Goal: Task Accomplishment & Management: Use online tool/utility

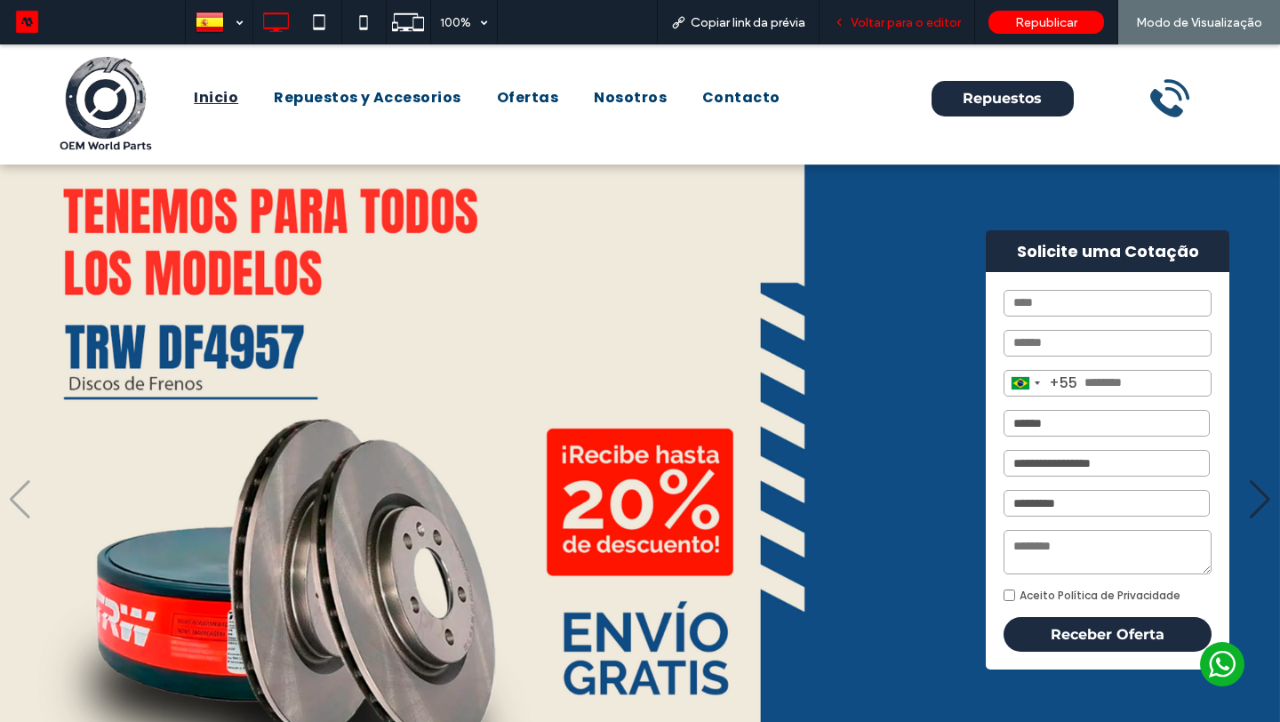
click at [886, 29] on span "Voltar para o editor" at bounding box center [906, 22] width 110 height 15
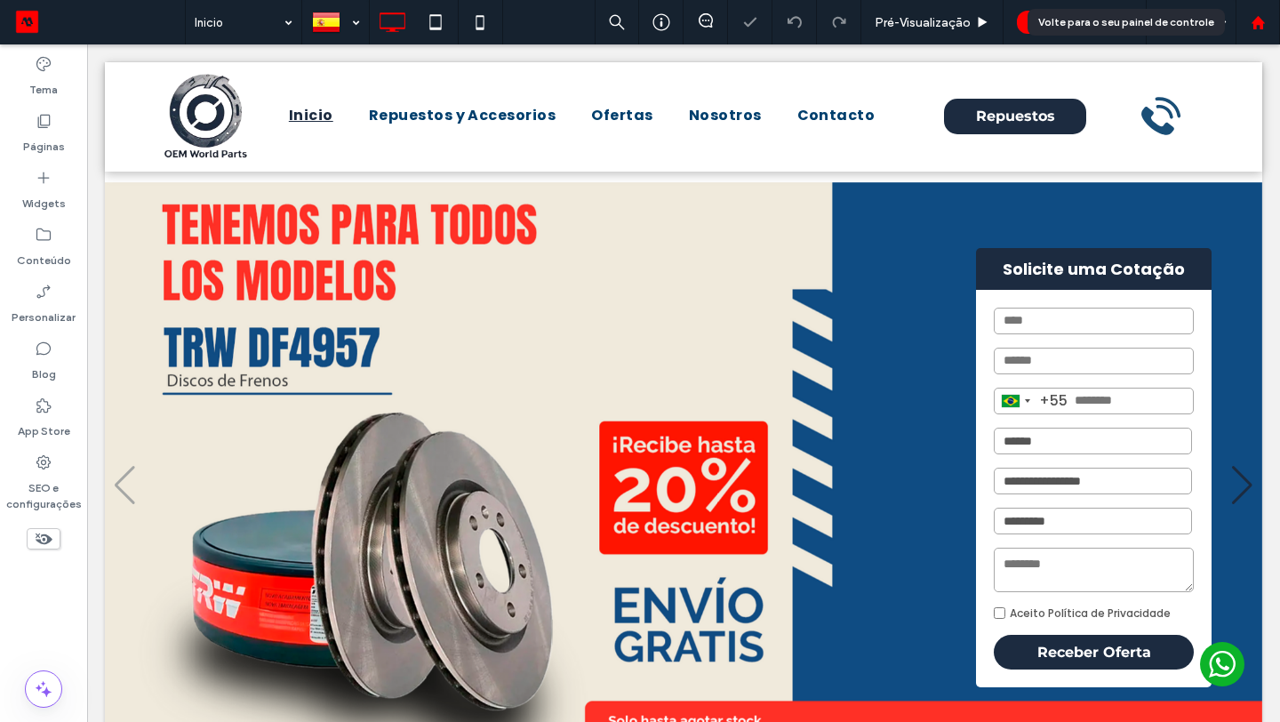
click at [1263, 22] on use at bounding box center [1257, 21] width 13 height 13
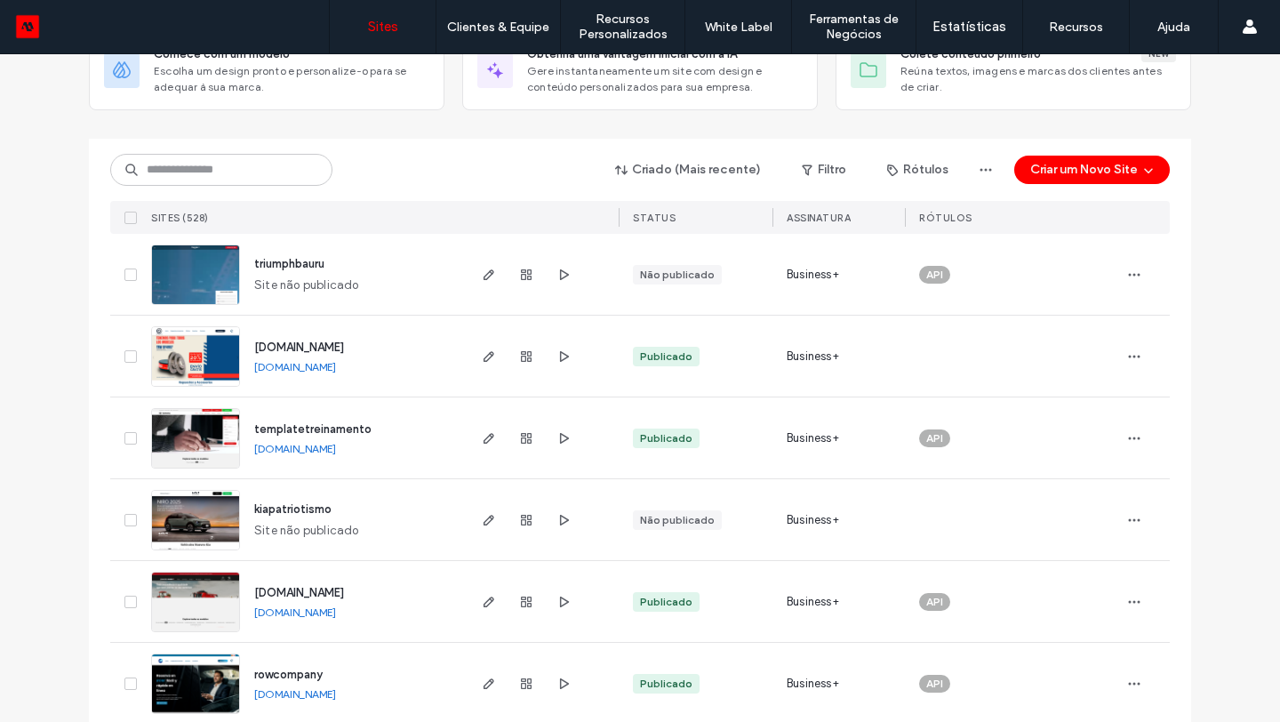
scroll to position [141, 0]
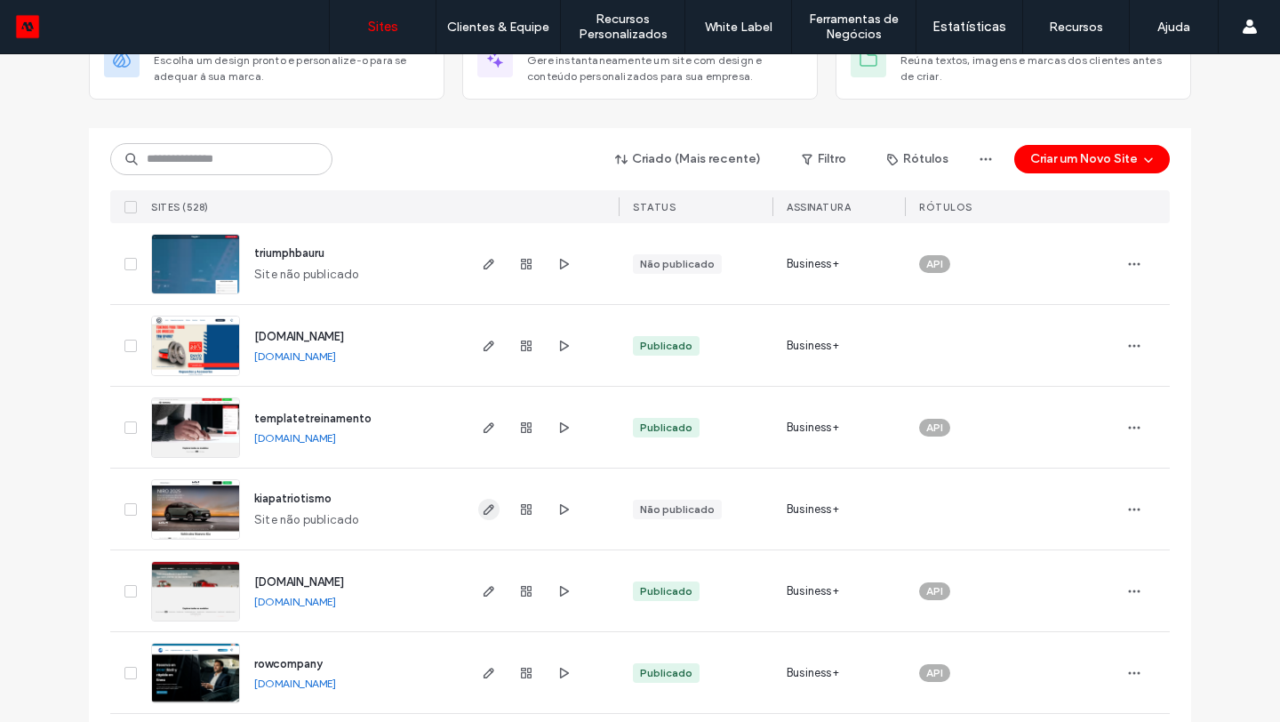
click at [486, 515] on icon "button" at bounding box center [489, 509] width 14 height 14
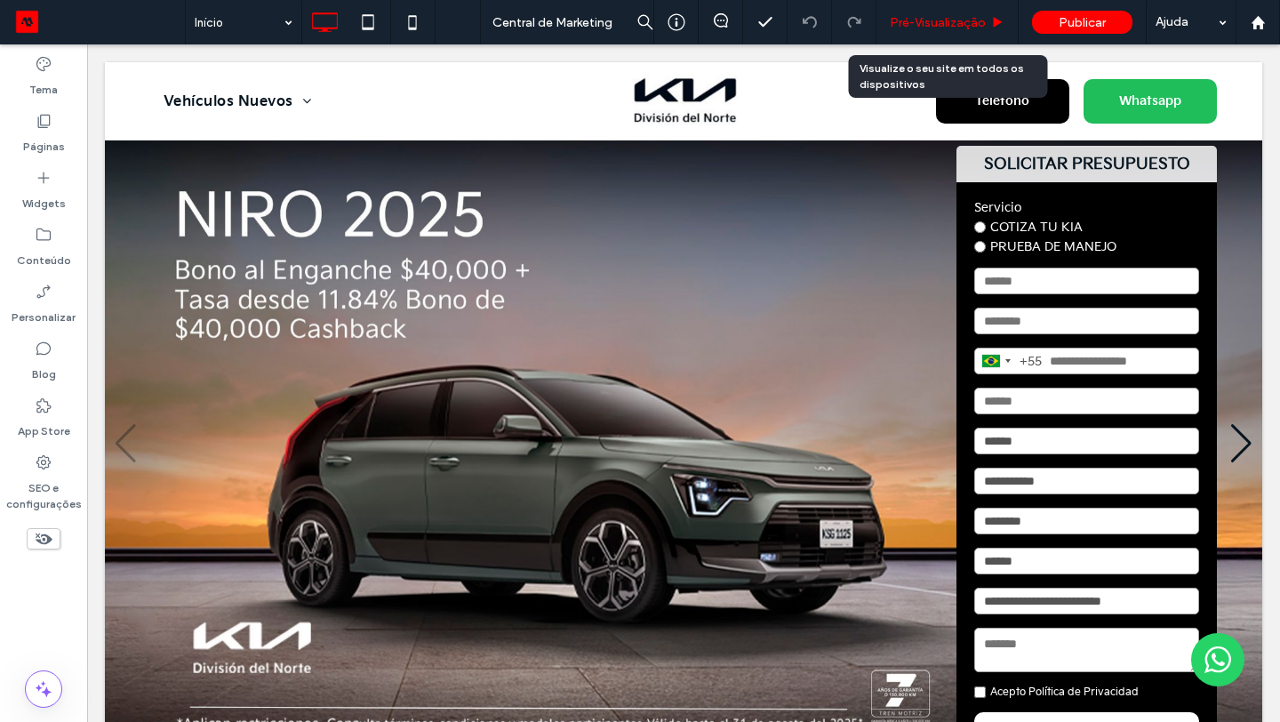
click at [940, 15] on span "Pré-Visualizaçāo" at bounding box center [938, 22] width 96 height 15
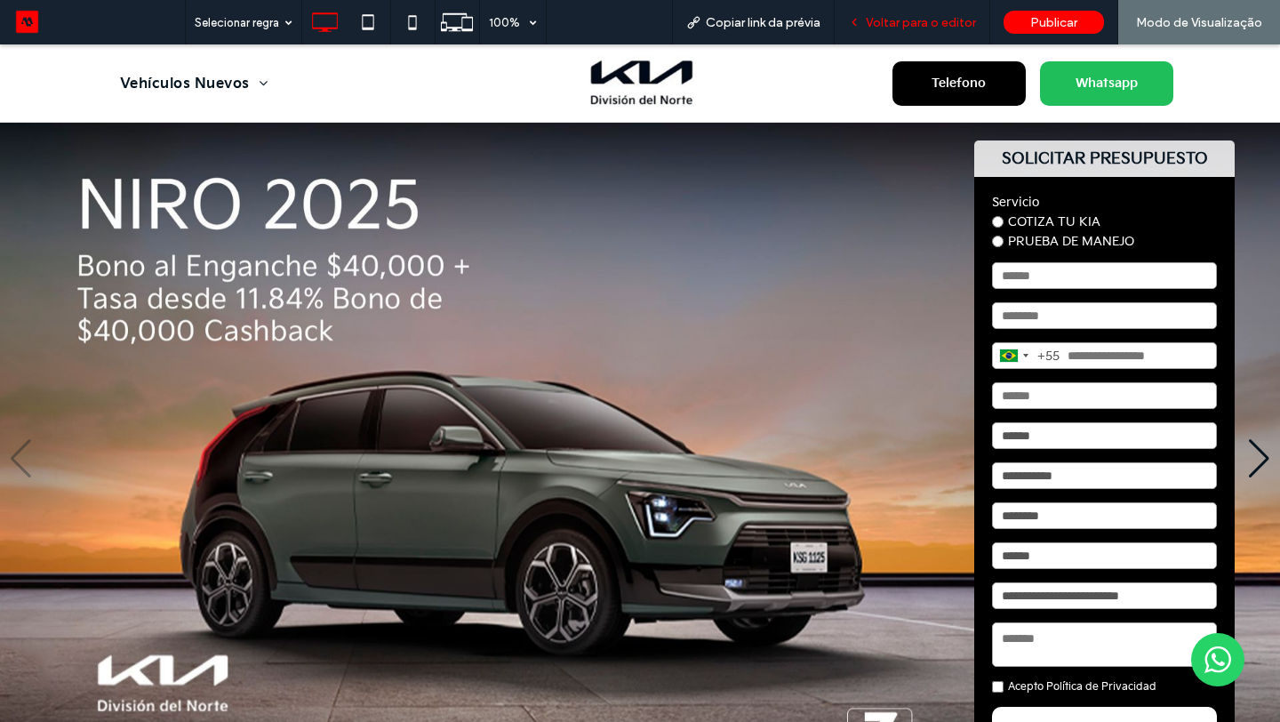
click at [921, 15] on span "Voltar para o editor" at bounding box center [921, 22] width 110 height 15
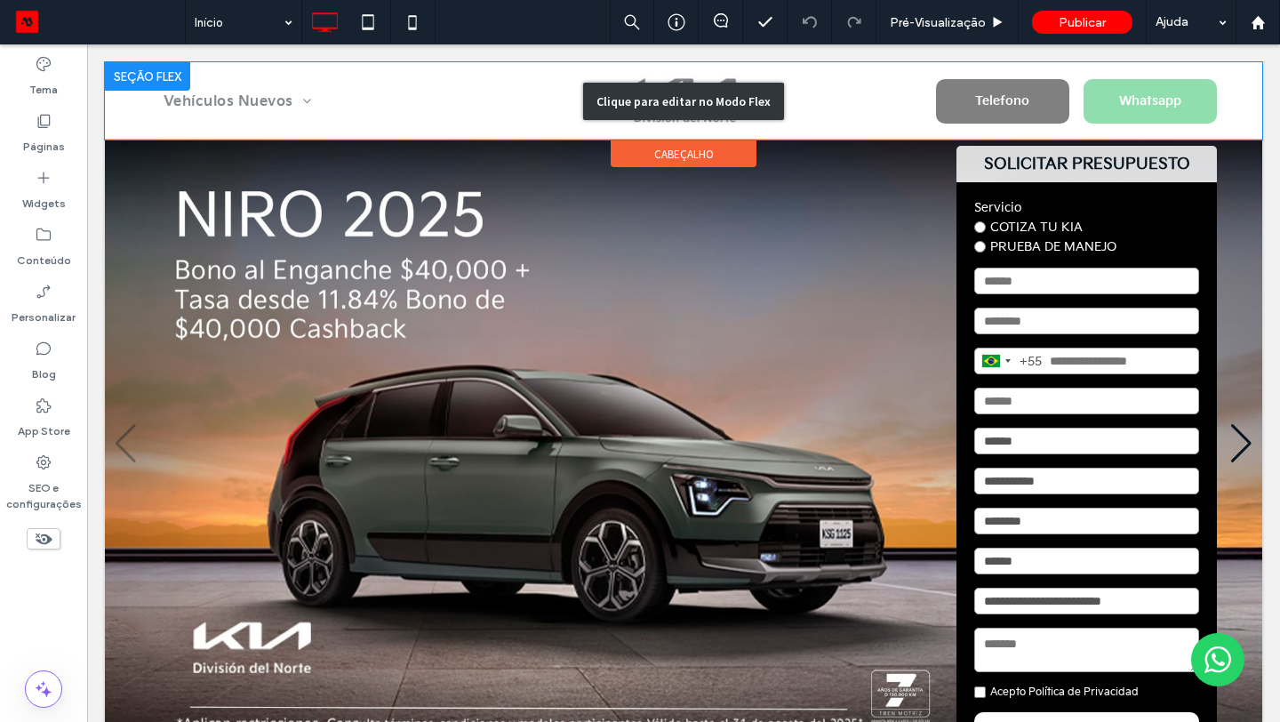
click at [656, 99] on div "Clique para editar no Modo Flex" at bounding box center [683, 101] width 201 height 37
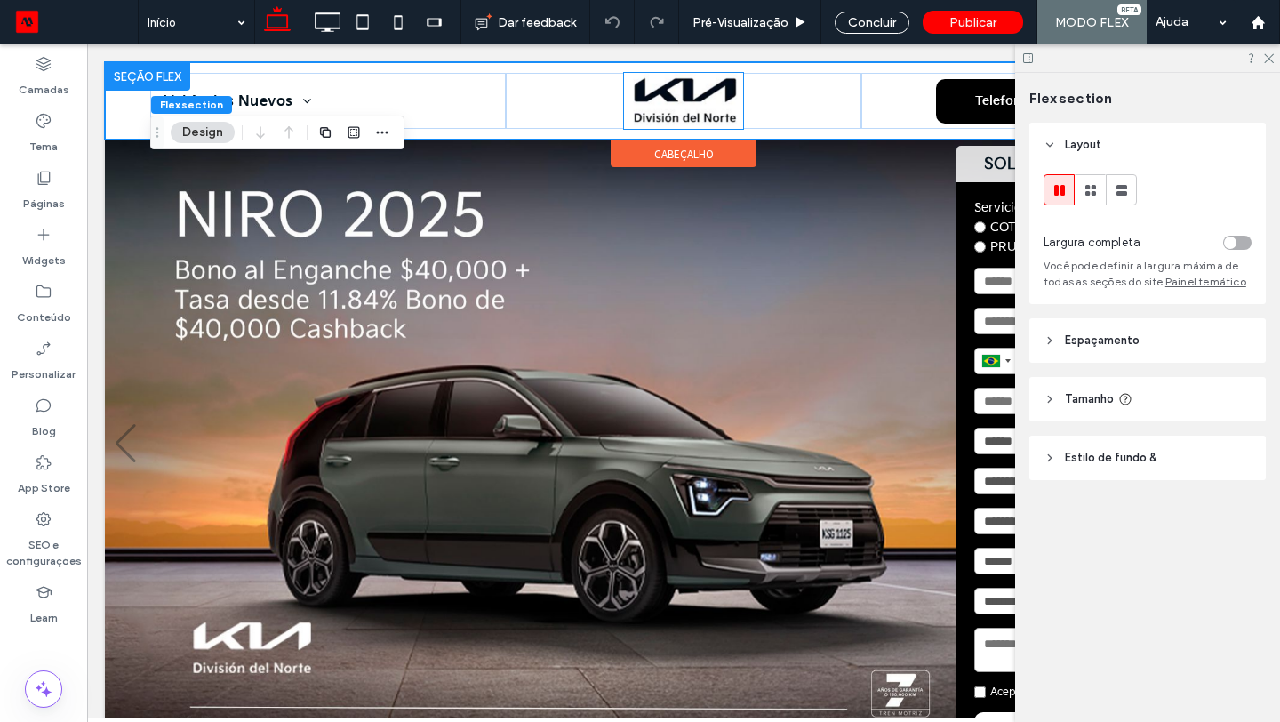
click at [656, 99] on img at bounding box center [683, 101] width 119 height 56
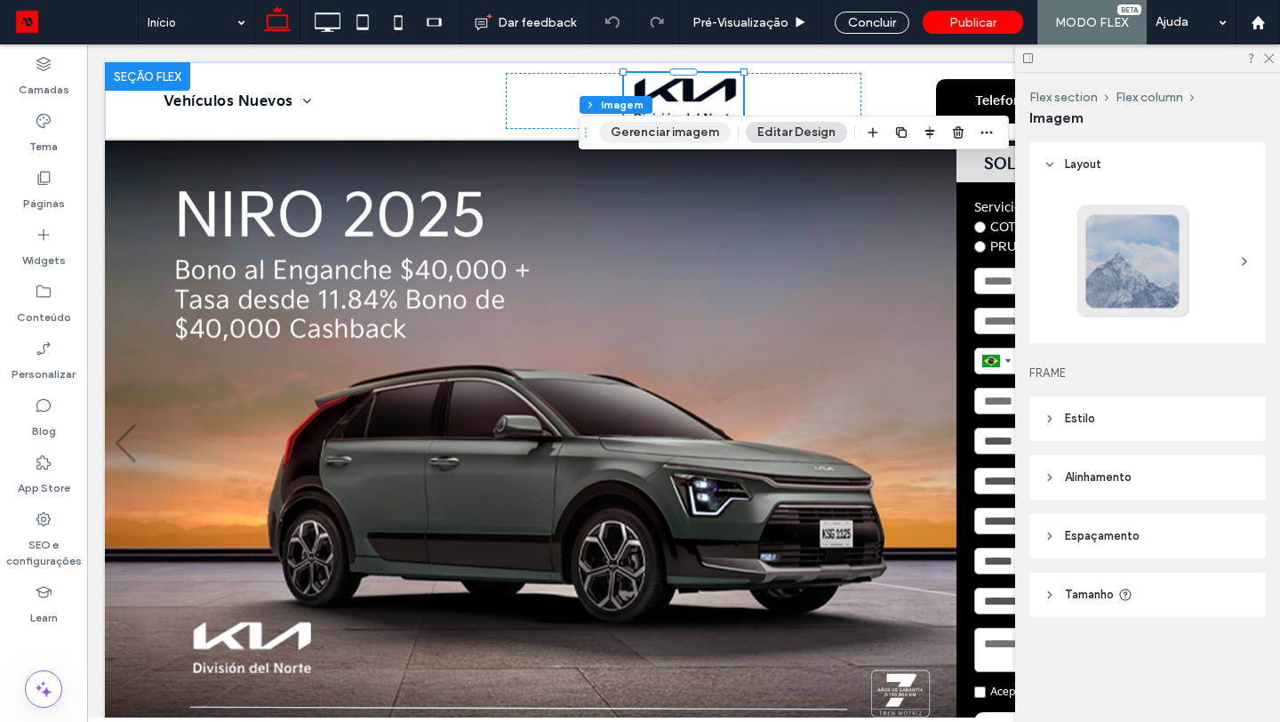
click at [651, 127] on button "Gerenciar imagem" at bounding box center [665, 132] width 132 height 21
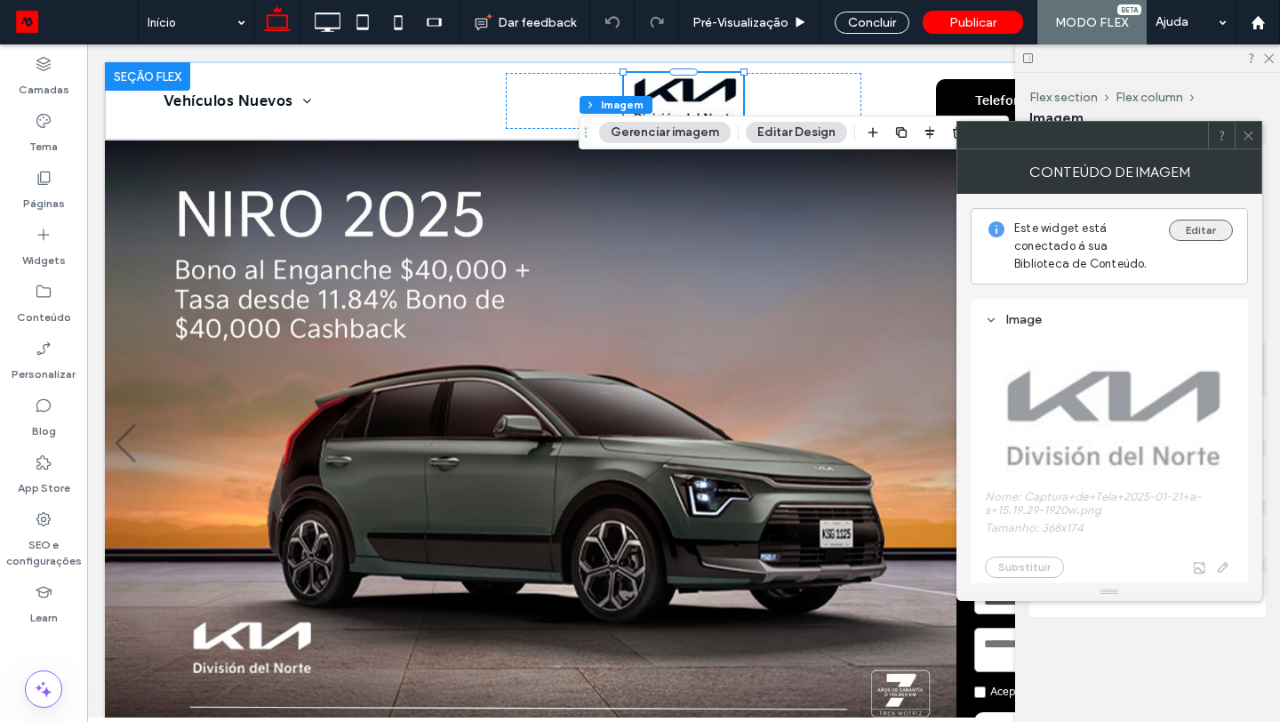
click at [1214, 232] on button "Editar" at bounding box center [1201, 230] width 64 height 21
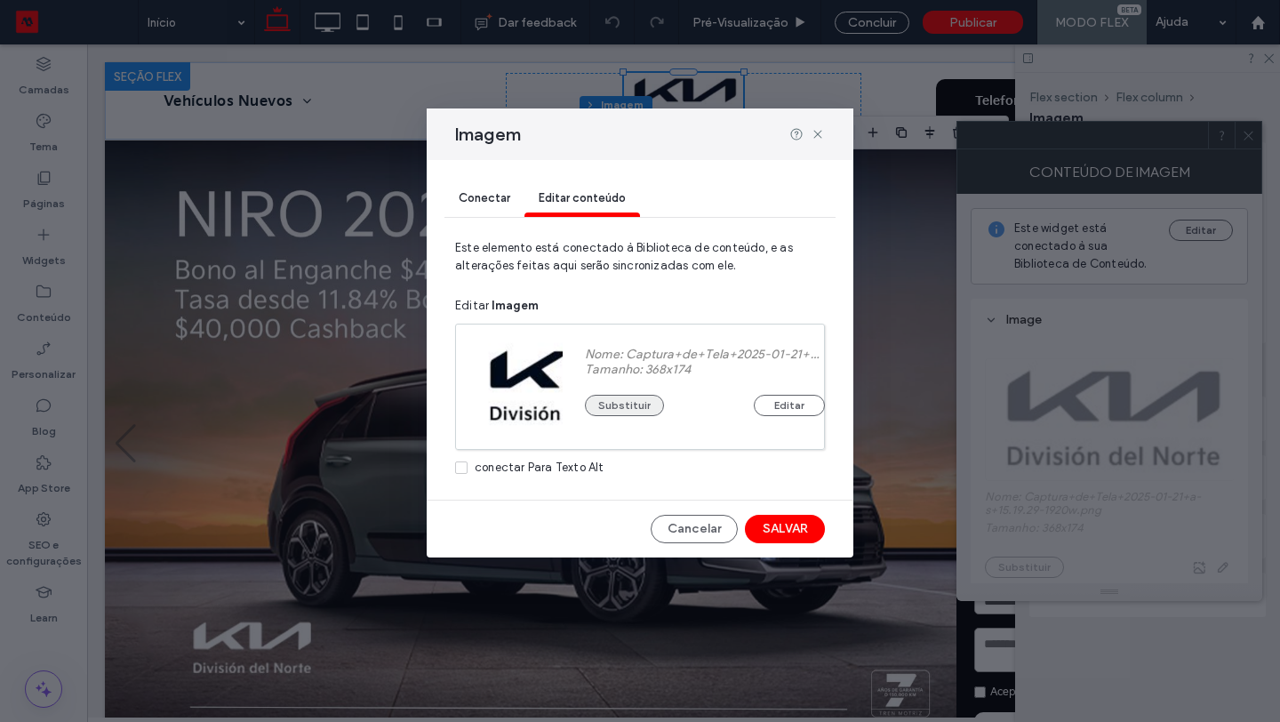
click at [632, 405] on button "Substituir" at bounding box center [624, 405] width 79 height 21
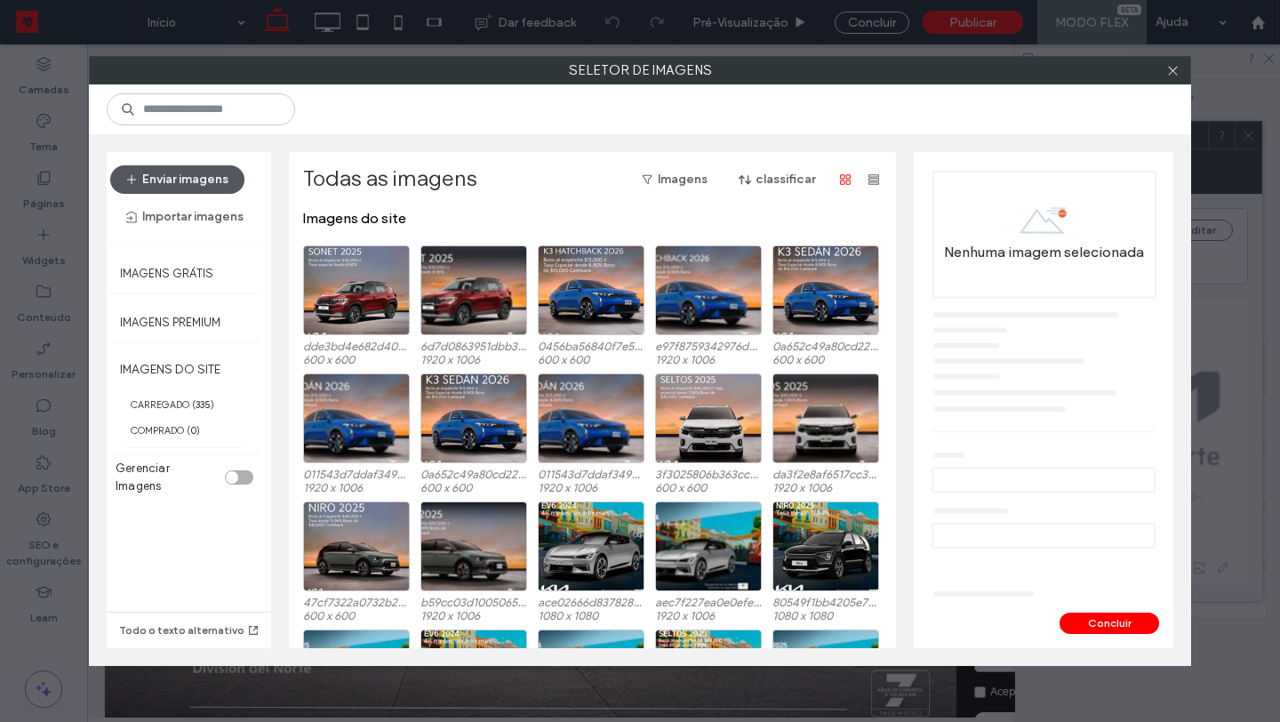
click at [201, 178] on button "Enviar imagens" at bounding box center [177, 179] width 134 height 28
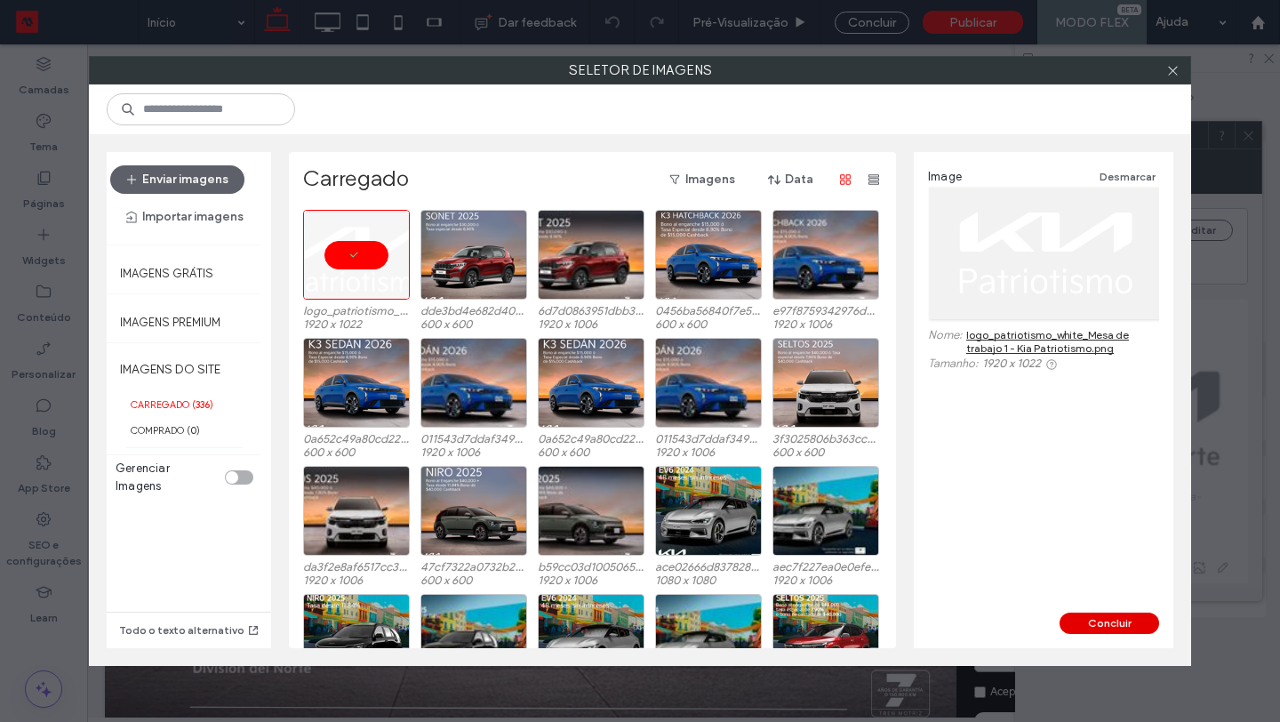
click at [1113, 622] on button "Concluir" at bounding box center [1110, 623] width 100 height 21
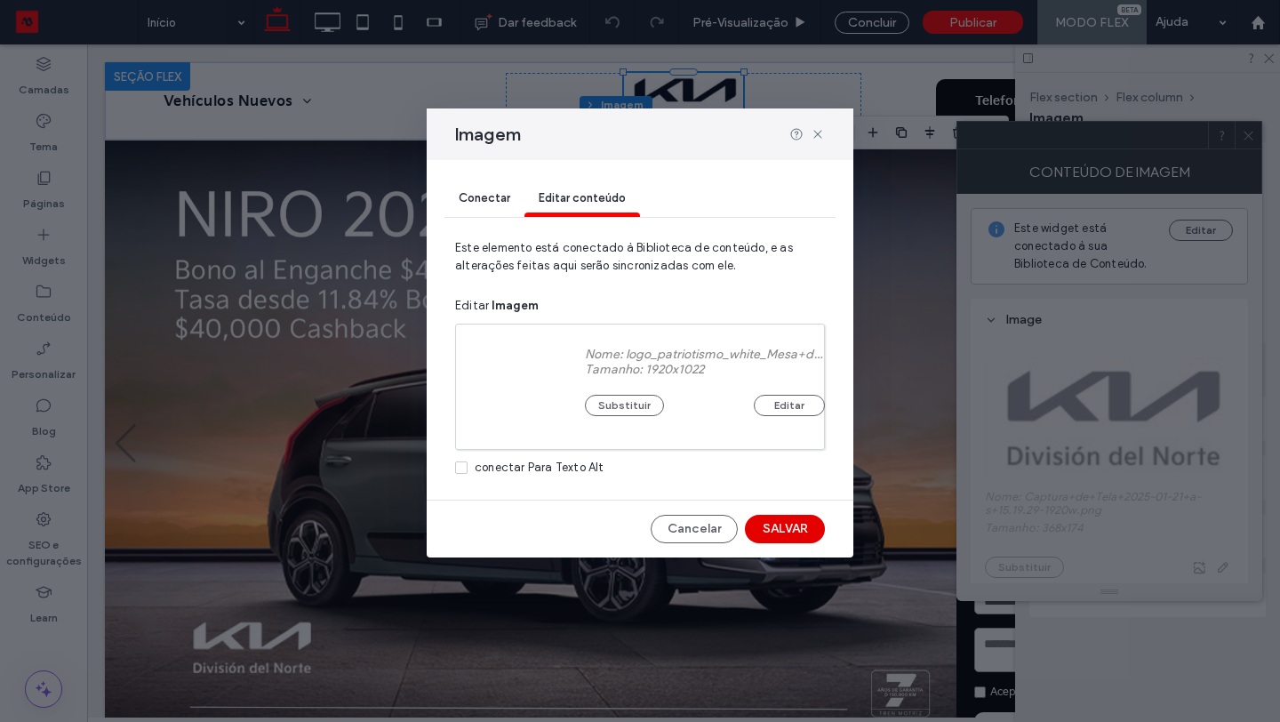
click at [778, 526] on button "SALVAR" at bounding box center [785, 529] width 80 height 28
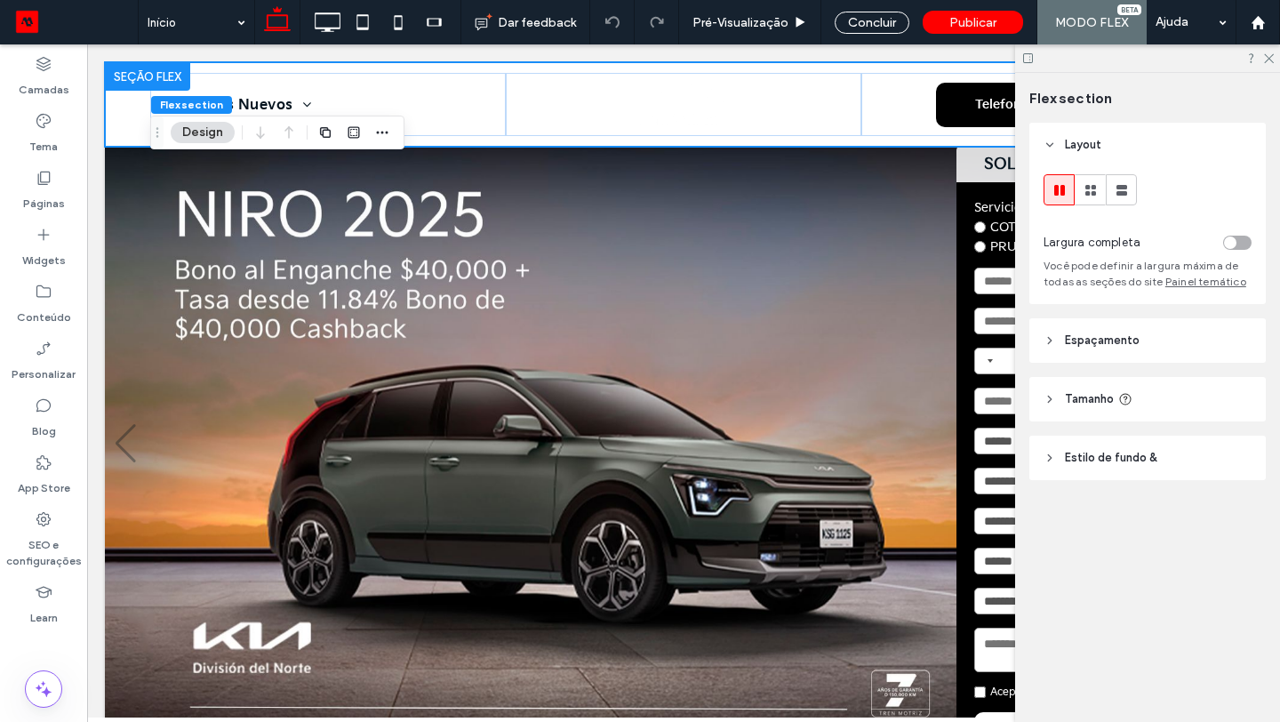
click at [123, 109] on div "Telefono Whatsapp Vehículos Nuevos SUV Autos Híbridos Eléctricos" at bounding box center [684, 104] width 1158 height 84
click at [1064, 457] on header "Estilo de fundo &" at bounding box center [1148, 458] width 237 height 44
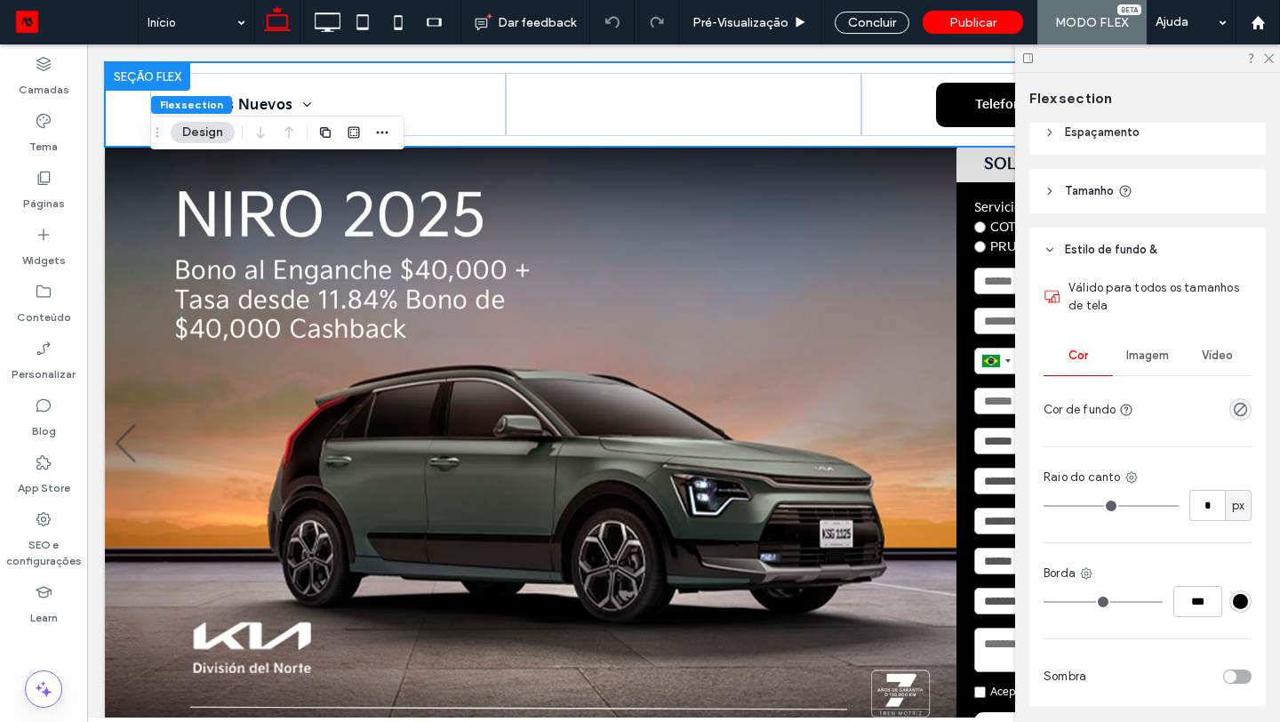
scroll to position [269, 0]
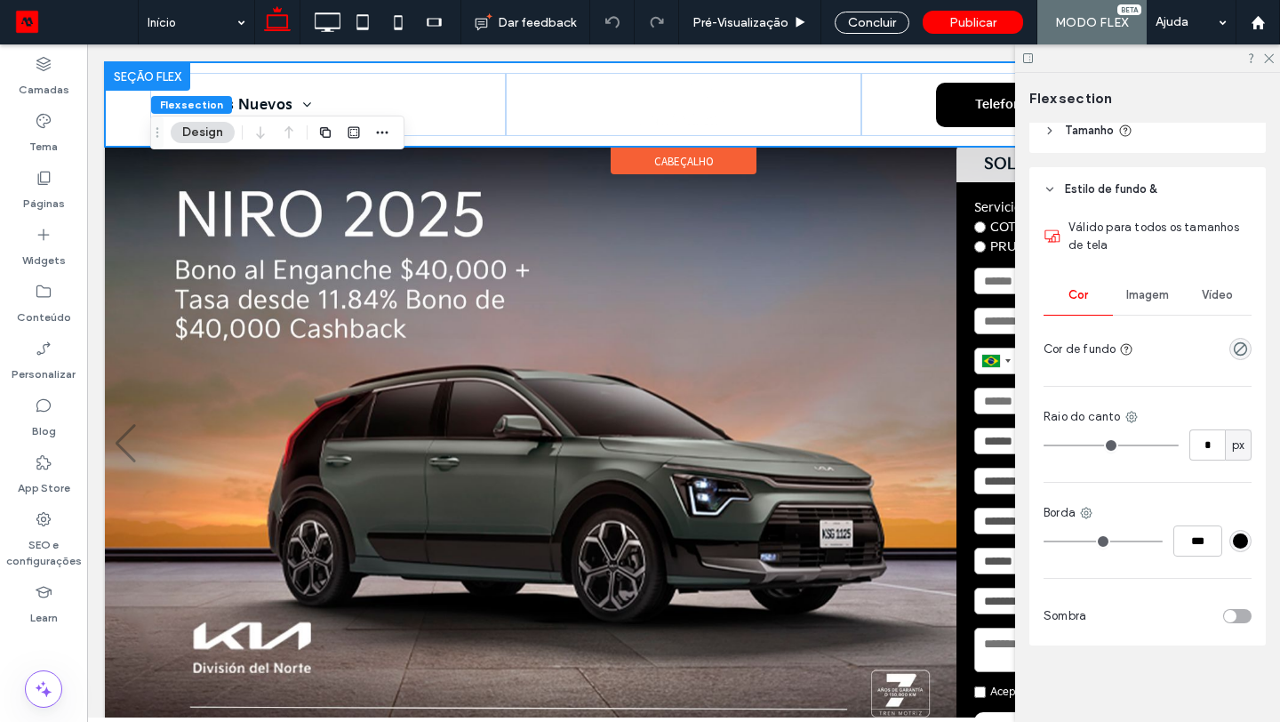
click at [398, 62] on div "Telefono Whatsapp Vehículos Nuevos SUV Autos Híbridos Eléctricos" at bounding box center [683, 104] width 1067 height 84
click at [127, 74] on div at bounding box center [147, 76] width 85 height 28
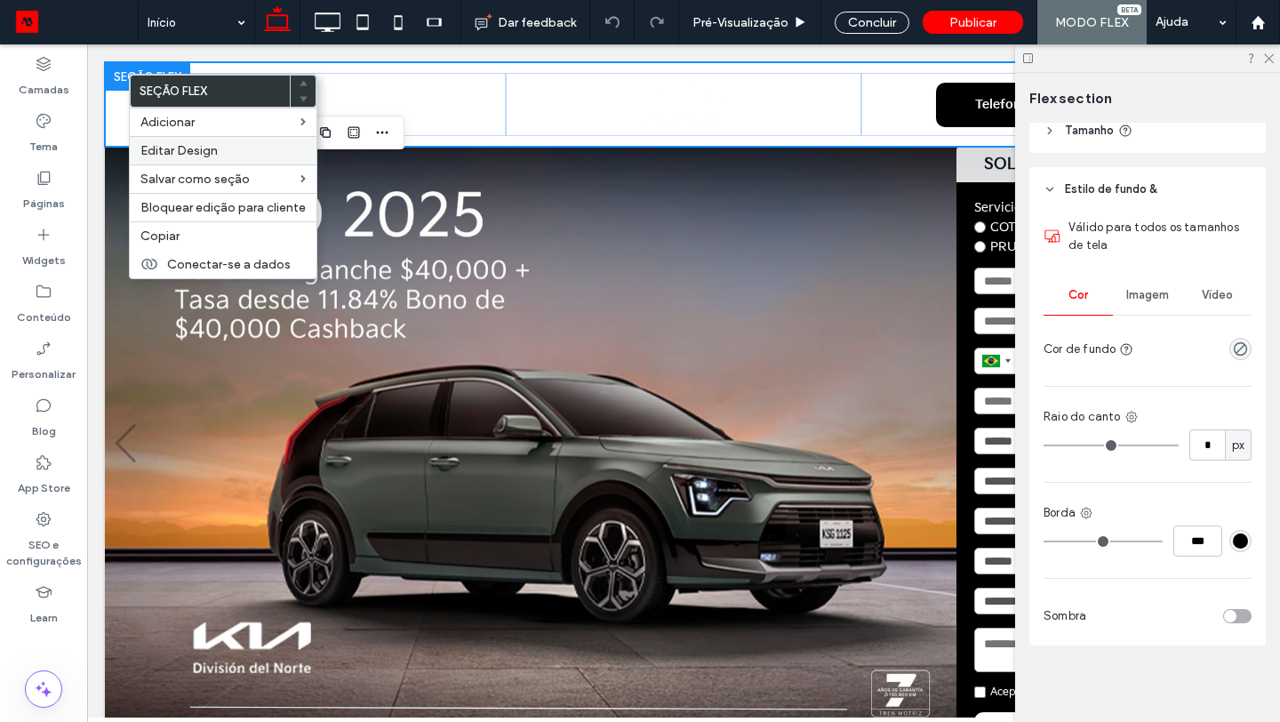
click at [199, 151] on span "Editar Design" at bounding box center [178, 150] width 77 height 15
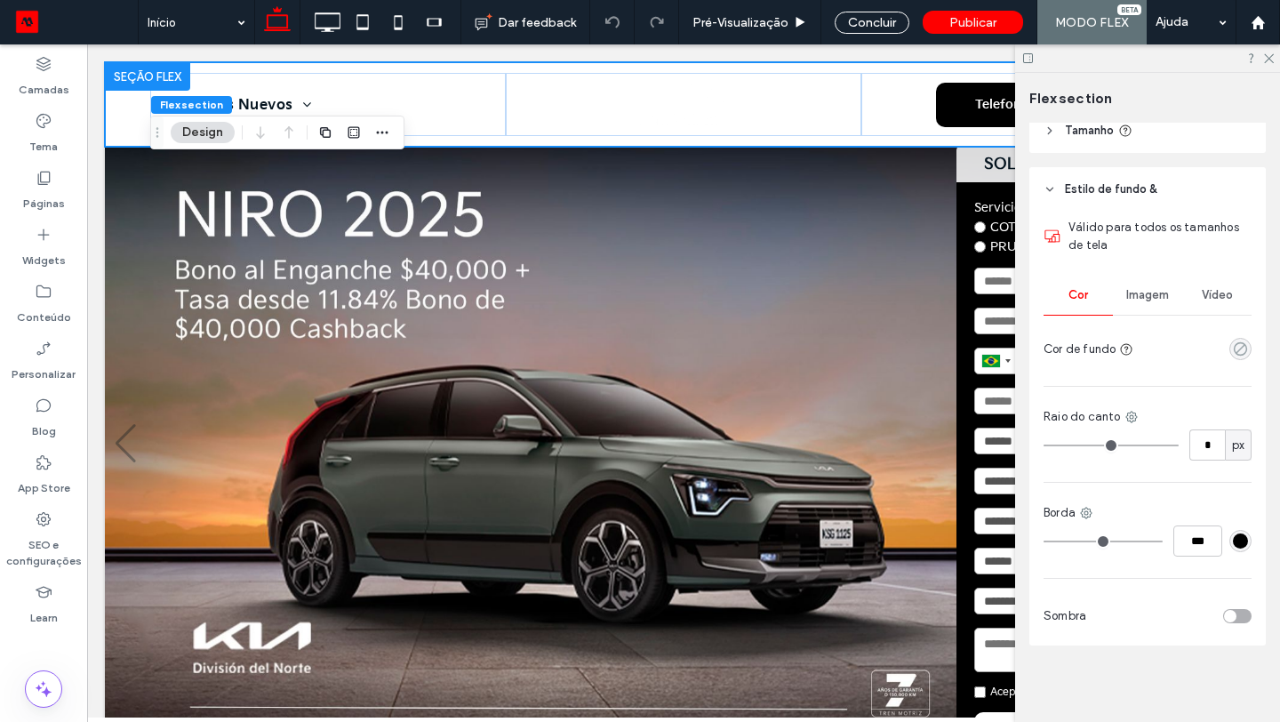
click at [1238, 352] on use "rgba(0, 0, 0, 0)" at bounding box center [1240, 348] width 13 height 13
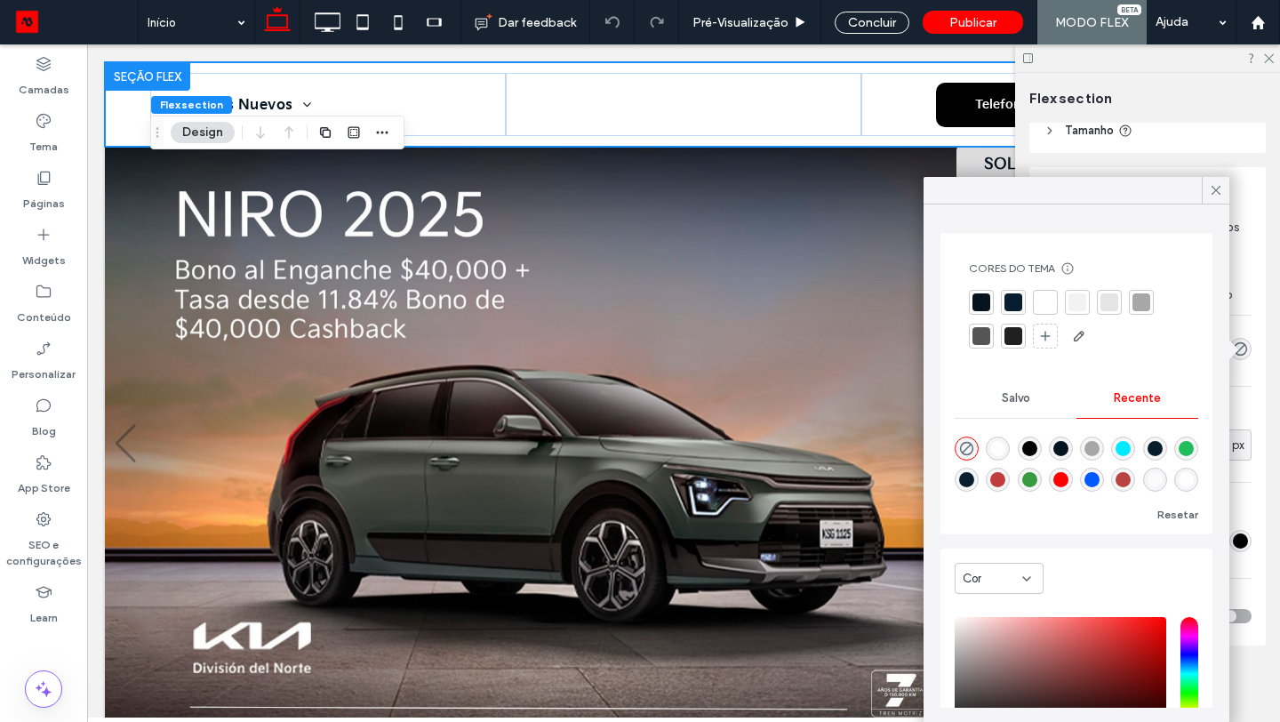
click at [983, 304] on div at bounding box center [982, 302] width 18 height 18
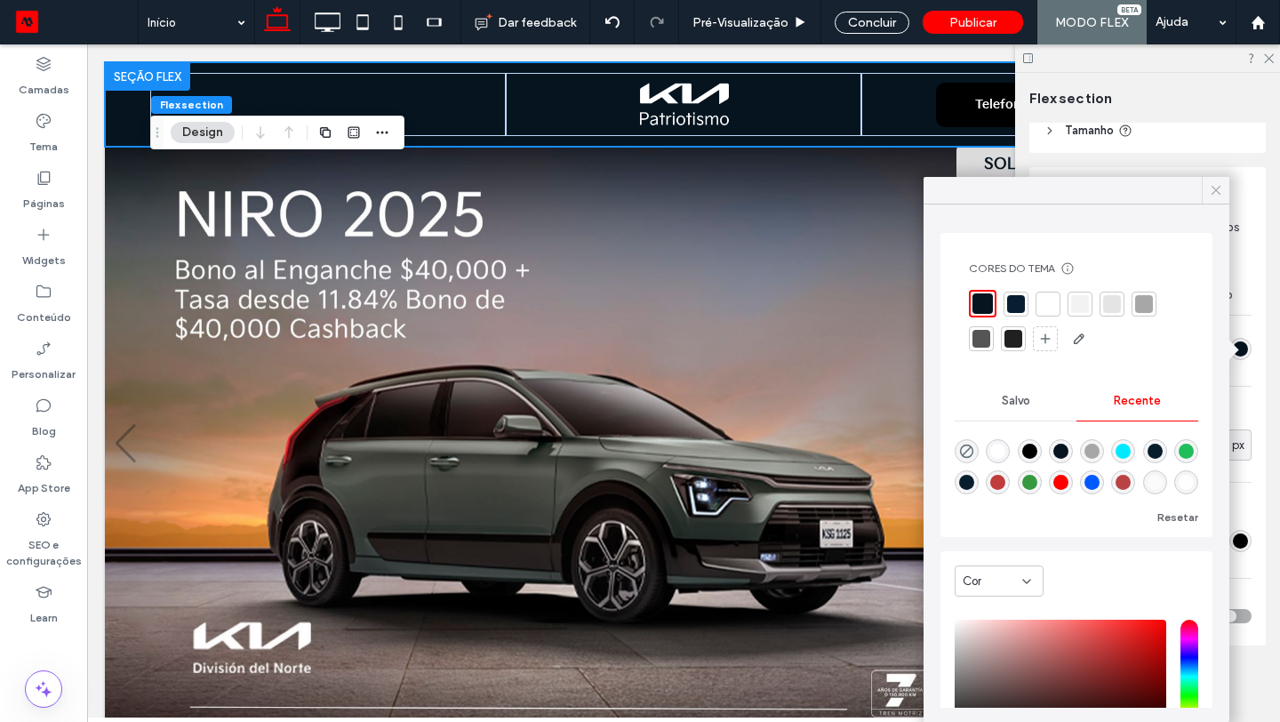
click at [1218, 183] on icon at bounding box center [1216, 190] width 16 height 16
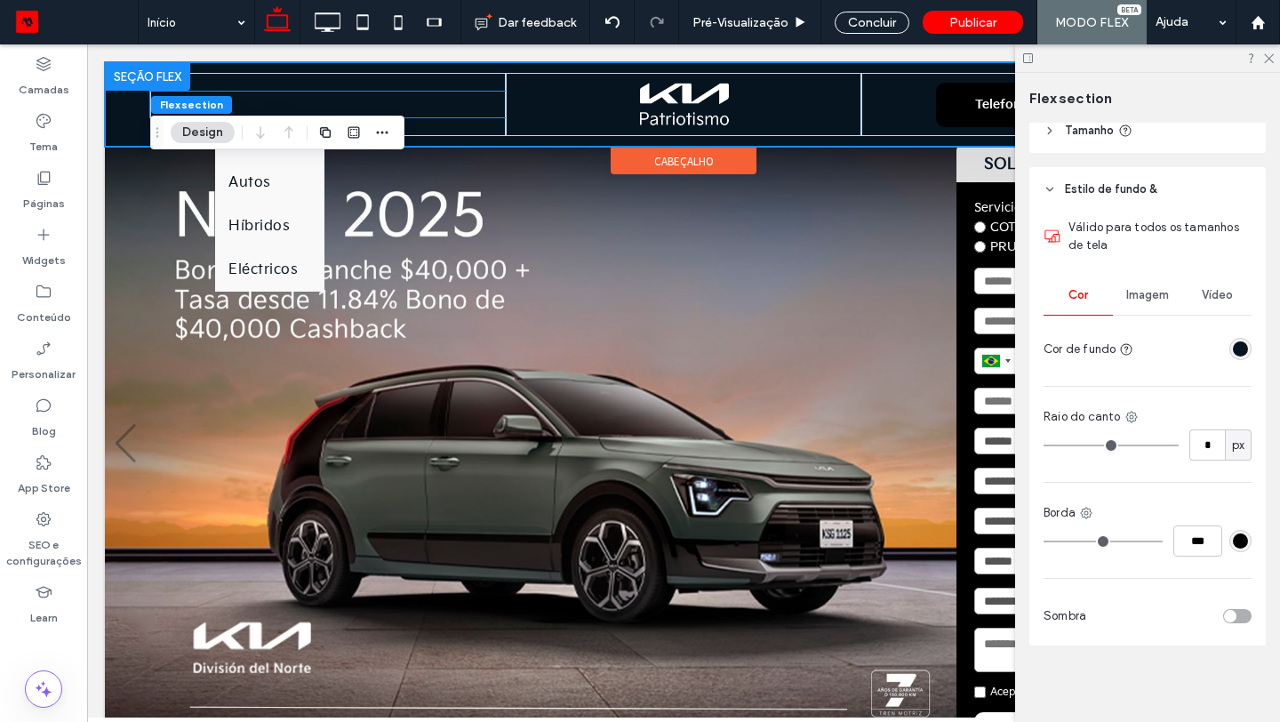
click at [299, 97] on span at bounding box center [302, 104] width 18 height 14
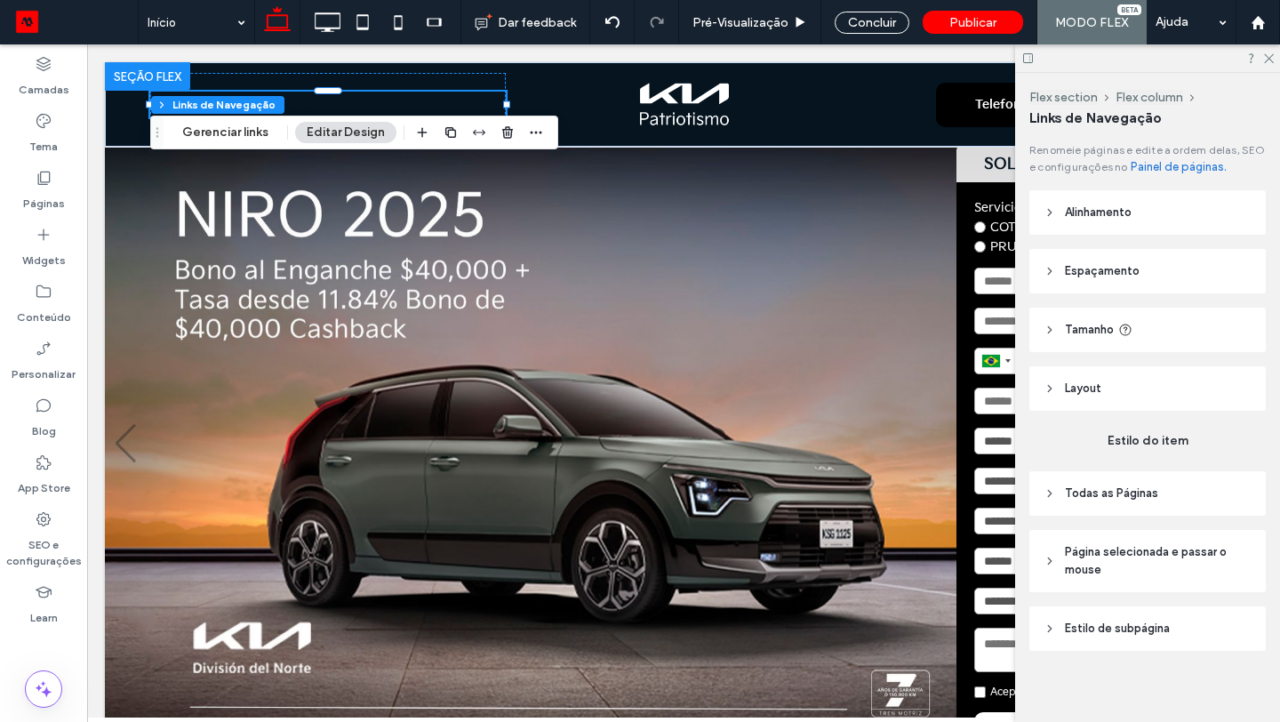
click at [1119, 500] on span "Todas as Páginas" at bounding box center [1111, 494] width 93 height 18
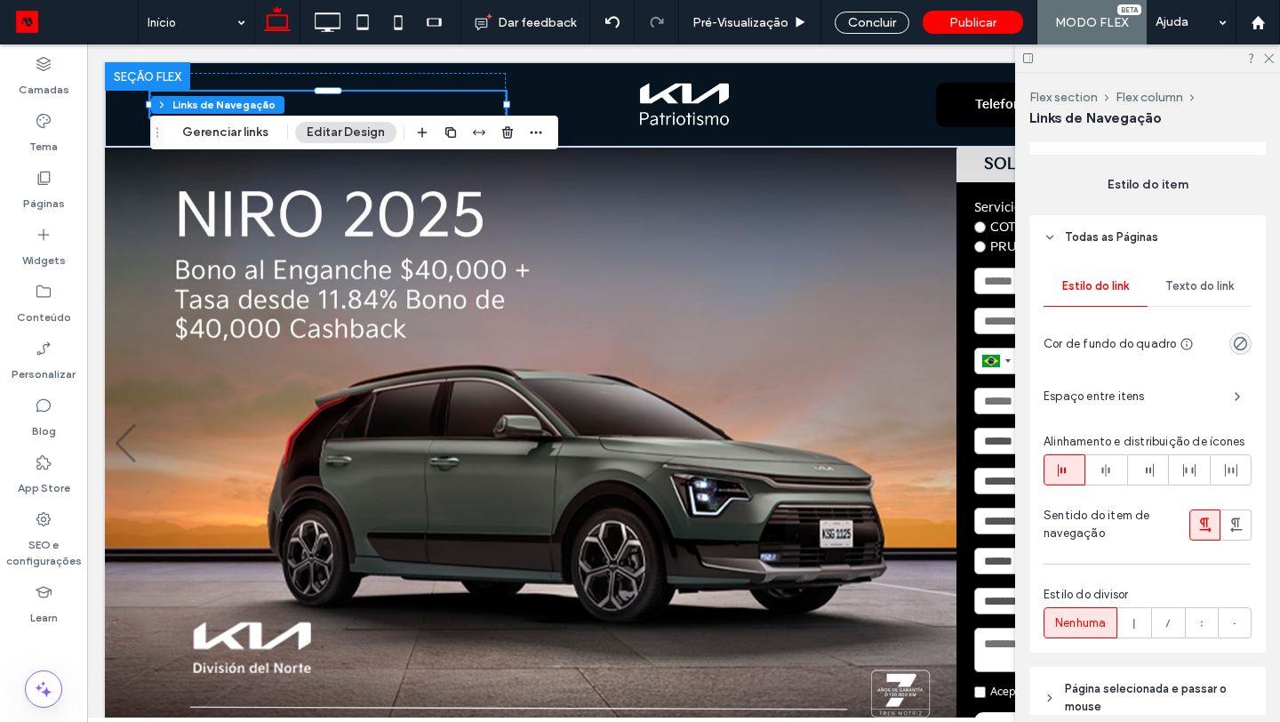
scroll to position [260, 0]
click at [1238, 341] on icon "rgba(0, 0, 0, 0)" at bounding box center [1240, 340] width 15 height 15
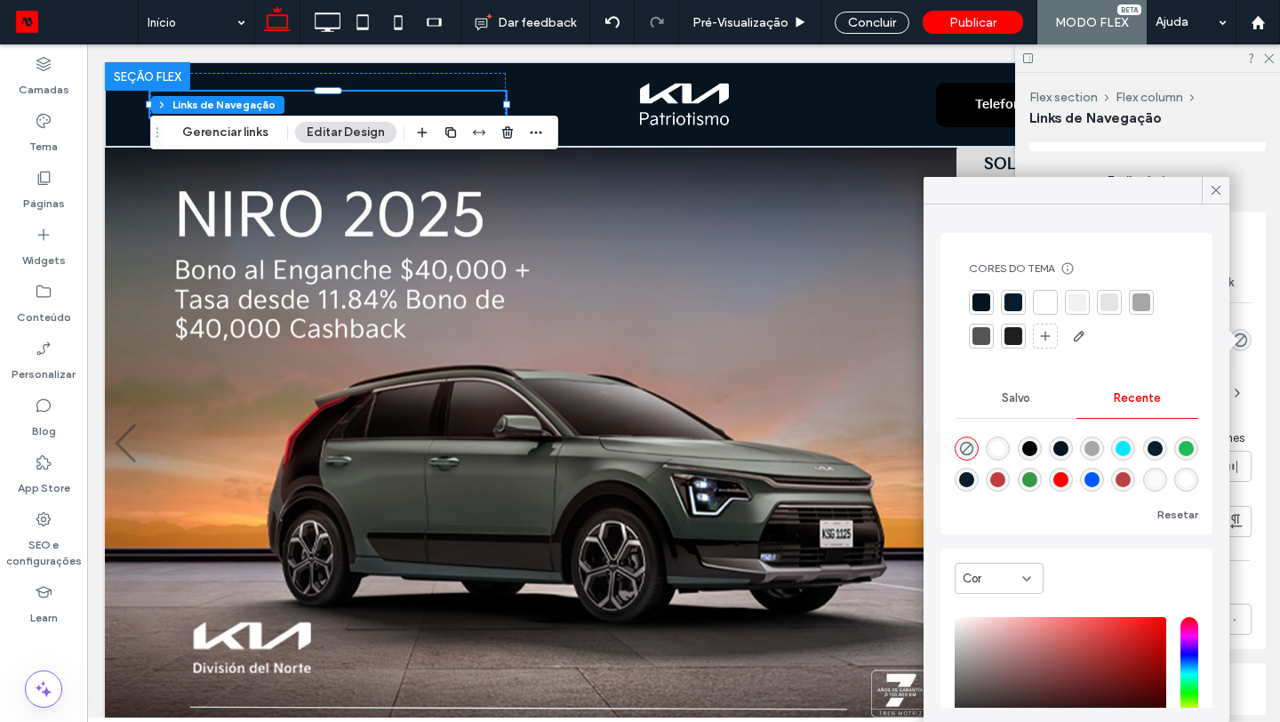
click at [1044, 308] on div at bounding box center [1046, 302] width 18 height 18
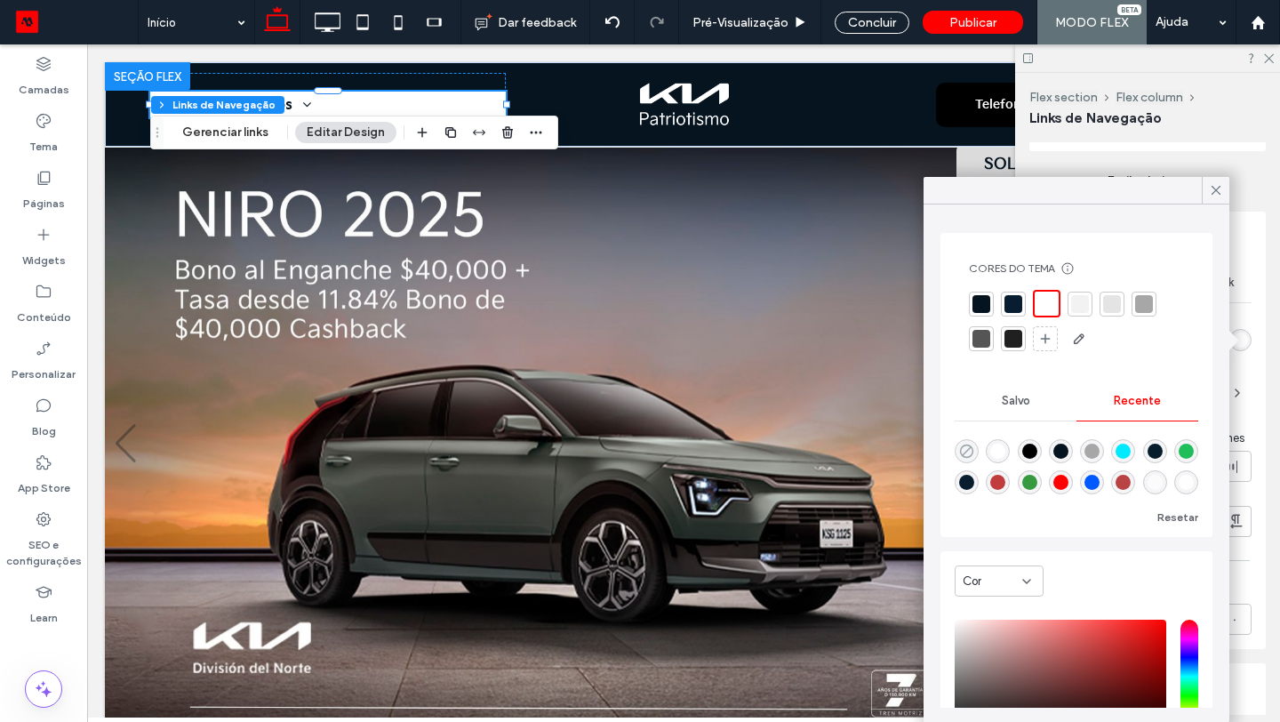
click at [967, 451] on use "rgba(0, 0, 0, 0)" at bounding box center [966, 451] width 13 height 13
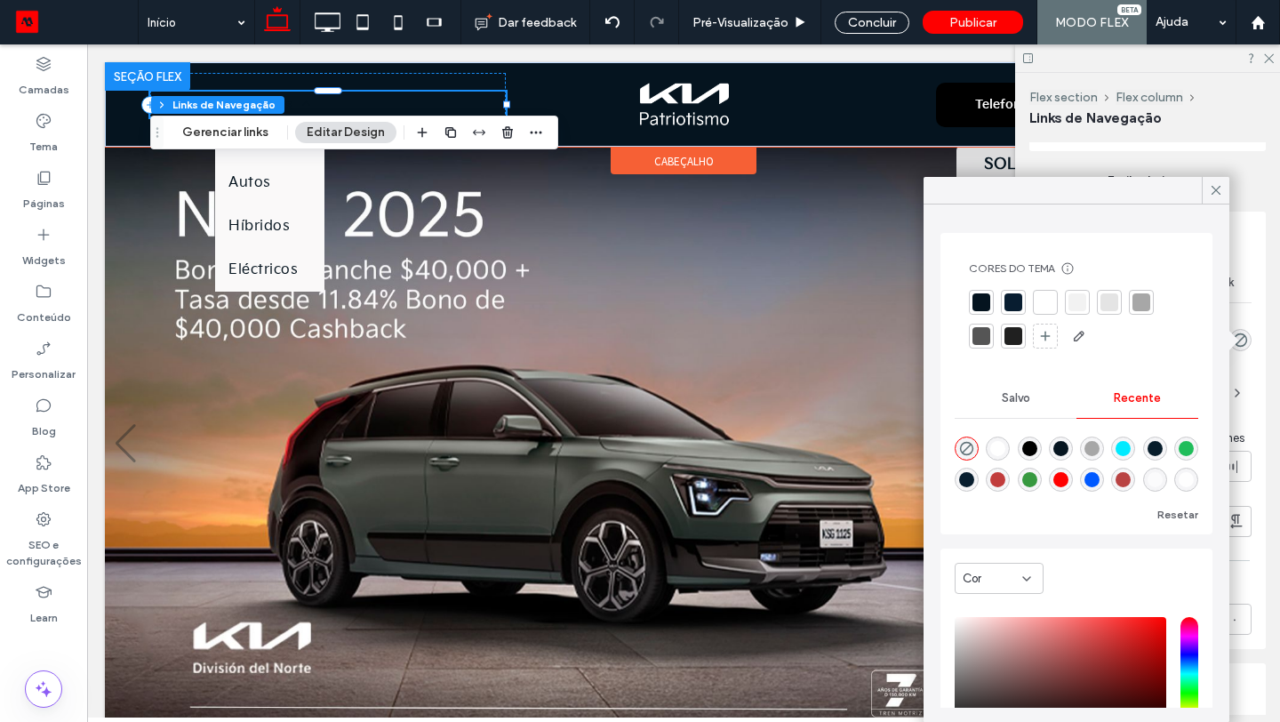
click at [288, 100] on span "Vehículos Nuevos" at bounding box center [238, 104] width 148 height 25
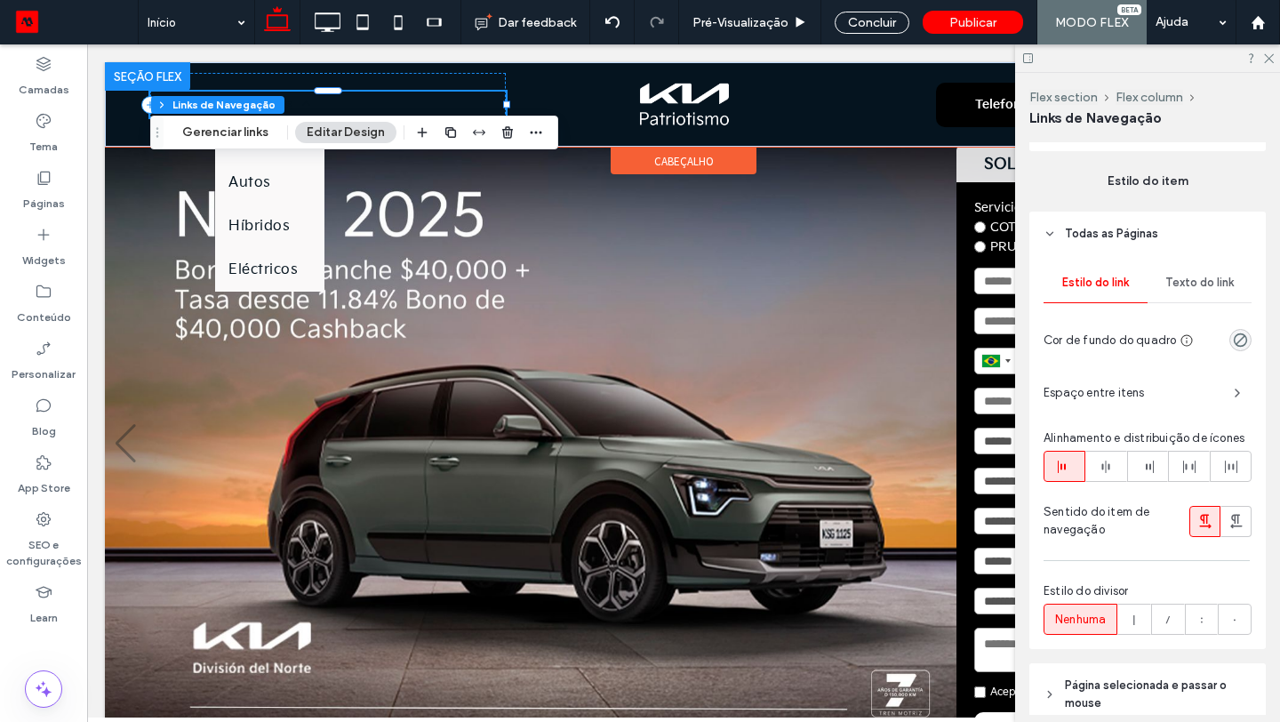
click at [288, 100] on span "Vehículos Nuevos" at bounding box center [238, 104] width 148 height 25
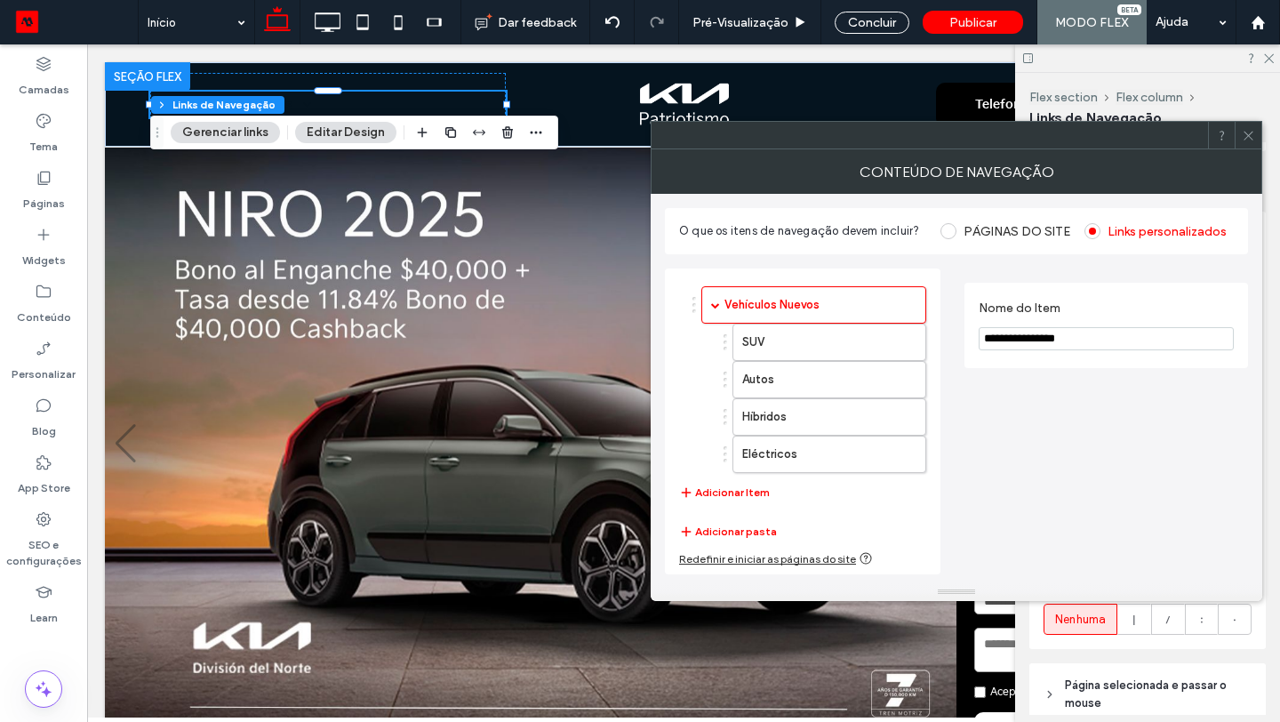
click at [1254, 133] on icon at bounding box center [1248, 135] width 13 height 13
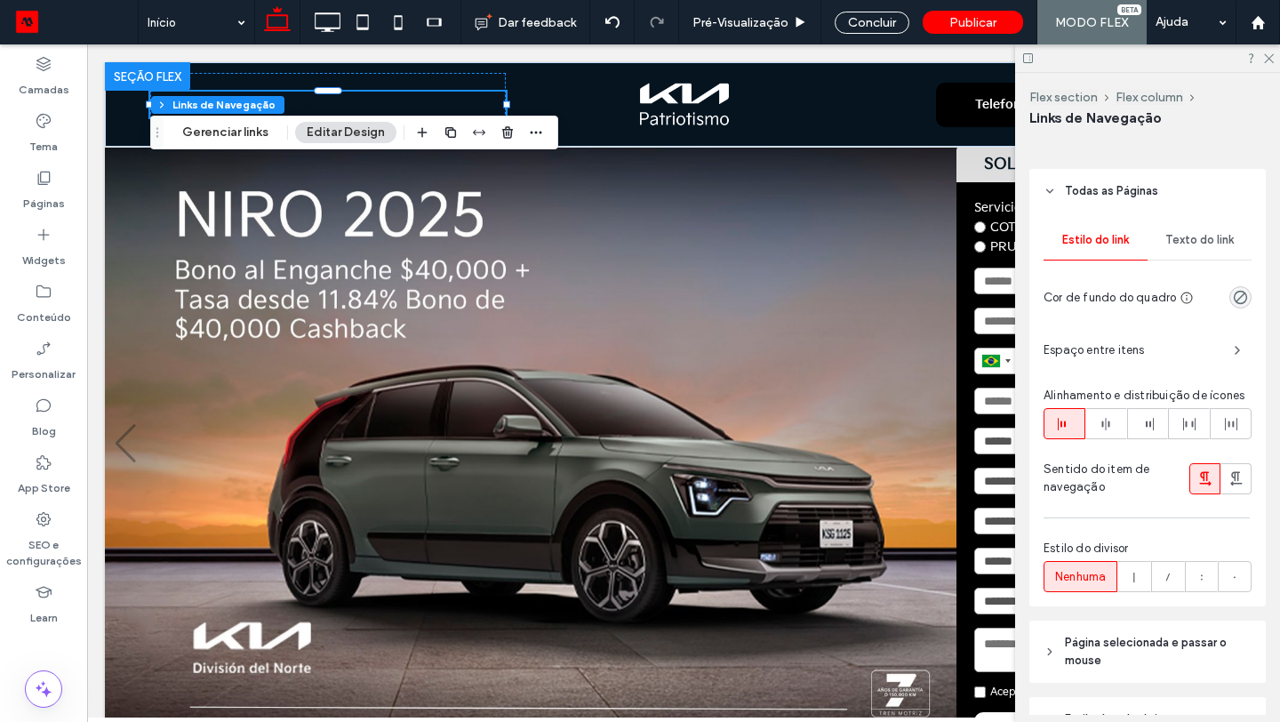
scroll to position [317, 0]
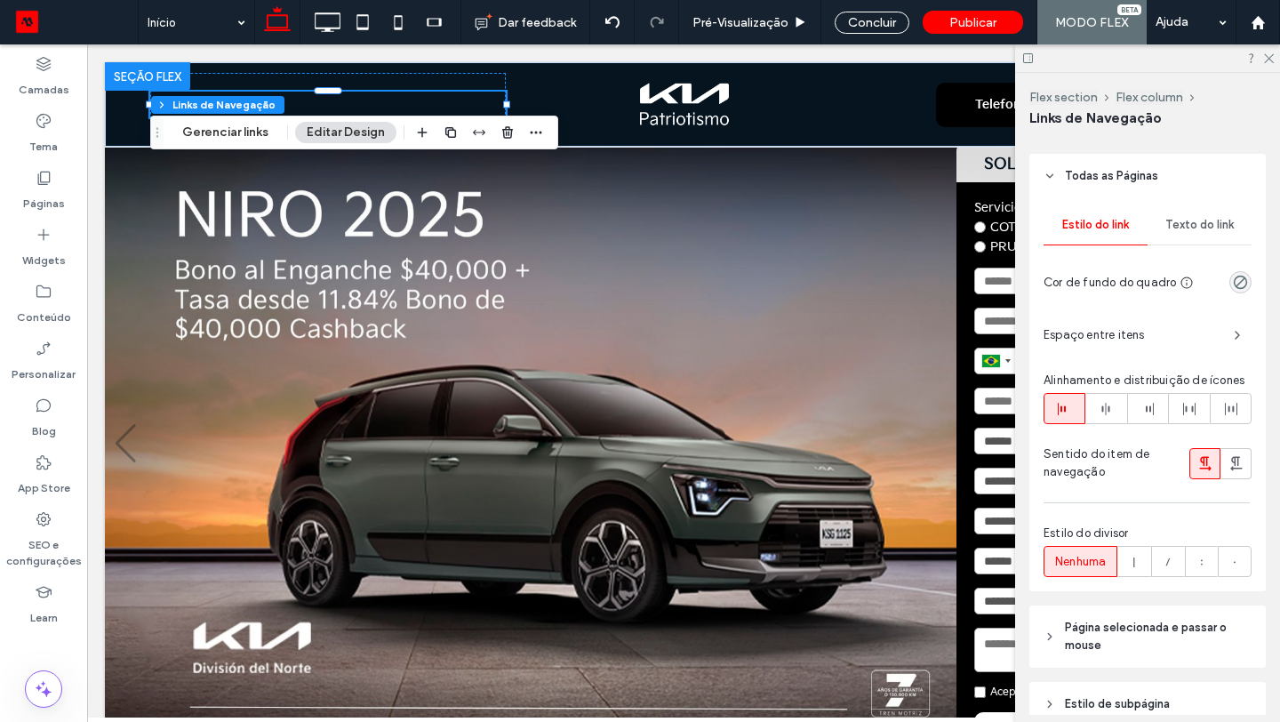
click at [1226, 228] on span "Texto do link" at bounding box center [1200, 225] width 68 height 14
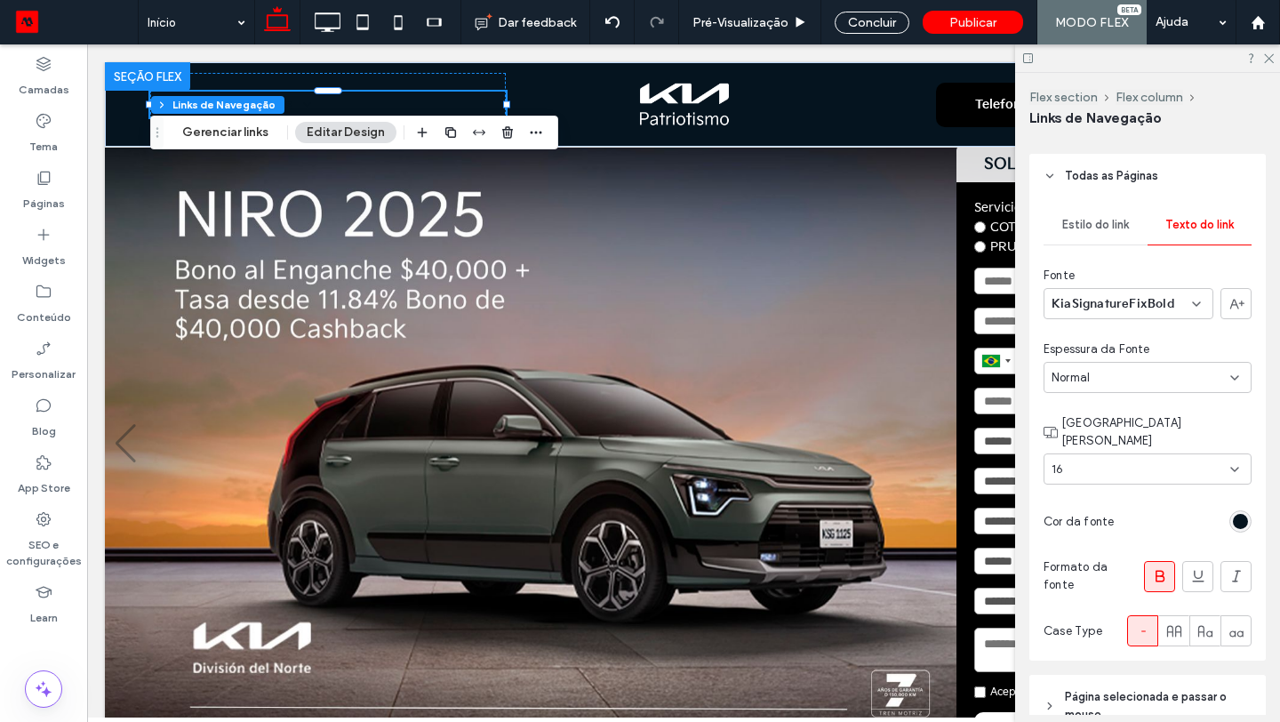
click at [1239, 514] on div "rgb(5, 20, 31)" at bounding box center [1240, 521] width 15 height 15
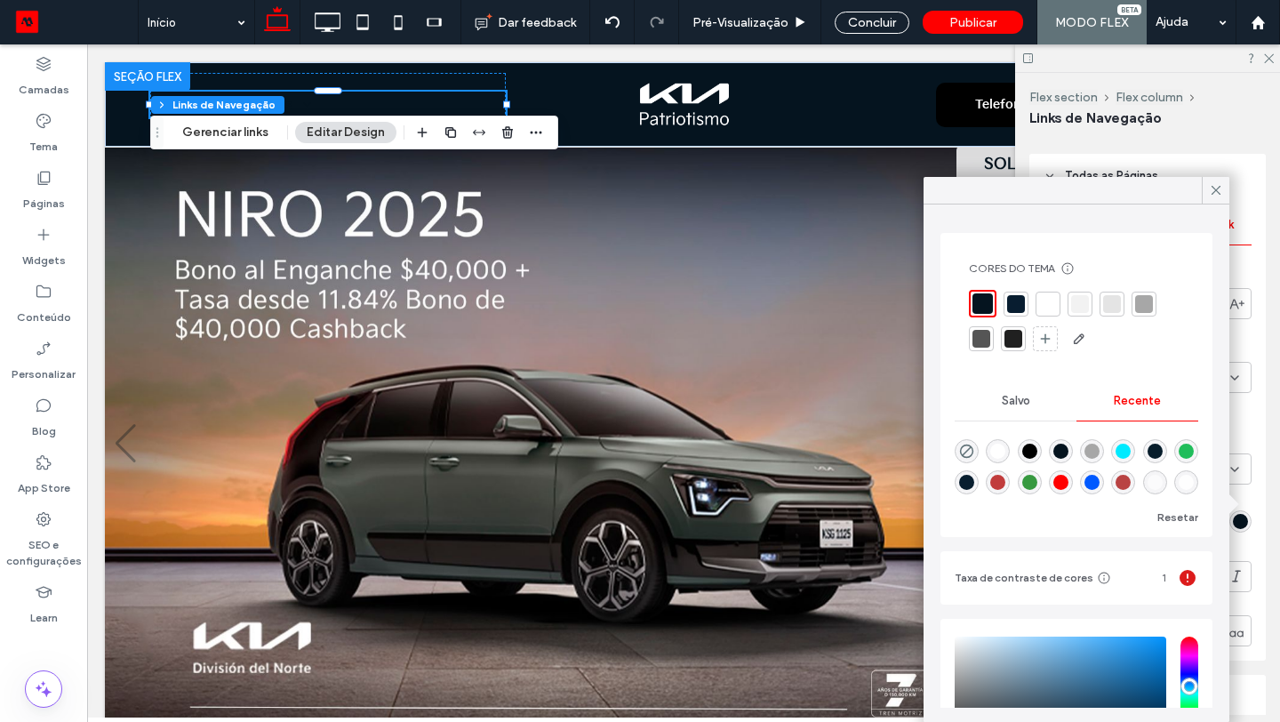
click at [1047, 303] on div at bounding box center [1048, 304] width 18 height 18
click at [1215, 187] on icon at bounding box center [1216, 190] width 16 height 16
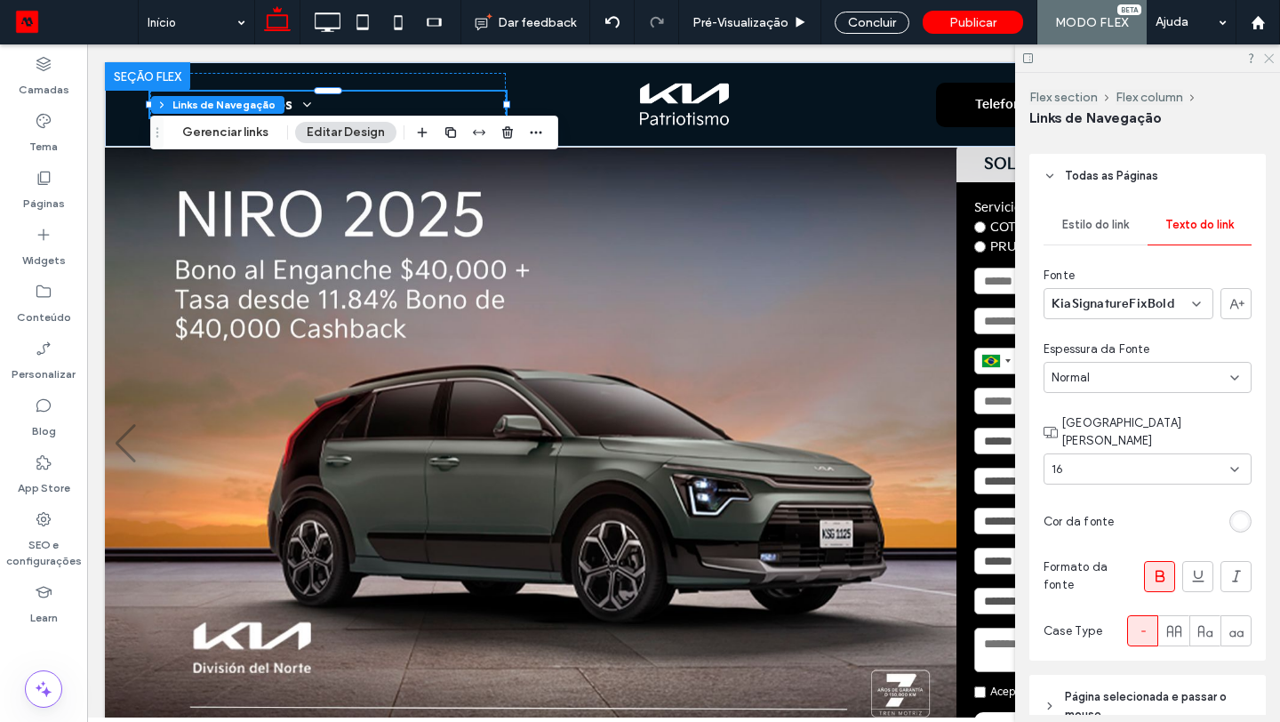
click at [1268, 57] on use at bounding box center [1269, 59] width 10 height 10
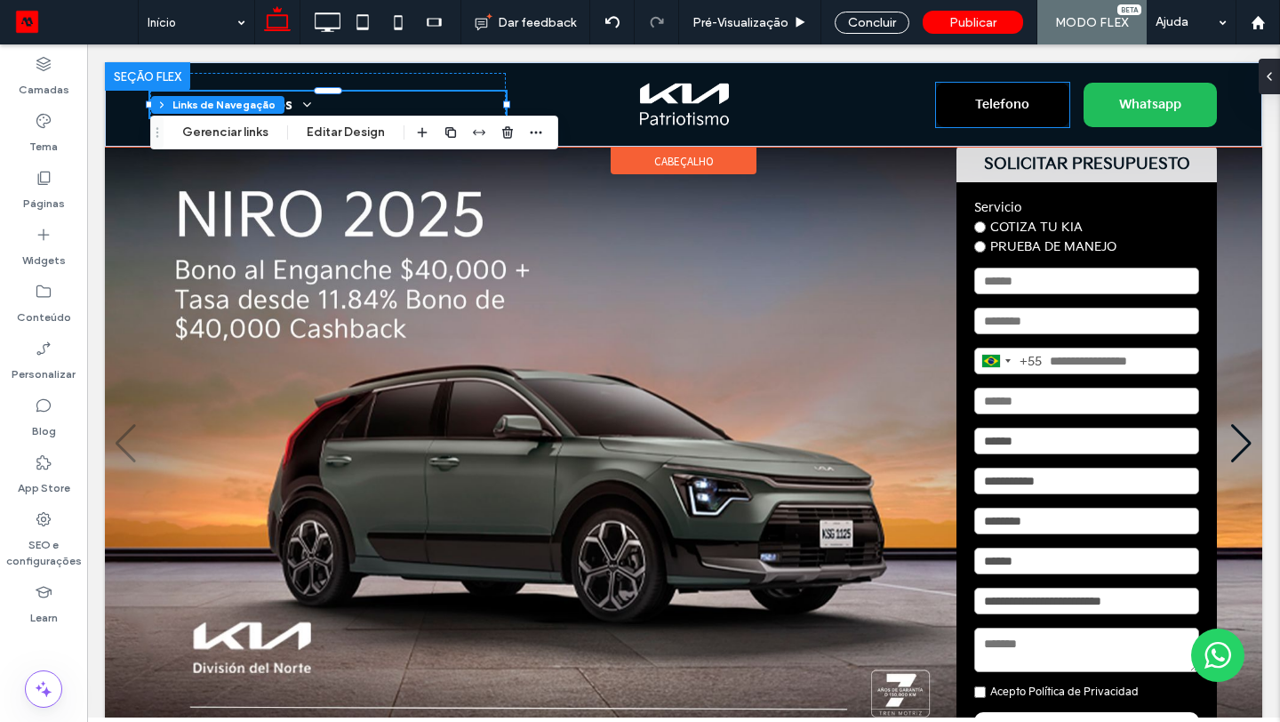
click at [976, 115] on span "Telefono" at bounding box center [1002, 104] width 67 height 33
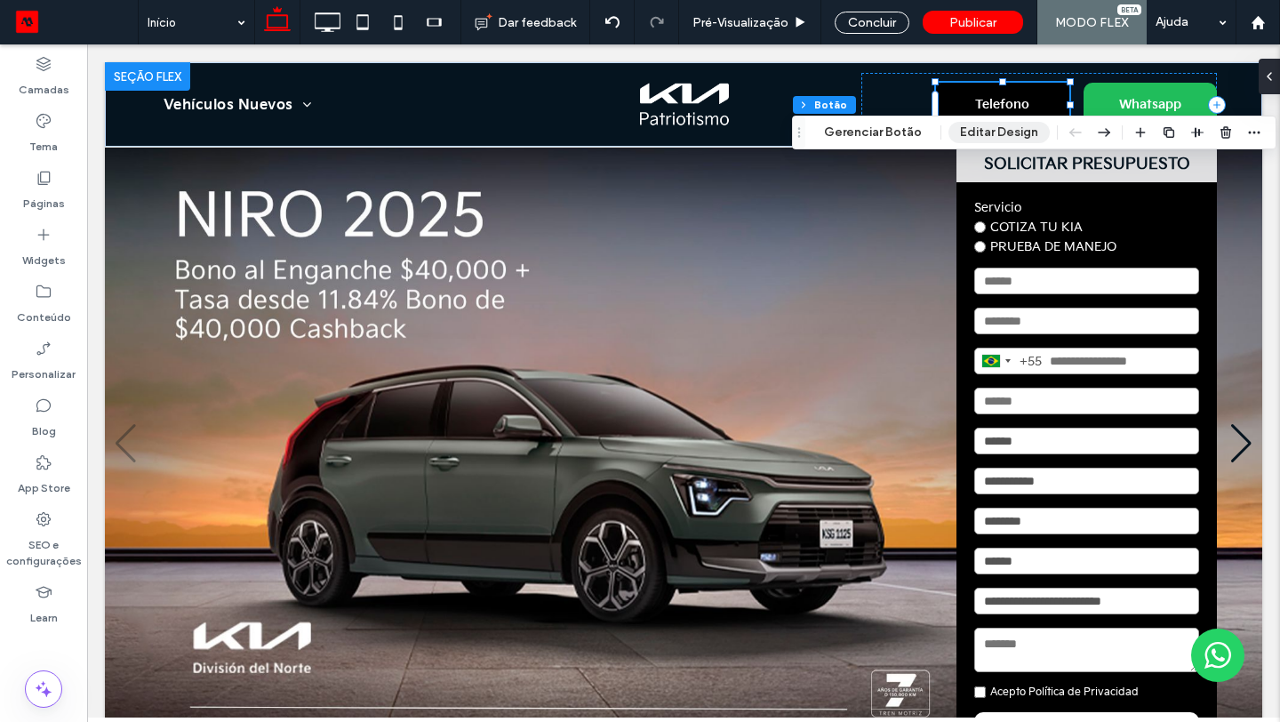
click at [971, 135] on button "Editar Design" at bounding box center [999, 132] width 101 height 21
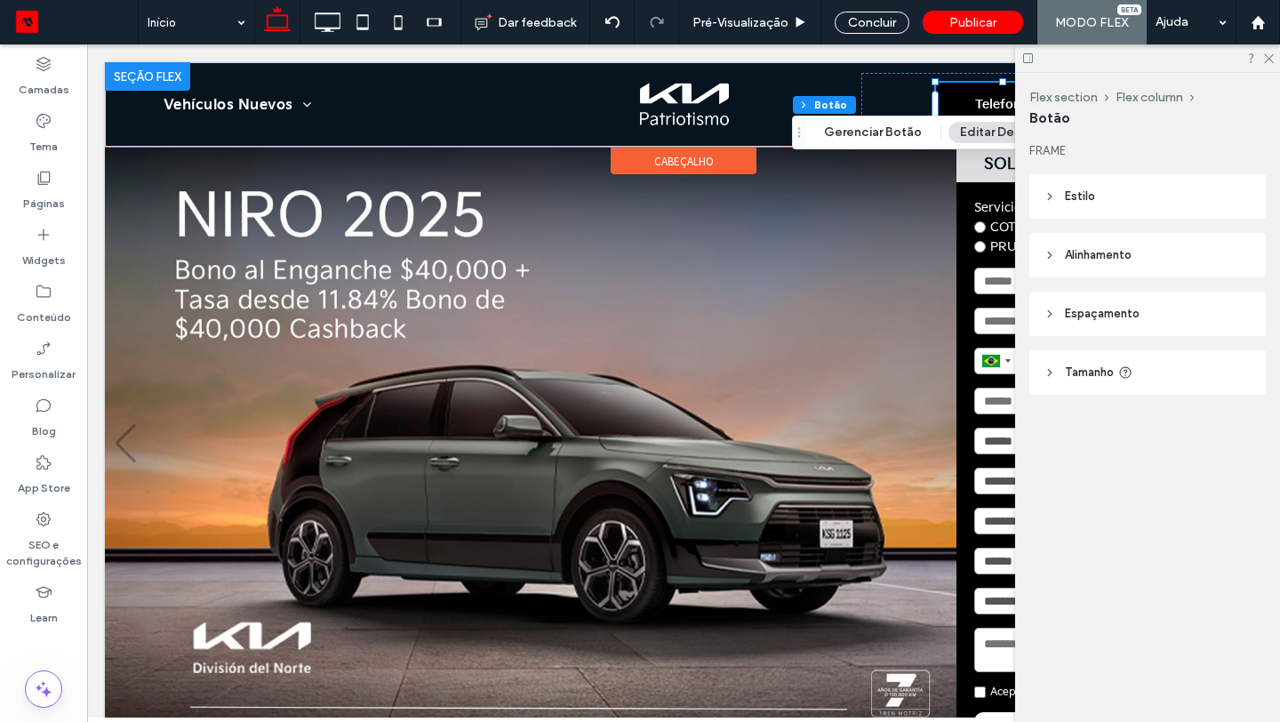
click at [960, 103] on link "Telefono" at bounding box center [1002, 105] width 133 height 44
click at [1072, 197] on span "Estilo" at bounding box center [1080, 197] width 30 height 18
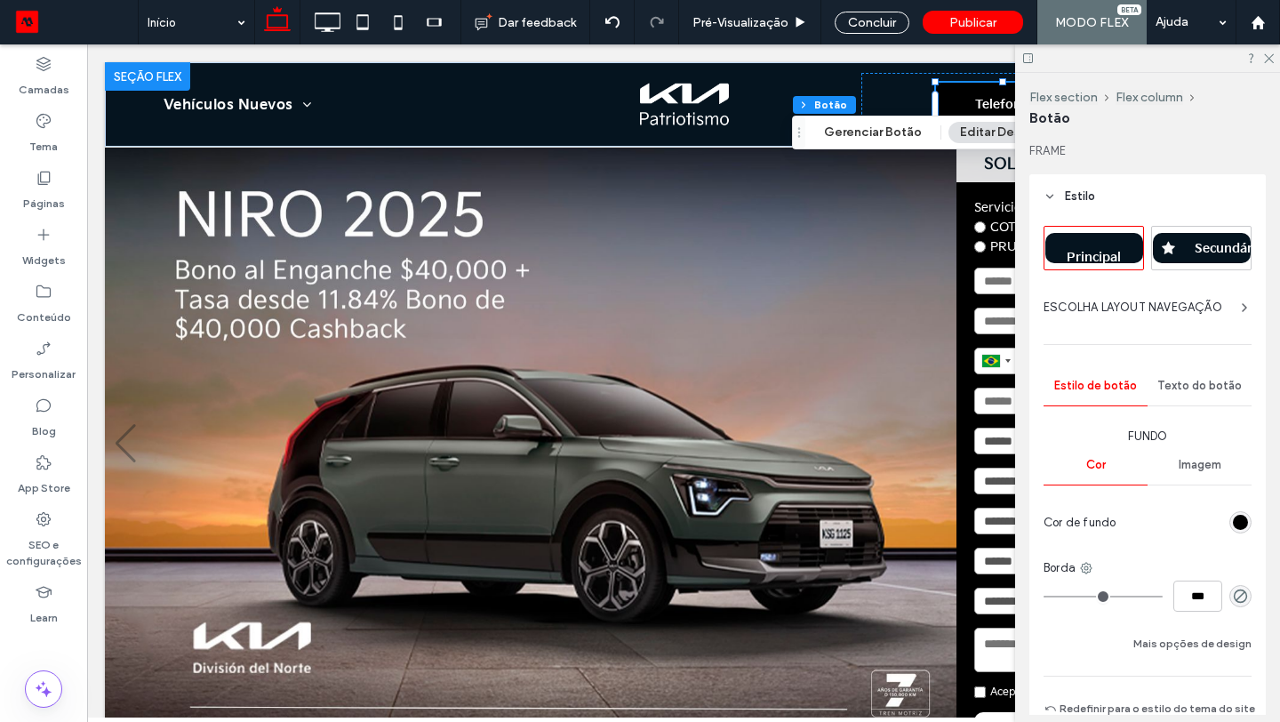
click at [1239, 519] on div "rgb(0, 0, 0)" at bounding box center [1240, 522] width 15 height 15
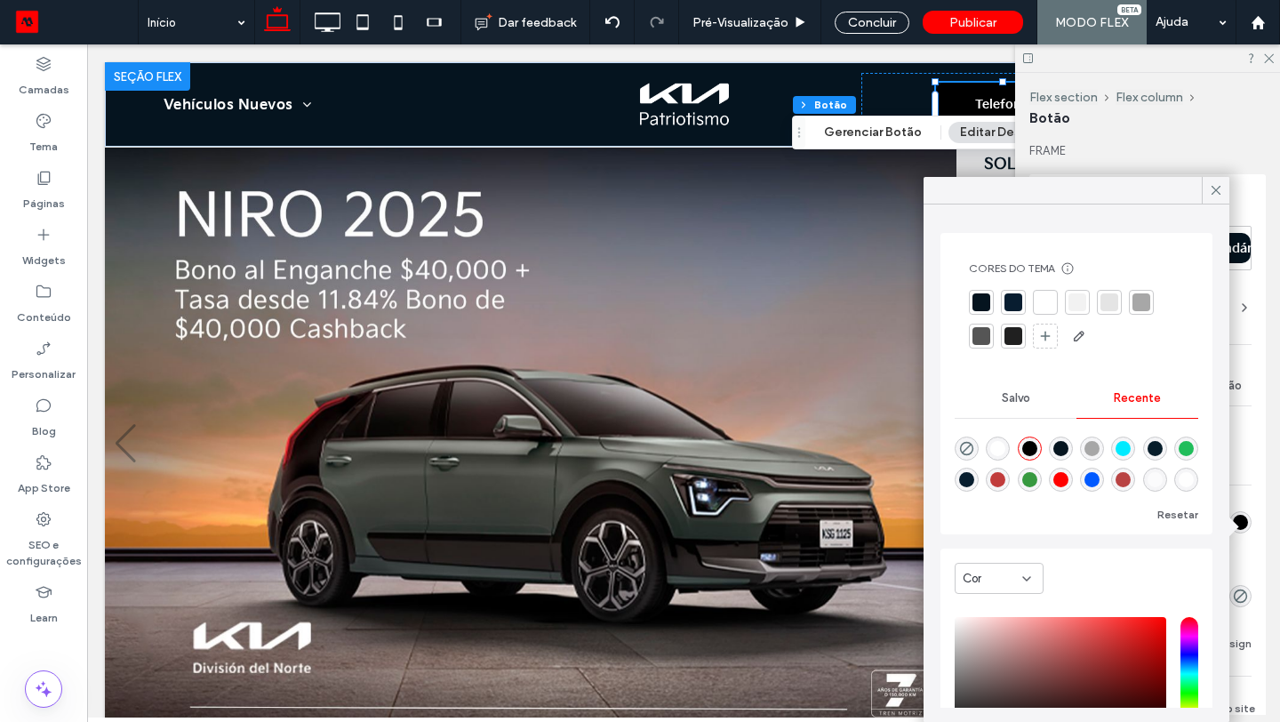
click at [1044, 301] on div at bounding box center [1046, 302] width 18 height 18
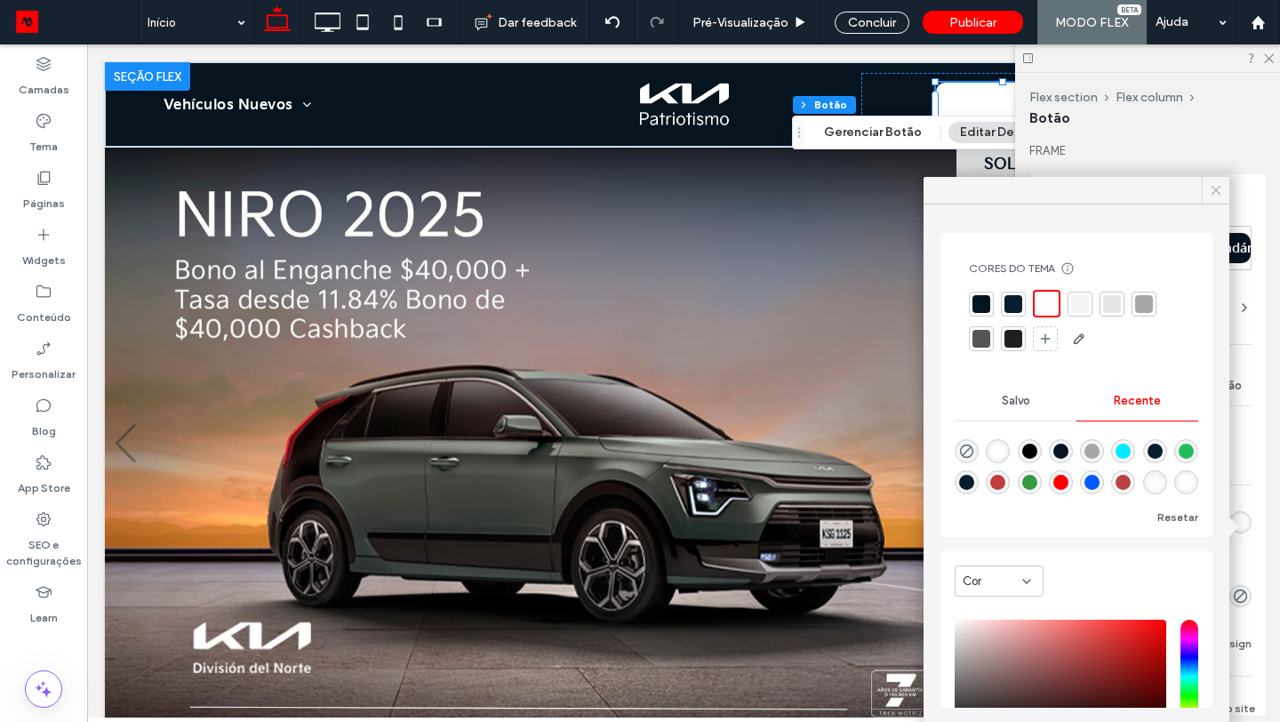
click at [1214, 188] on use at bounding box center [1216, 190] width 9 height 9
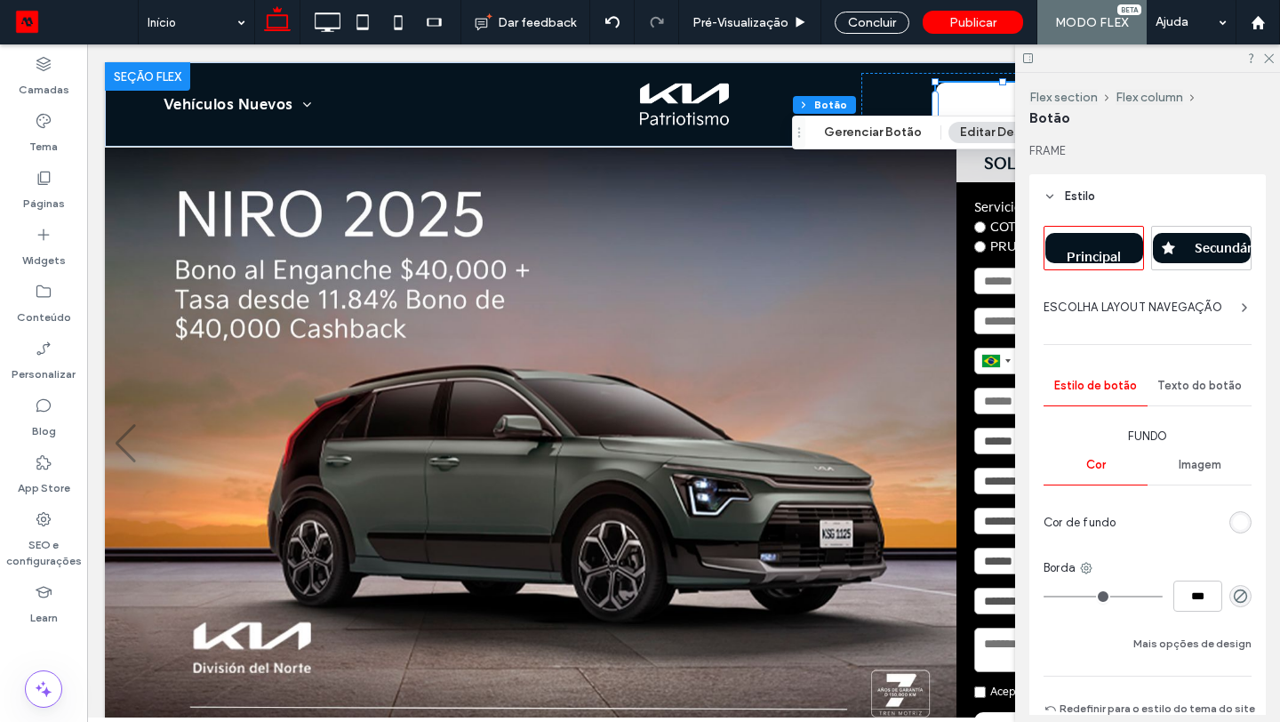
click at [1206, 382] on div "Texto do botão" at bounding box center [1200, 385] width 104 height 39
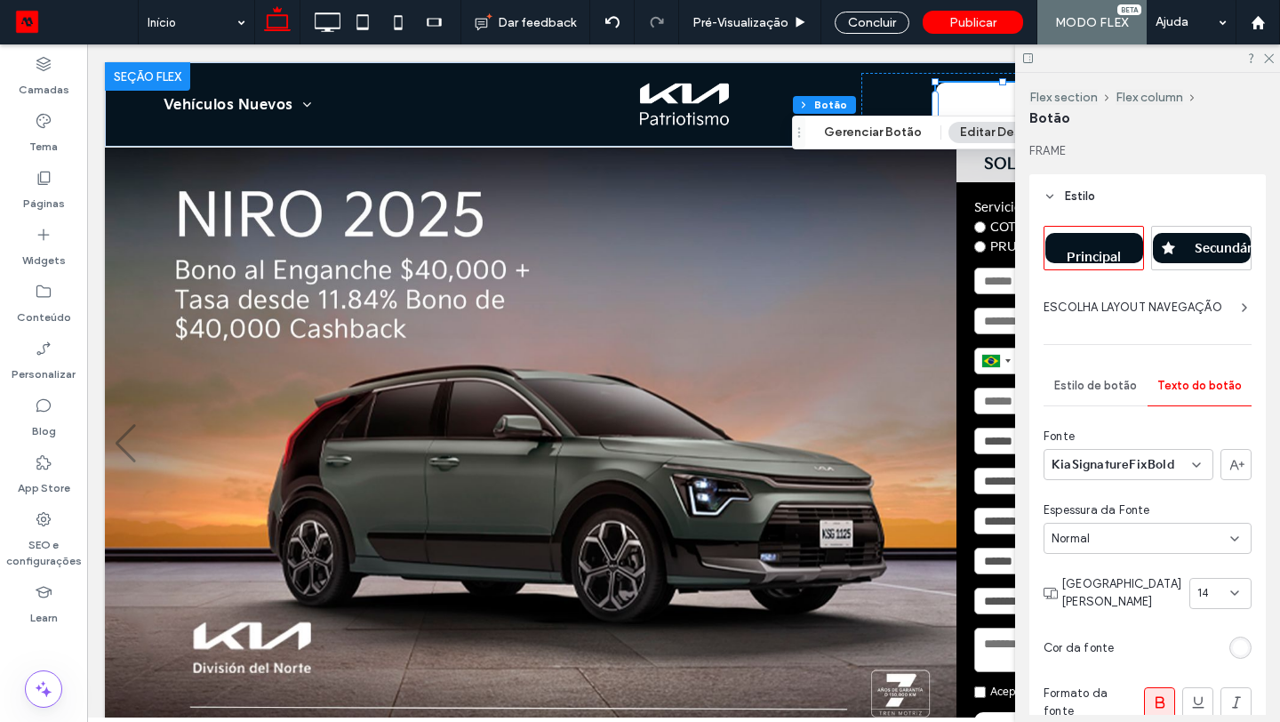
click at [1243, 646] on div "rgb(255, 255, 255)" at bounding box center [1240, 647] width 15 height 15
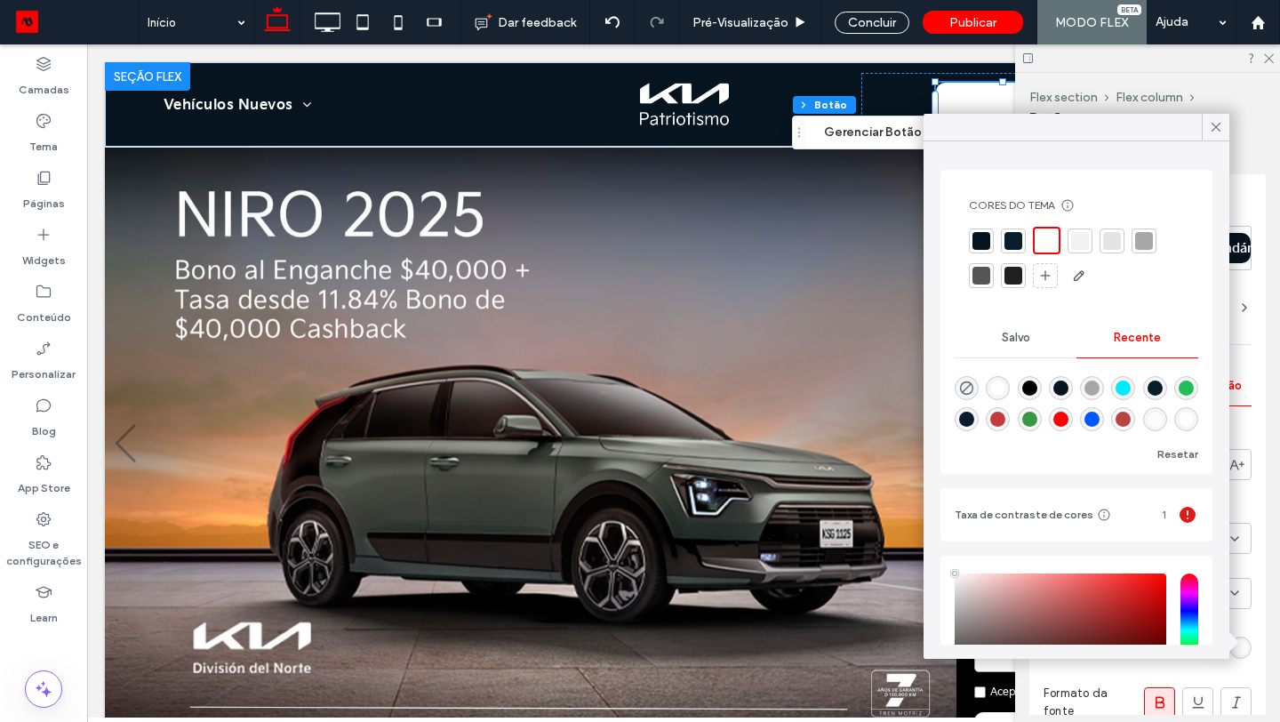
click at [986, 241] on div at bounding box center [982, 241] width 18 height 18
click at [1215, 124] on use at bounding box center [1216, 127] width 9 height 9
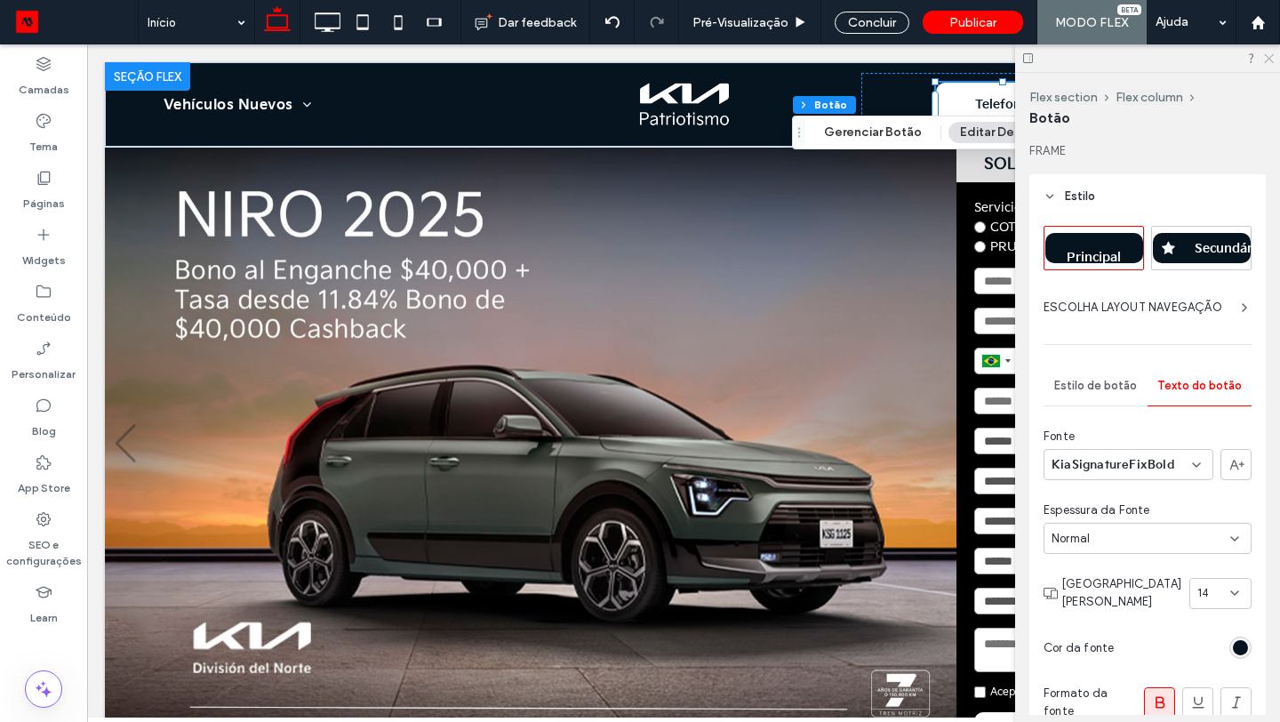
click at [1267, 57] on use at bounding box center [1269, 59] width 10 height 10
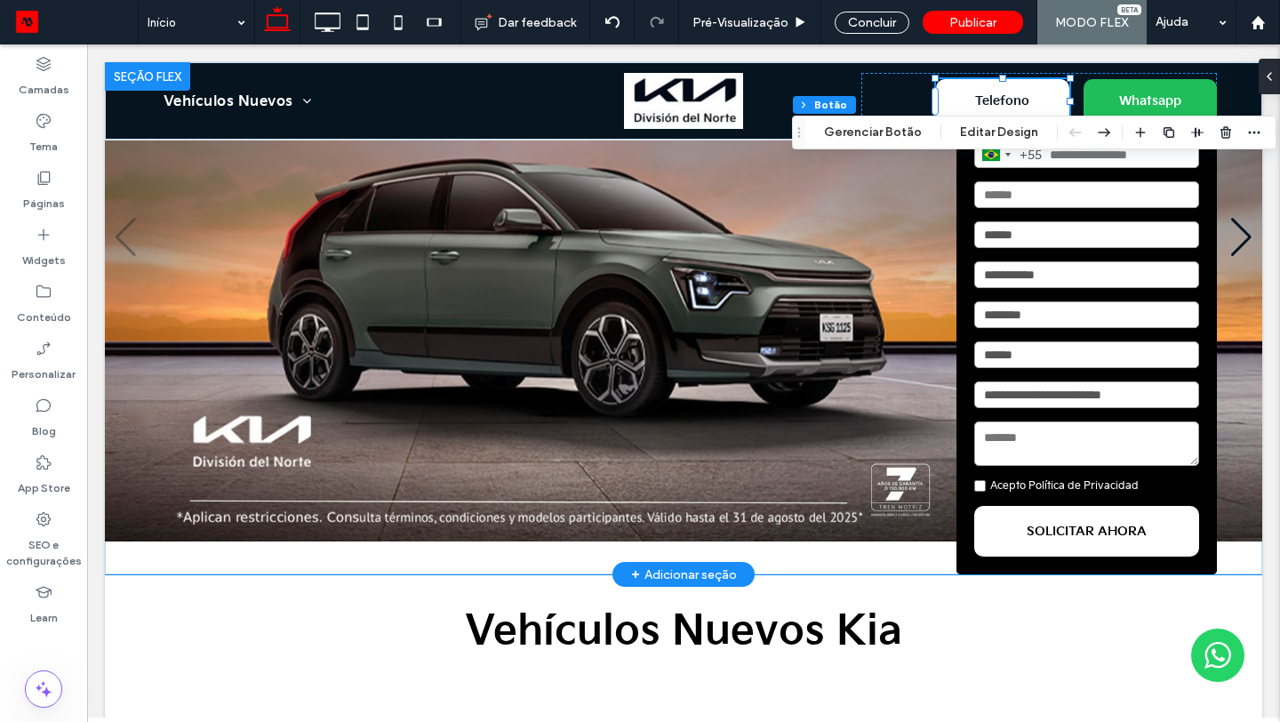
scroll to position [0, 0]
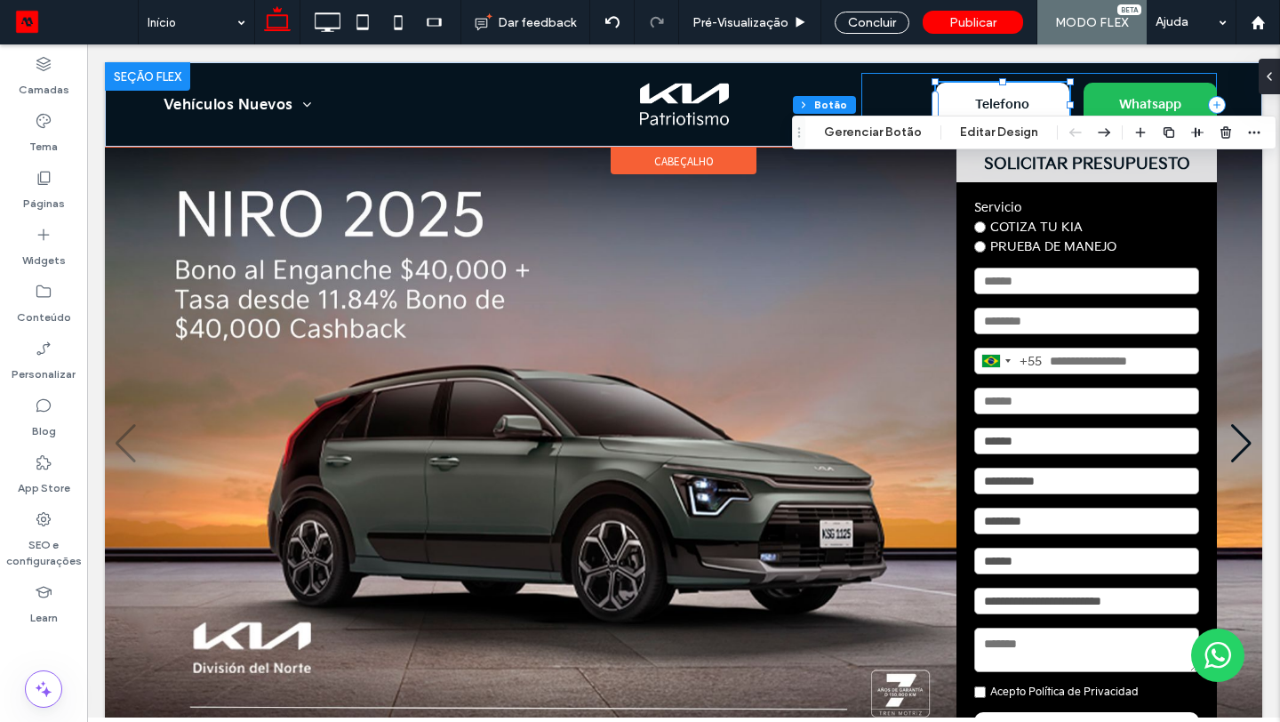
click at [891, 114] on div "Telefono Whatsapp" at bounding box center [1040, 104] width 356 height 63
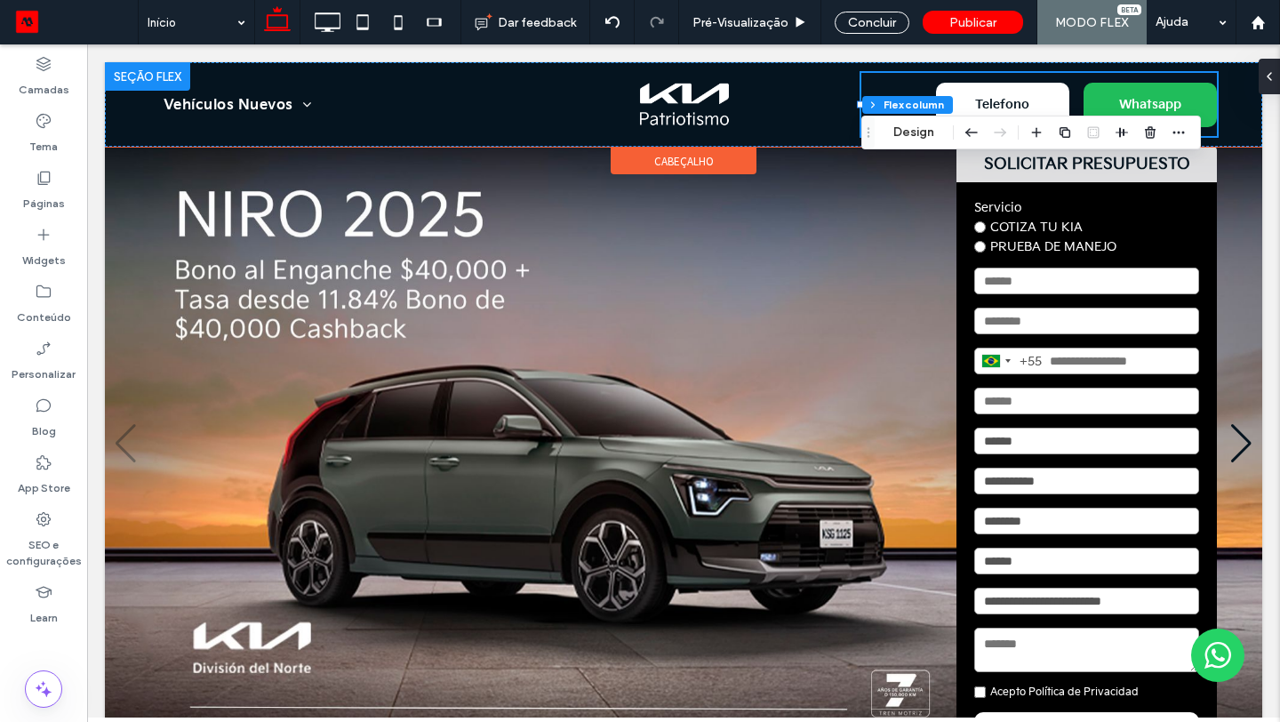
click at [123, 80] on div at bounding box center [147, 76] width 85 height 28
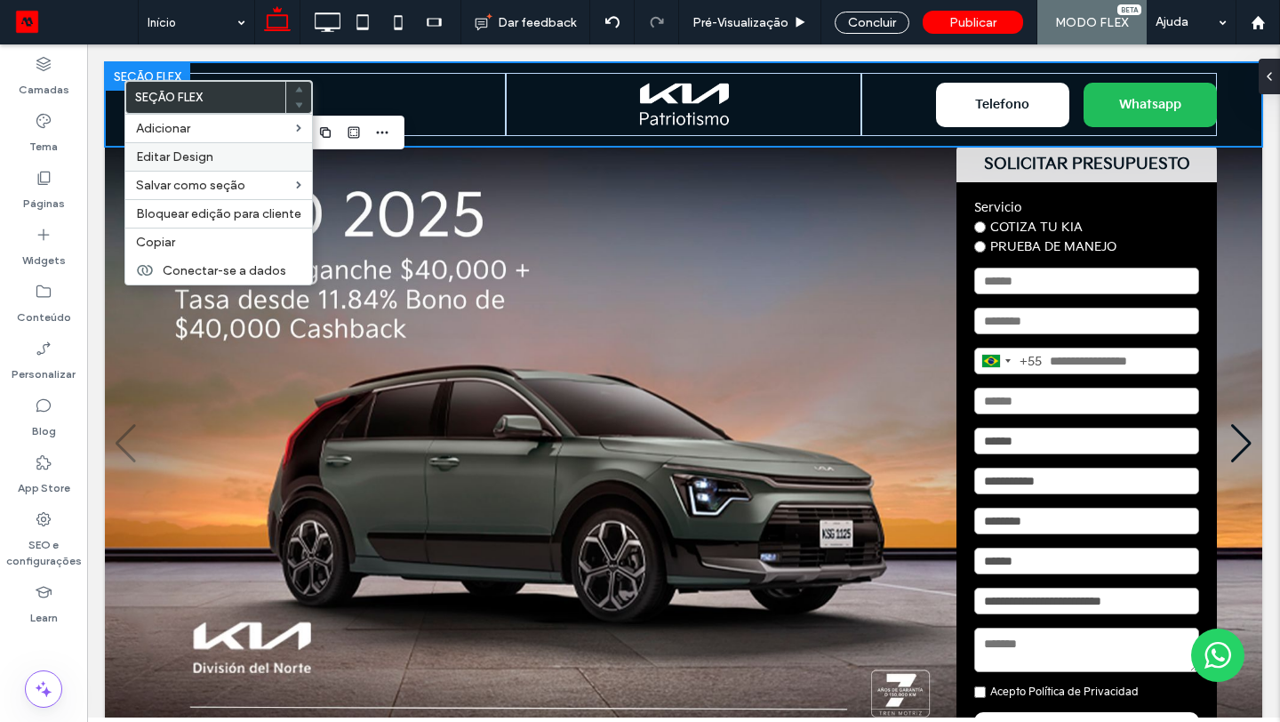
click at [238, 157] on label "Editar Design" at bounding box center [218, 156] width 165 height 15
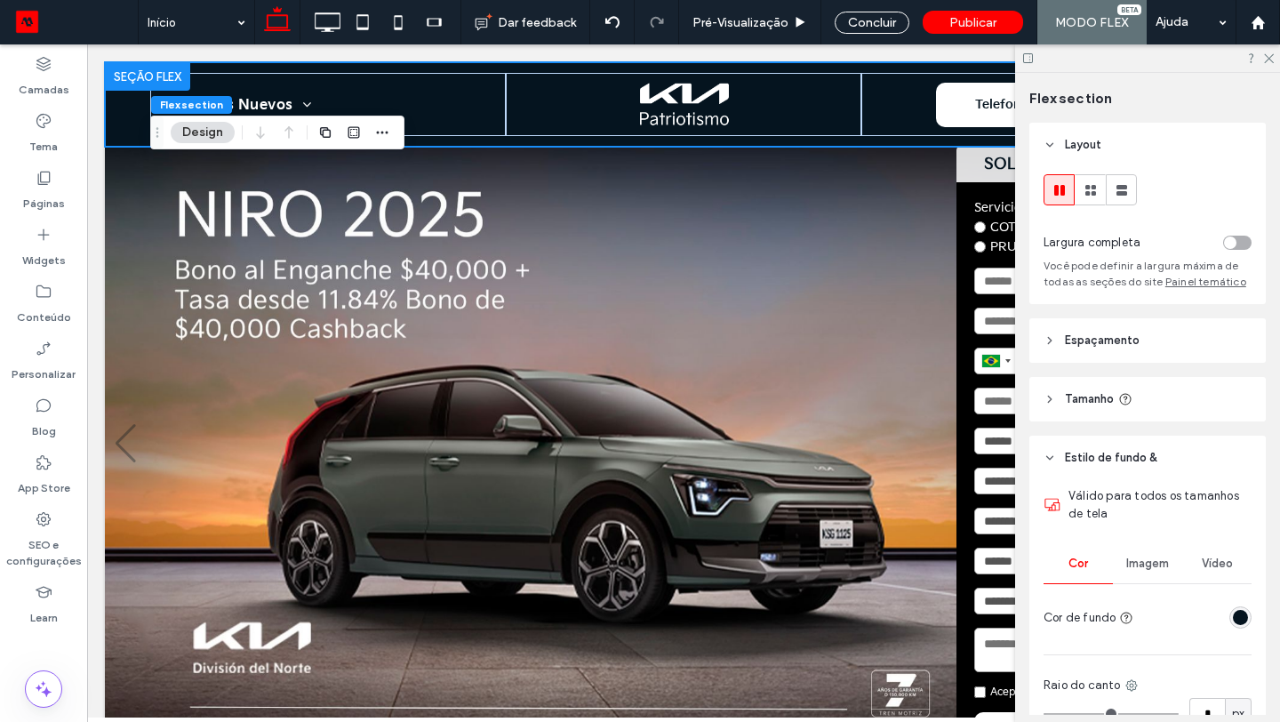
click at [1238, 621] on div "rgba(5, 20, 31, 1)" at bounding box center [1240, 617] width 15 height 15
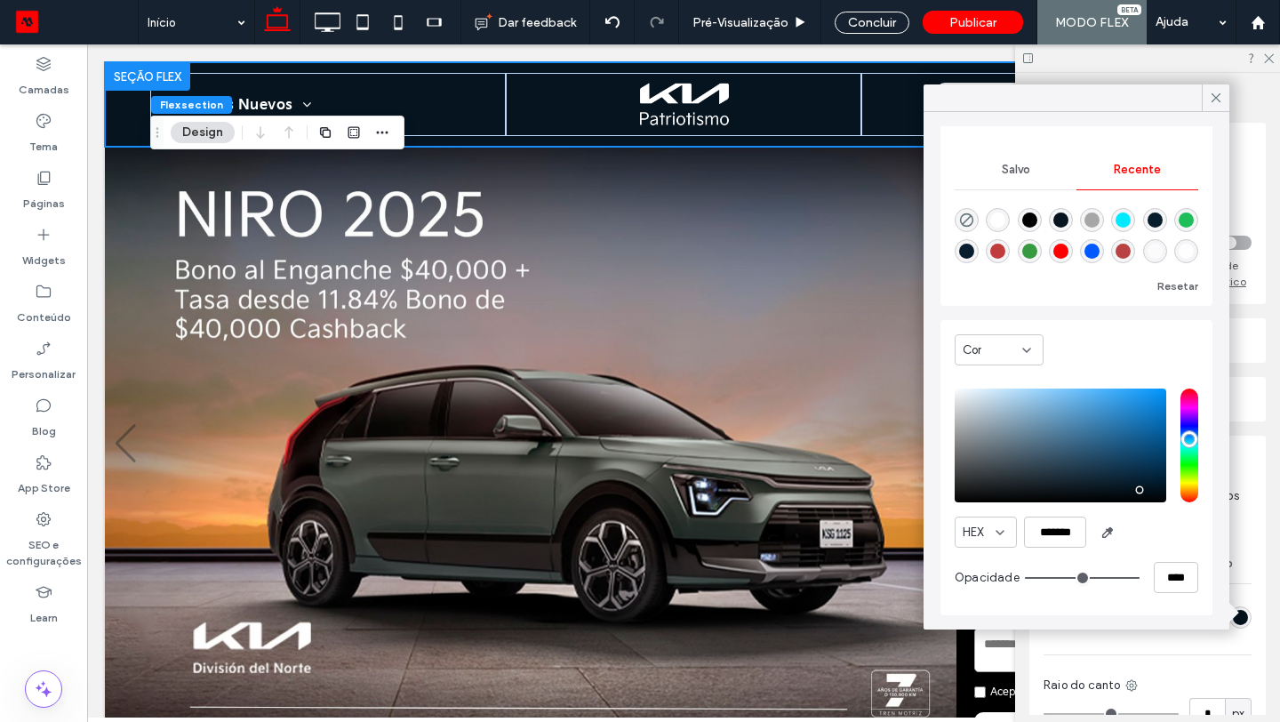
scroll to position [136, 0]
type input "*******"
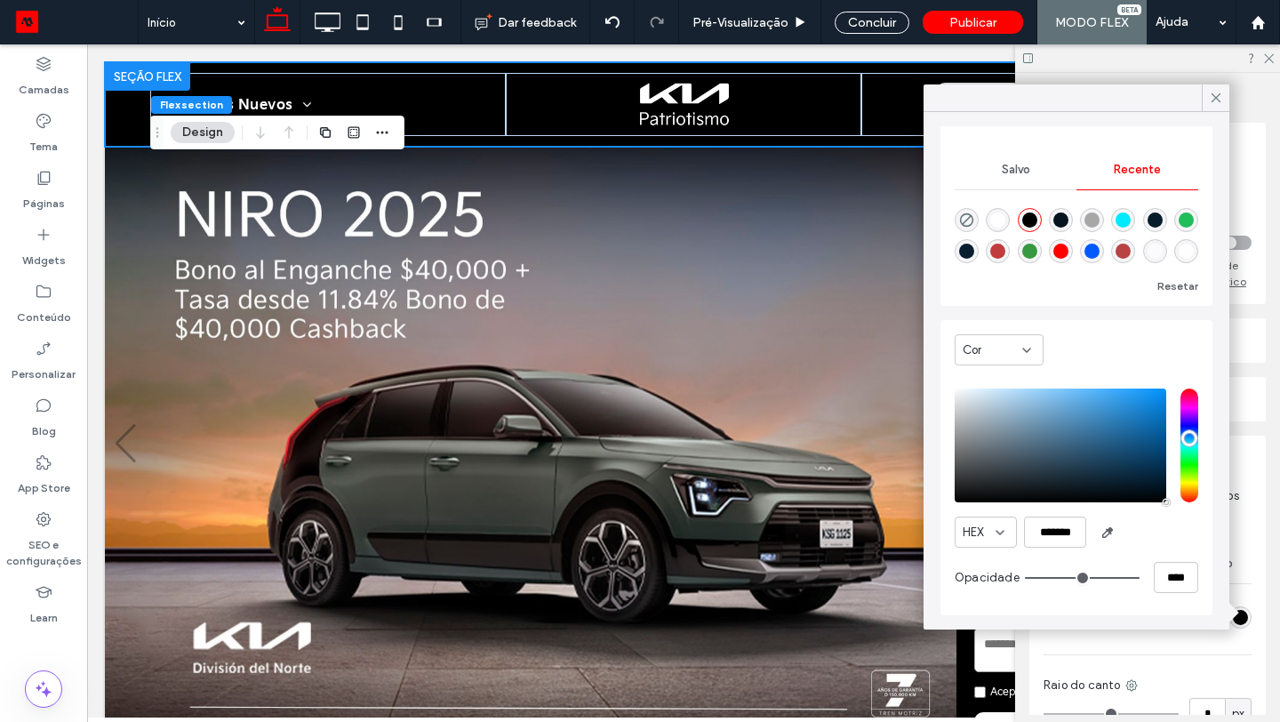
drag, startPoint x: 1135, startPoint y: 490, endPoint x: 1221, endPoint y: 532, distance: 95.8
click at [1221, 532] on div "Cores do tema Poupe tempo com as cores do tema Crie uma paleta de cores para ad…" at bounding box center [1077, 370] width 306 height 517
click at [1215, 97] on icon at bounding box center [1216, 98] width 16 height 16
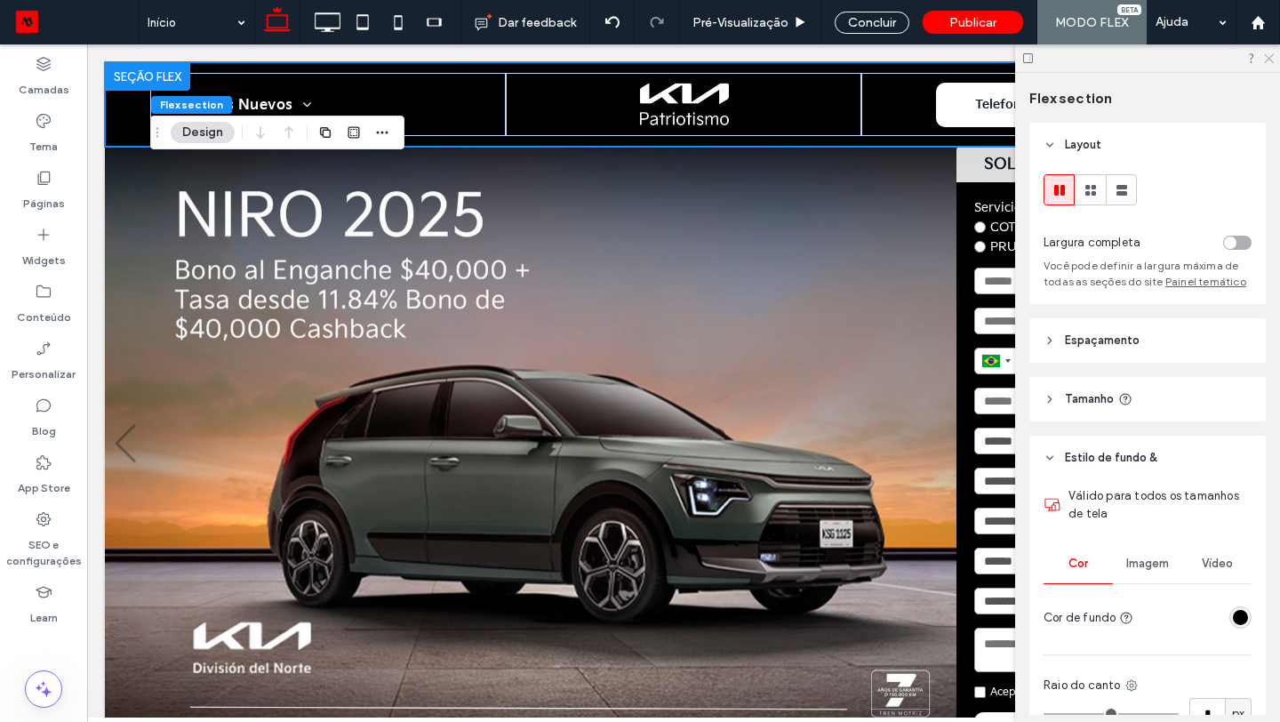
click at [1269, 54] on icon at bounding box center [1269, 58] width 12 height 12
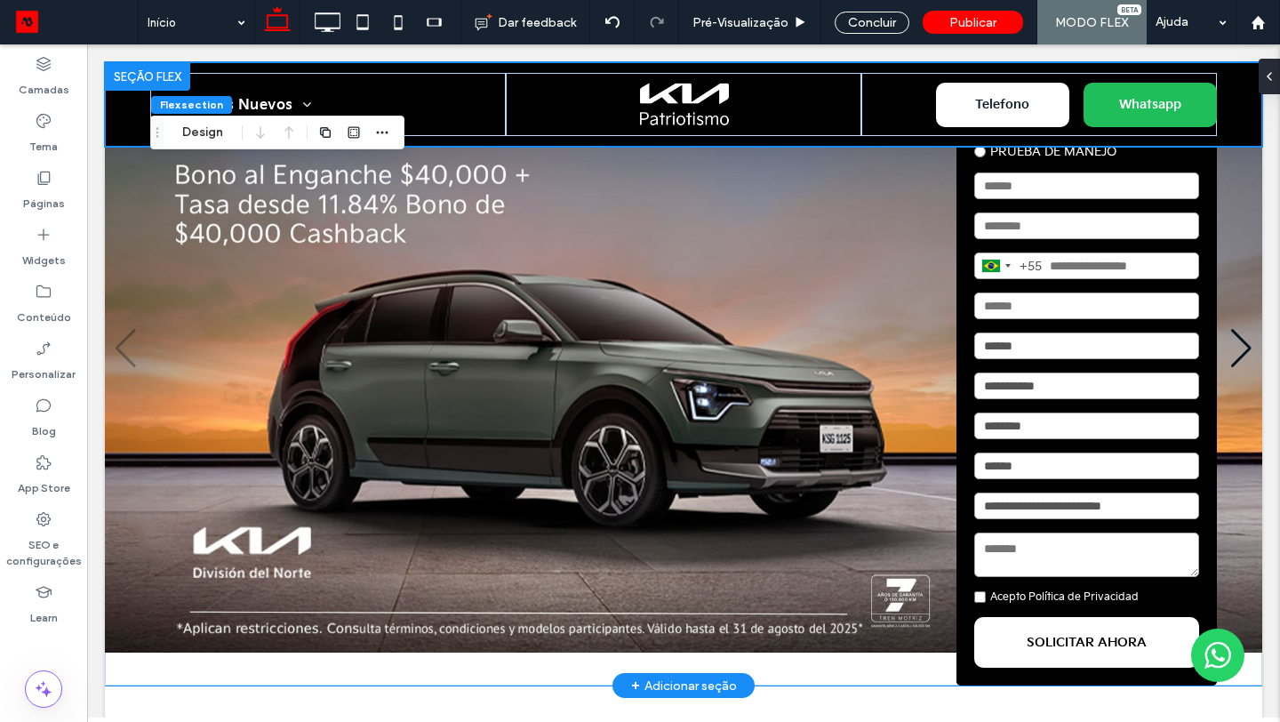
scroll to position [105, 0]
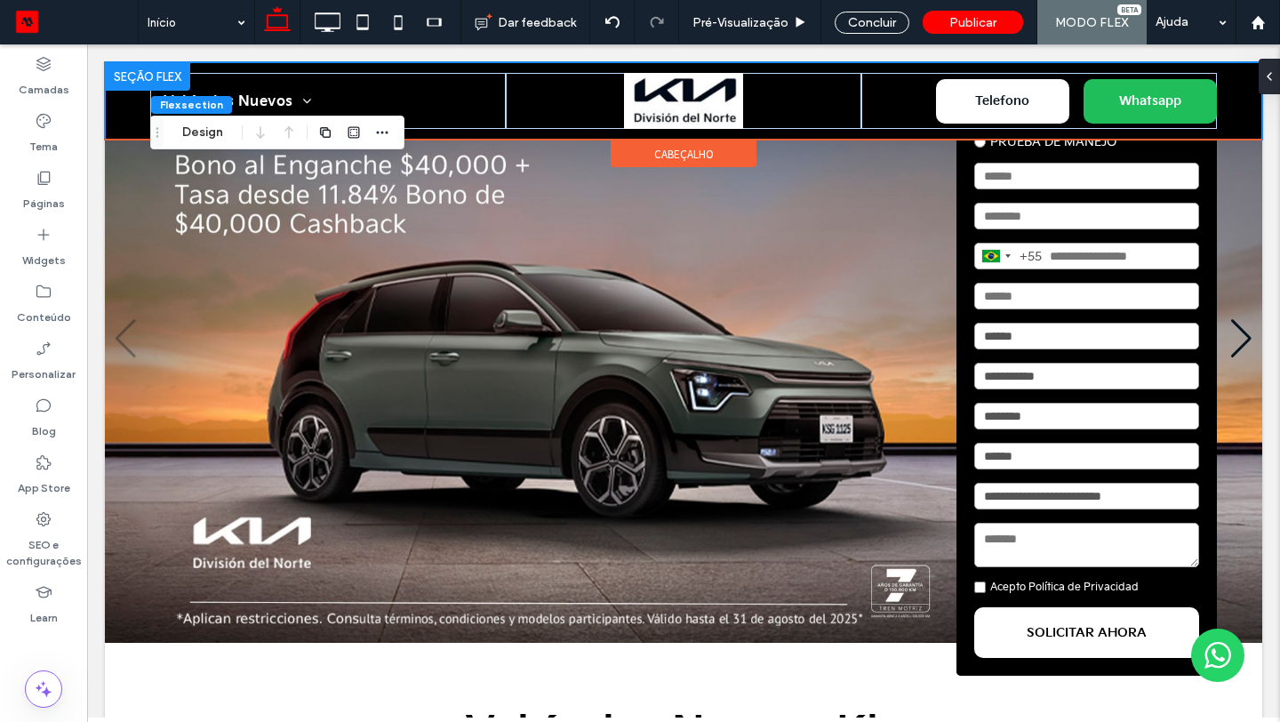
click at [684, 156] on span "cabeçalho" at bounding box center [684, 154] width 60 height 15
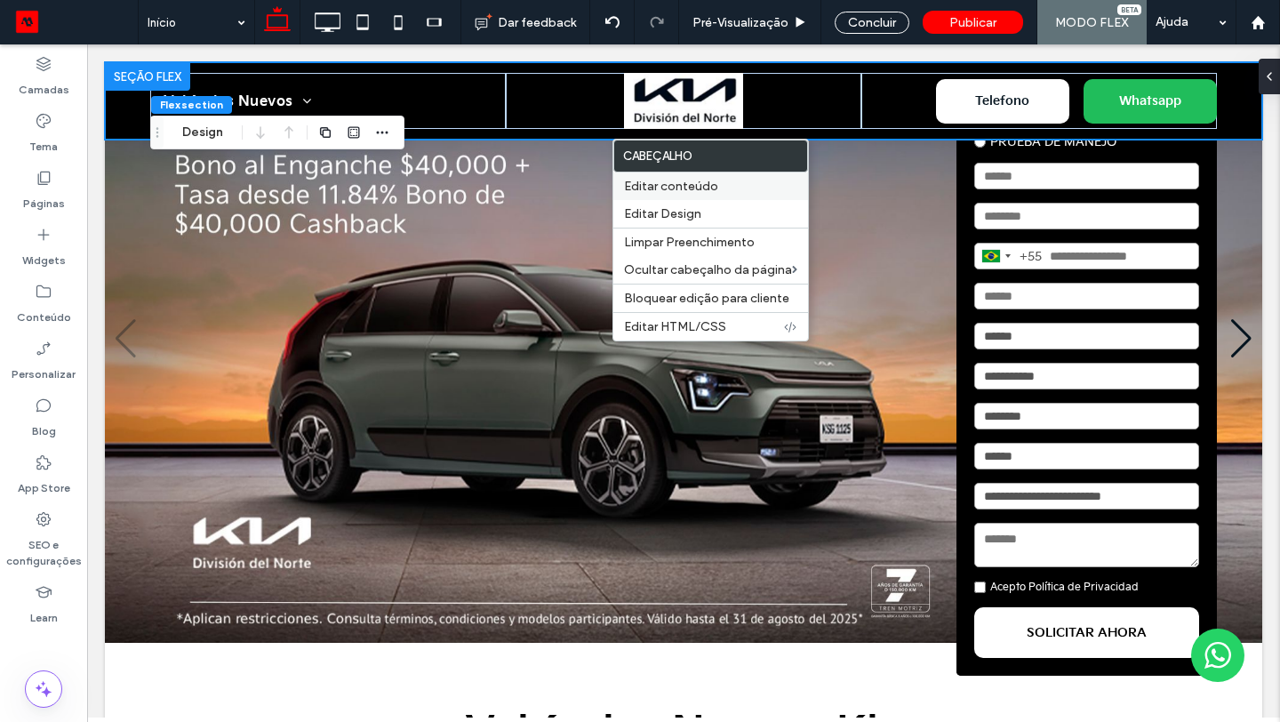
click at [694, 192] on span "Editar conteúdo" at bounding box center [671, 186] width 94 height 15
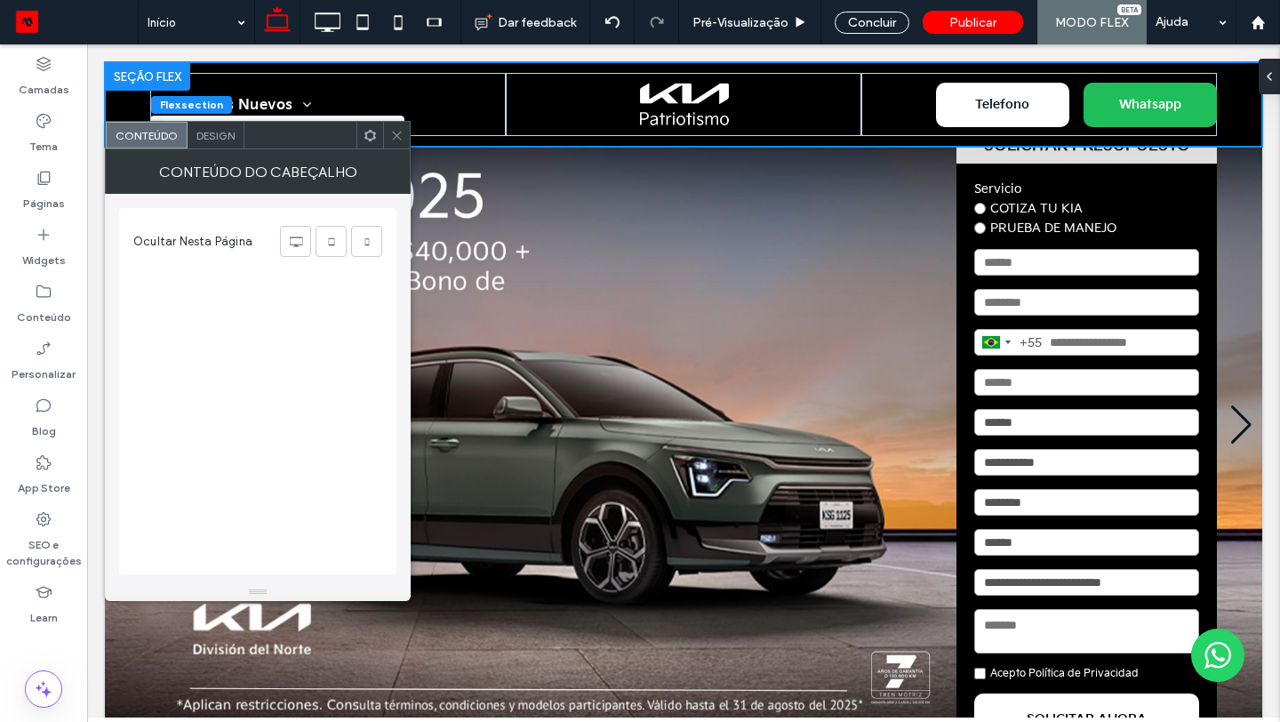
scroll to position [0, 0]
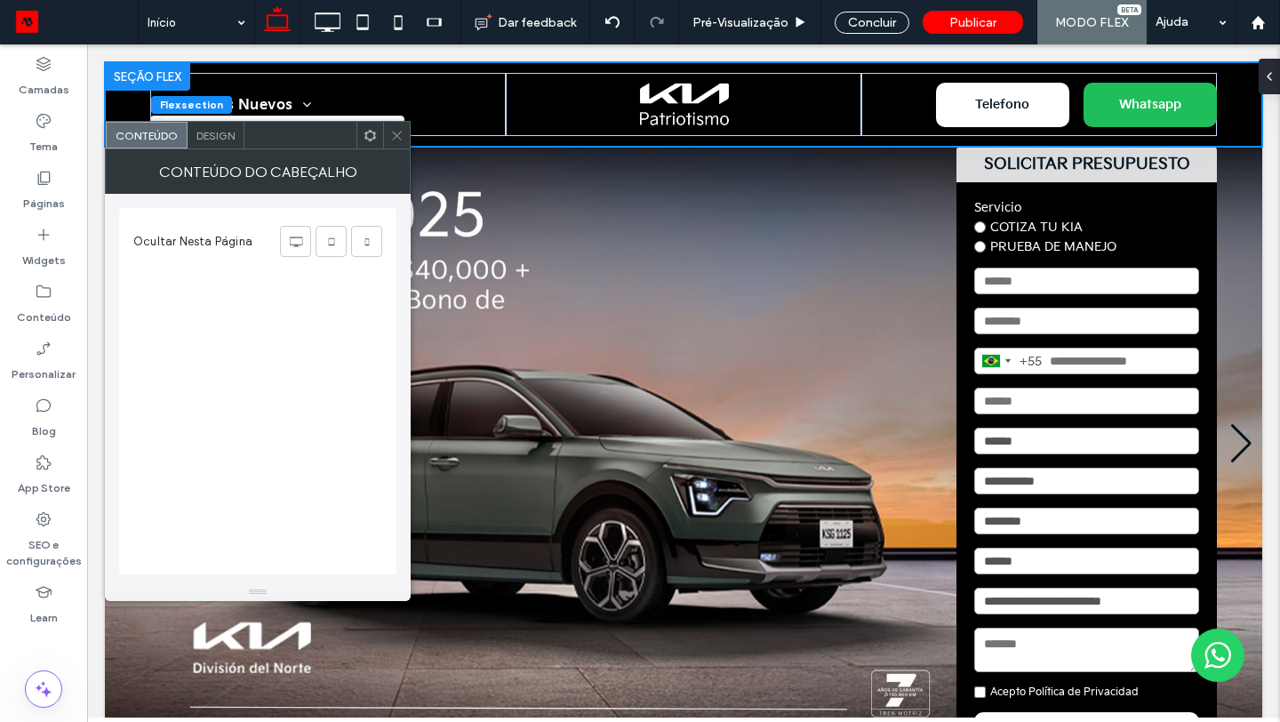
click at [215, 142] on div "Design" at bounding box center [216, 135] width 57 height 27
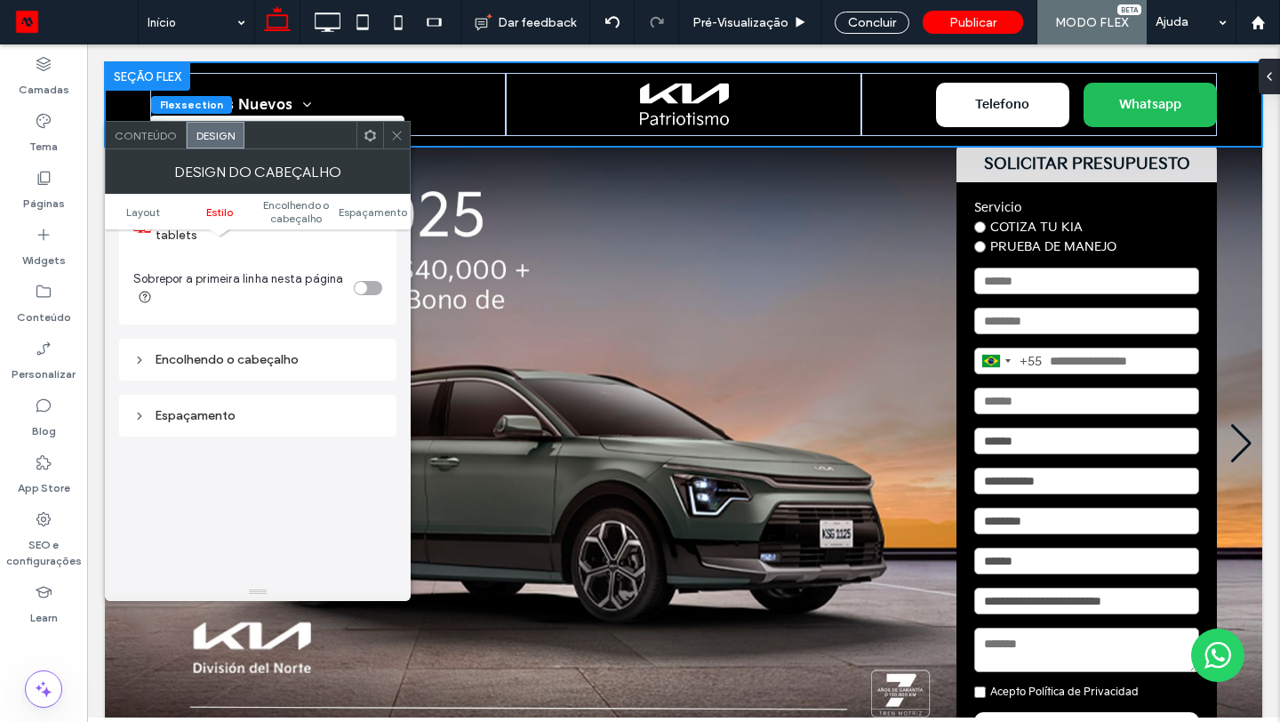
scroll to position [525, 0]
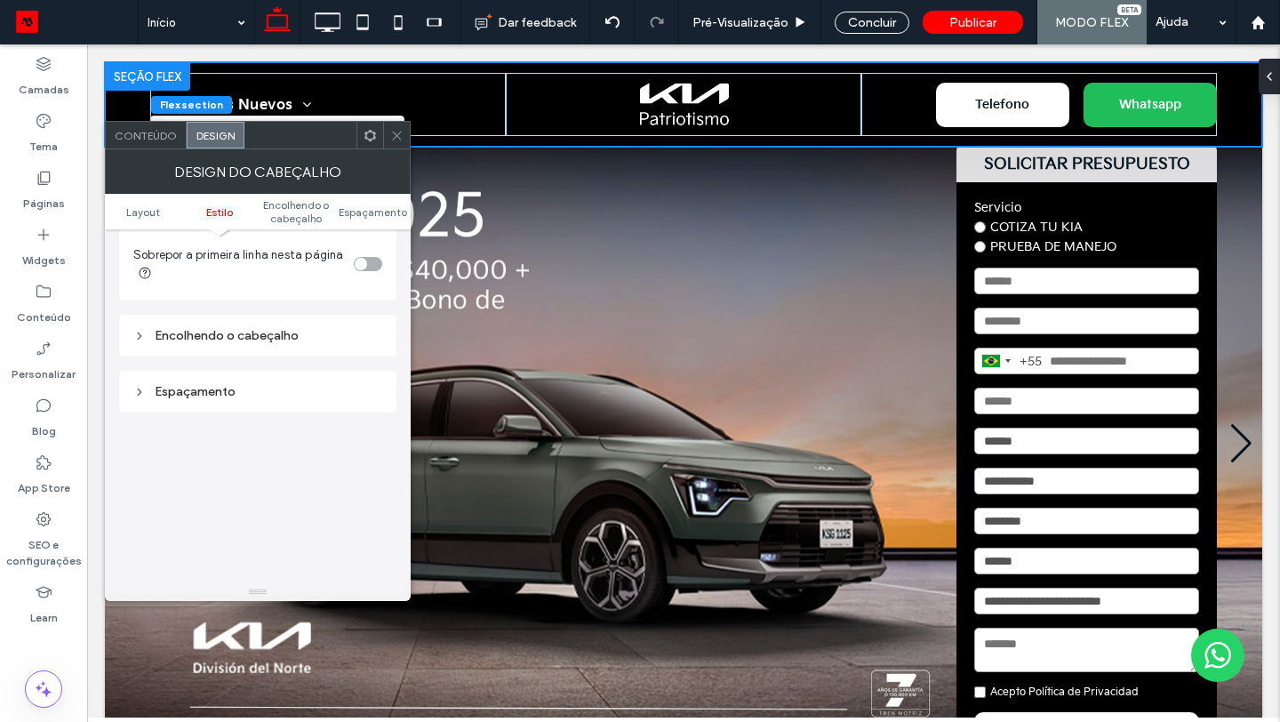
click at [238, 341] on div "Encolhendo o cabeçalho" at bounding box center [257, 335] width 249 height 15
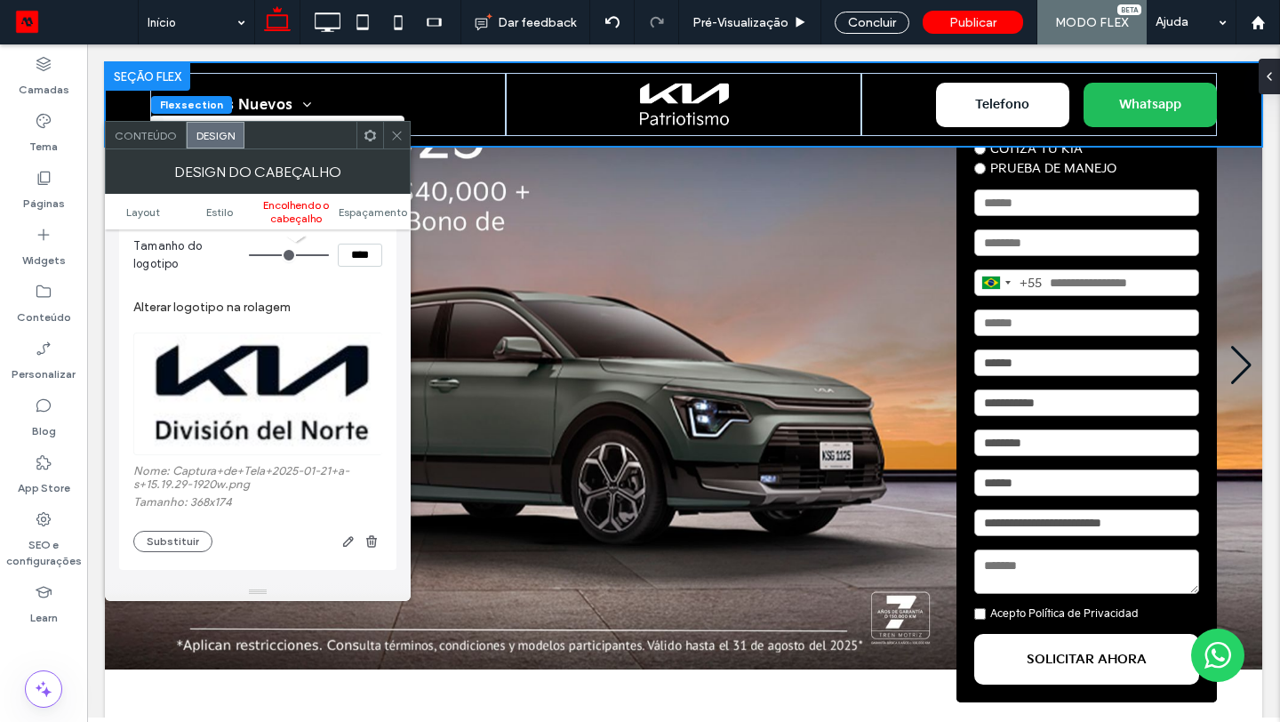
scroll to position [880, 0]
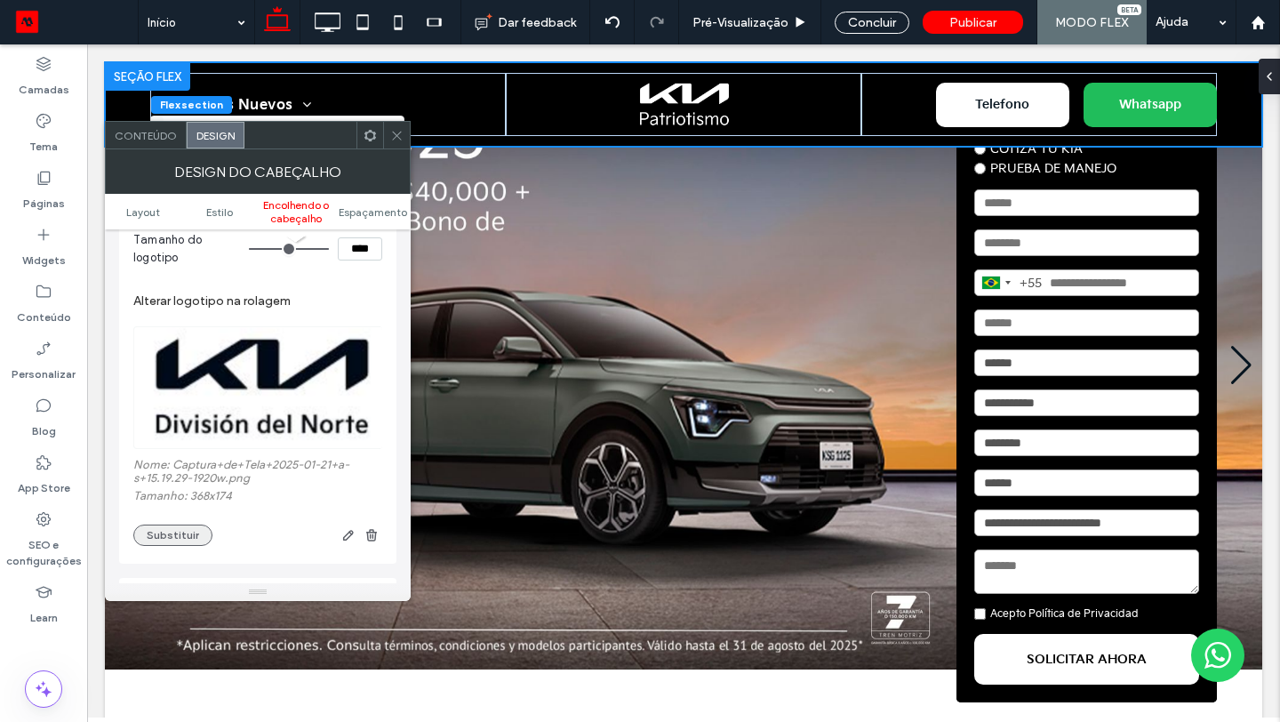
click at [178, 534] on button "Substituir" at bounding box center [172, 535] width 79 height 21
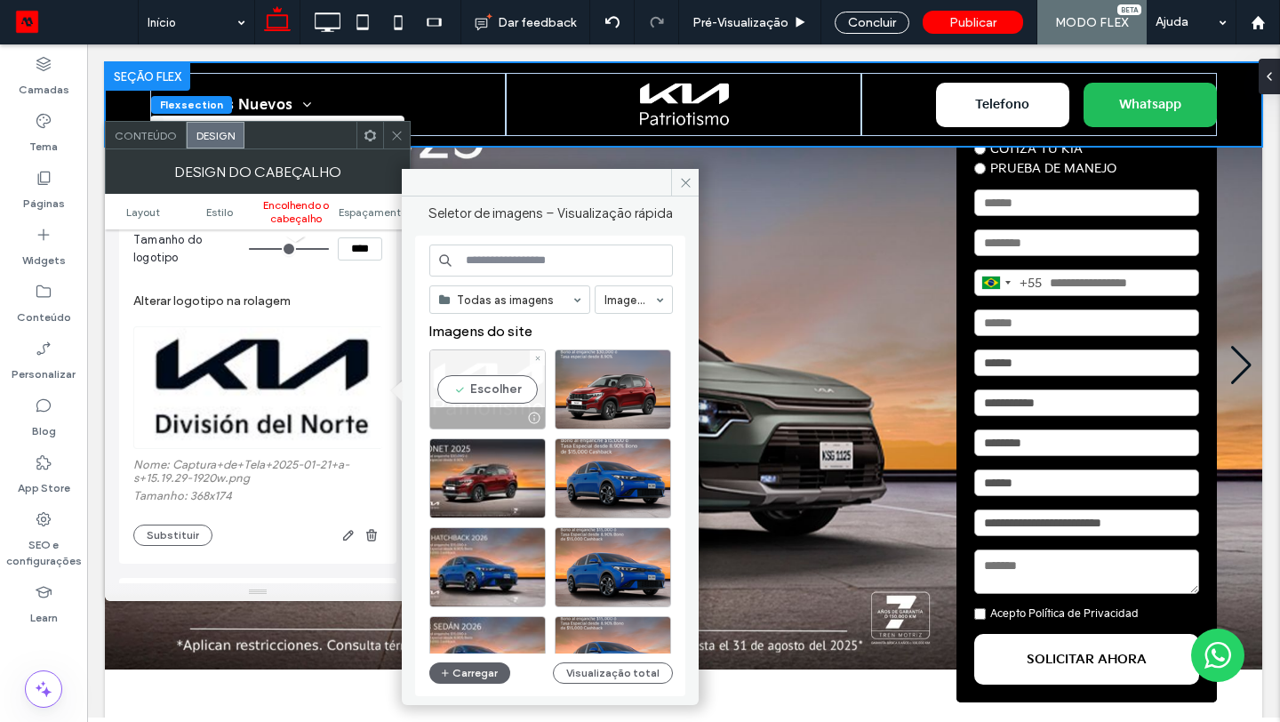
click at [507, 390] on div "Escolher" at bounding box center [487, 389] width 116 height 80
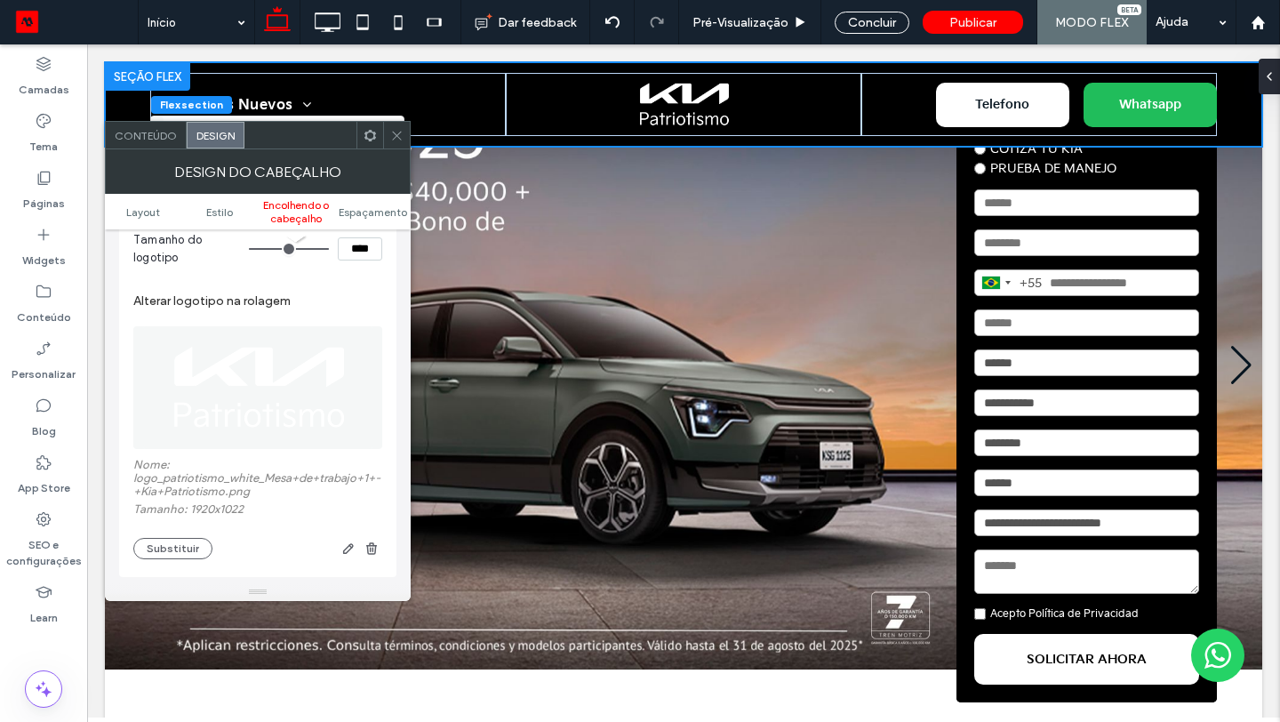
click at [394, 142] on span at bounding box center [396, 135] width 13 height 27
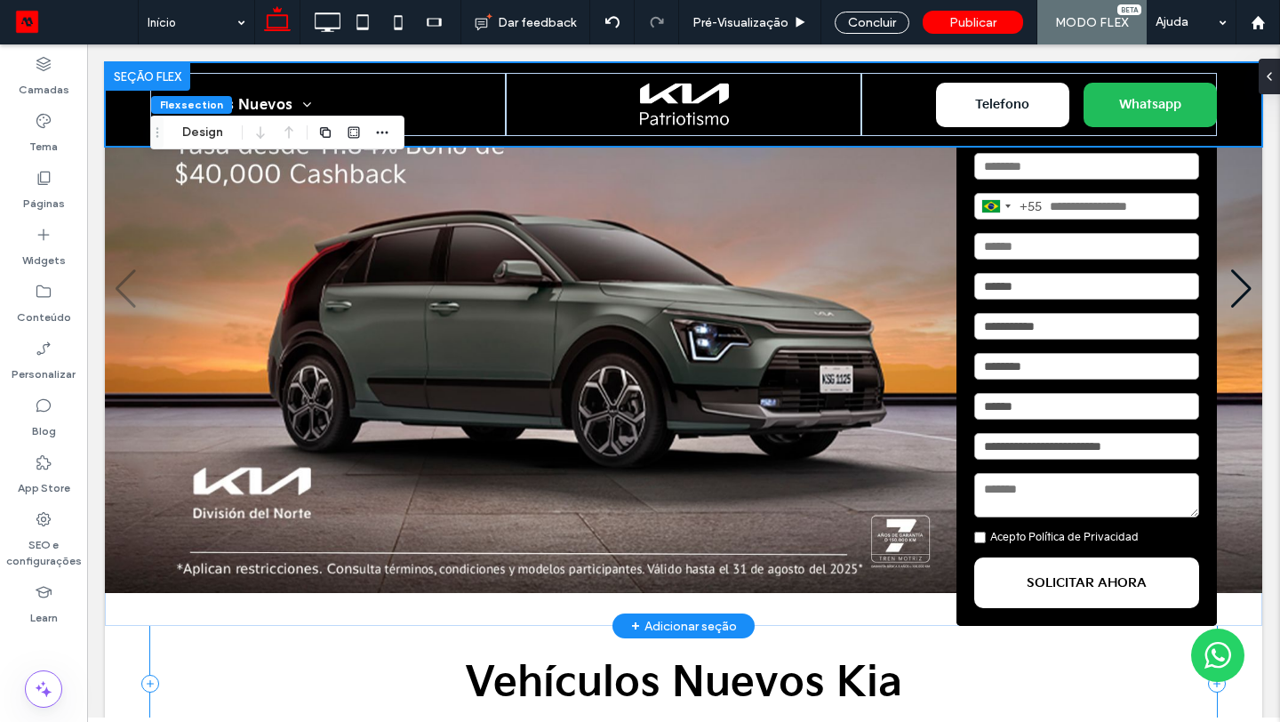
scroll to position [0, 0]
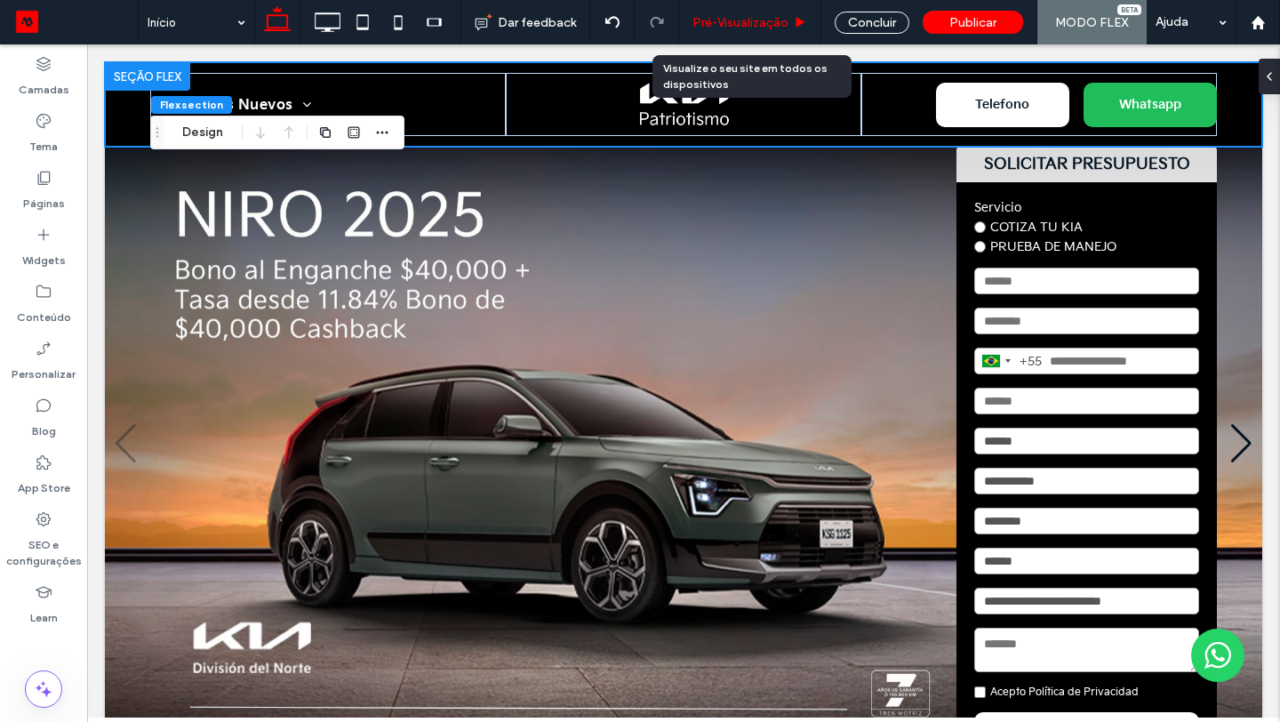
click at [777, 27] on span "Pré-Visualizaçāo" at bounding box center [741, 22] width 96 height 15
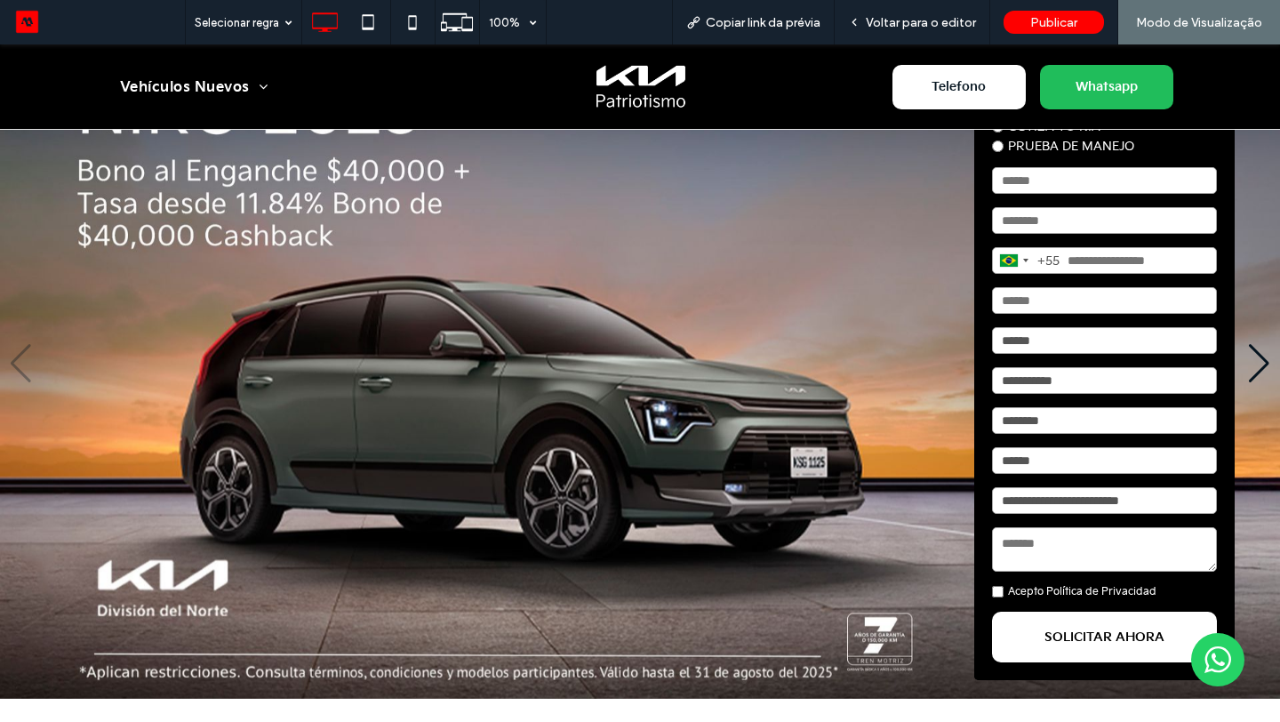
scroll to position [189, 0]
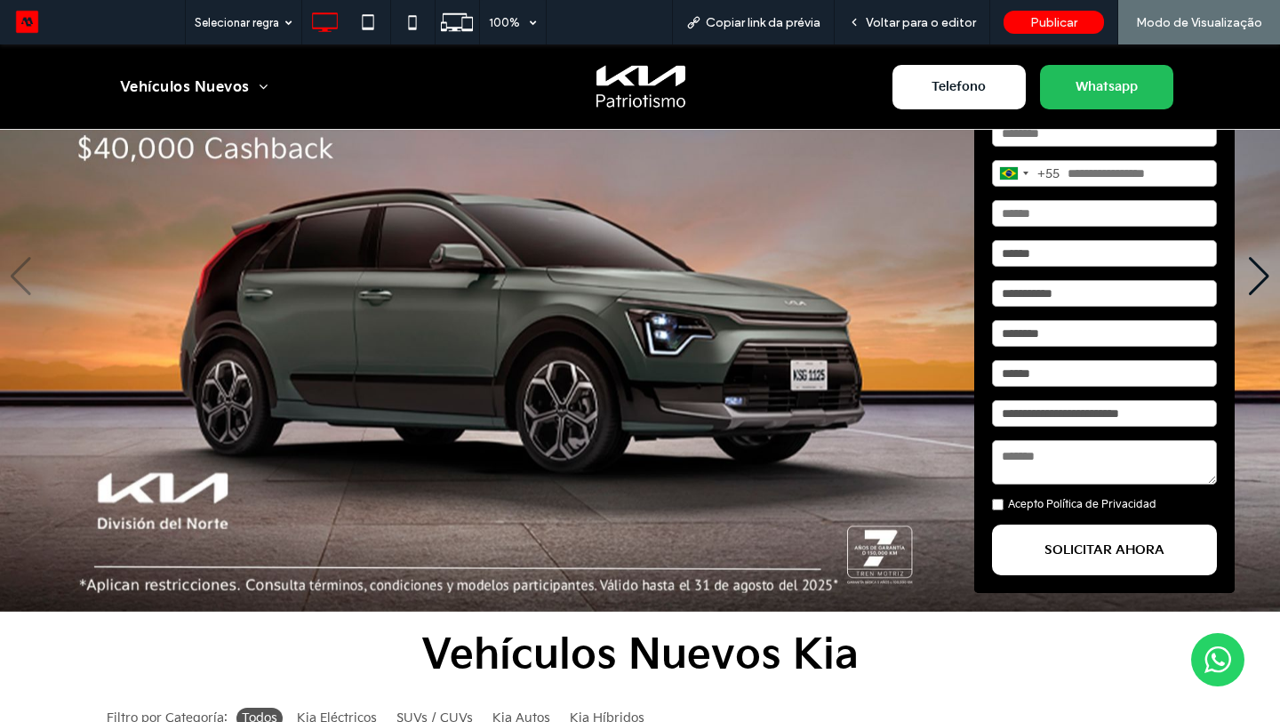
click at [1257, 277] on div "Next slide" at bounding box center [1259, 276] width 24 height 39
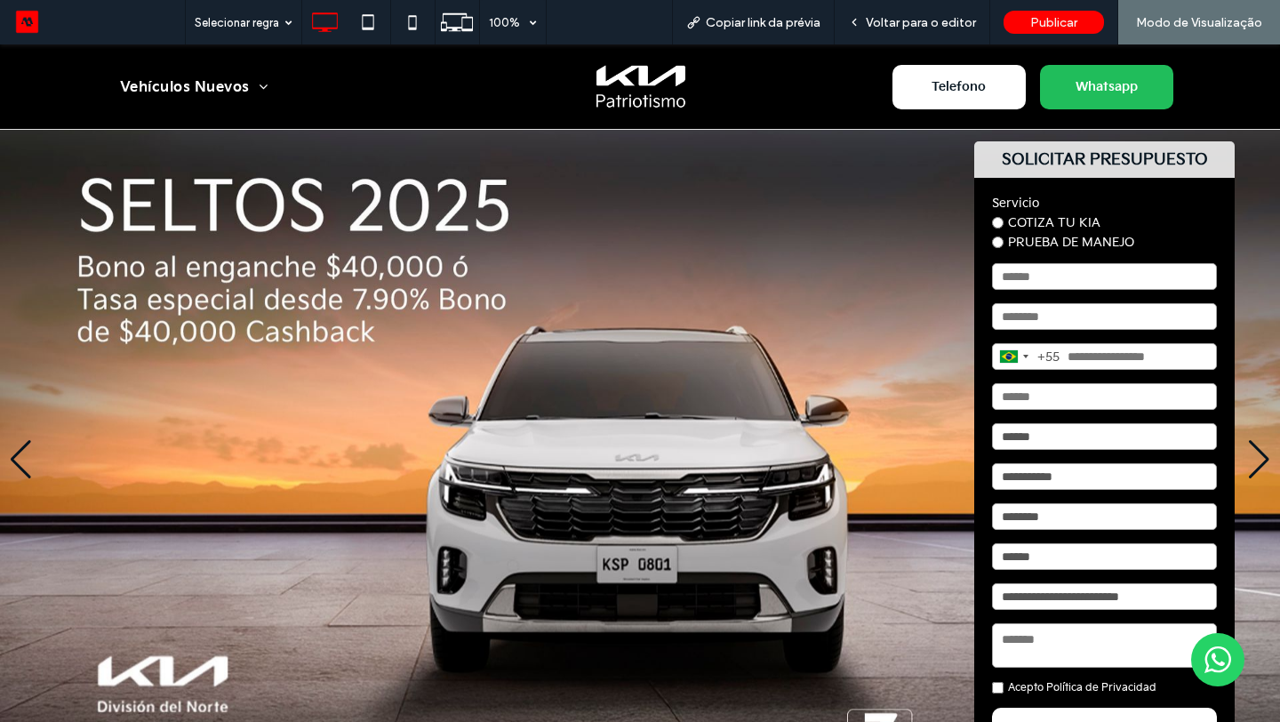
scroll to position [0, 0]
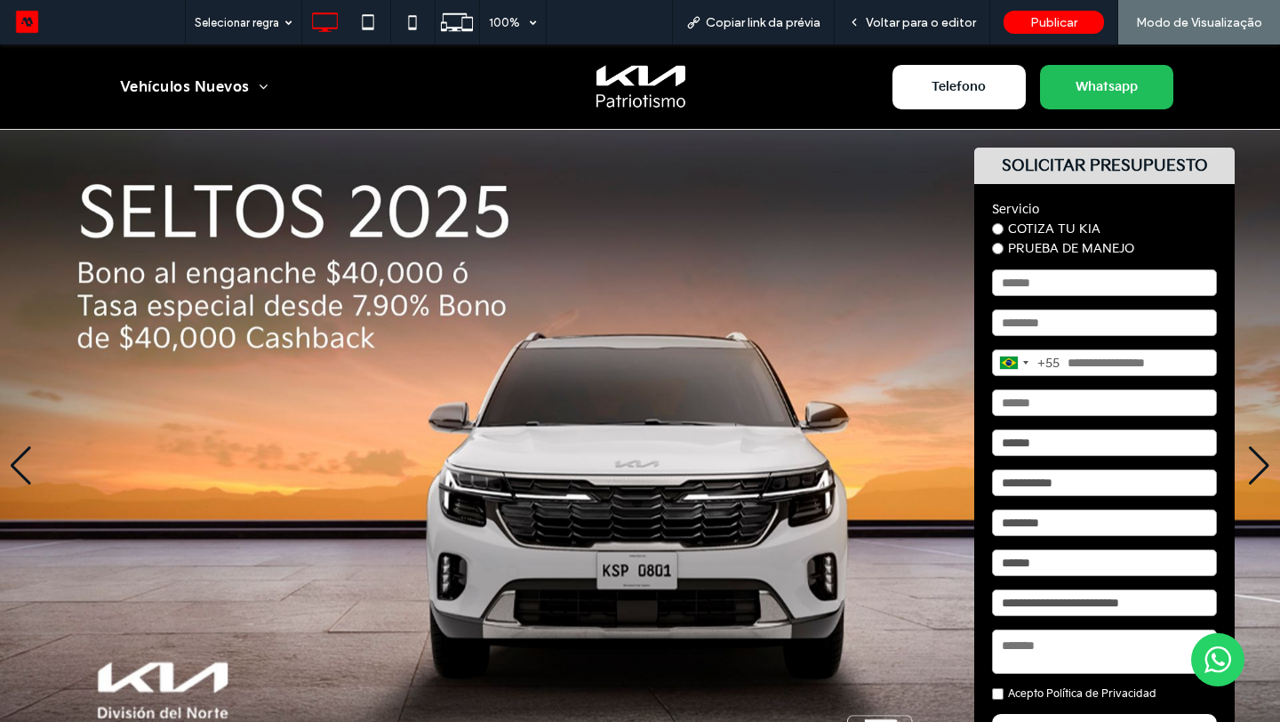
click at [1269, 465] on div "Next slide" at bounding box center [1259, 465] width 24 height 39
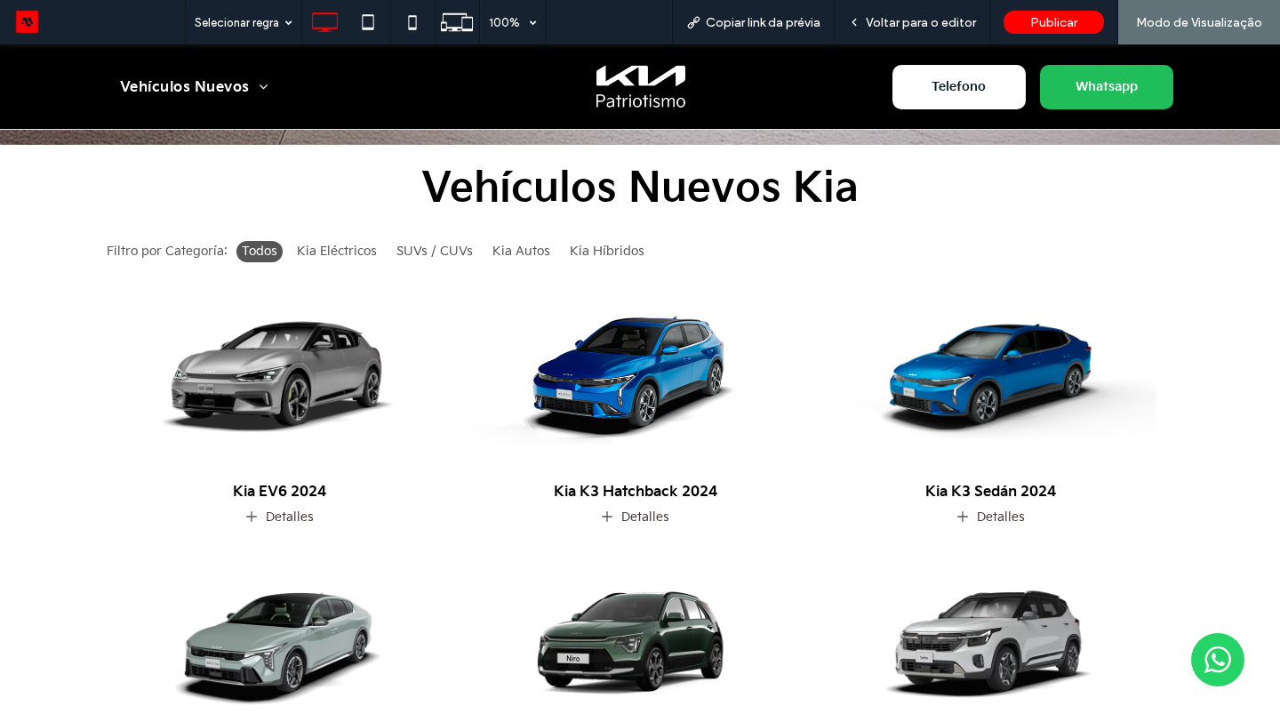
scroll to position [707, 0]
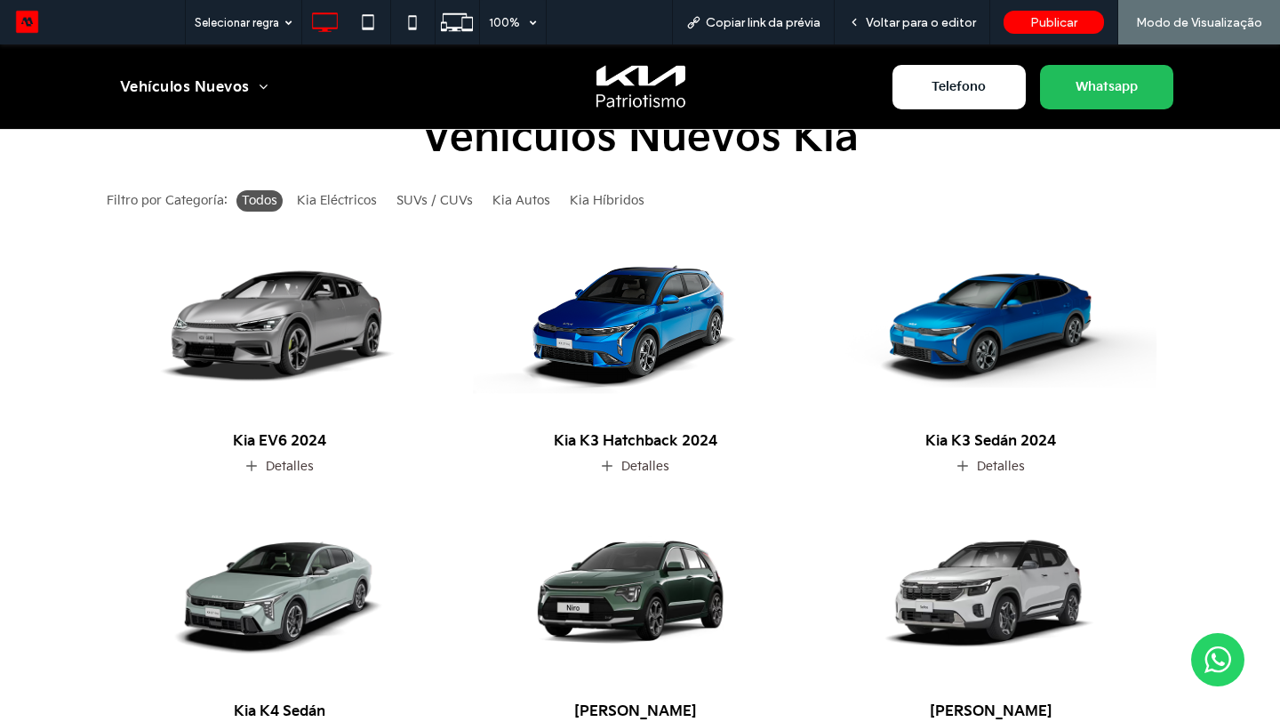
click at [606, 342] on img at bounding box center [635, 320] width 364 height 228
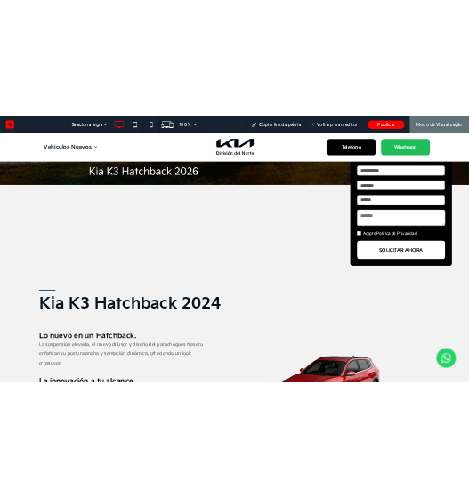
scroll to position [0, 0]
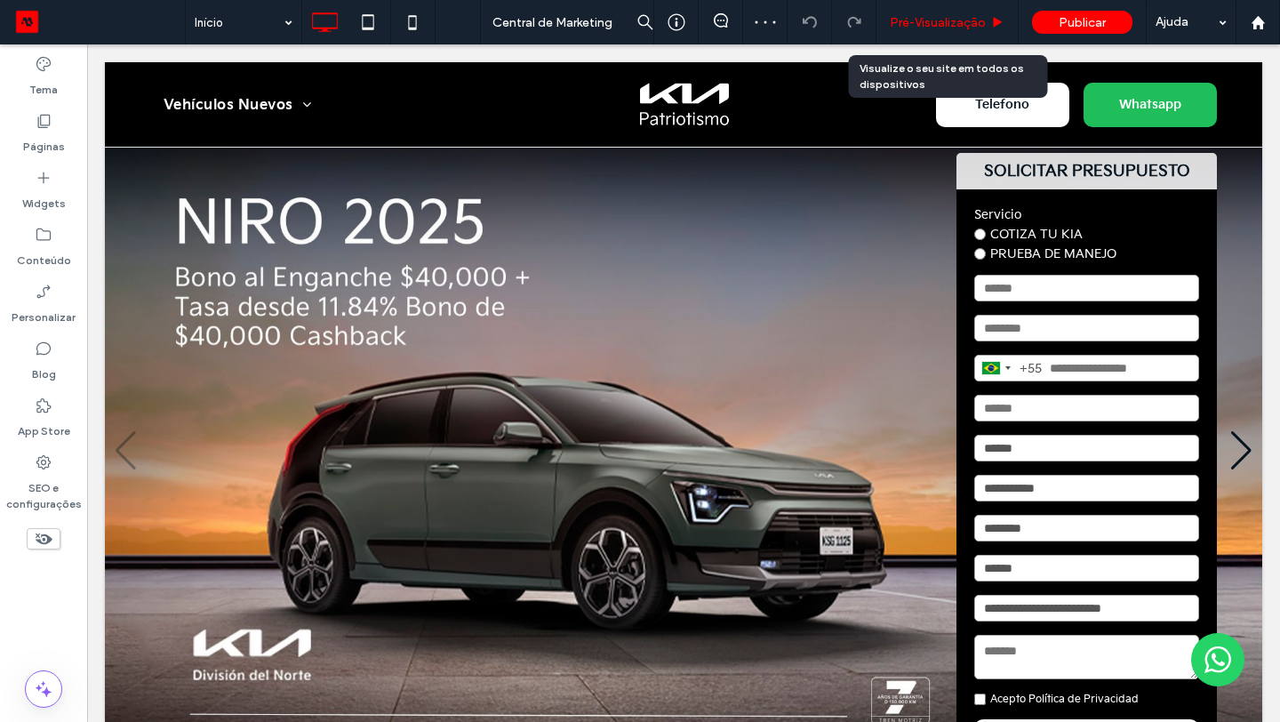
click at [914, 25] on span "Pré-Visualizaçāo" at bounding box center [938, 22] width 96 height 15
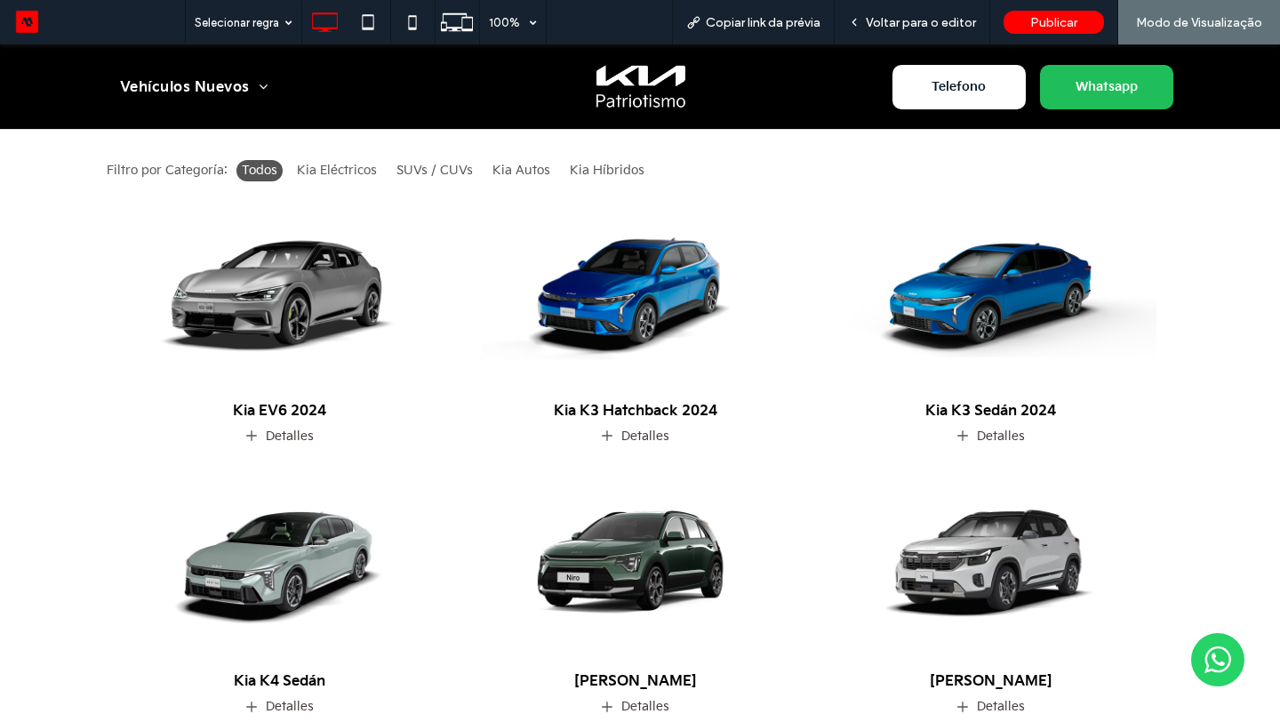
scroll to position [681, 0]
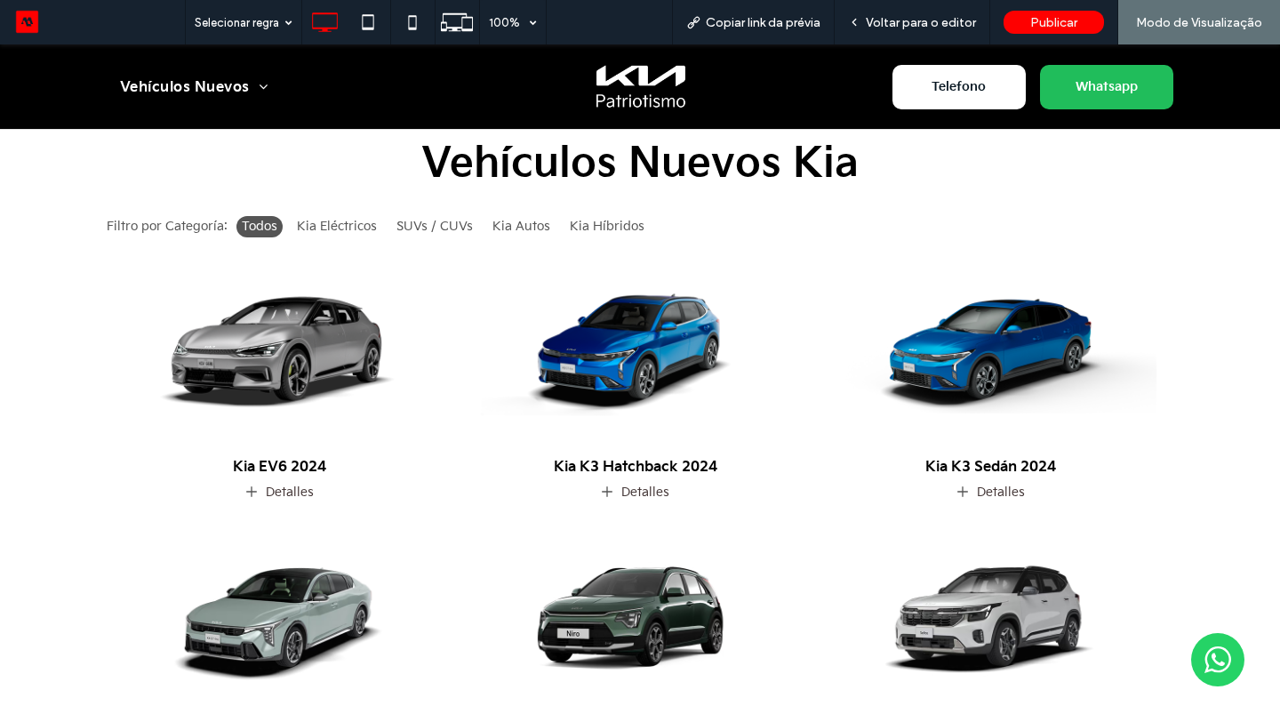
click at [668, 347] on img at bounding box center [635, 345] width 347 height 217
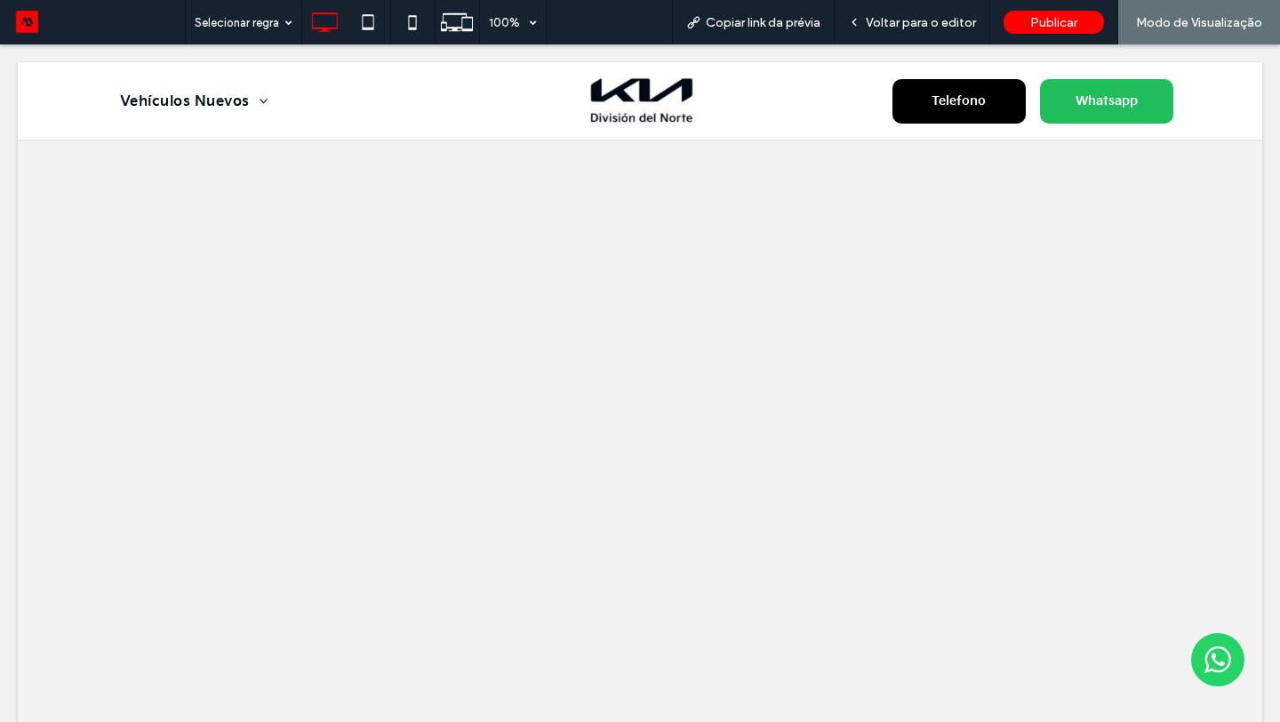
scroll to position [0, 0]
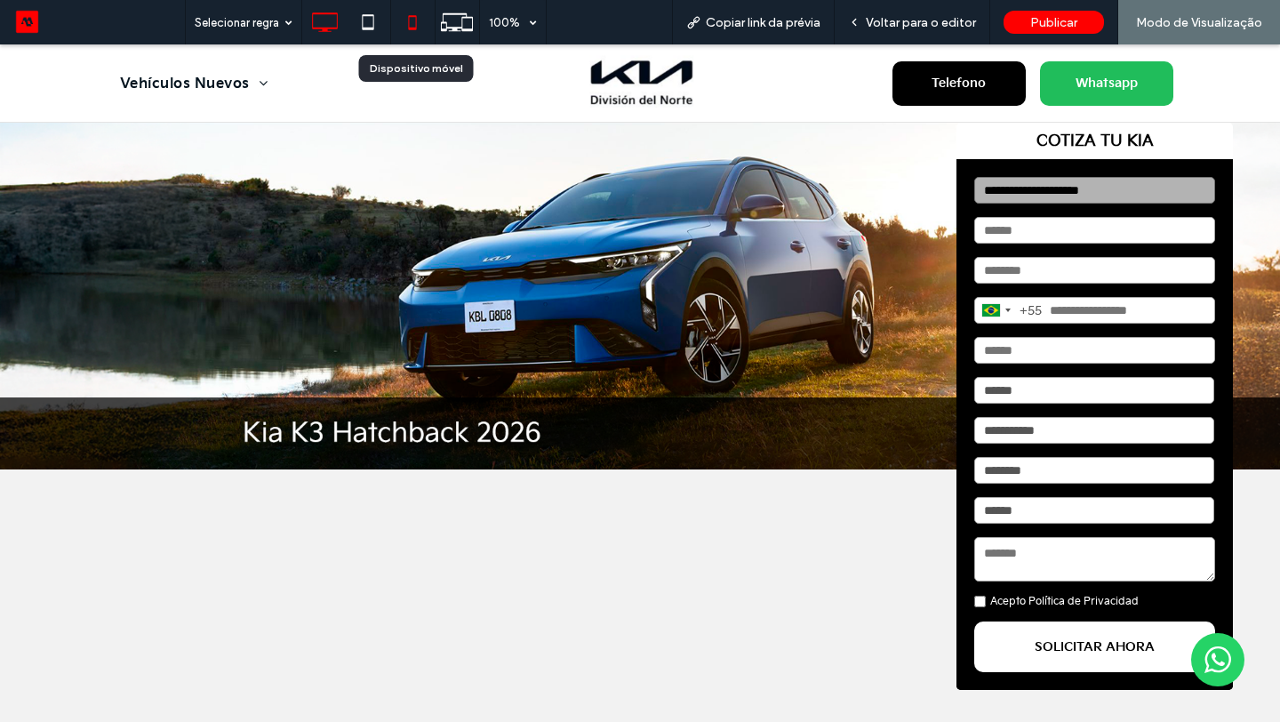
click at [420, 20] on icon at bounding box center [413, 22] width 36 height 36
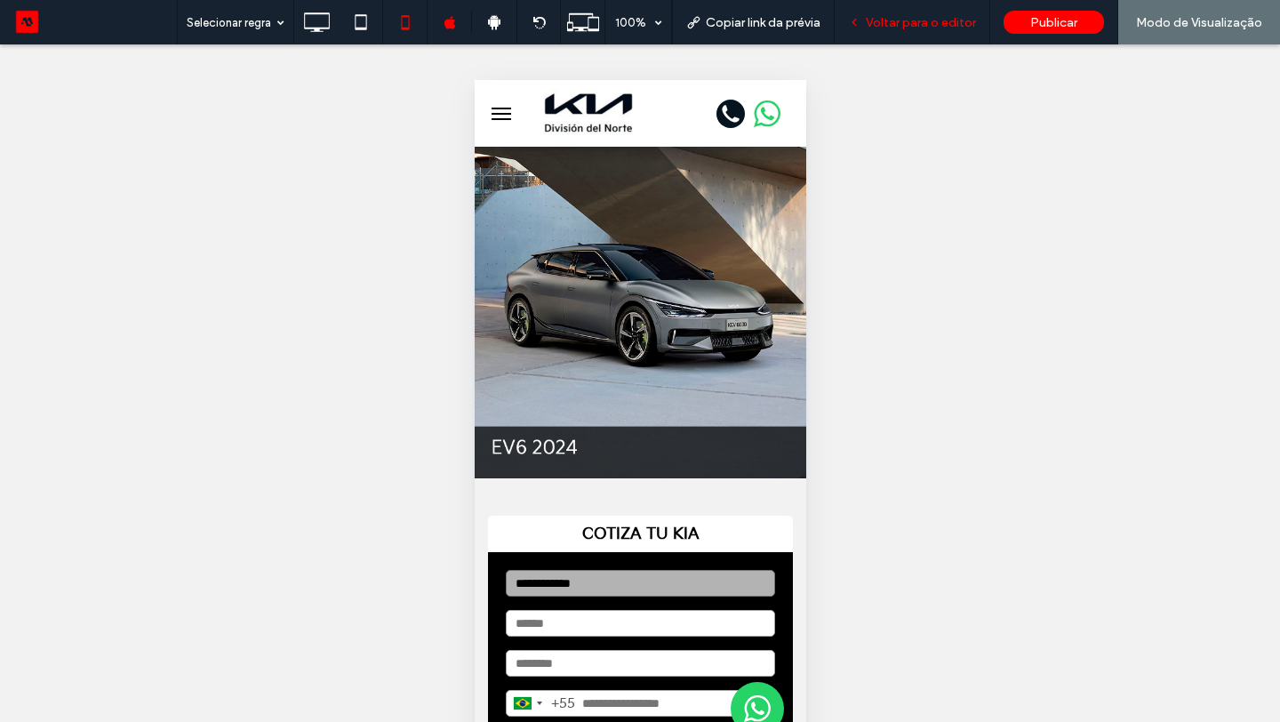
click at [897, 28] on span "Voltar para o editor" at bounding box center [921, 22] width 110 height 15
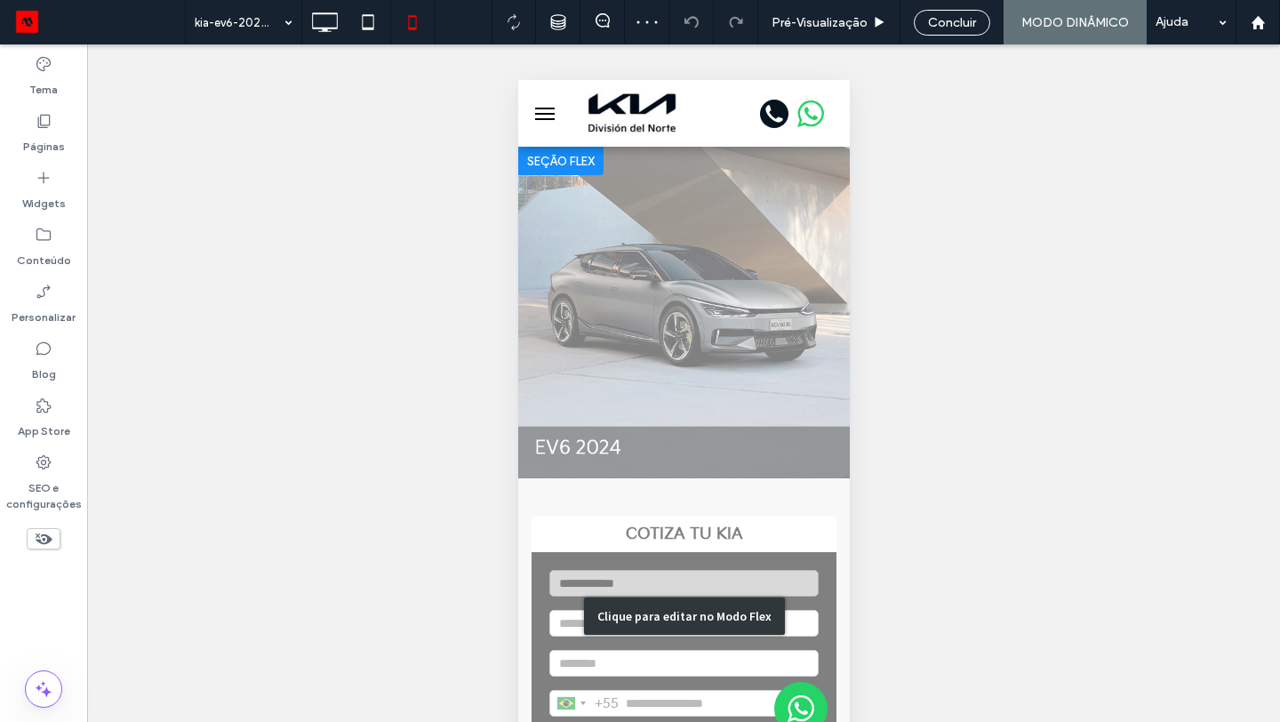
click at [768, 228] on div "Clique para editar no Modo Flex" at bounding box center [683, 616] width 332 height 938
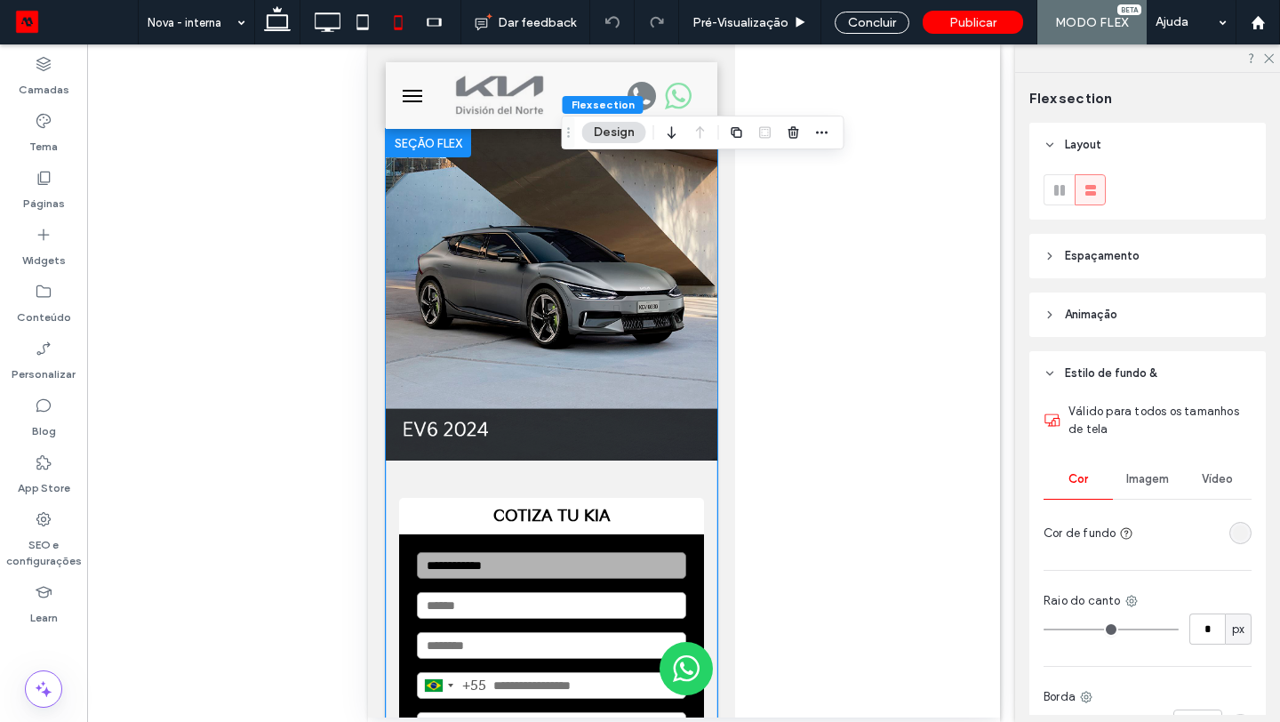
click at [558, 234] on img at bounding box center [551, 295] width 332 height 332
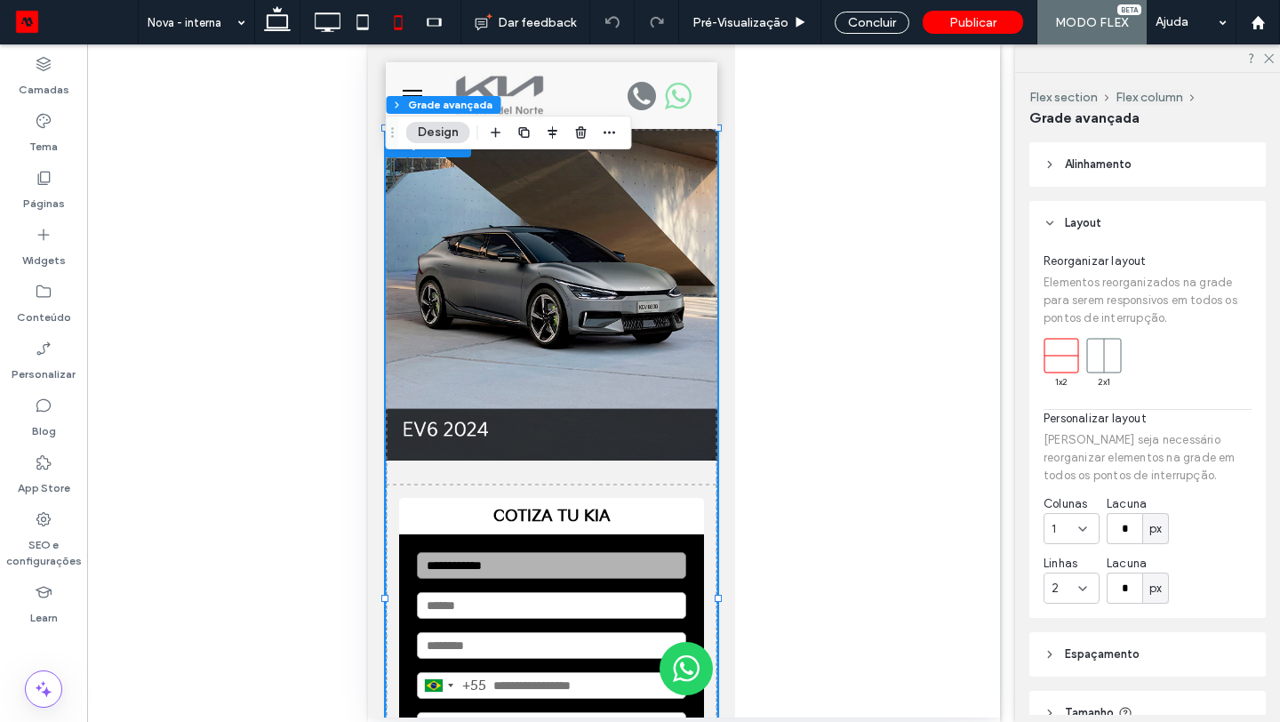
click at [558, 234] on img at bounding box center [551, 295] width 332 height 332
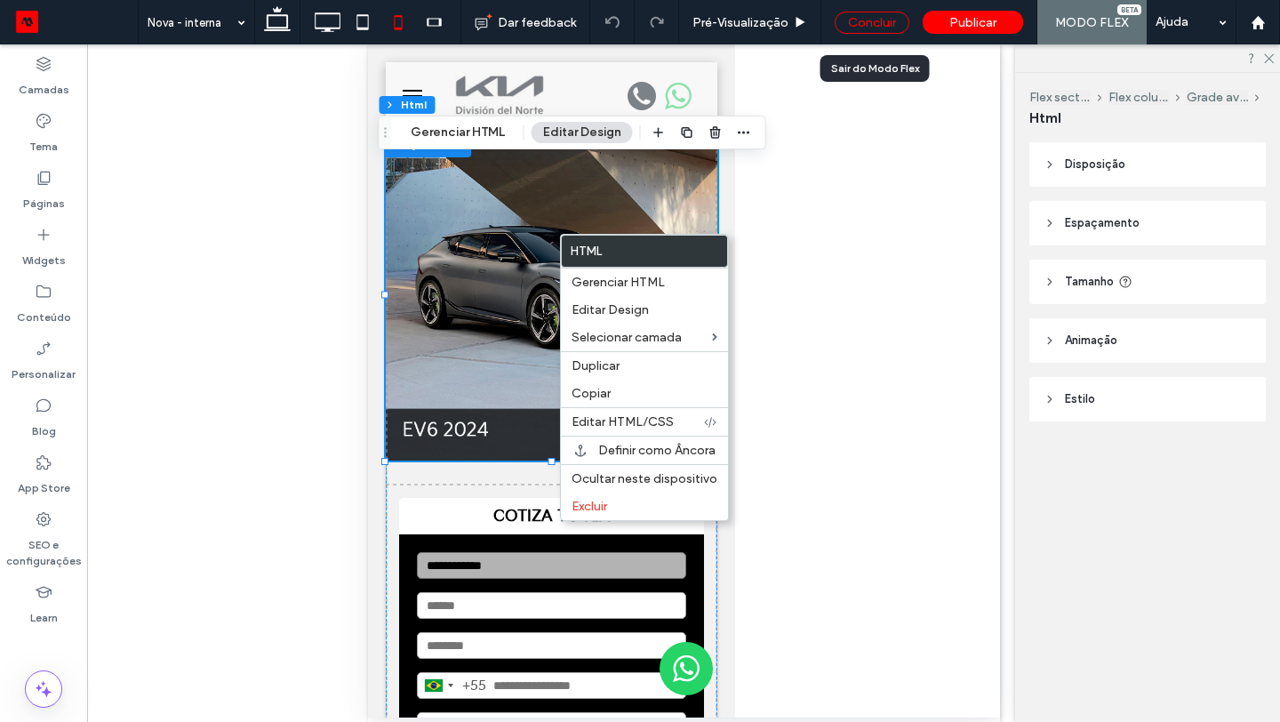
click at [856, 29] on div "Concluir" at bounding box center [872, 23] width 75 height 22
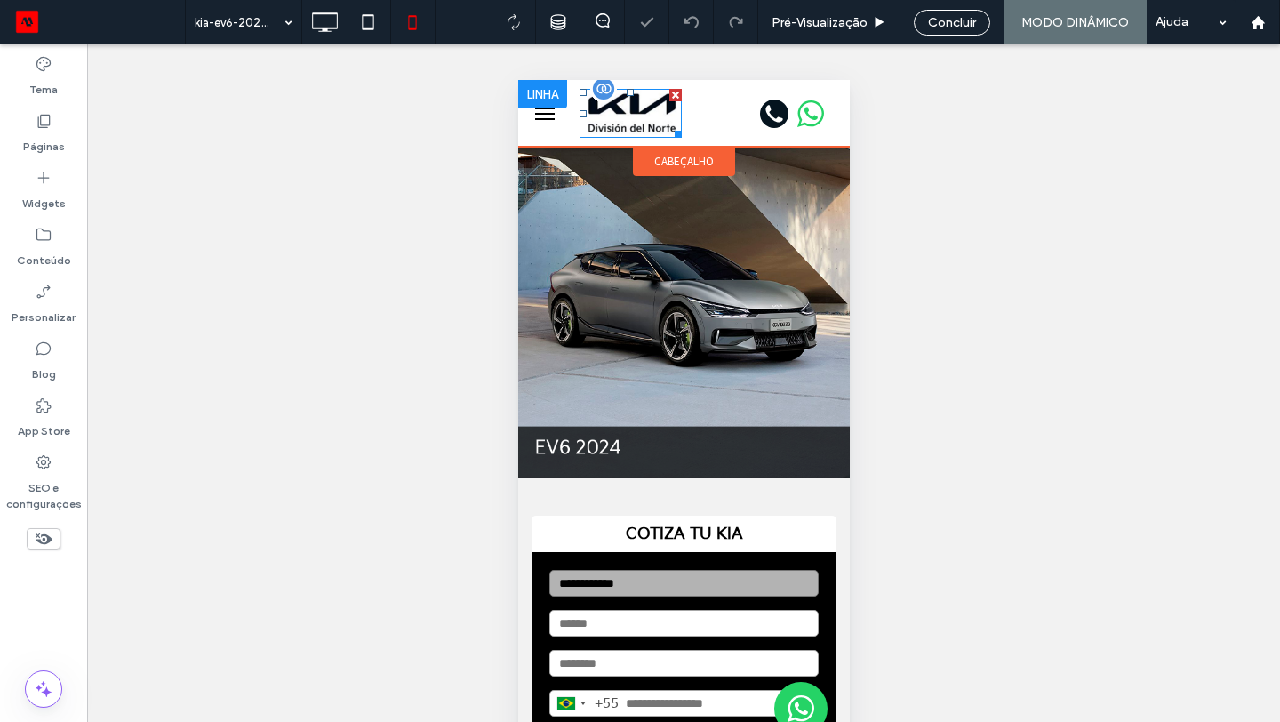
click at [650, 100] on img at bounding box center [630, 113] width 102 height 48
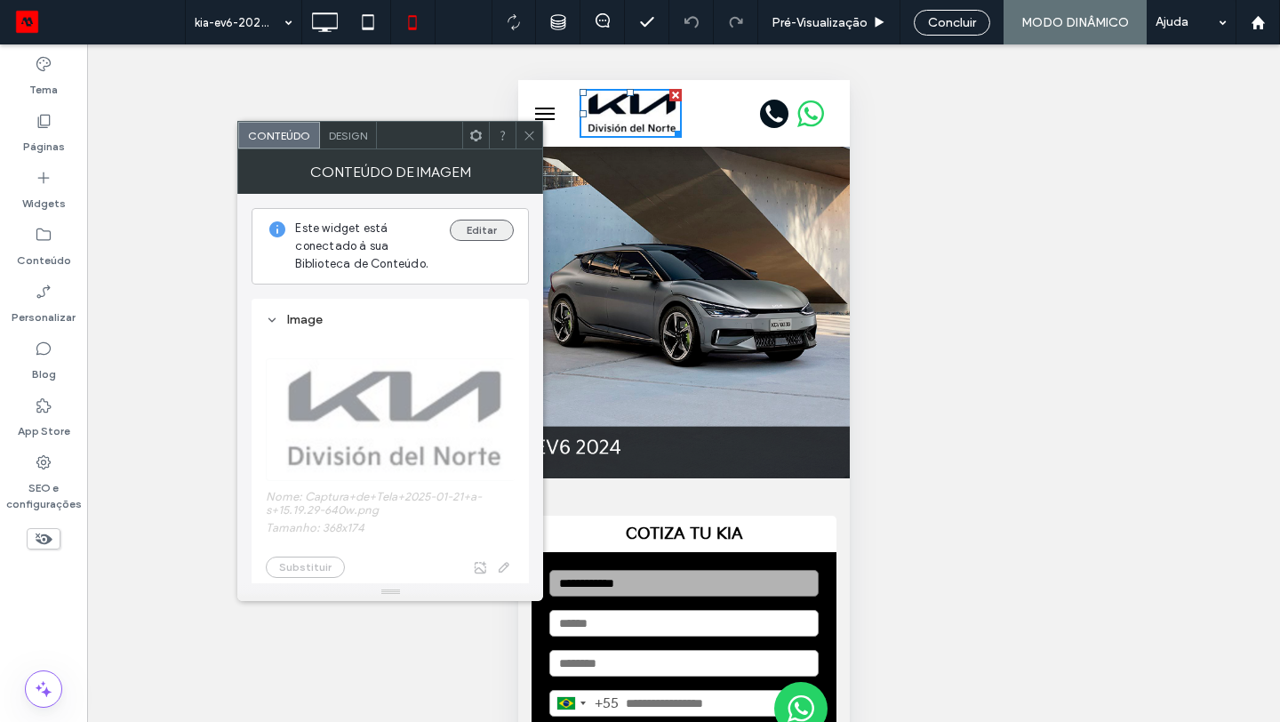
click at [469, 229] on button "Editar" at bounding box center [482, 230] width 64 height 21
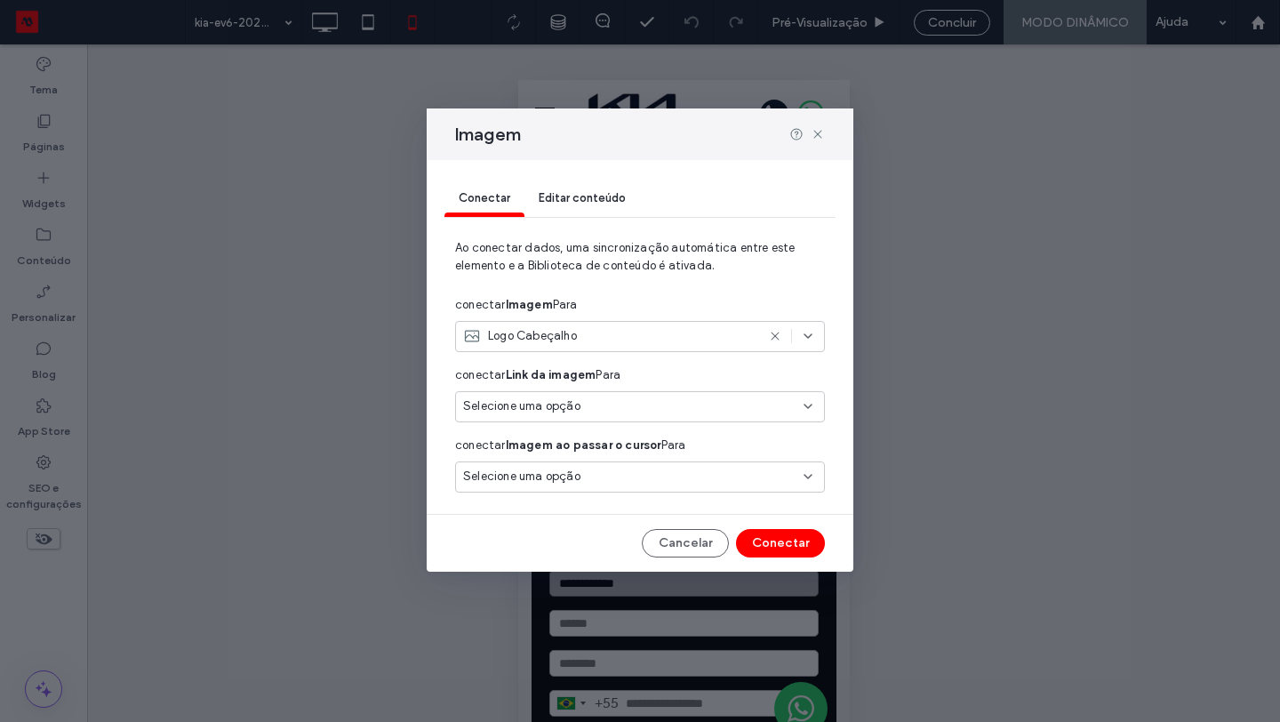
click at [810, 335] on use at bounding box center [808, 336] width 7 height 4
click at [735, 279] on span "Ao conectar dados, uma sincronização automática entre este elemento e a Bibliot…" at bounding box center [640, 264] width 370 height 50
click at [582, 192] on span "Editar conteúdo" at bounding box center [582, 197] width 87 height 13
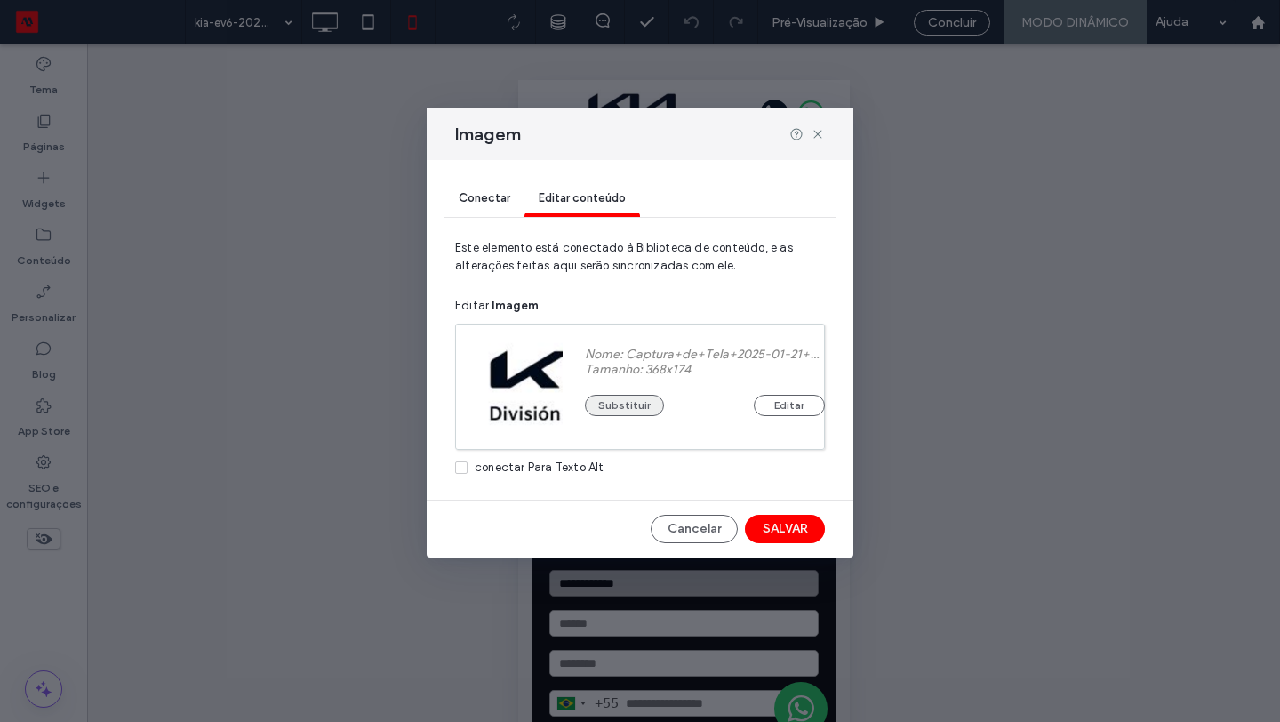
click at [629, 409] on button "Substituir" at bounding box center [624, 405] width 79 height 21
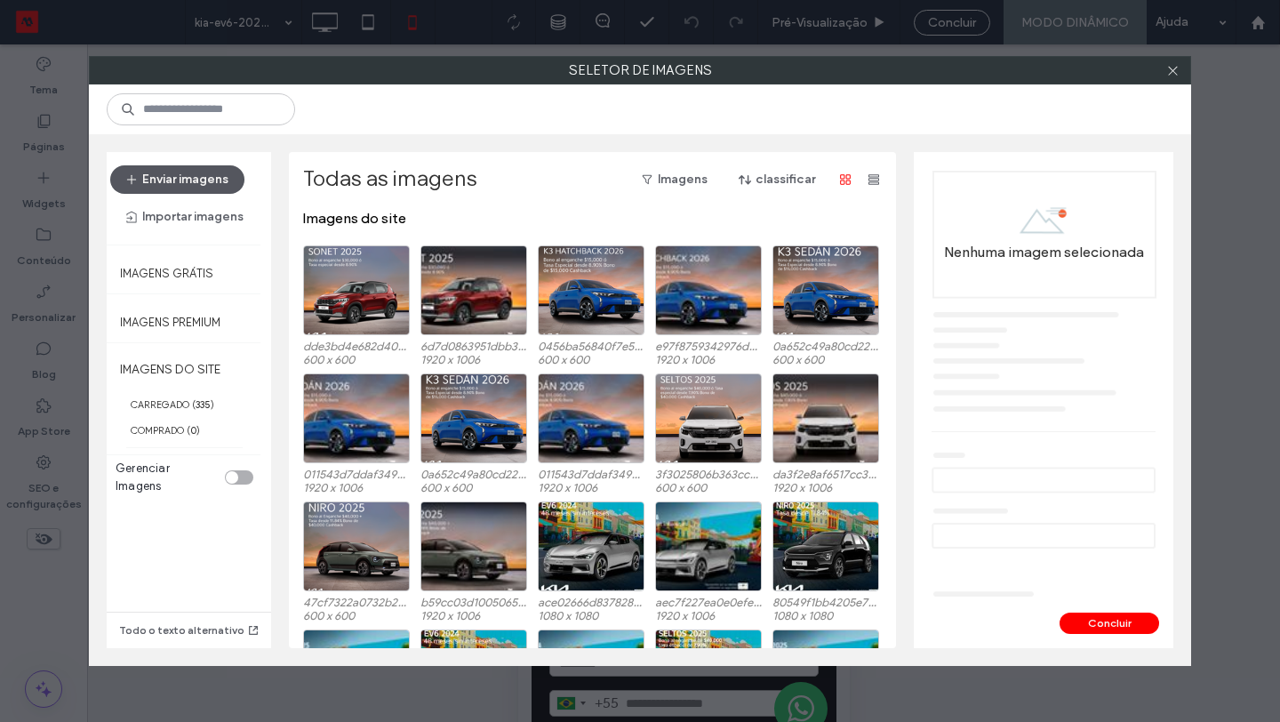
click at [184, 175] on button "Enviar imagens" at bounding box center [177, 179] width 134 height 28
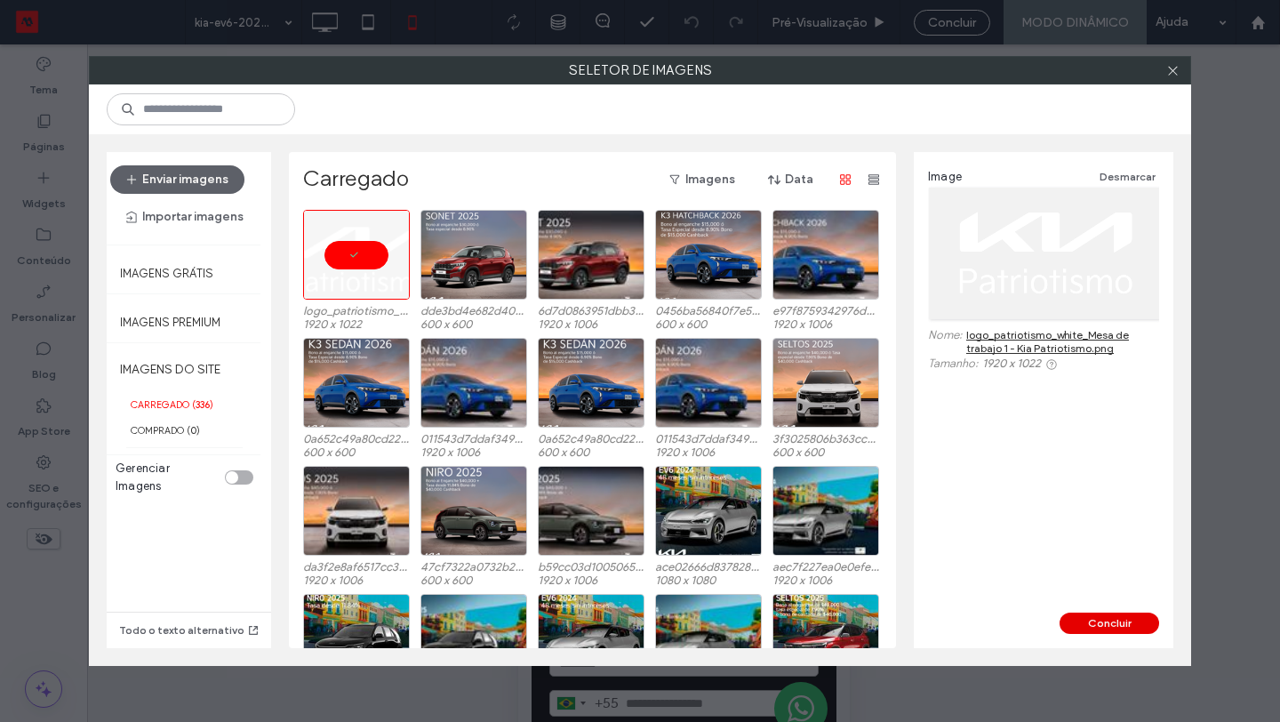
click at [1101, 616] on button "Concluir" at bounding box center [1110, 623] width 100 height 21
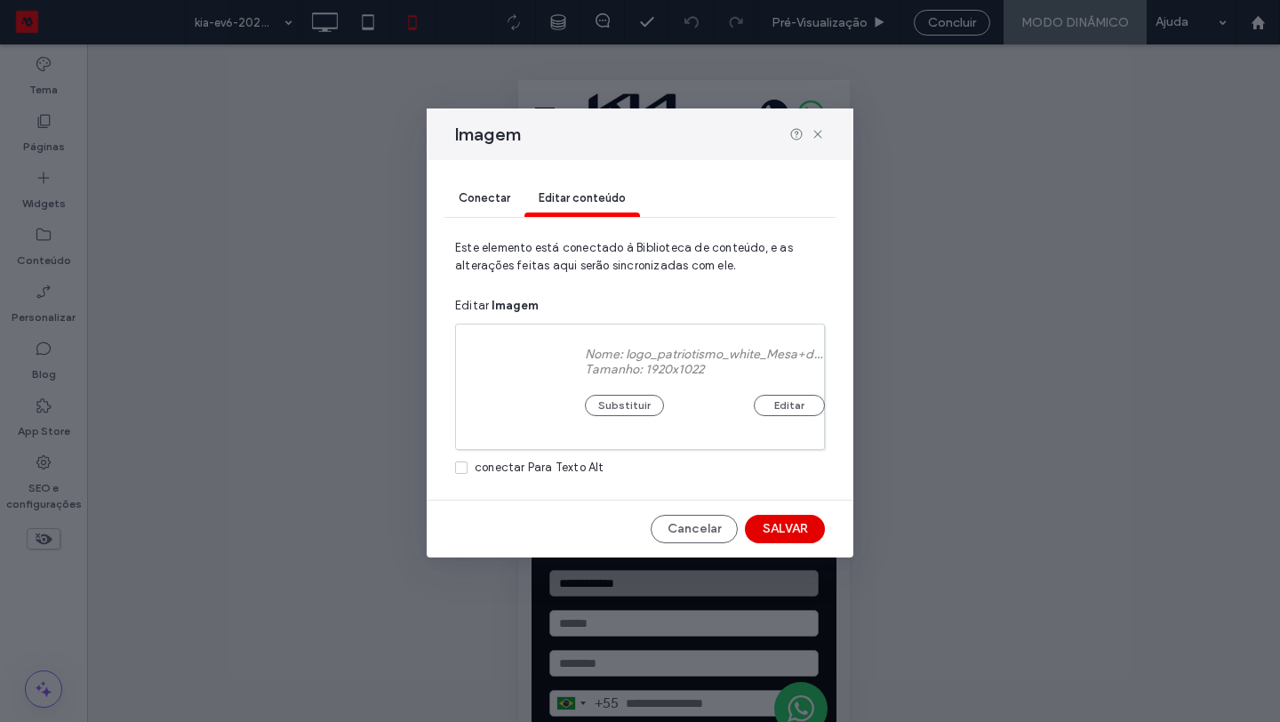
click at [789, 526] on button "SALVAR" at bounding box center [785, 529] width 80 height 28
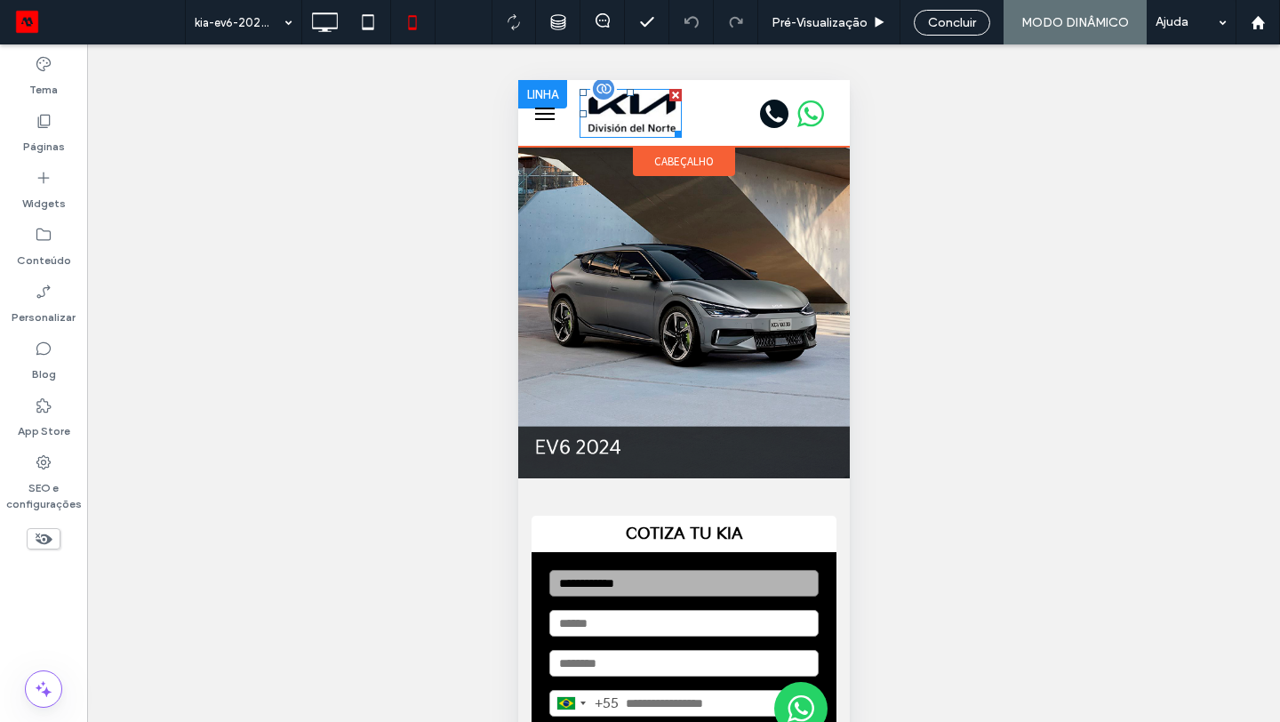
click at [632, 115] on img at bounding box center [630, 113] width 102 height 48
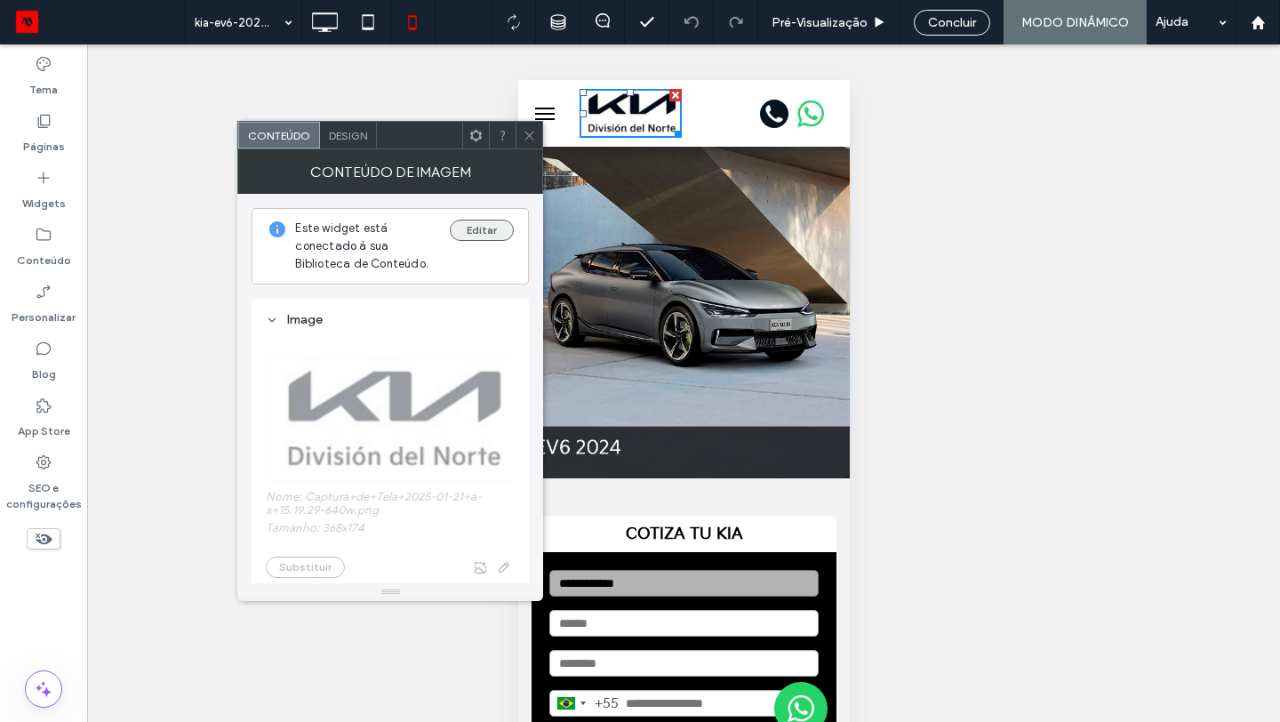
click at [494, 227] on button "Editar" at bounding box center [482, 230] width 64 height 21
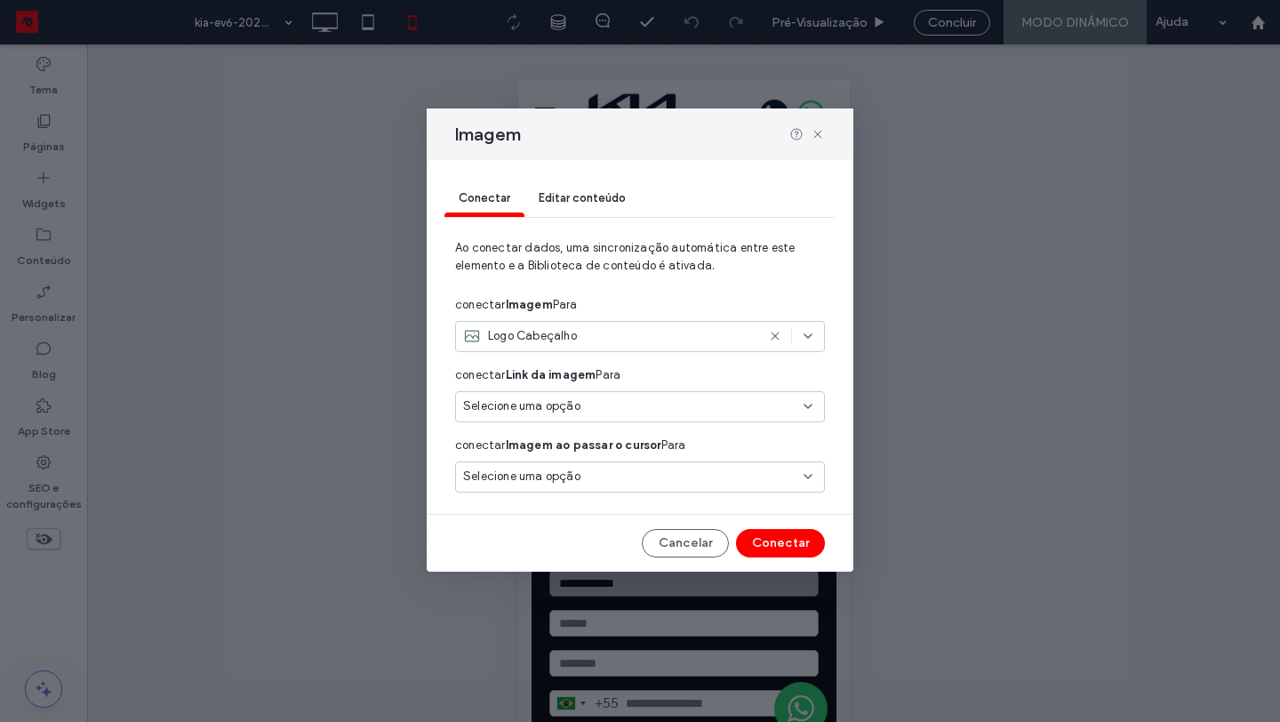
click at [605, 205] on span "Editar conteúdo" at bounding box center [582, 197] width 87 height 13
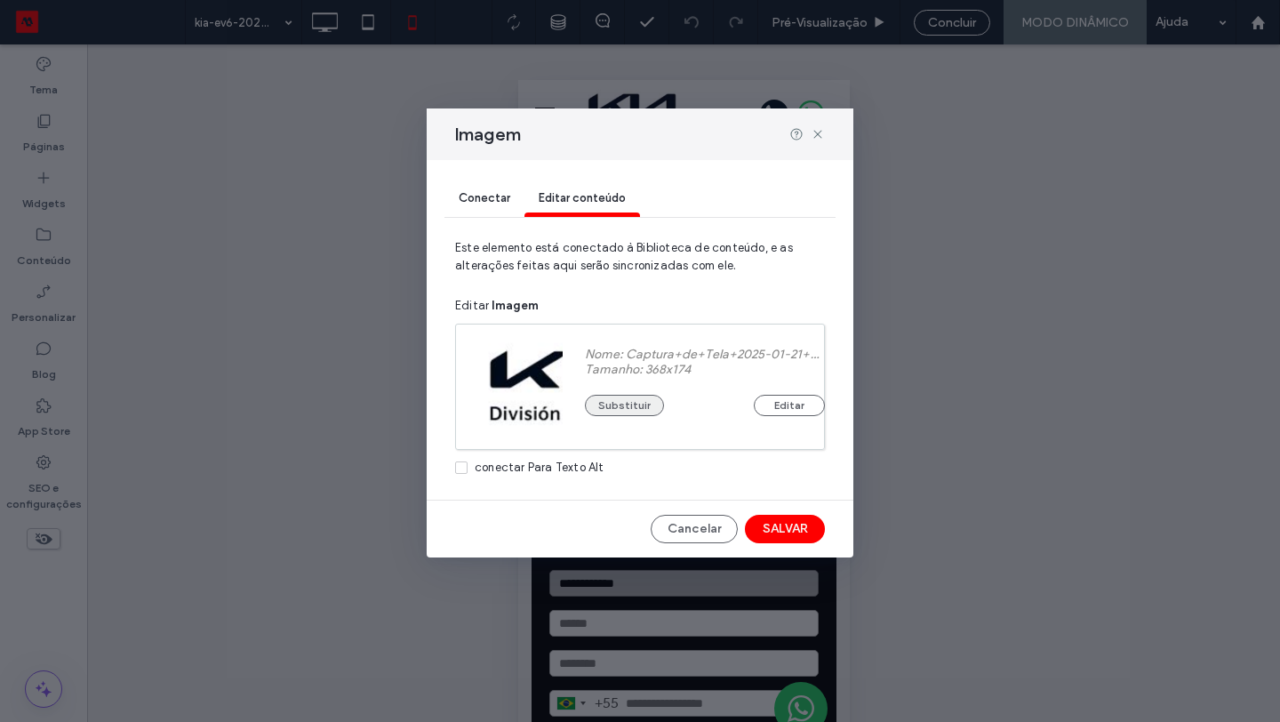
click at [618, 405] on button "Substituir" at bounding box center [624, 405] width 79 height 21
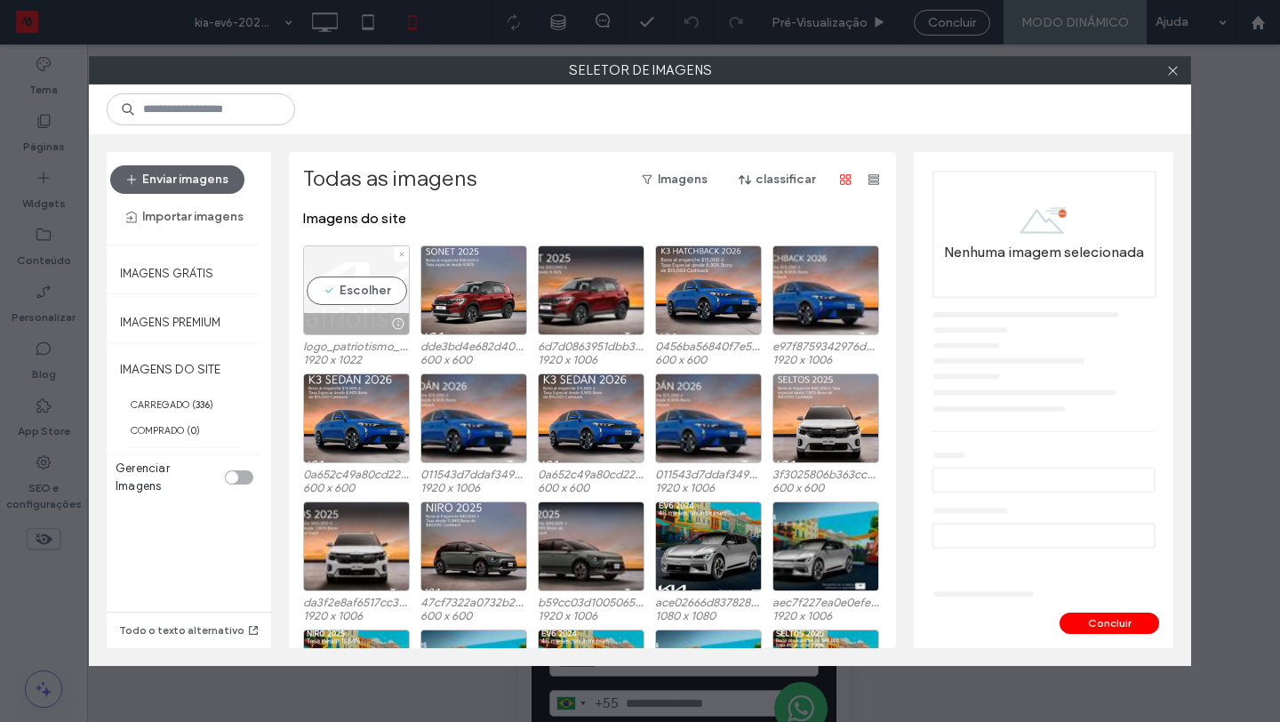
click at [363, 297] on div "Escolher" at bounding box center [356, 290] width 107 height 90
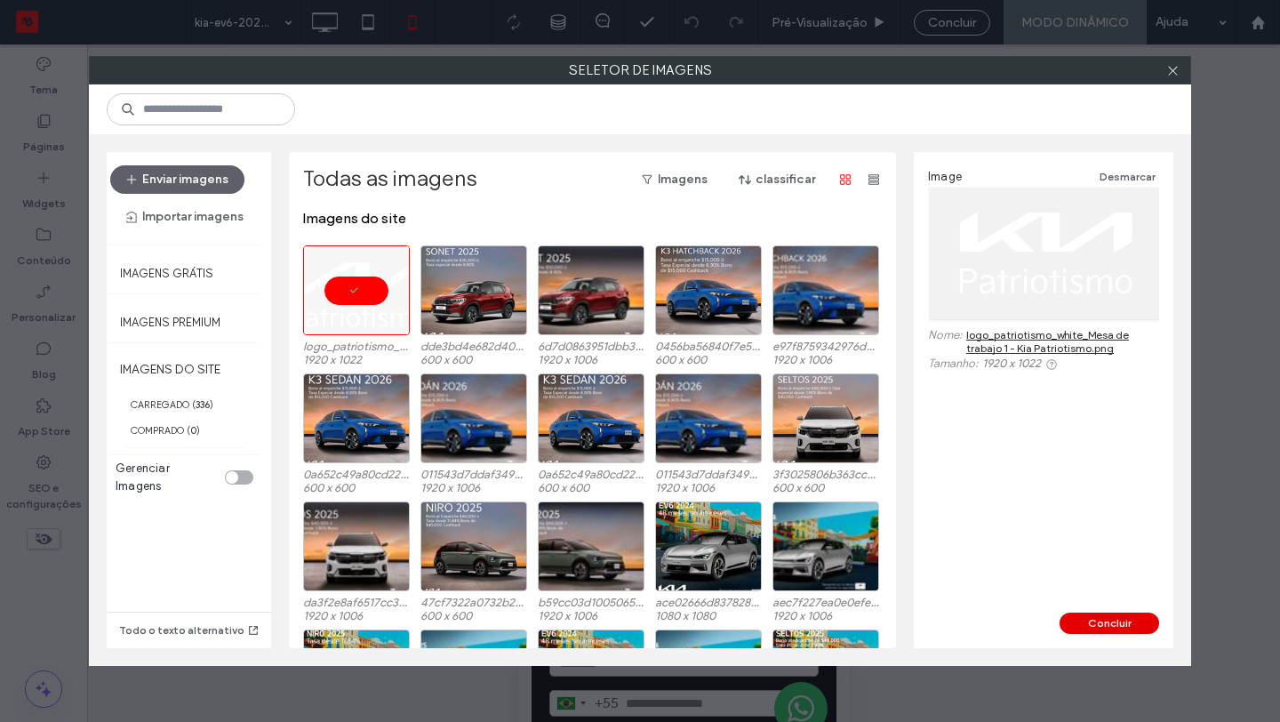
click at [1104, 614] on button "Concluir" at bounding box center [1110, 623] width 100 height 21
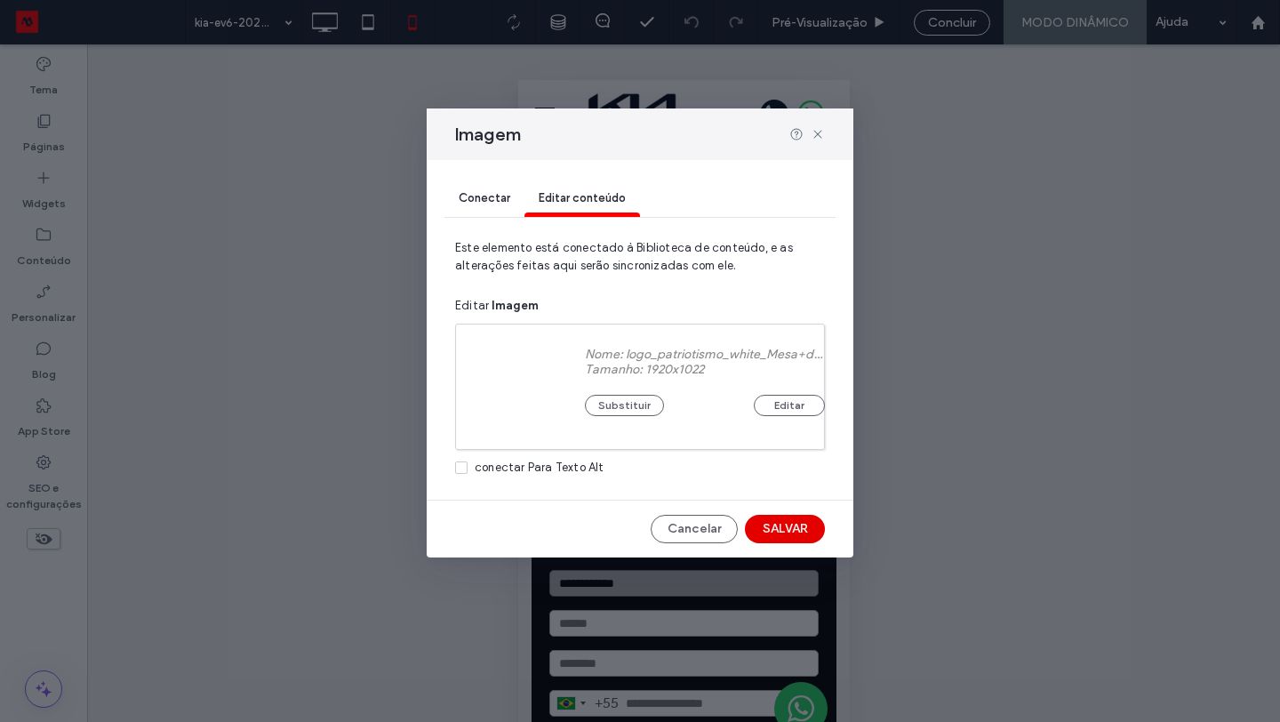
click at [796, 528] on button "SALVAR" at bounding box center [785, 529] width 80 height 28
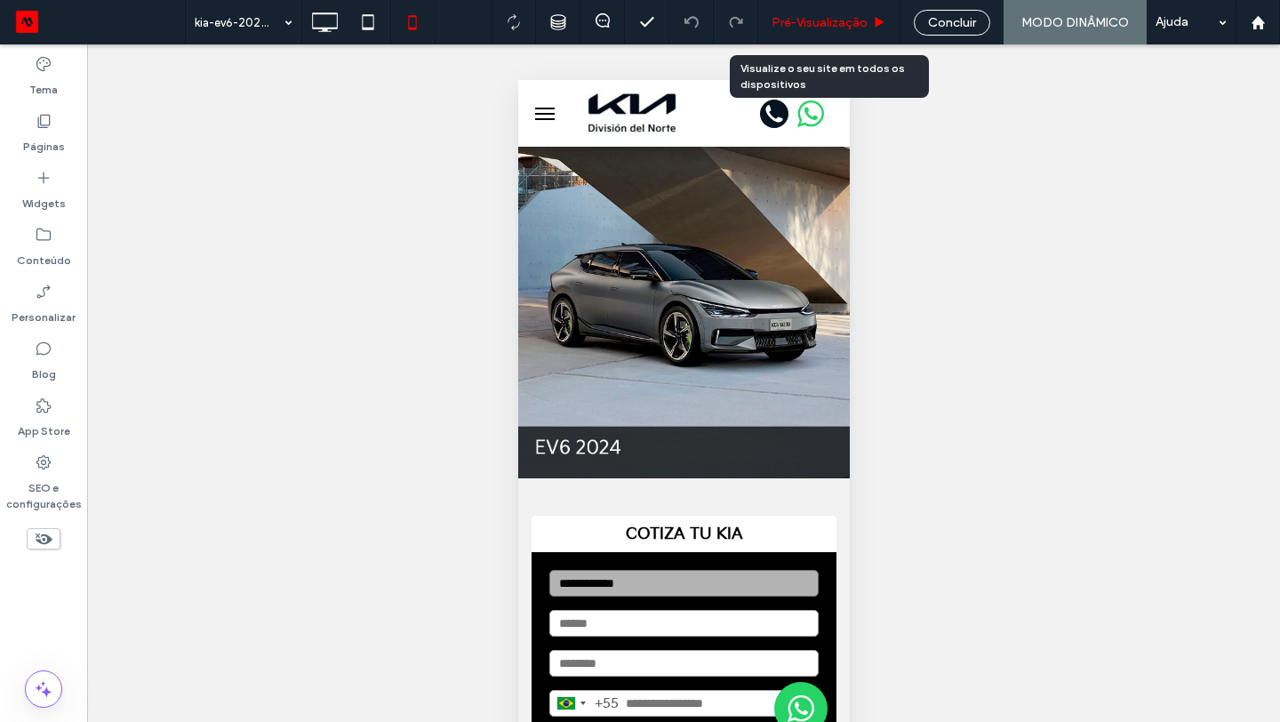
click at [854, 29] on div "Pré-Visualizaçāo" at bounding box center [829, 22] width 142 height 44
click at [842, 23] on span "Pré-Visualizaçāo" at bounding box center [820, 22] width 96 height 15
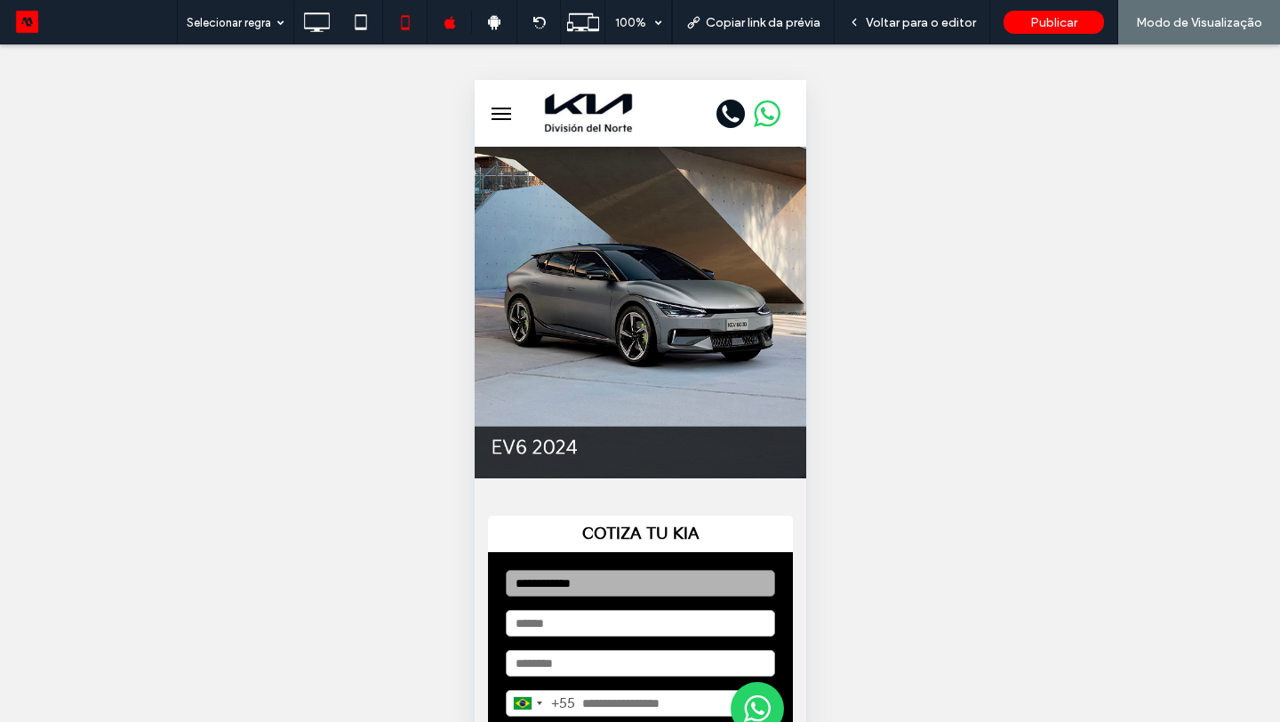
click at [508, 116] on button "menu" at bounding box center [501, 114] width 36 height 36
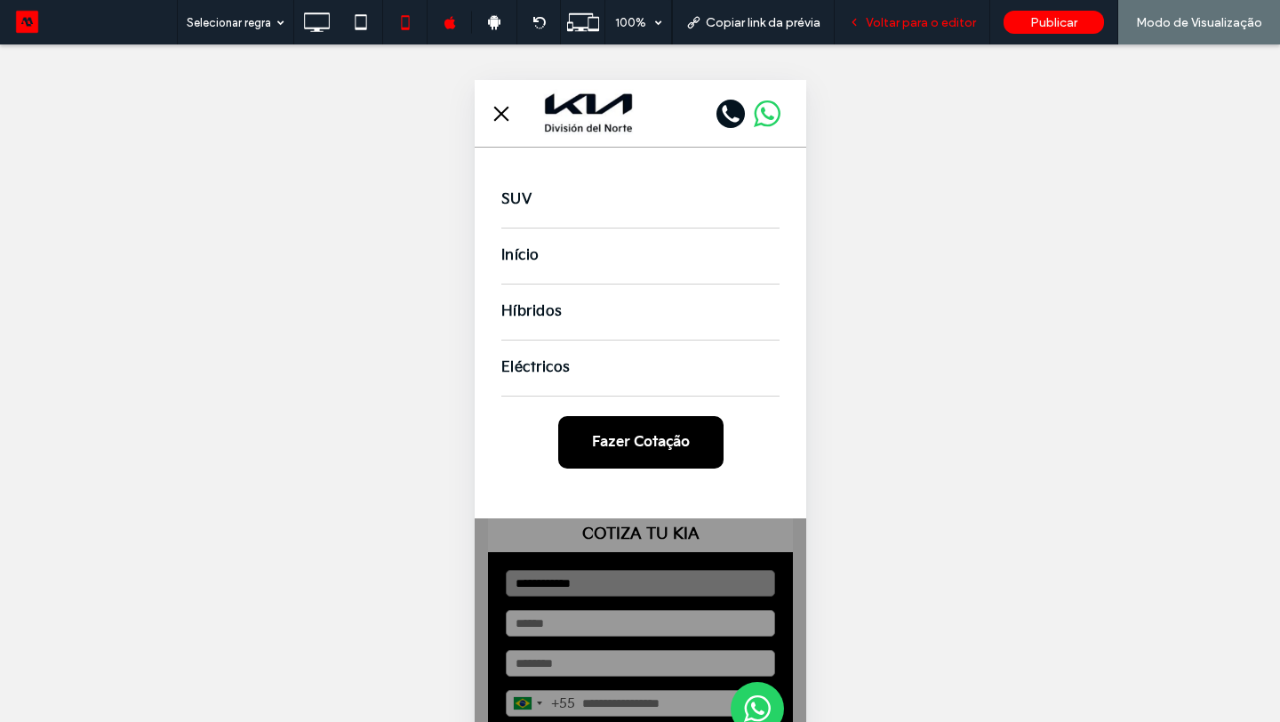
click at [926, 31] on div "Voltar para o editor" at bounding box center [913, 22] width 156 height 44
click at [919, 28] on span "Voltar para o editor" at bounding box center [921, 22] width 110 height 15
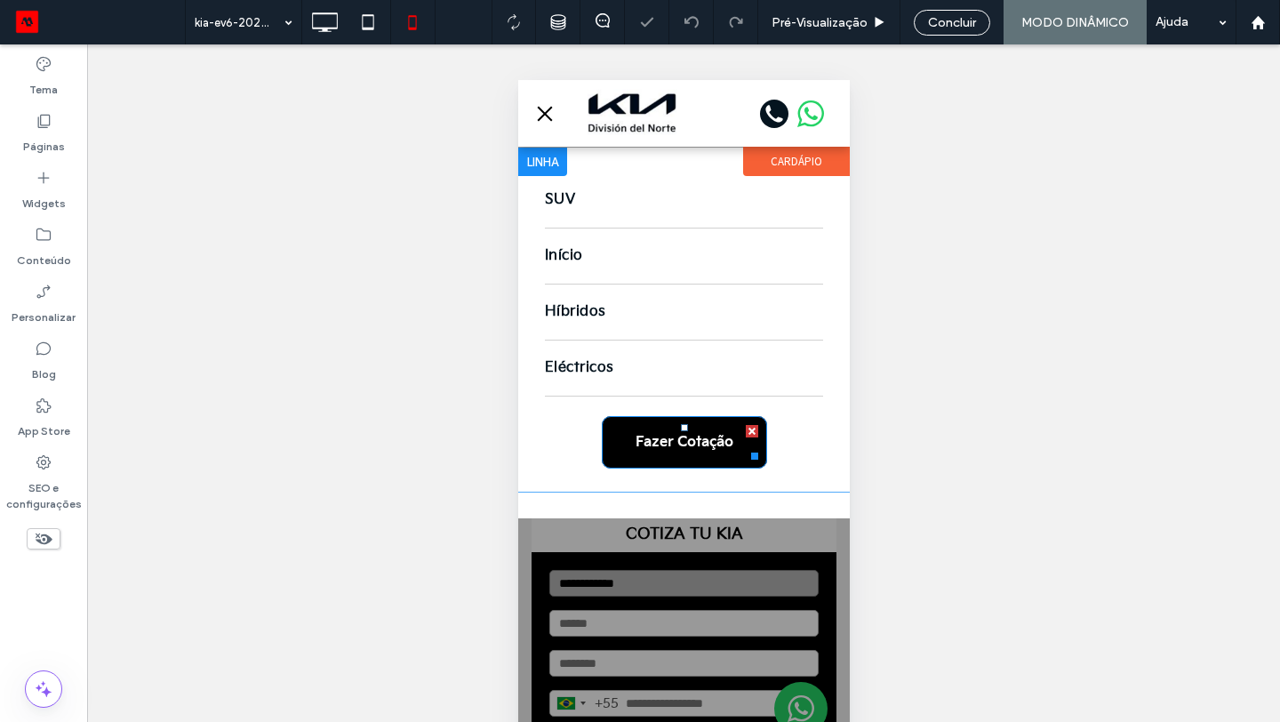
click at [686, 445] on span "Fazer Cotação" at bounding box center [684, 442] width 98 height 17
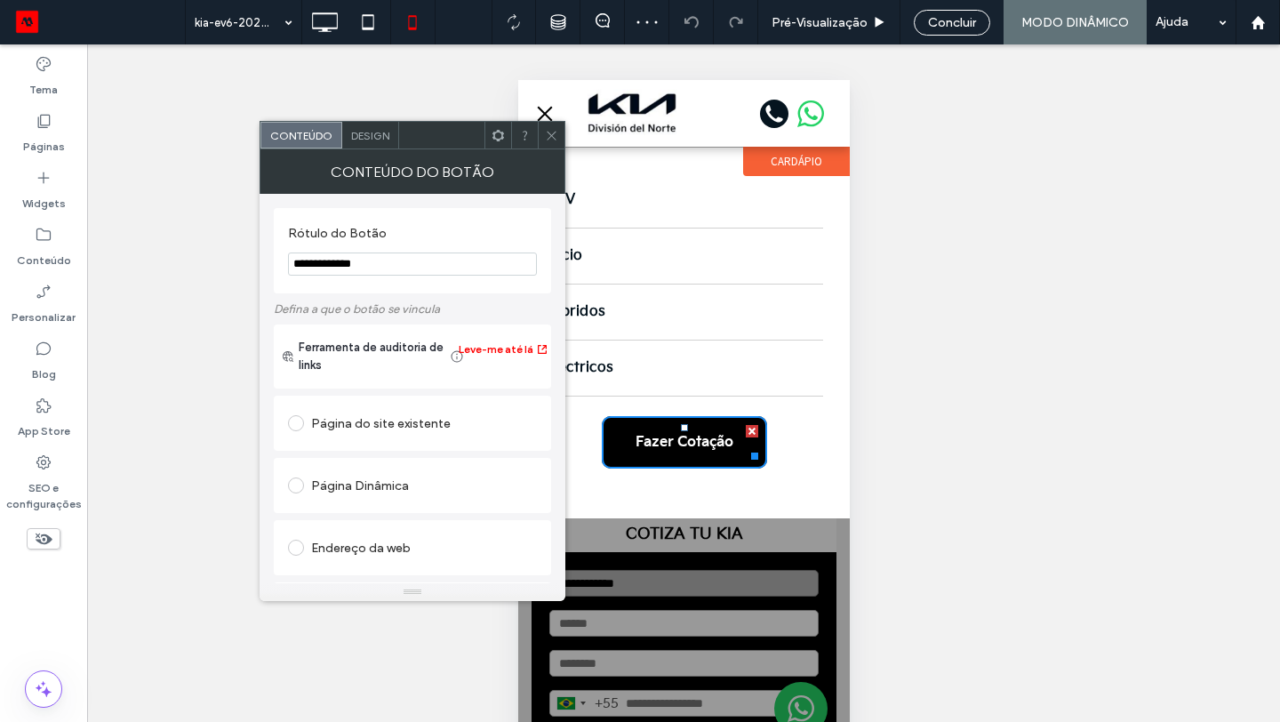
click at [423, 264] on input "**********" at bounding box center [412, 264] width 249 height 23
type input "**********"
click at [550, 131] on icon at bounding box center [551, 135] width 13 height 13
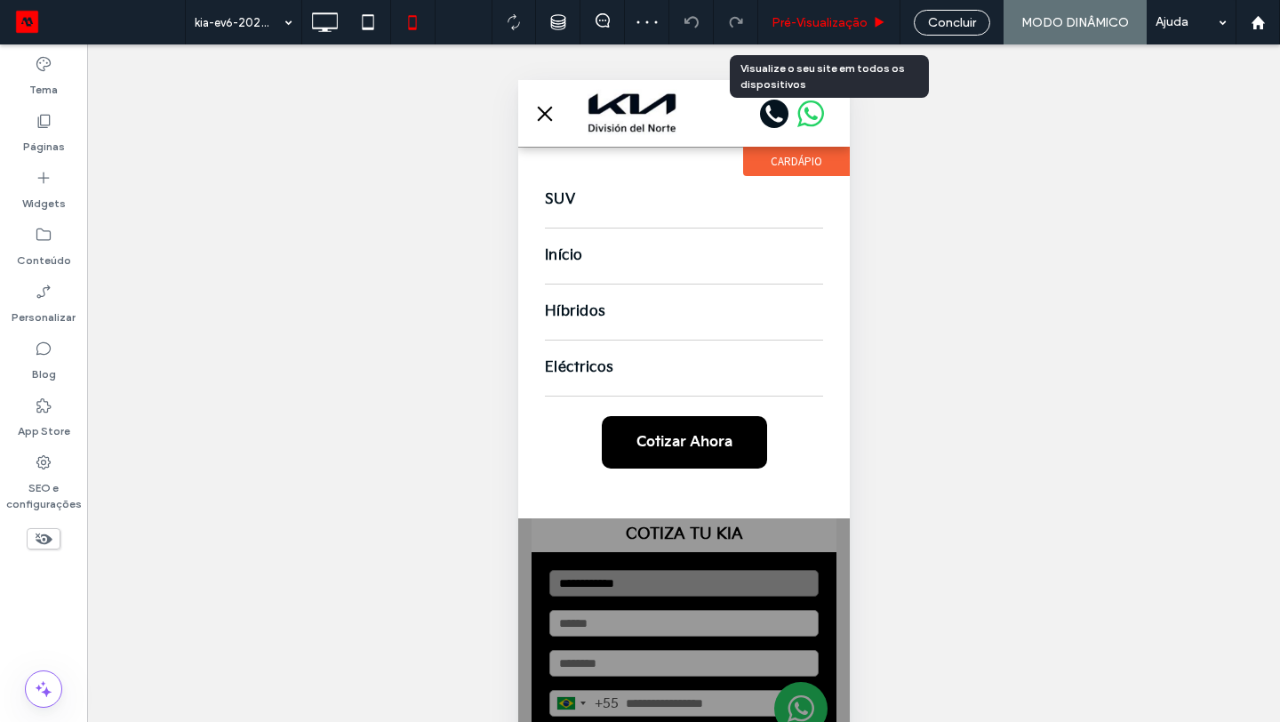
click at [862, 28] on span "Pré-Visualizaçāo" at bounding box center [820, 22] width 96 height 15
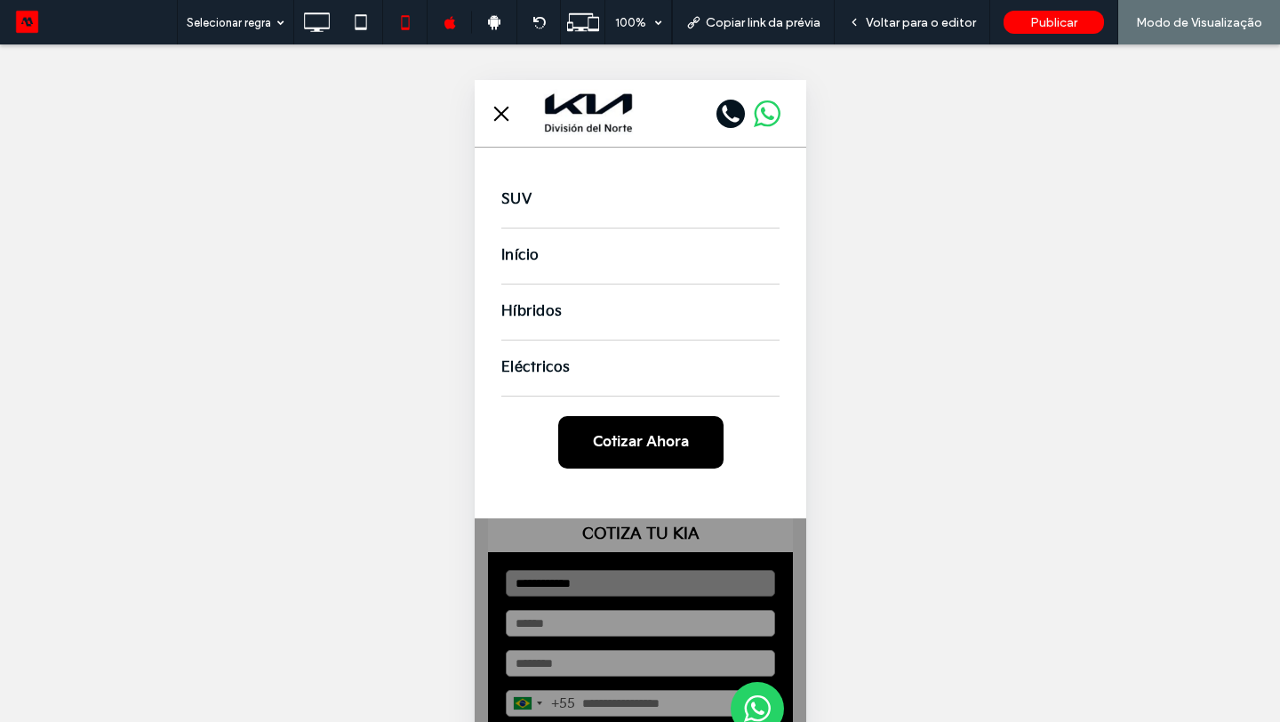
click at [516, 249] on span "Início" at bounding box center [520, 256] width 38 height 28
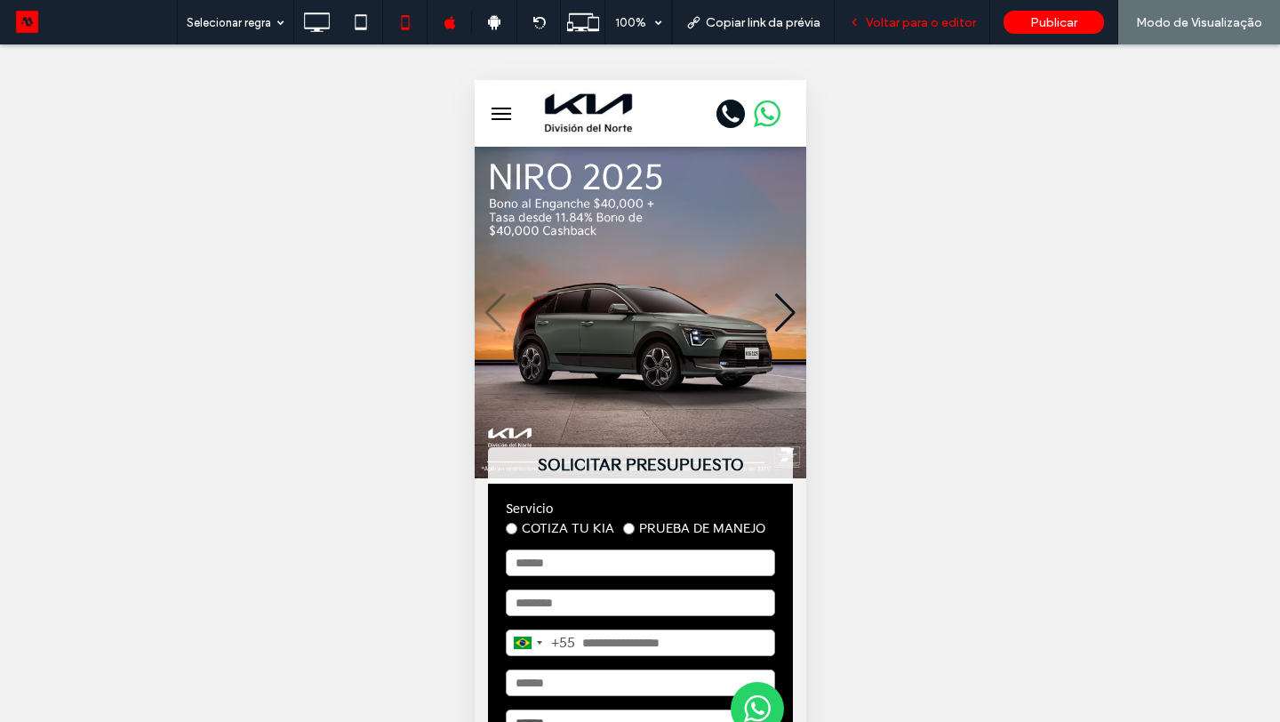
click at [916, 28] on span "Voltar para o editor" at bounding box center [921, 22] width 110 height 15
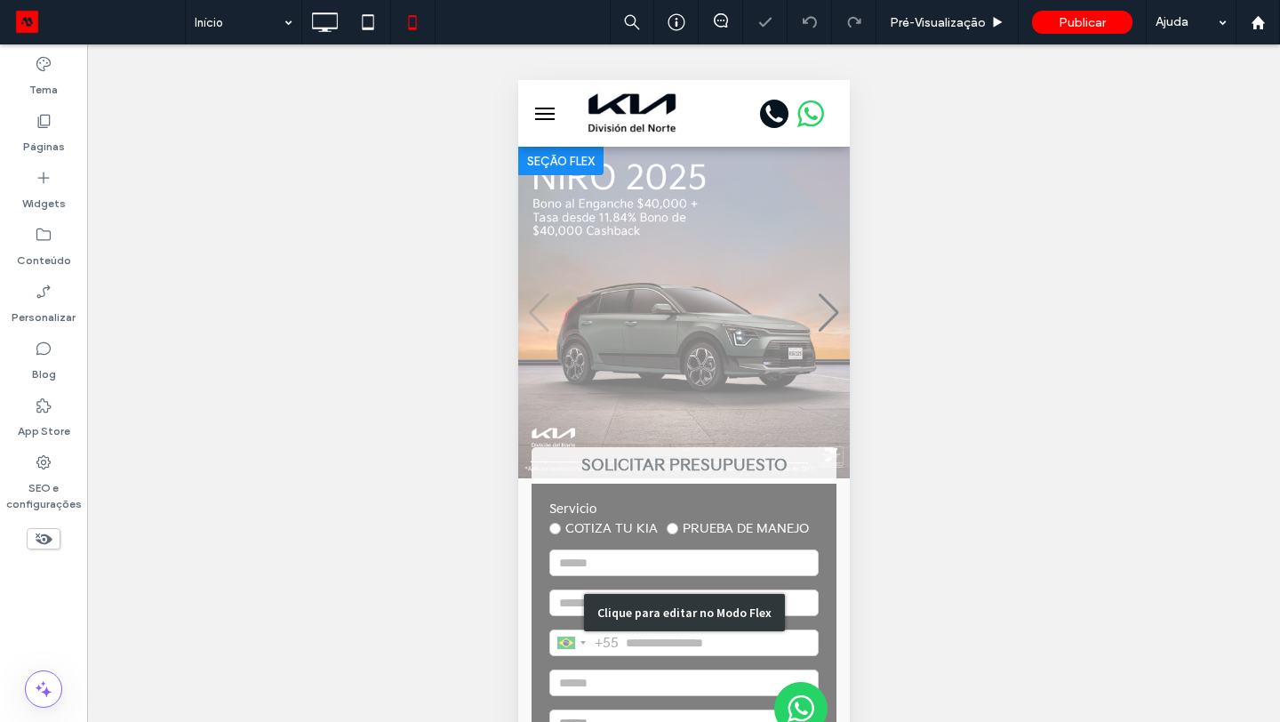
click at [688, 483] on div "Clique para editar no Modo Flex" at bounding box center [683, 612] width 332 height 931
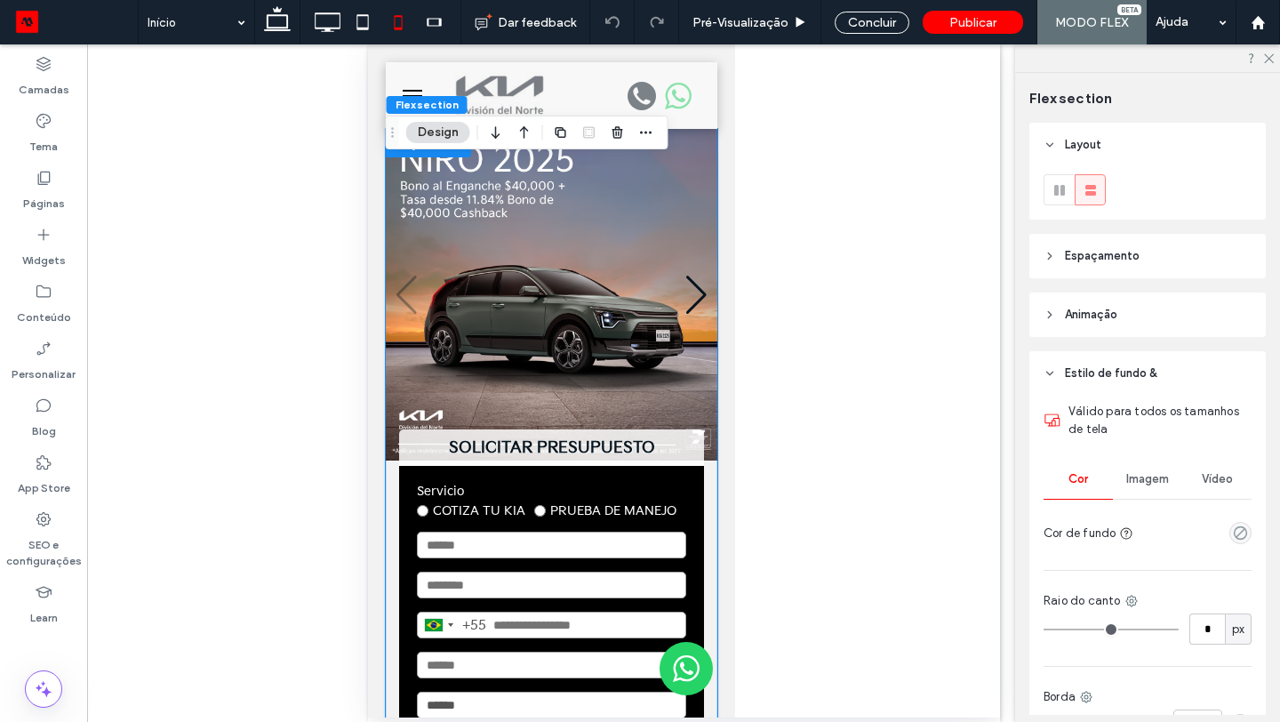
click at [683, 459] on strong "SOLICITAR PRESUPUESTO" at bounding box center [550, 447] width 305 height 36
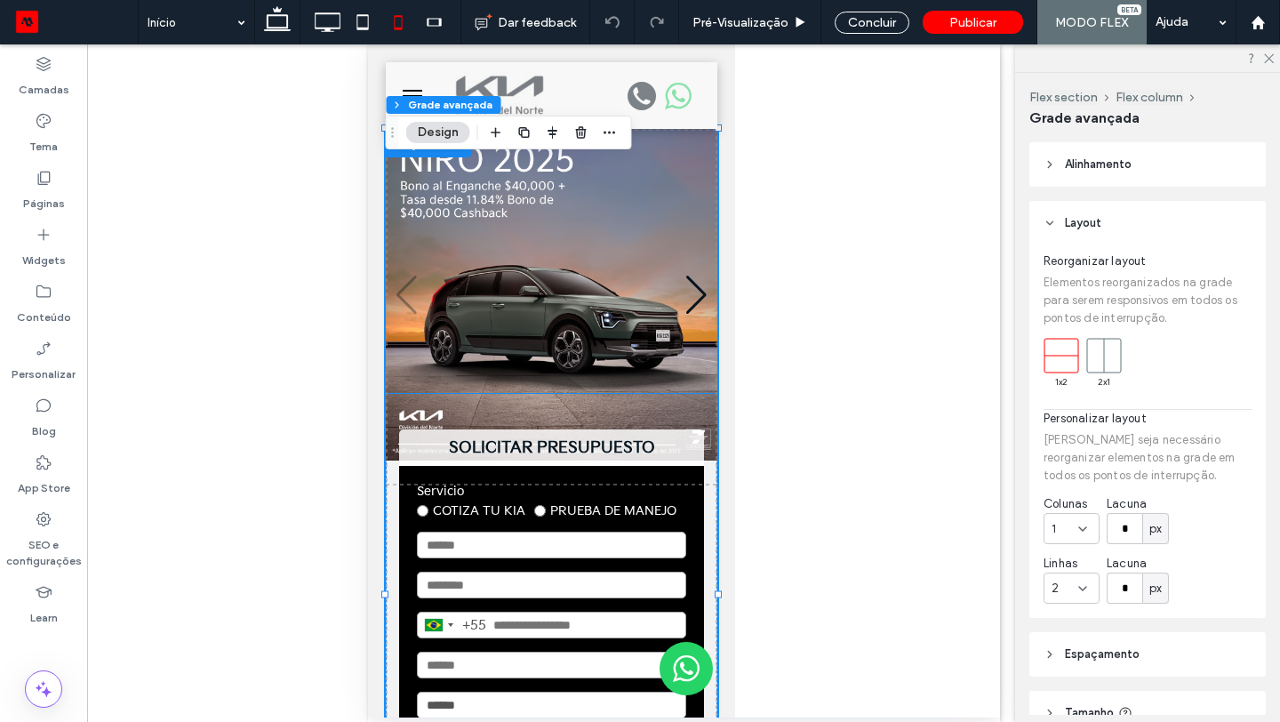
click at [706, 425] on div "**********" at bounding box center [551, 727] width 332 height 666
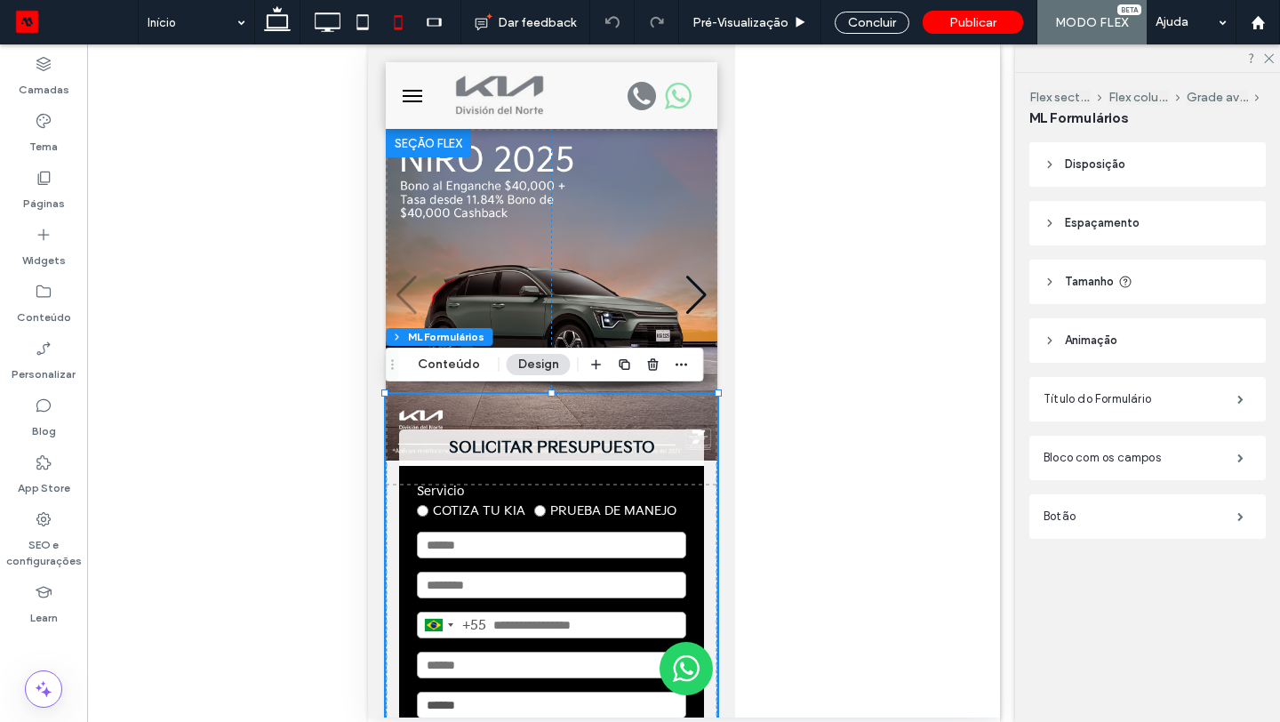
click at [1107, 224] on span "Espaçamento" at bounding box center [1102, 223] width 75 height 18
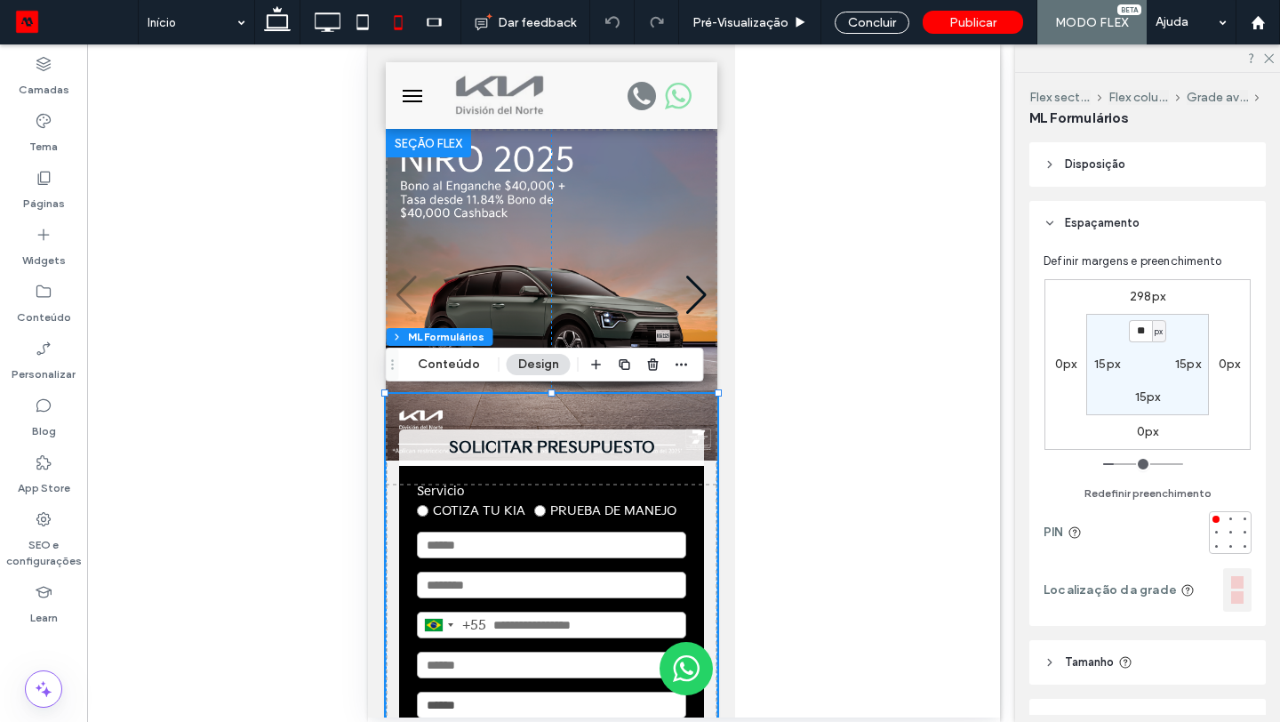
click at [1145, 299] on label "298px" at bounding box center [1148, 296] width 36 height 15
type input "***"
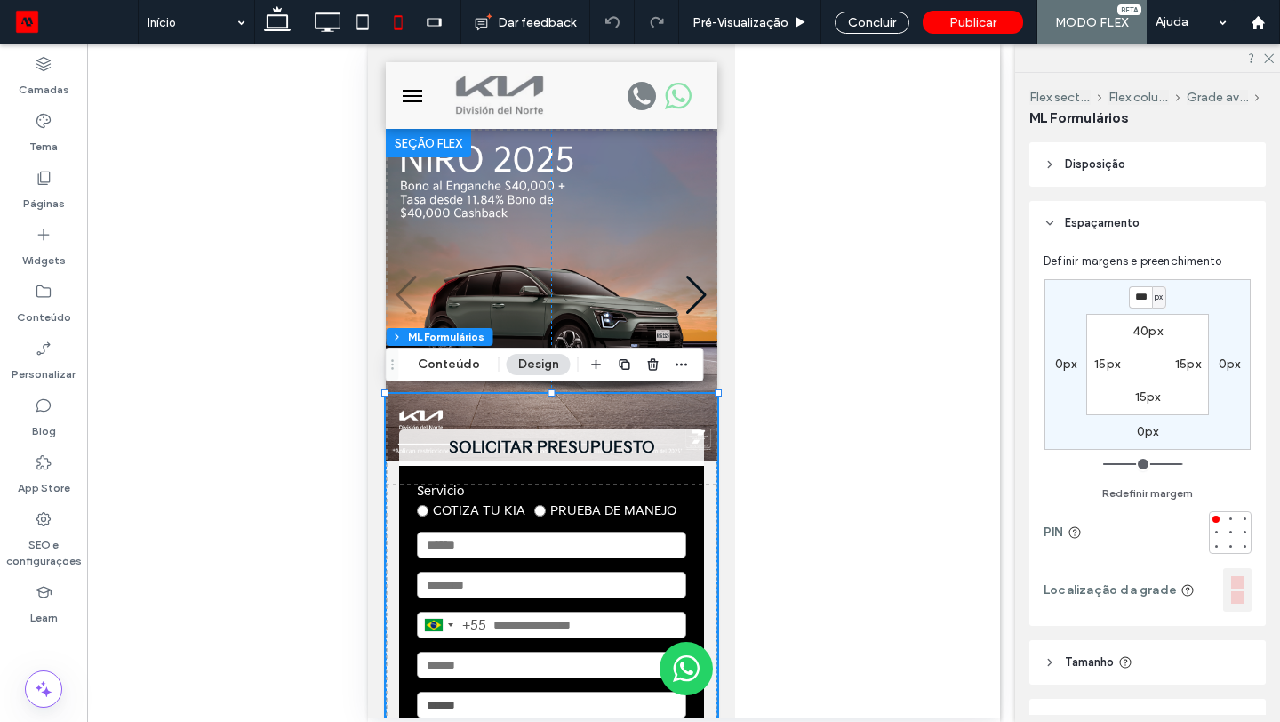
type input "***"
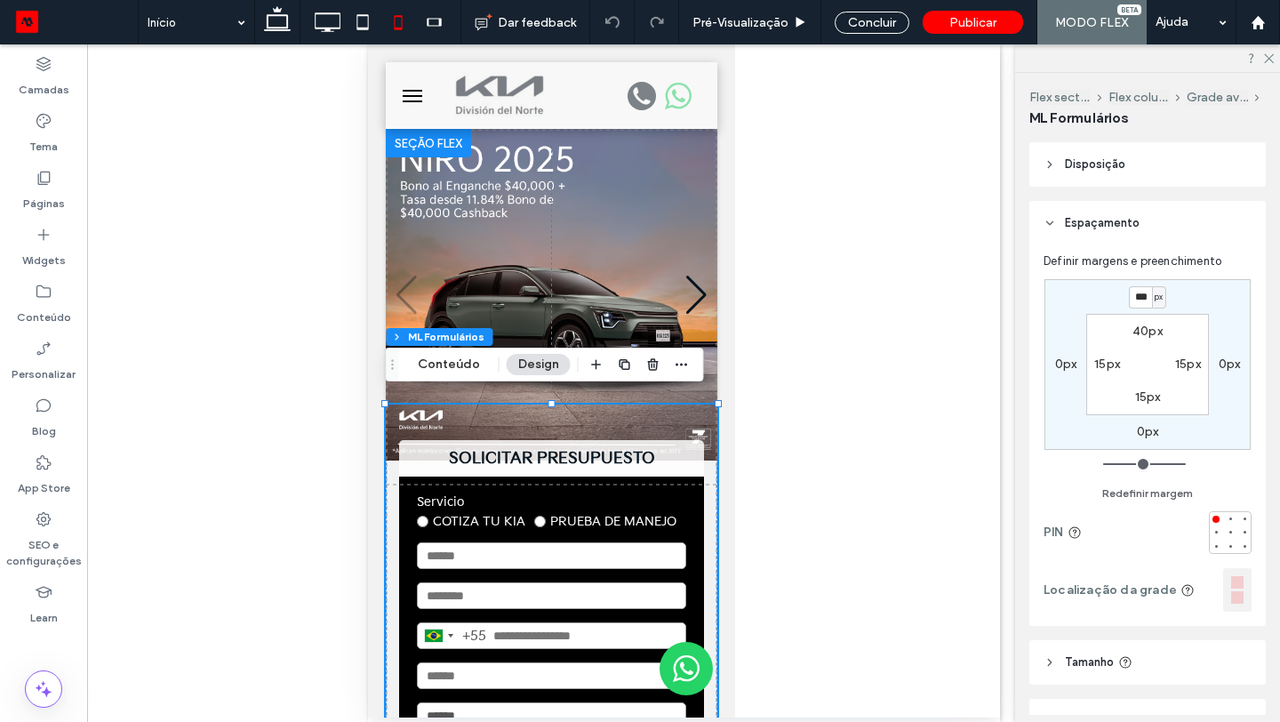
type input "***"
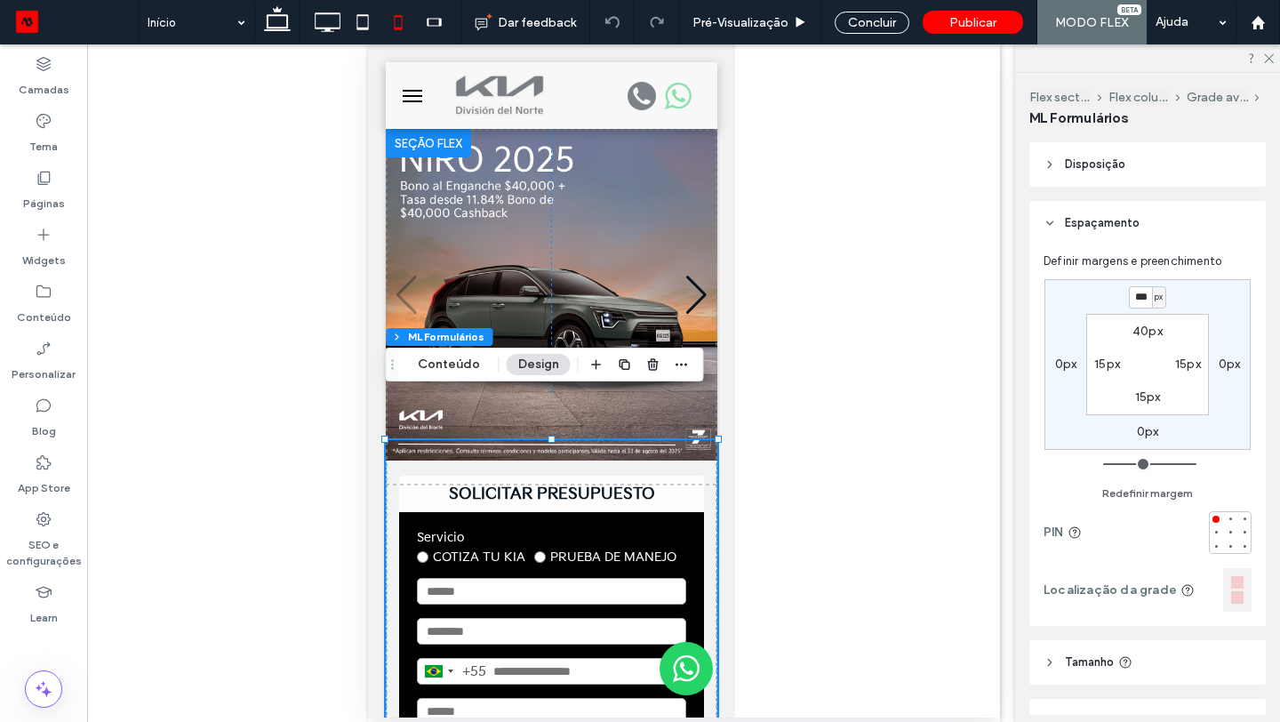
type input "***"
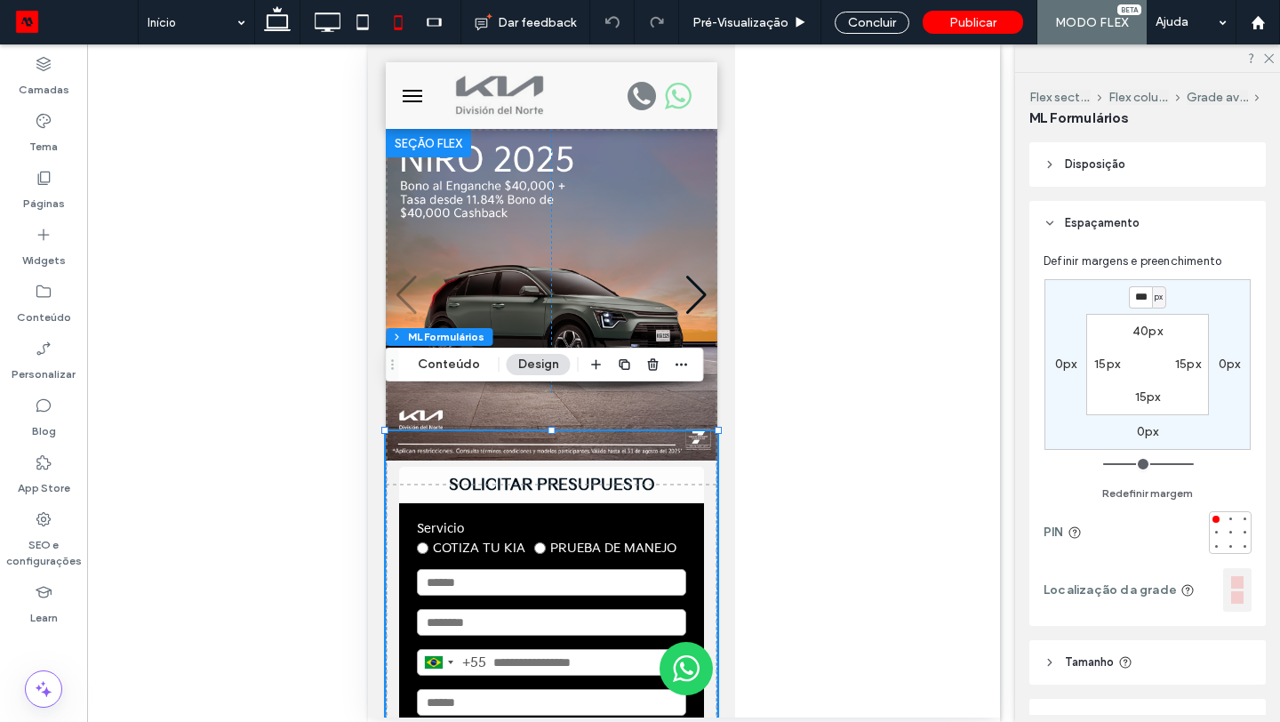
type input "***"
click at [1271, 58] on icon at bounding box center [1269, 58] width 12 height 12
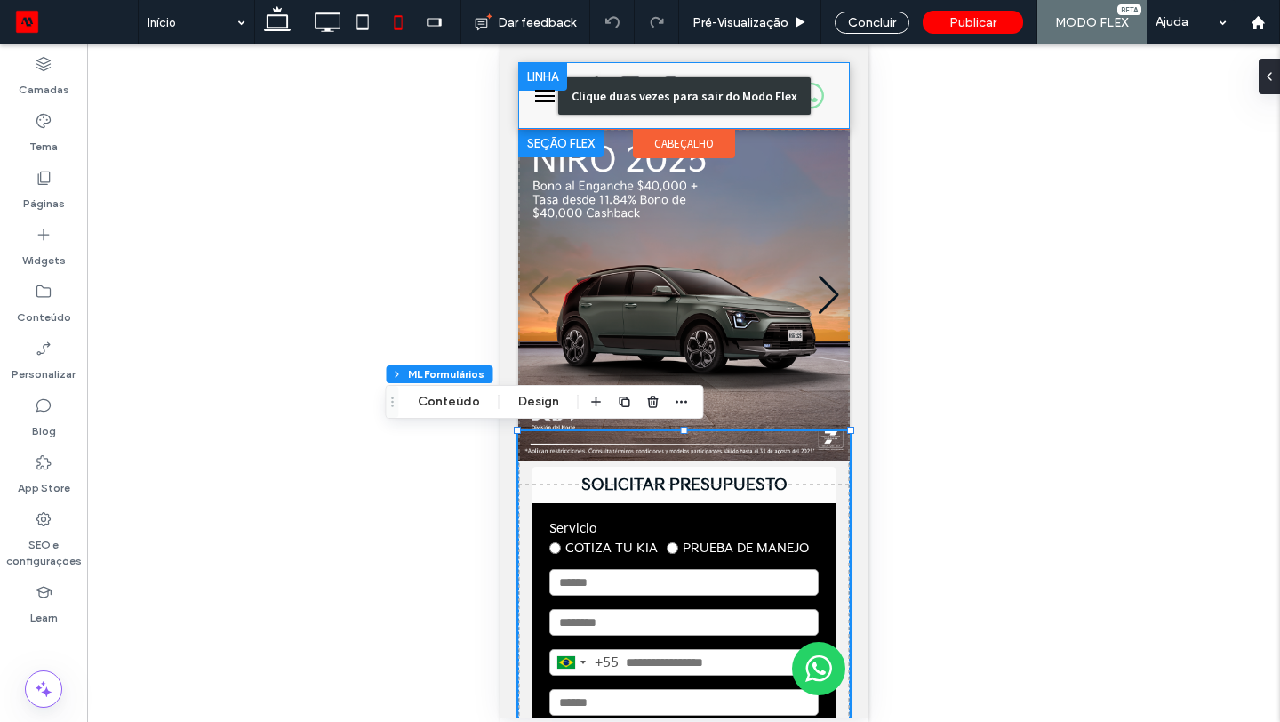
click at [738, 103] on div "Clique duas vezes para sair do Modo Flex" at bounding box center [684, 95] width 253 height 37
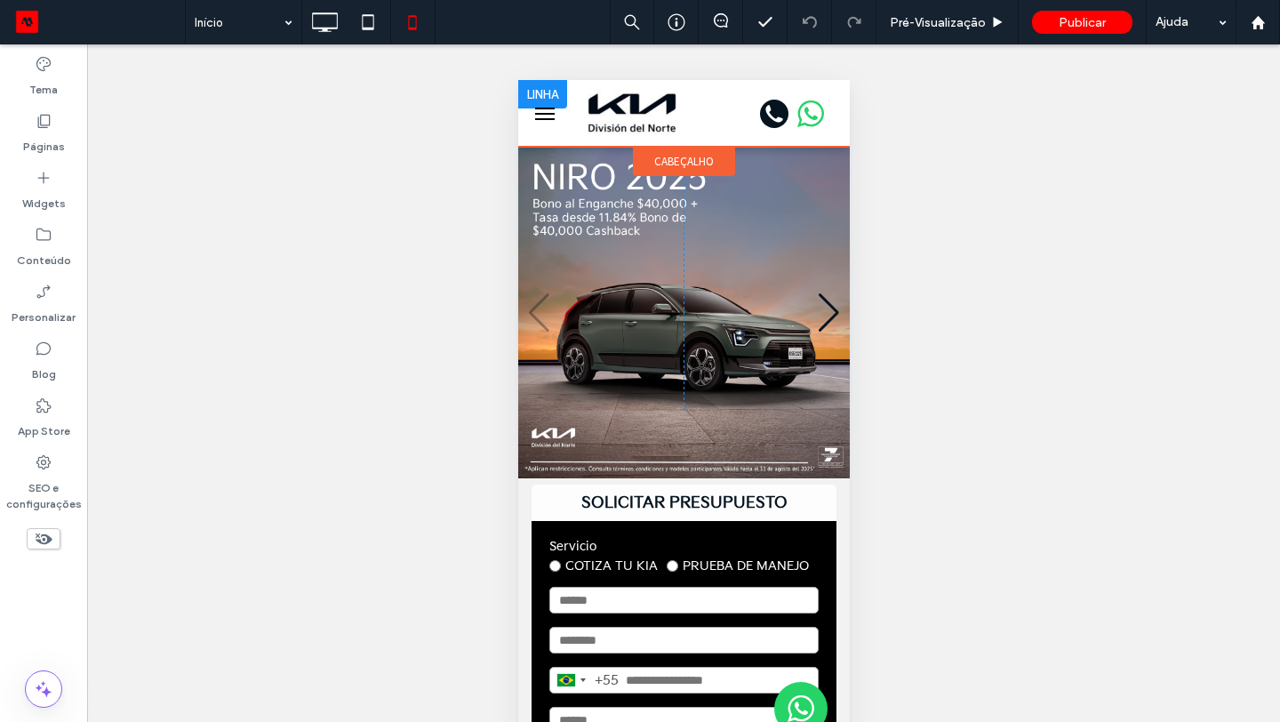
click at [704, 160] on span "cabeçalho" at bounding box center [684, 161] width 60 height 15
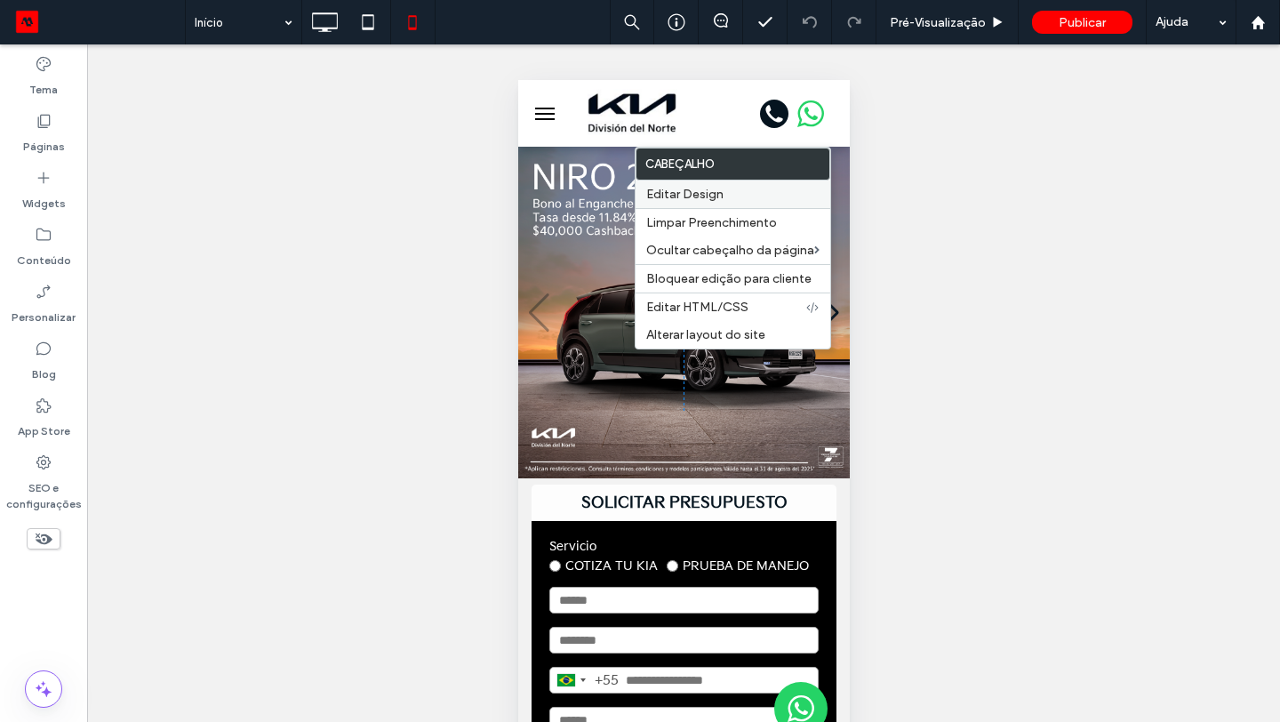
click at [714, 199] on span "Editar Design" at bounding box center [684, 194] width 77 height 15
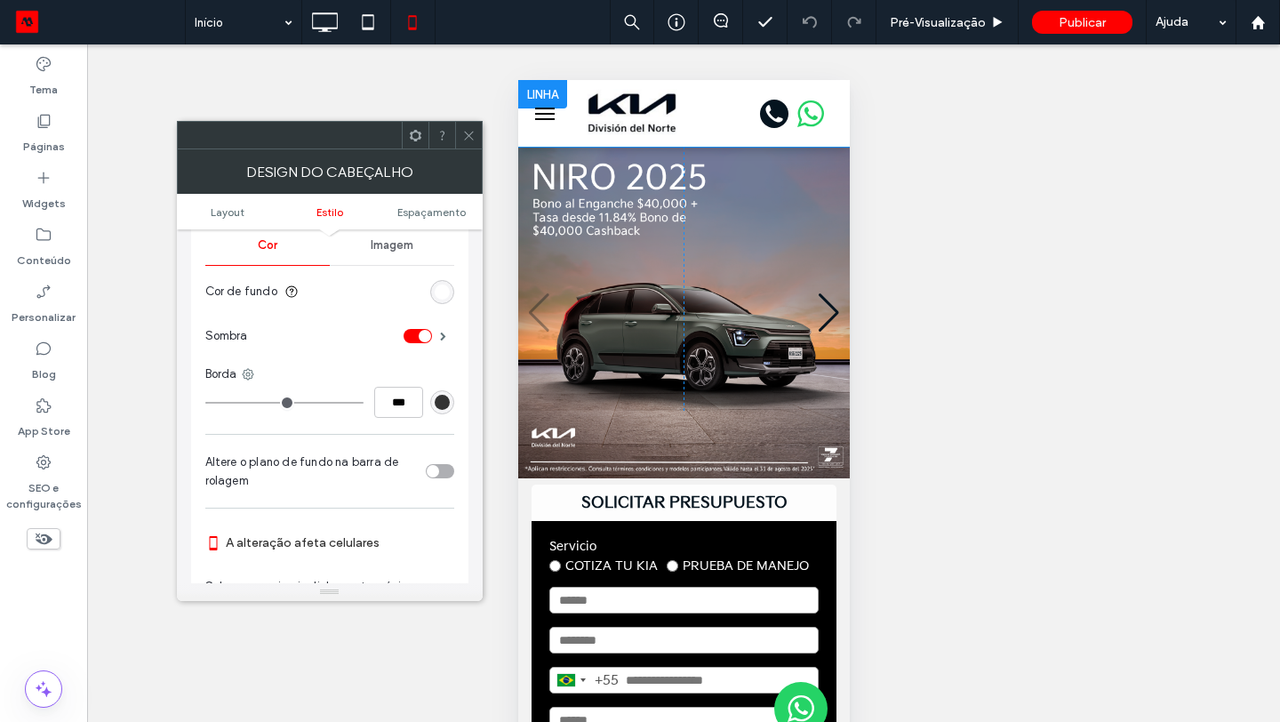
scroll to position [354, 0]
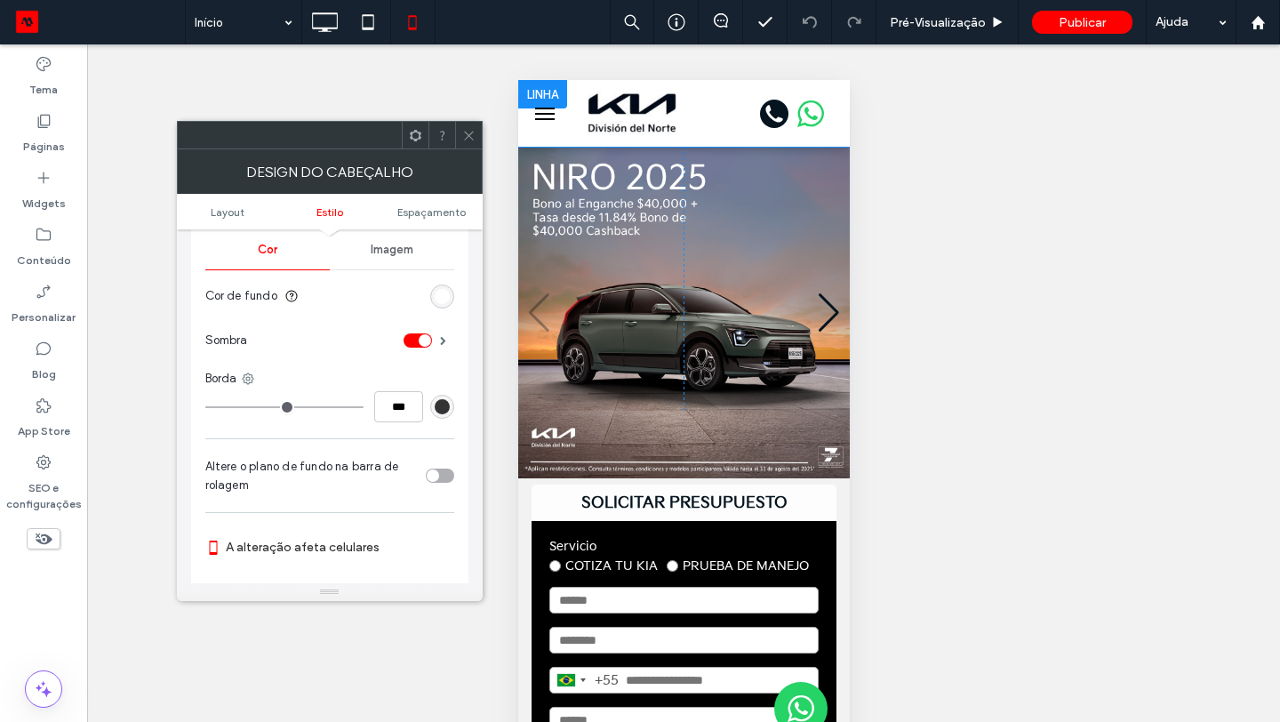
click at [437, 291] on div "rgb(255, 255, 255)" at bounding box center [442, 296] width 15 height 15
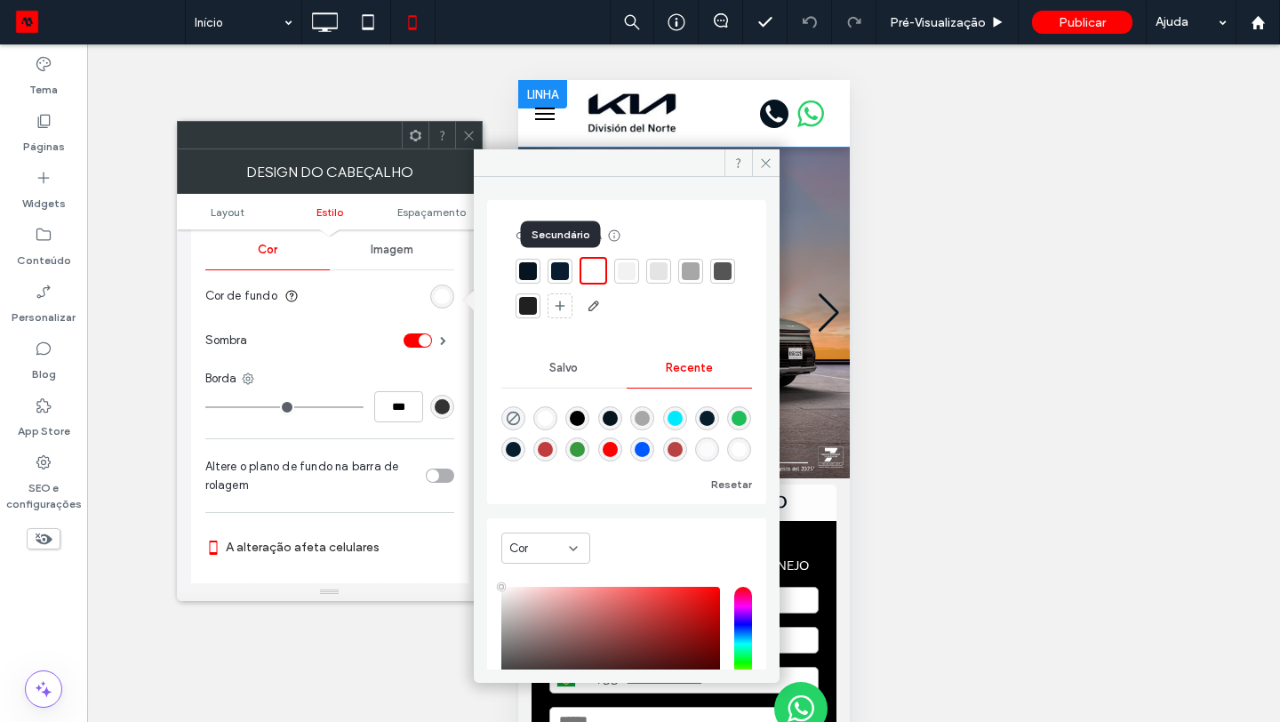
click at [553, 272] on div at bounding box center [560, 271] width 18 height 18
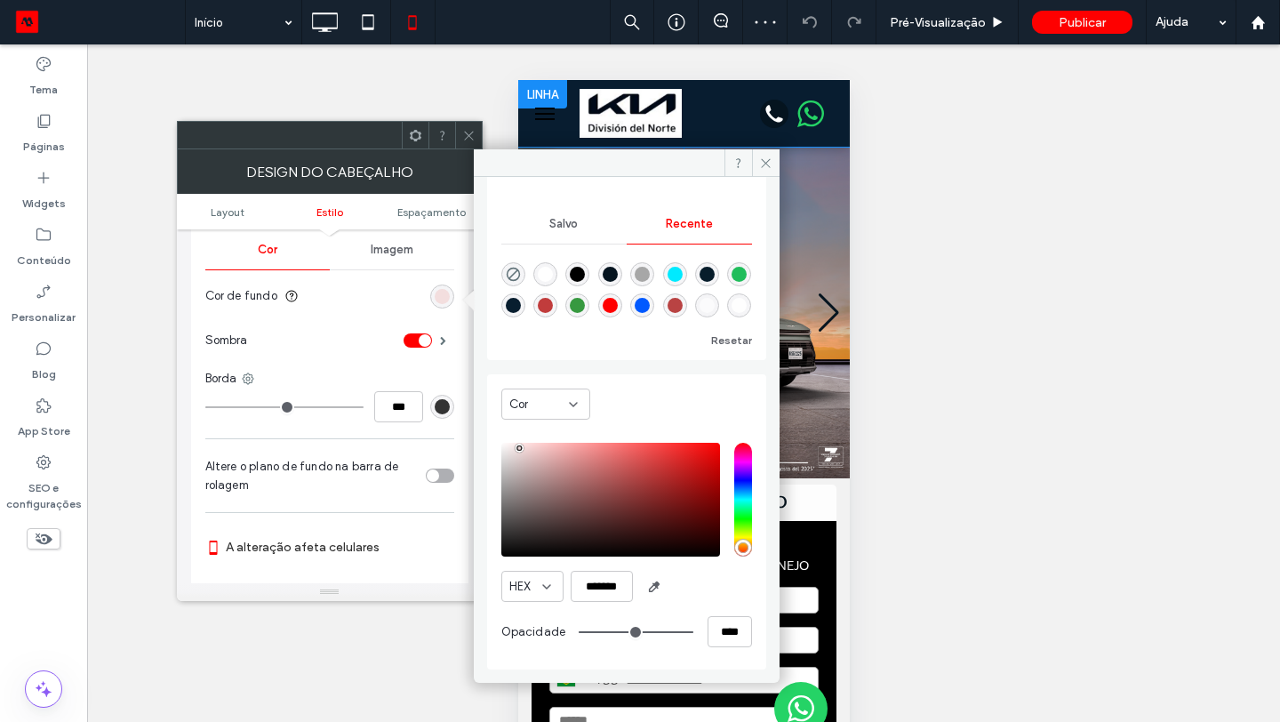
scroll to position [141, 0]
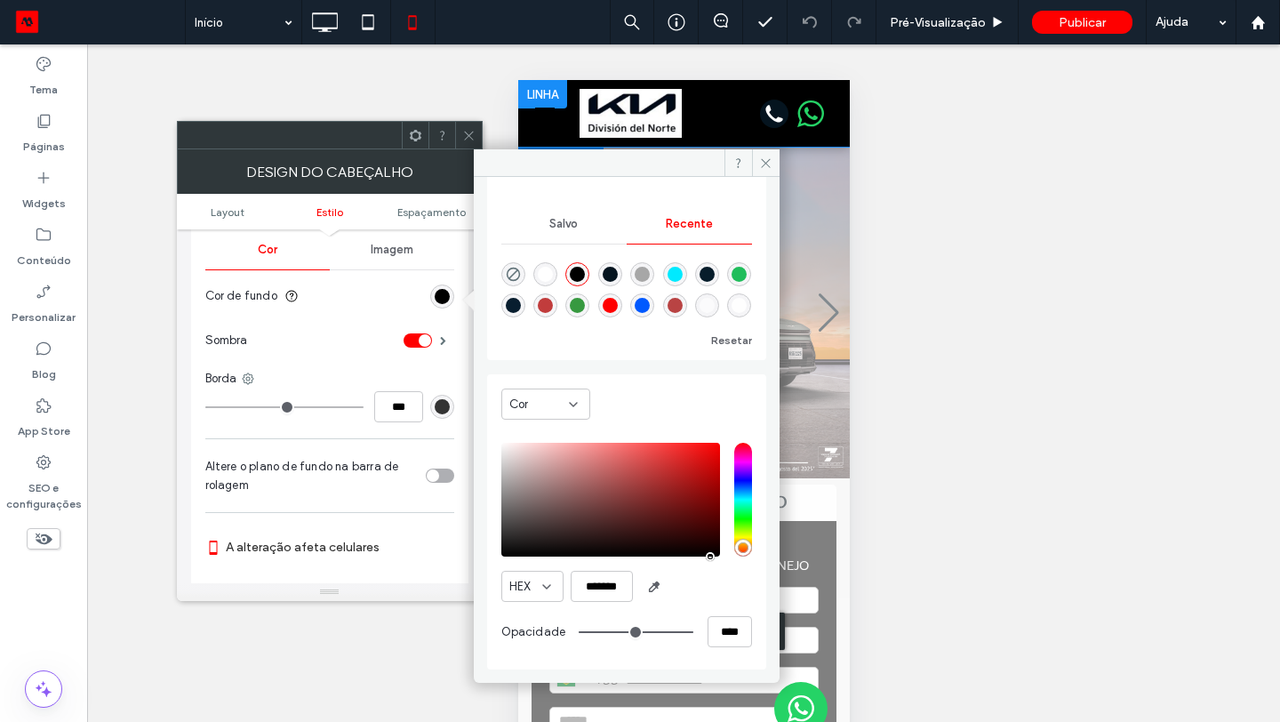
drag, startPoint x: 1019, startPoint y: 521, endPoint x: 815, endPoint y: 602, distance: 219.1
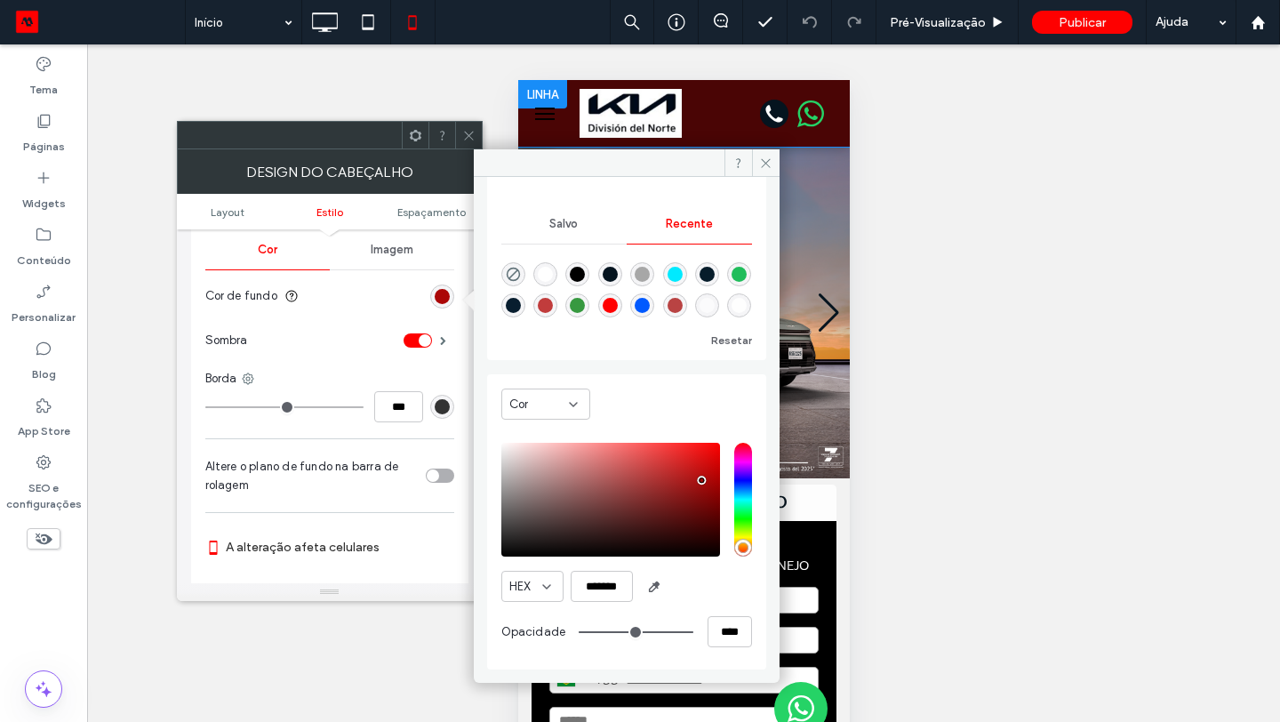
type input "*******"
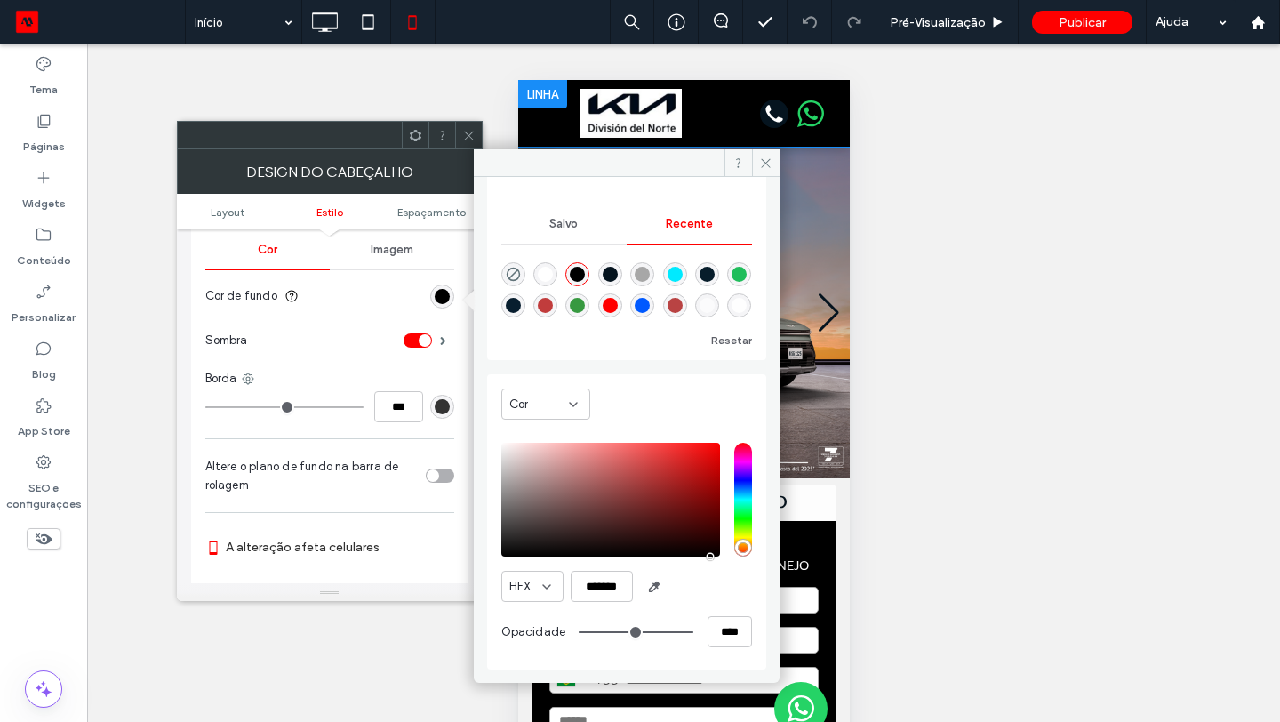
click at [724, 568] on div "HEX ******* Opacidade ****" at bounding box center [626, 547] width 251 height 227
click at [767, 172] on span at bounding box center [766, 162] width 28 height 27
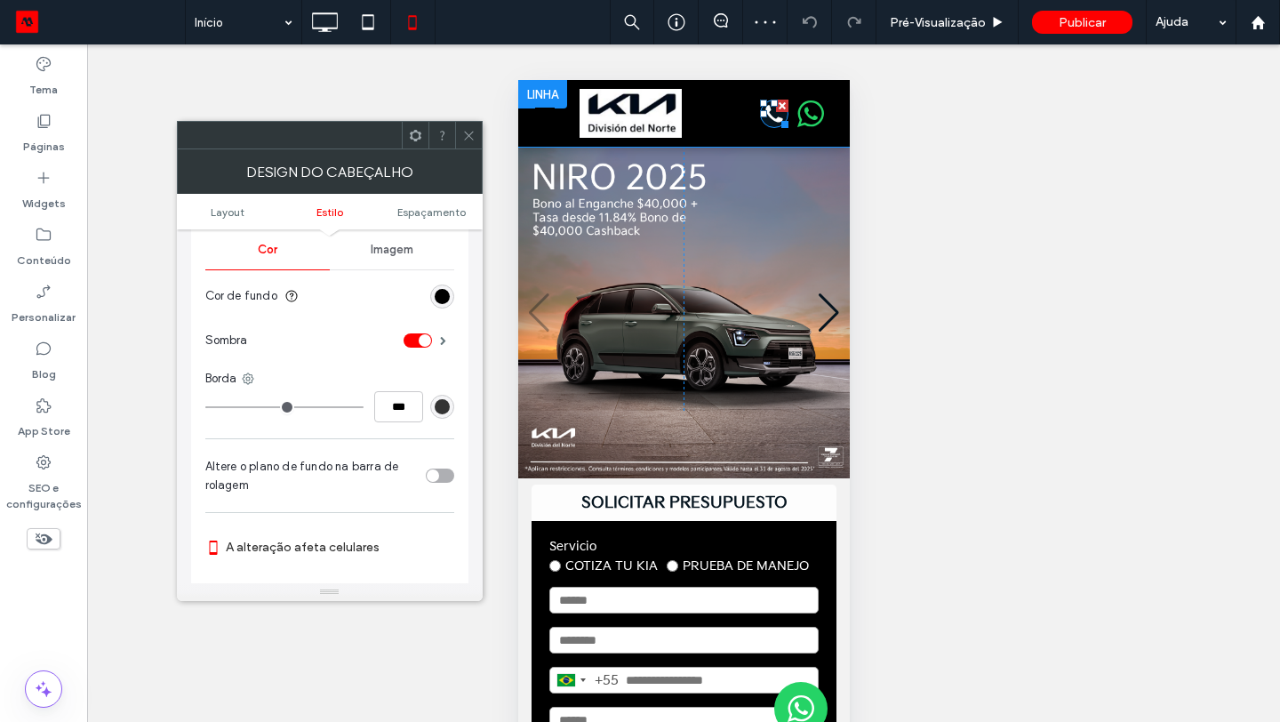
click at [771, 111] on icon at bounding box center [773, 114] width 28 height 28
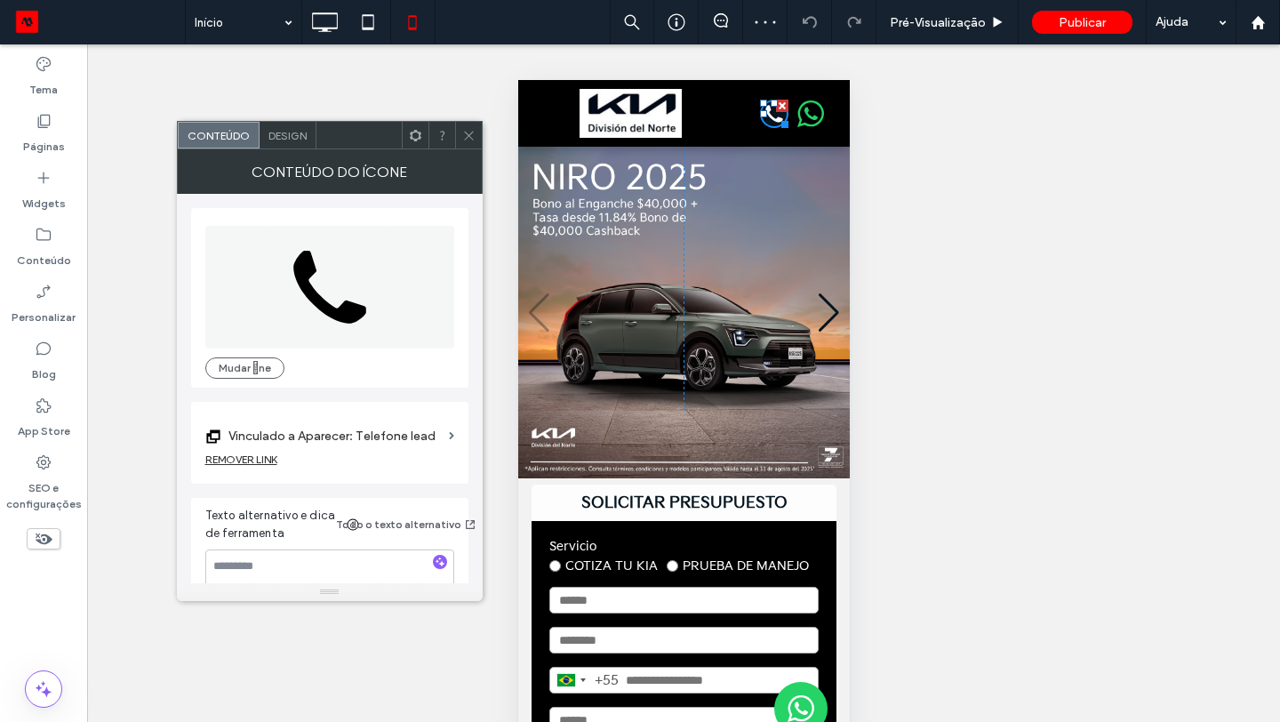
click at [293, 133] on span "Design" at bounding box center [288, 135] width 38 height 13
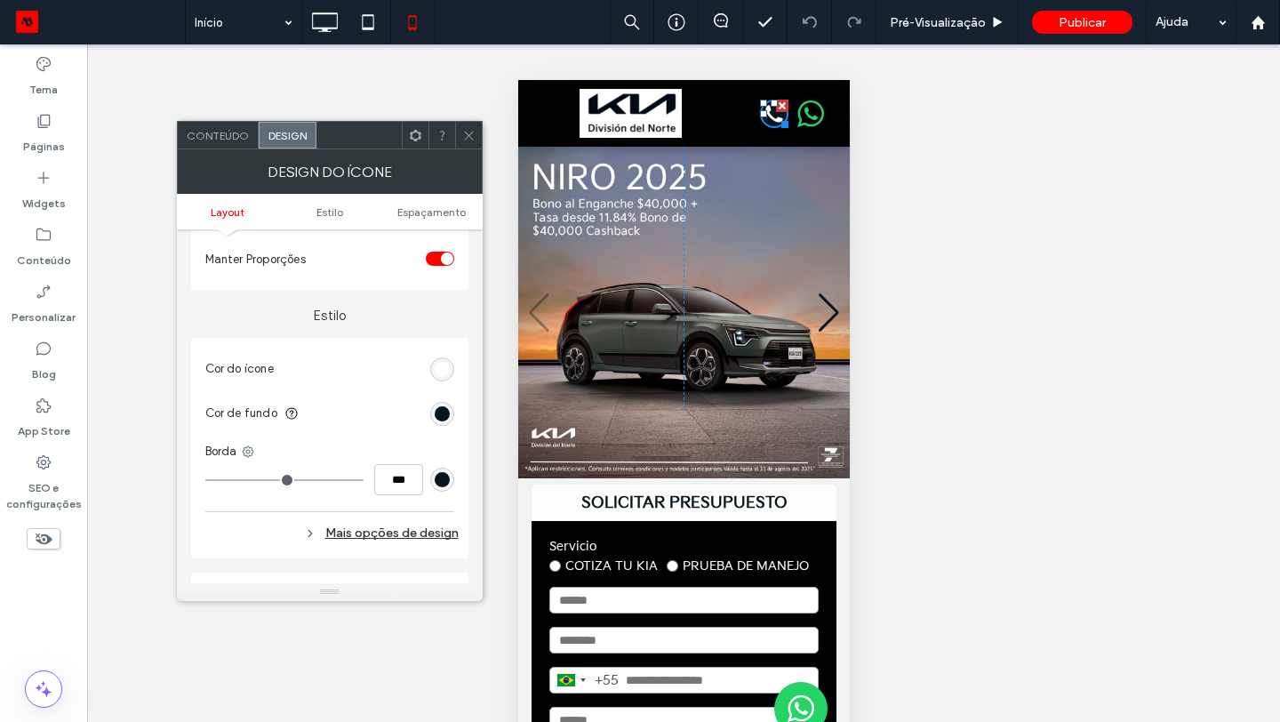
scroll to position [314, 0]
click at [445, 365] on div "rgb(255, 255, 255)" at bounding box center [442, 365] width 15 height 15
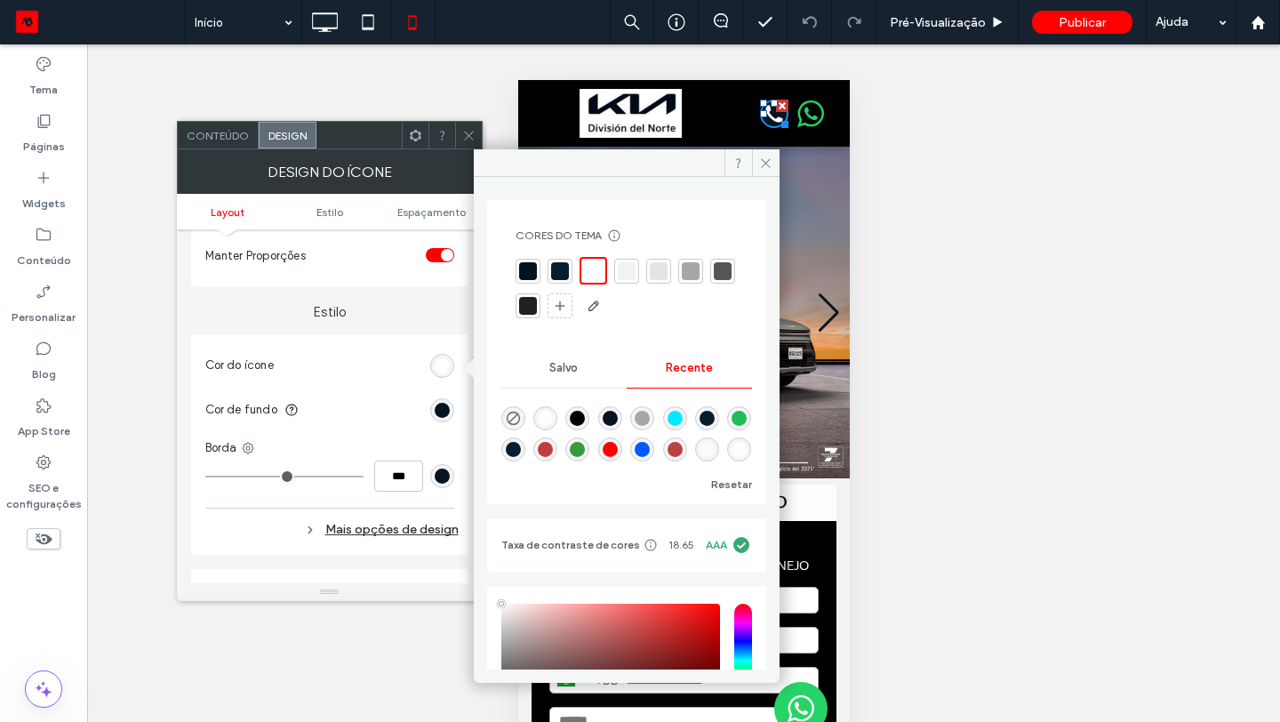
click at [560, 271] on div at bounding box center [560, 271] width 18 height 18
click at [442, 412] on div "rgb(5, 20, 31)" at bounding box center [442, 410] width 15 height 15
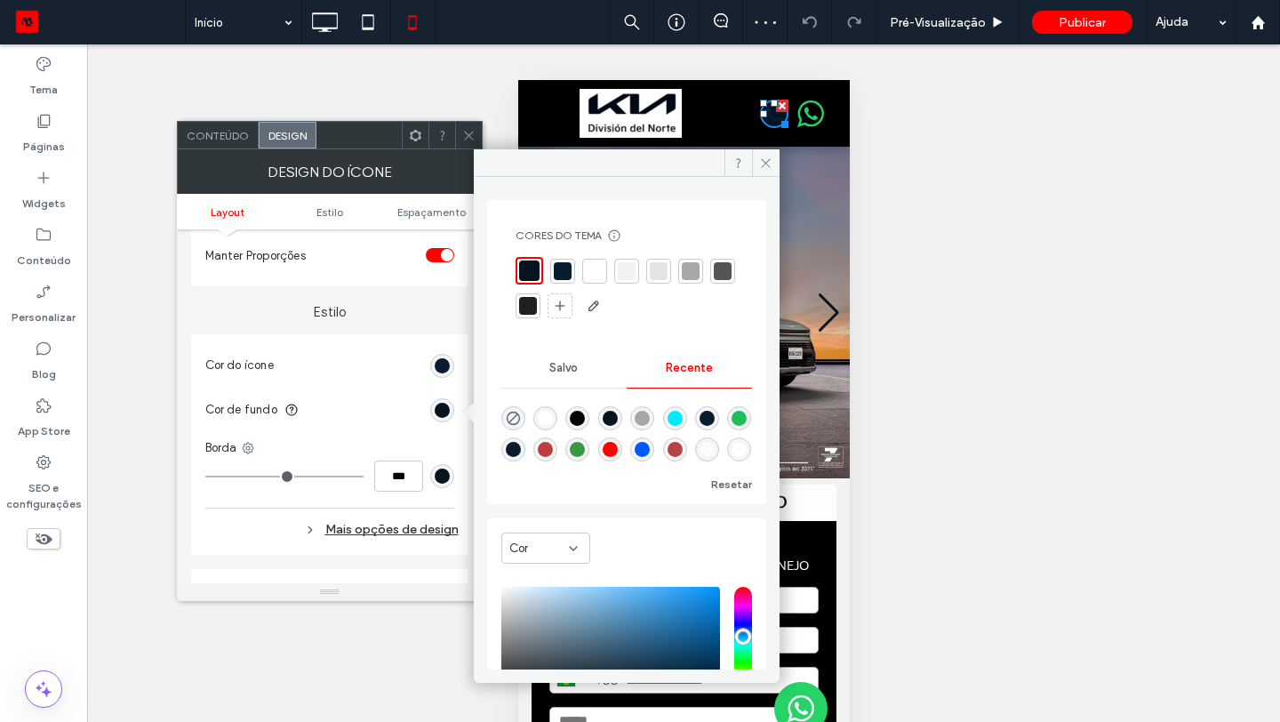
click at [598, 278] on div at bounding box center [595, 271] width 18 height 18
click at [766, 162] on use at bounding box center [765, 162] width 9 height 9
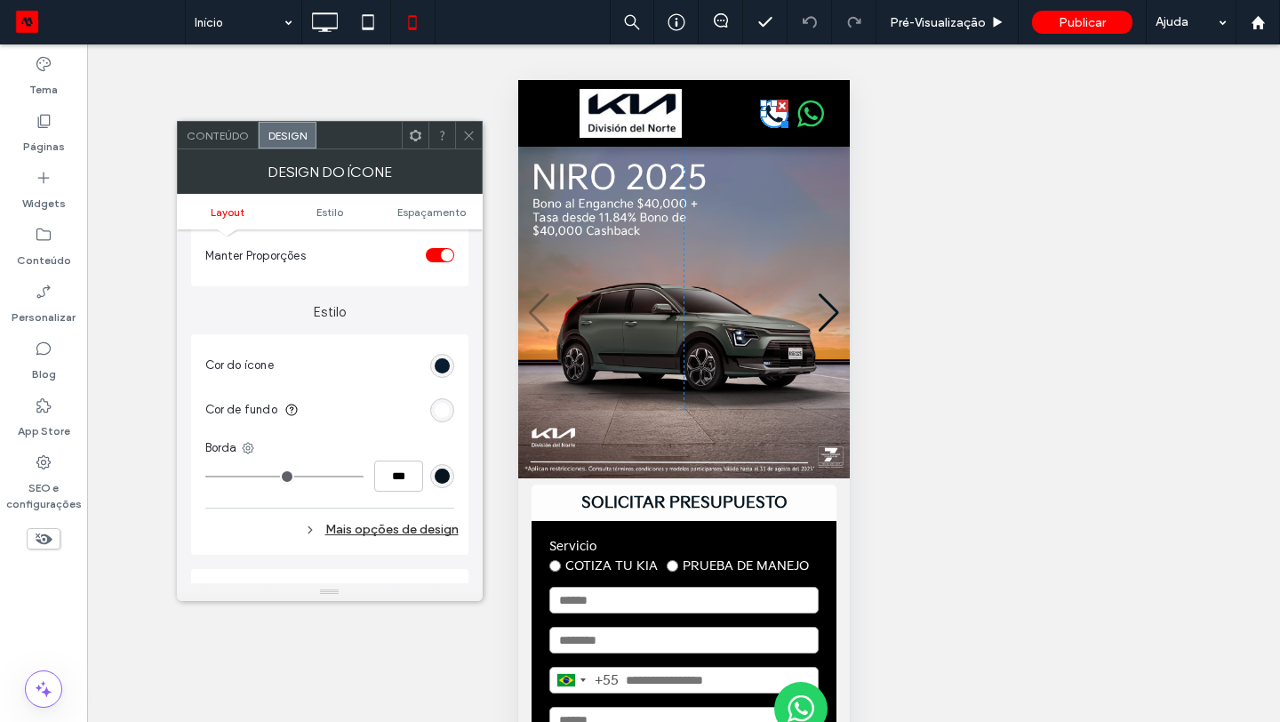
click at [545, 113] on span "menu" at bounding box center [544, 114] width 20 height 2
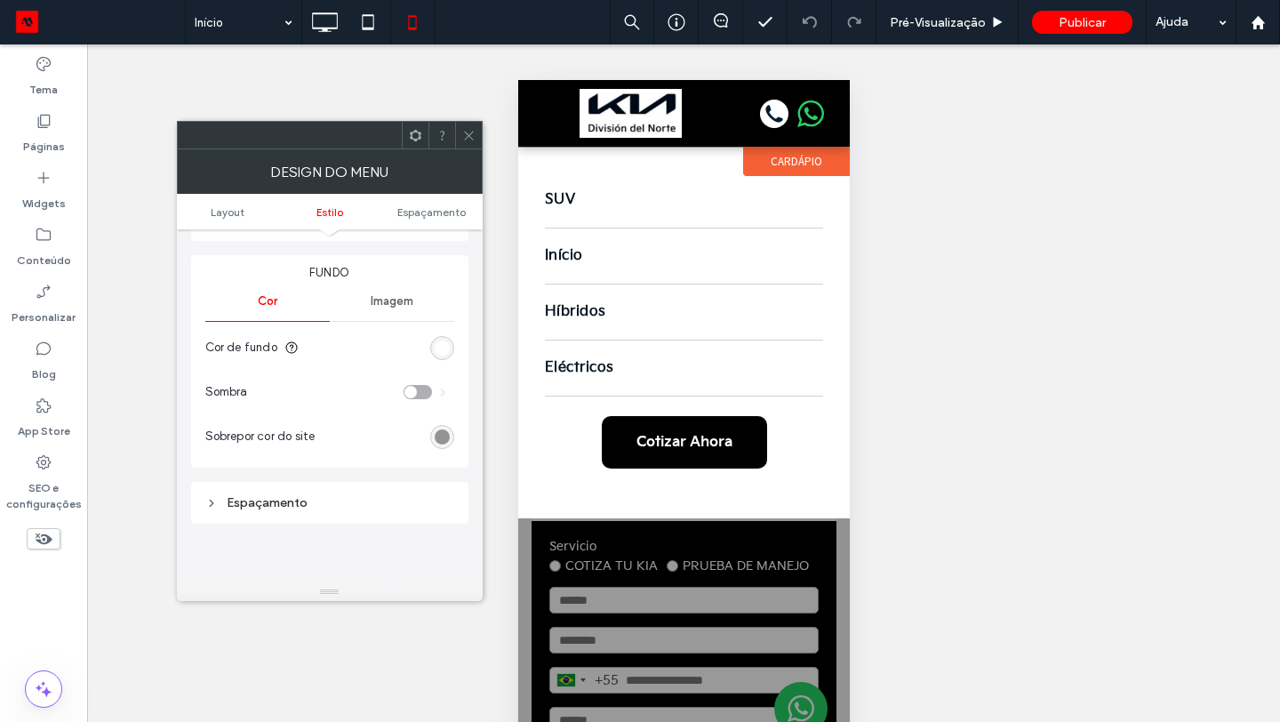
scroll to position [520, 0]
click at [439, 352] on div "rgb(255, 255, 255)" at bounding box center [442, 344] width 15 height 15
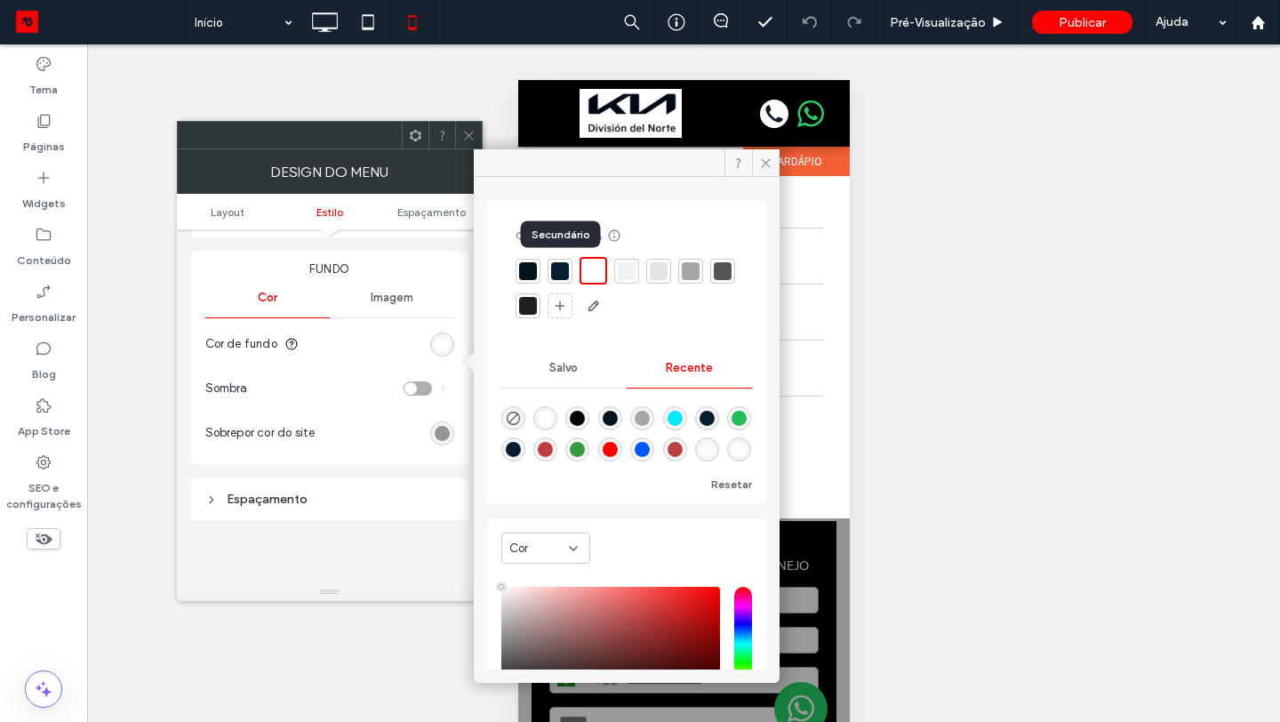
click at [562, 268] on div at bounding box center [560, 271] width 18 height 18
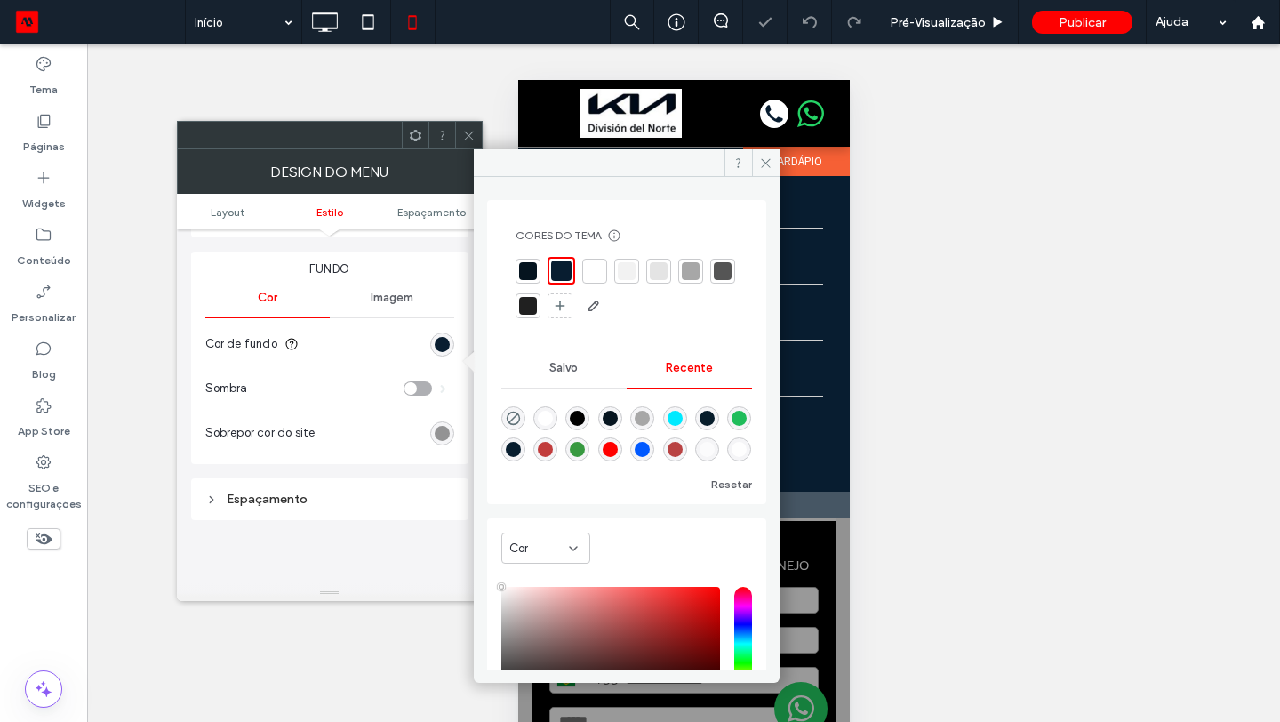
click at [587, 274] on div at bounding box center [595, 271] width 18 height 18
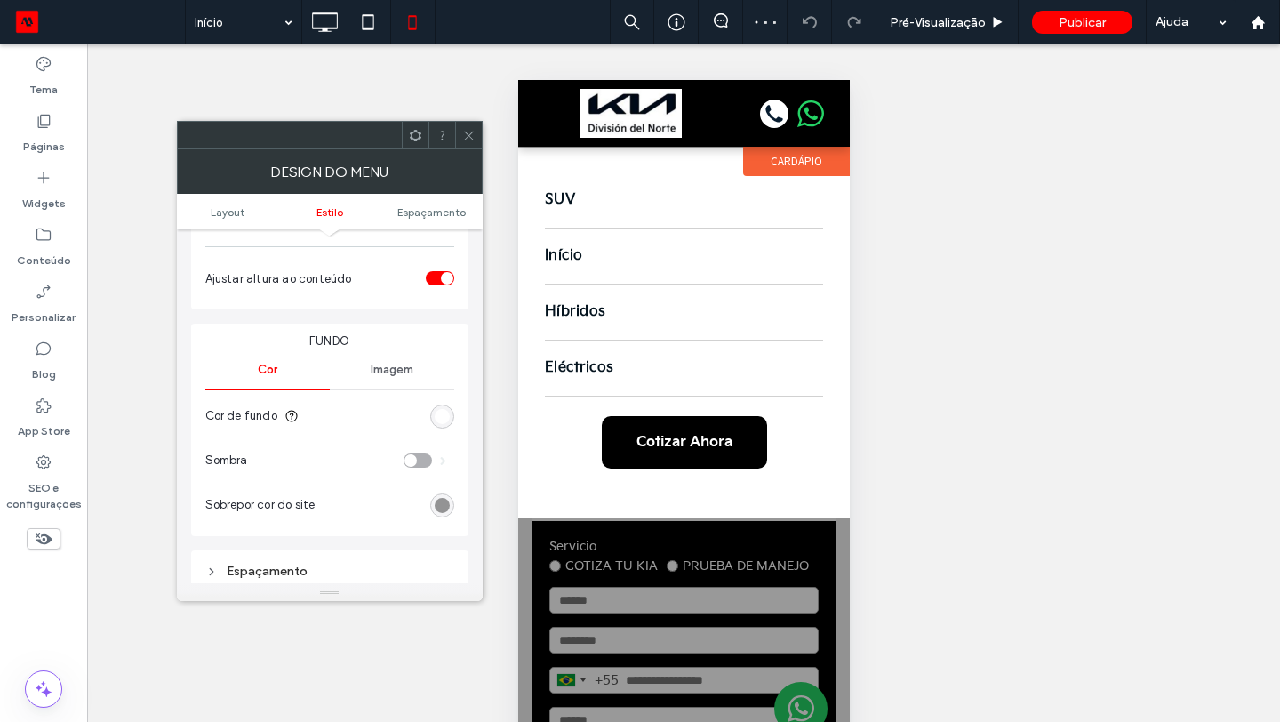
scroll to position [449, 0]
click at [371, 341] on div "Fundo Cor Imagem Cor de fundo Sombra Sobrepor cor do site" at bounding box center [329, 429] width 277 height 213
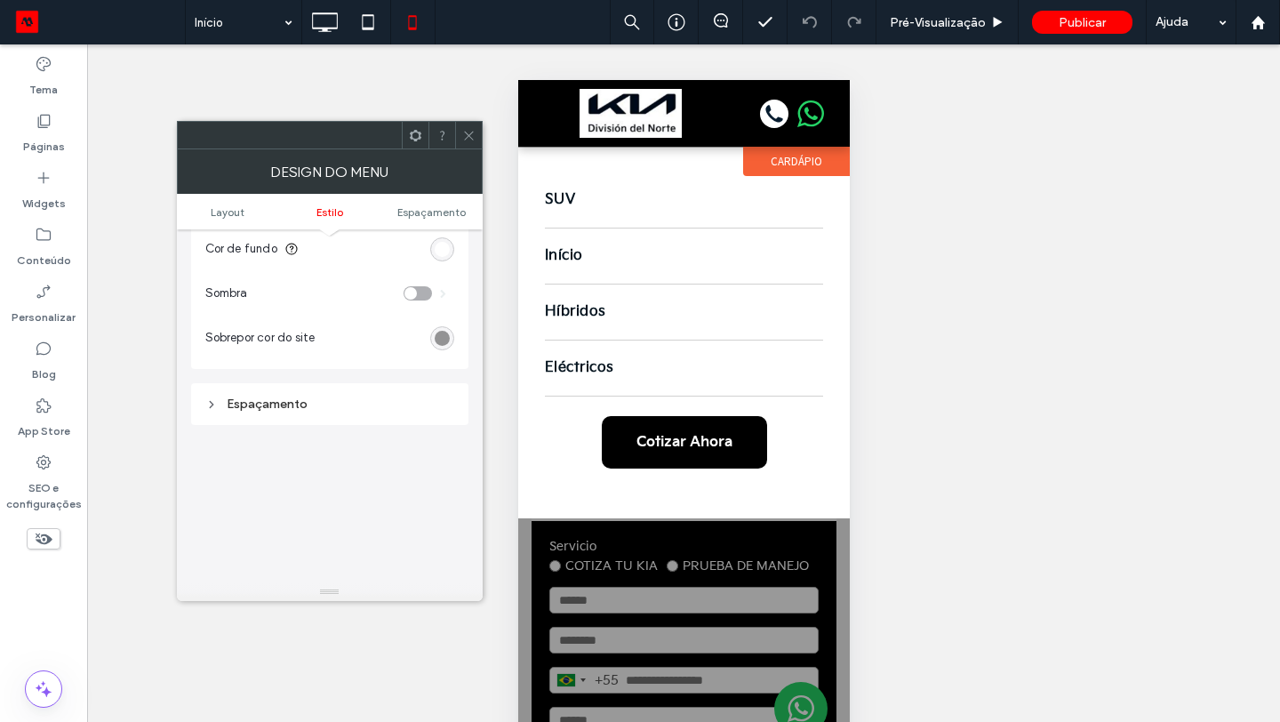
scroll to position [616, 0]
click at [413, 440] on div "Para editar o cabeçalho, vá para Design do cabeçalho Layout Escolha um layout d…" at bounding box center [329, 167] width 277 height 1109
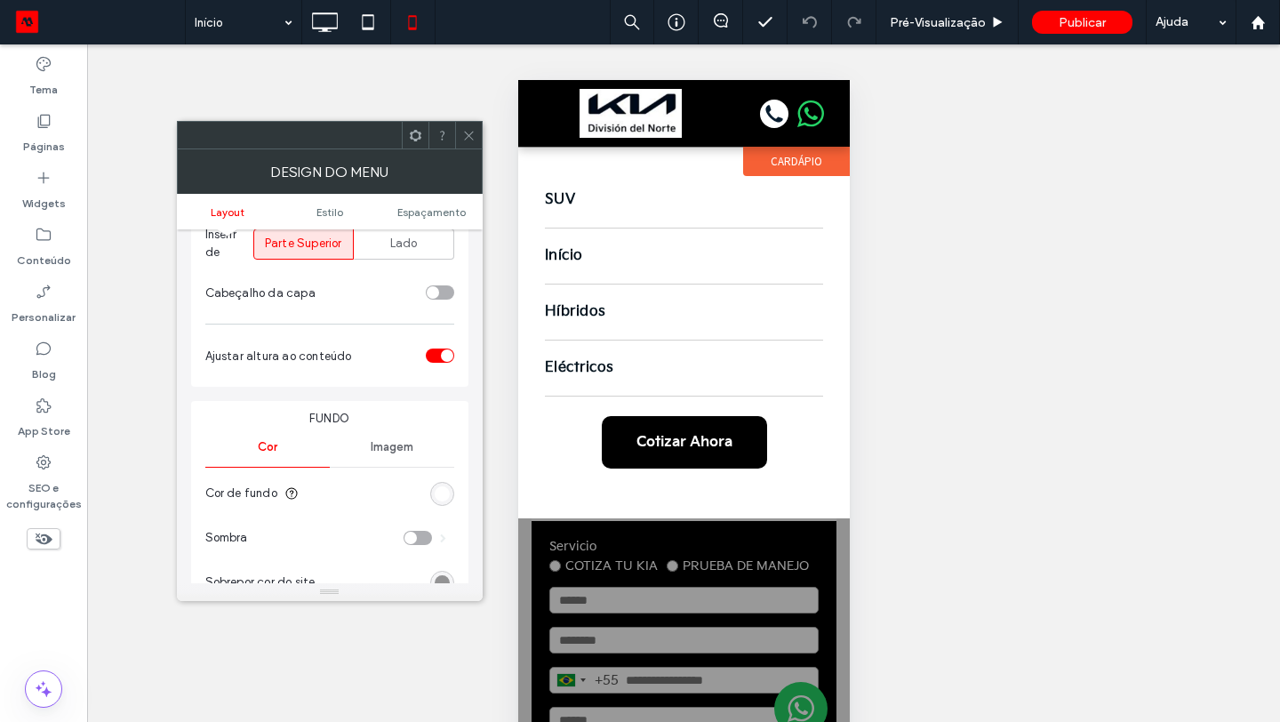
scroll to position [0, 0]
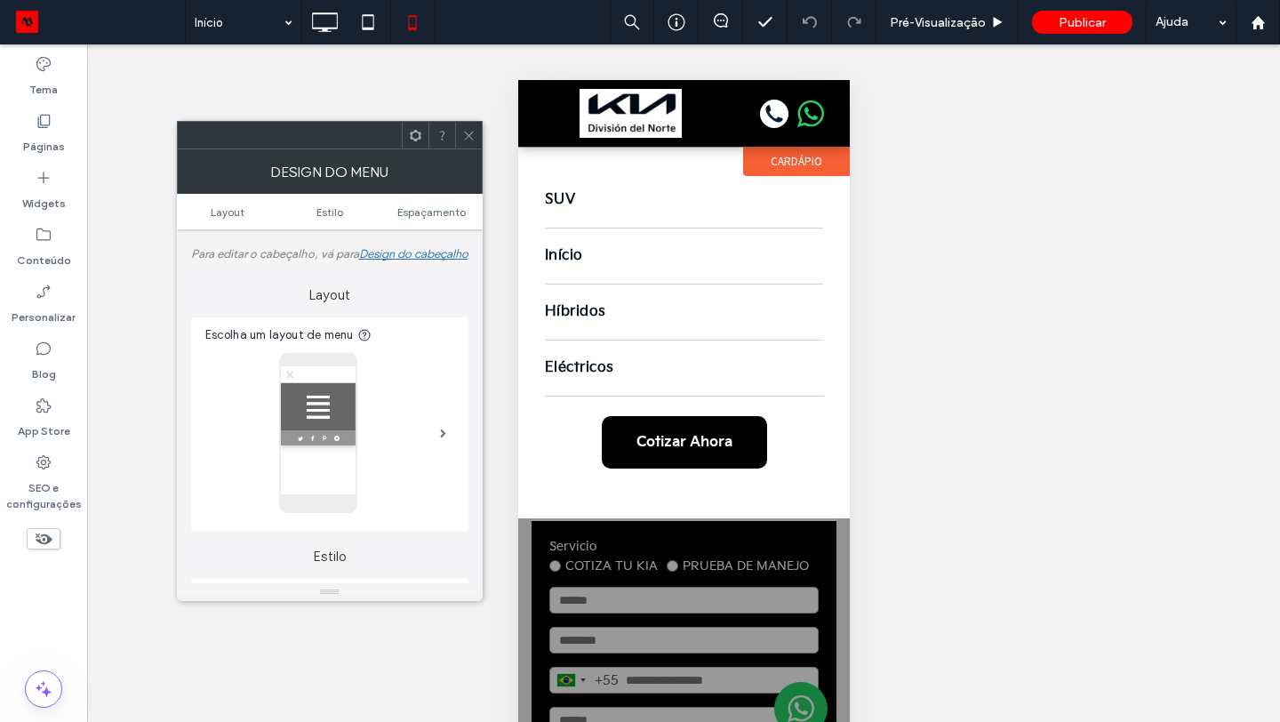
click at [469, 138] on icon at bounding box center [468, 135] width 13 height 13
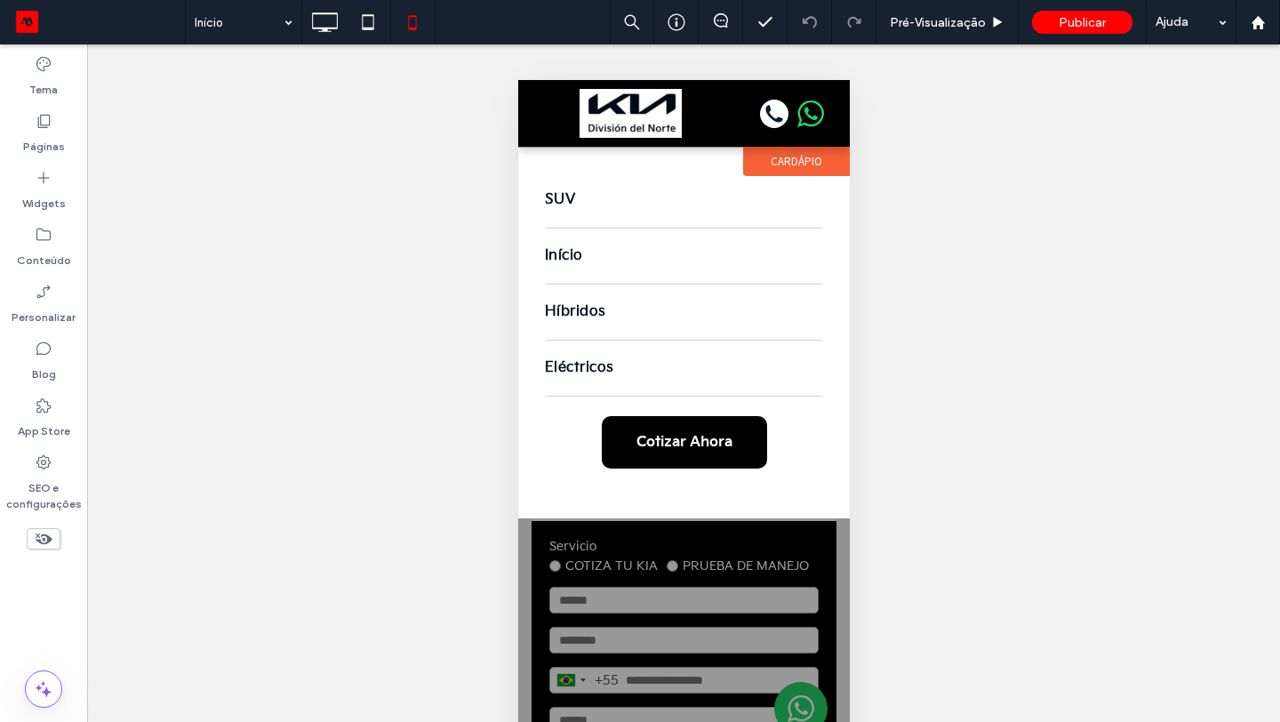
click at [541, 117] on button "menu" at bounding box center [544, 114] width 36 height 36
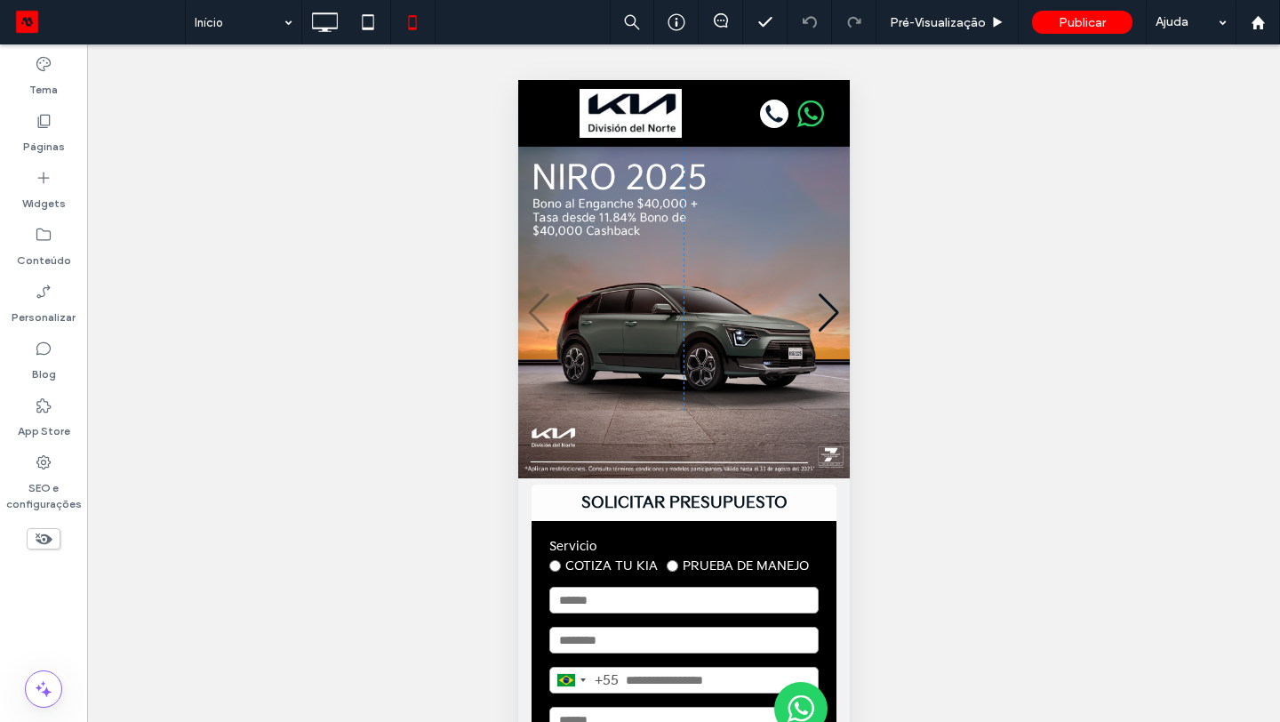
click at [544, 110] on button "menu" at bounding box center [544, 114] width 36 height 36
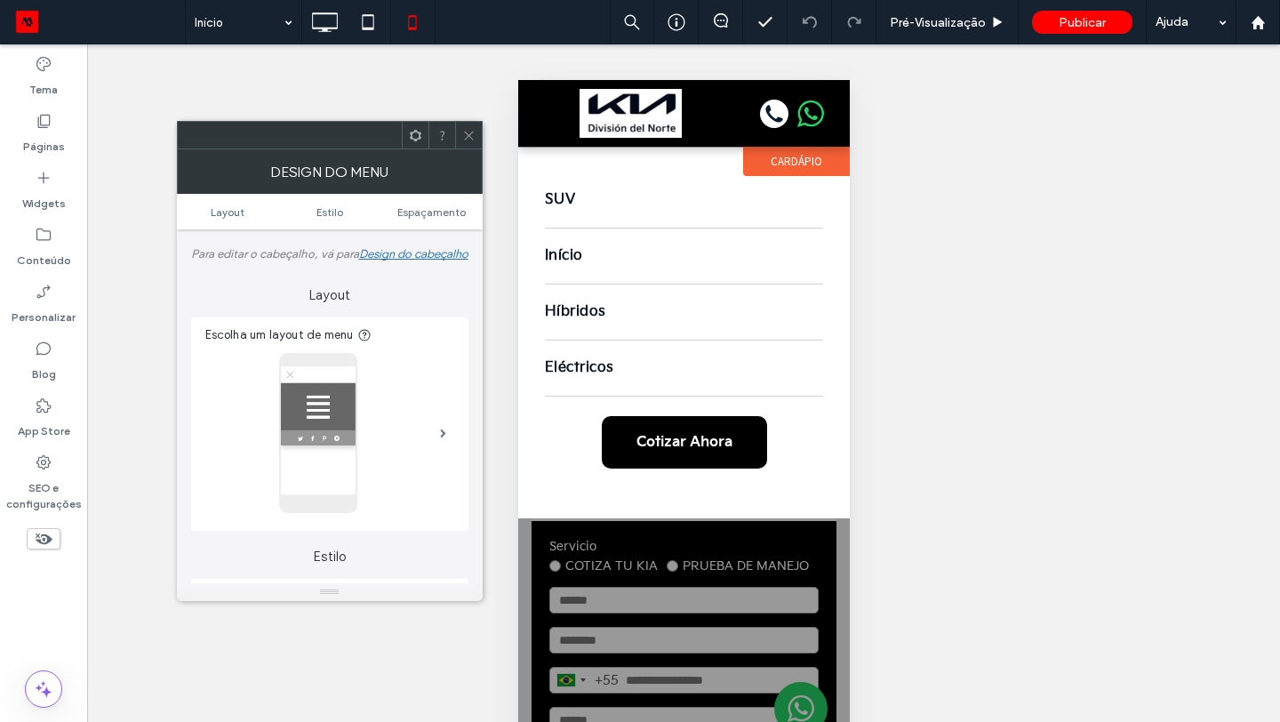
click at [464, 132] on use at bounding box center [468, 135] width 9 height 9
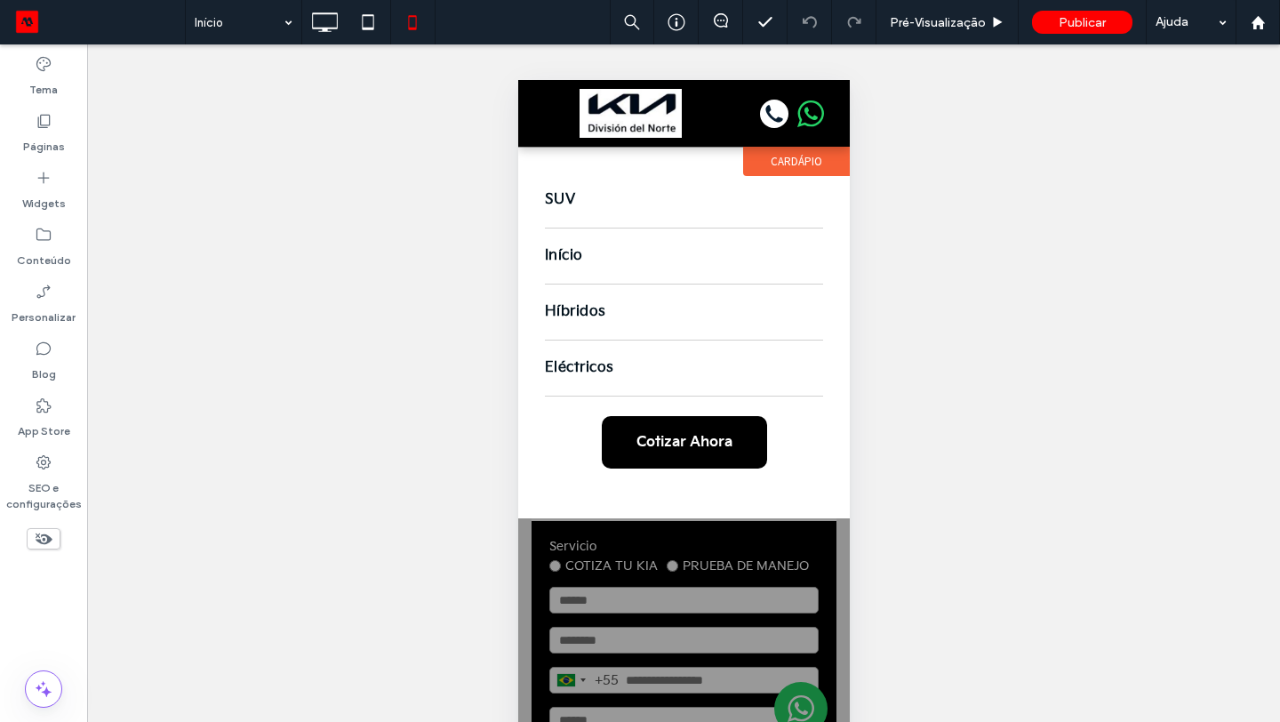
click at [792, 154] on label "CARDÁPIO" at bounding box center [795, 161] width 107 height 29
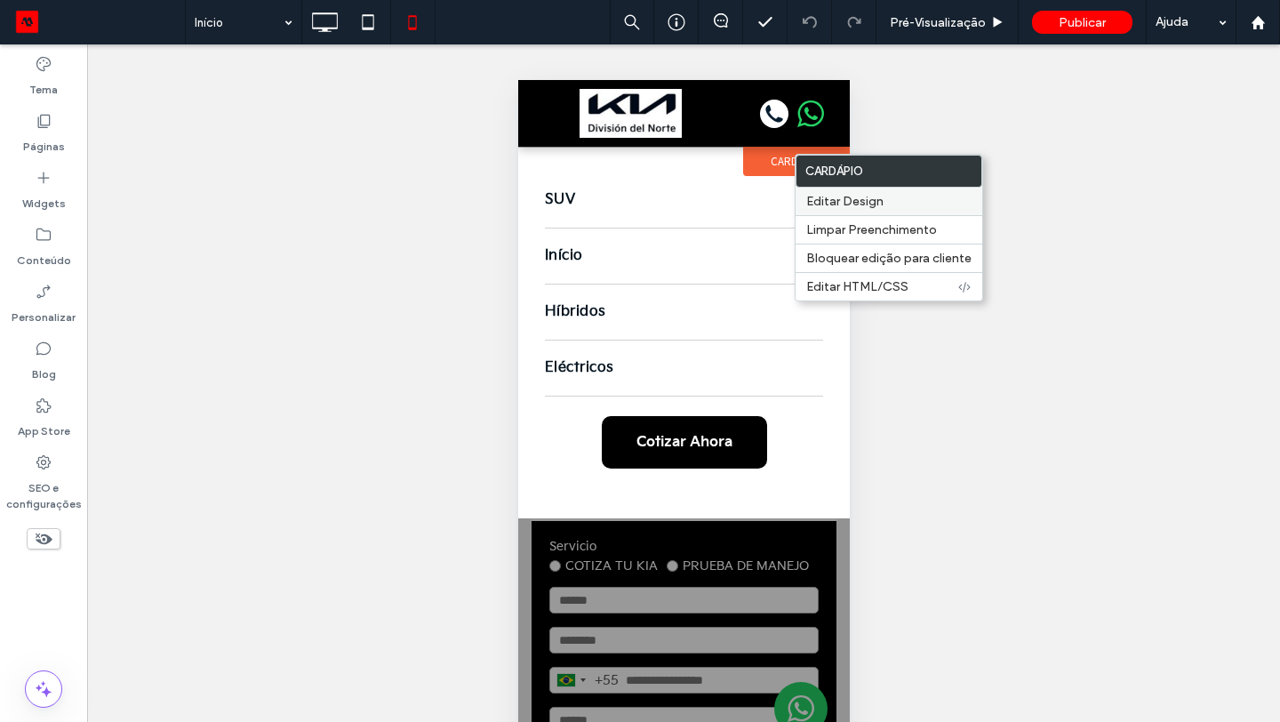
click at [844, 203] on span "Editar Design" at bounding box center [844, 201] width 77 height 15
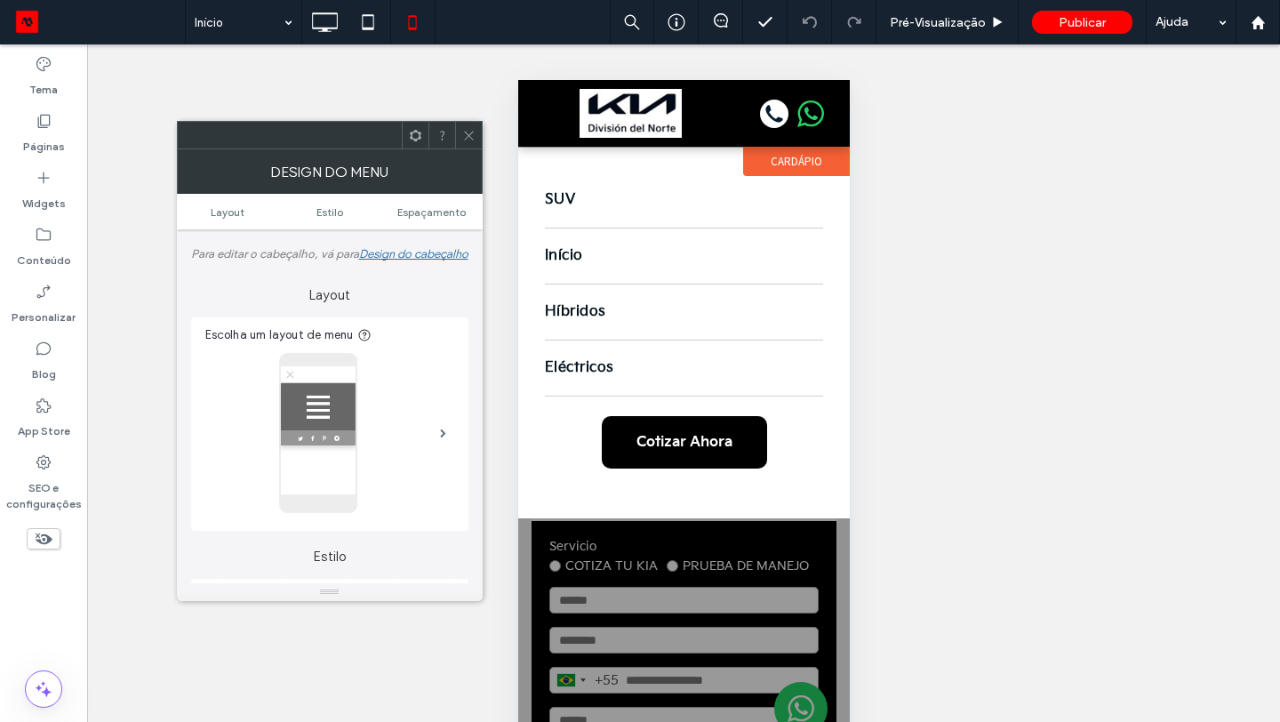
click at [359, 261] on div "Design do cabeçalho" at bounding box center [413, 253] width 109 height 13
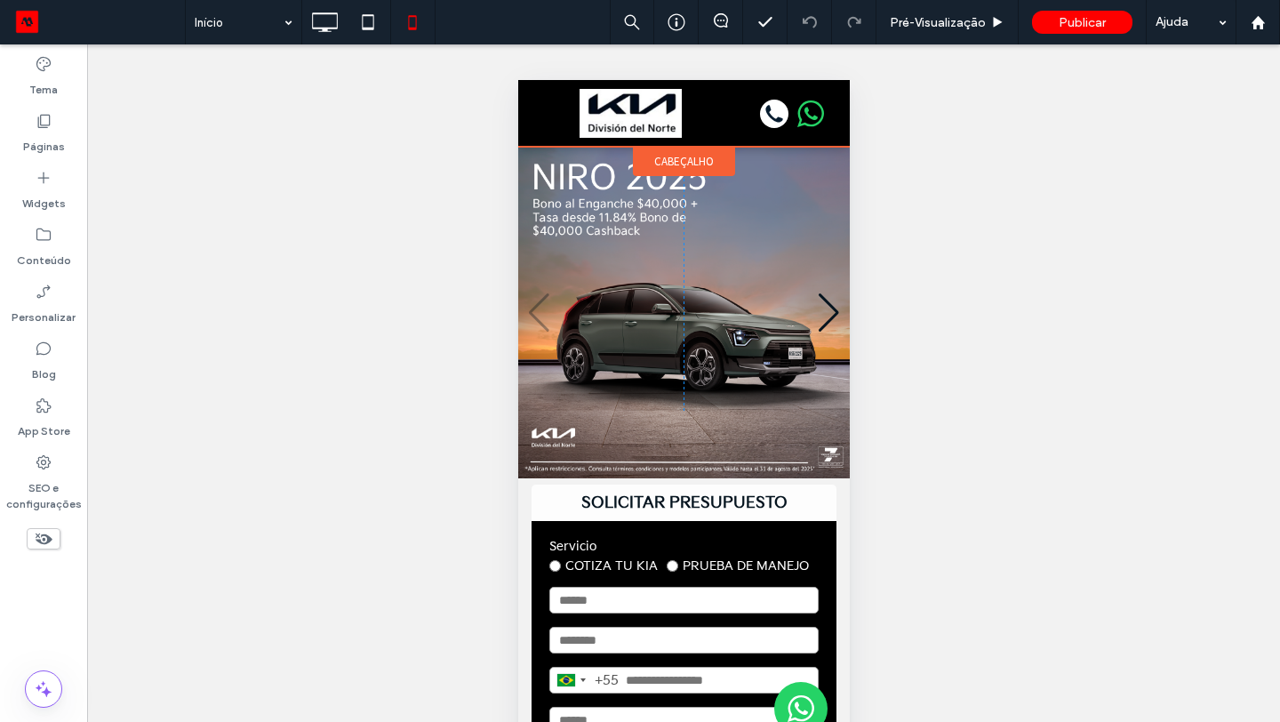
click at [664, 155] on span "cabeçalho" at bounding box center [684, 161] width 60 height 15
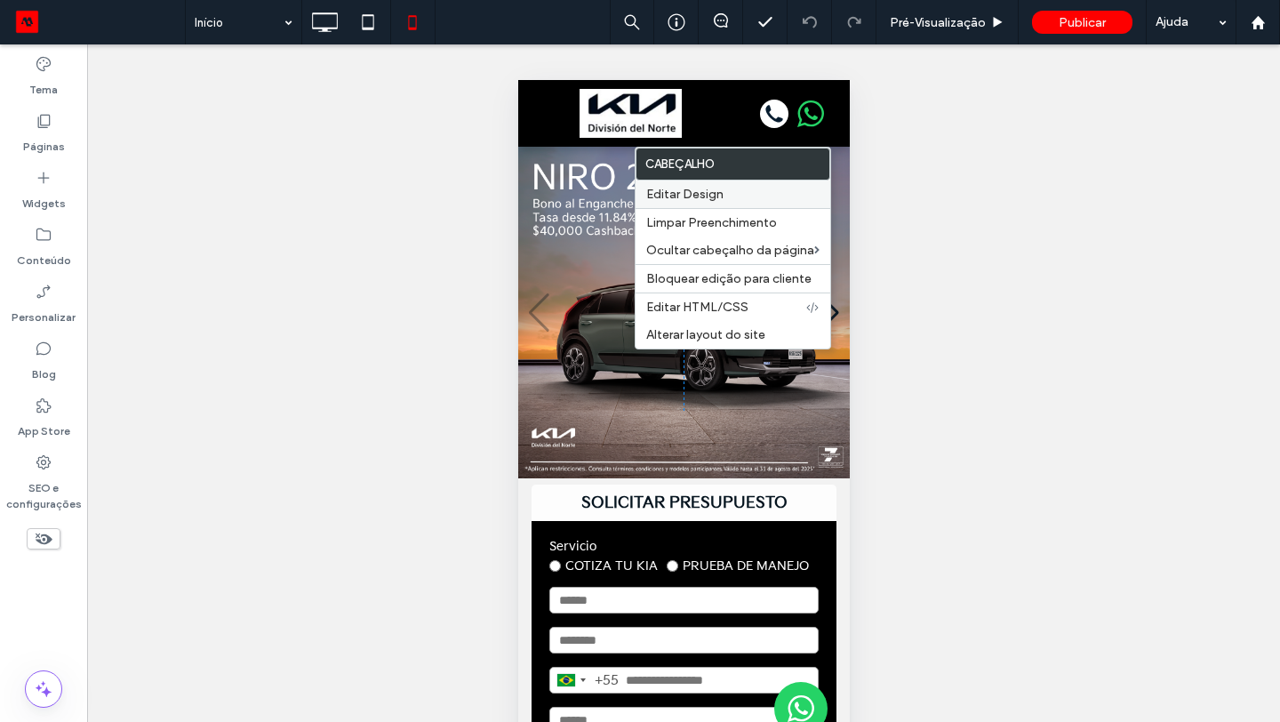
click at [686, 189] on span "Editar Design" at bounding box center [684, 194] width 77 height 15
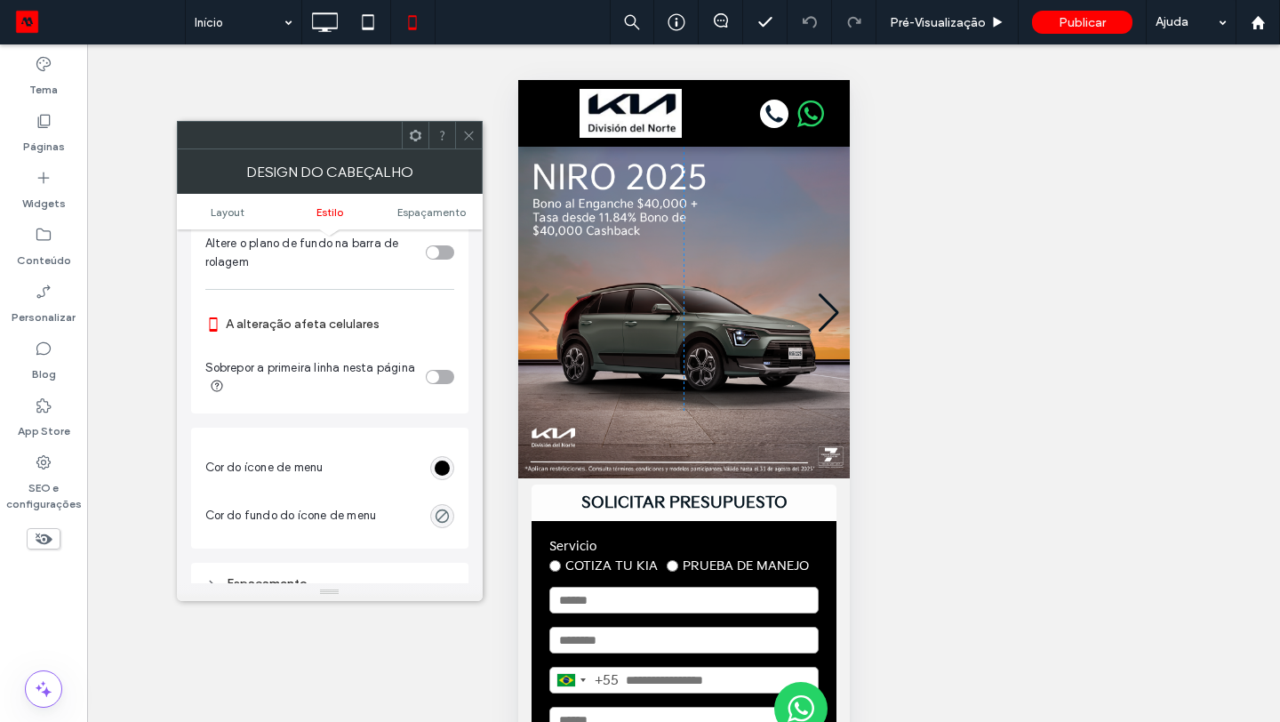
scroll to position [620, 0]
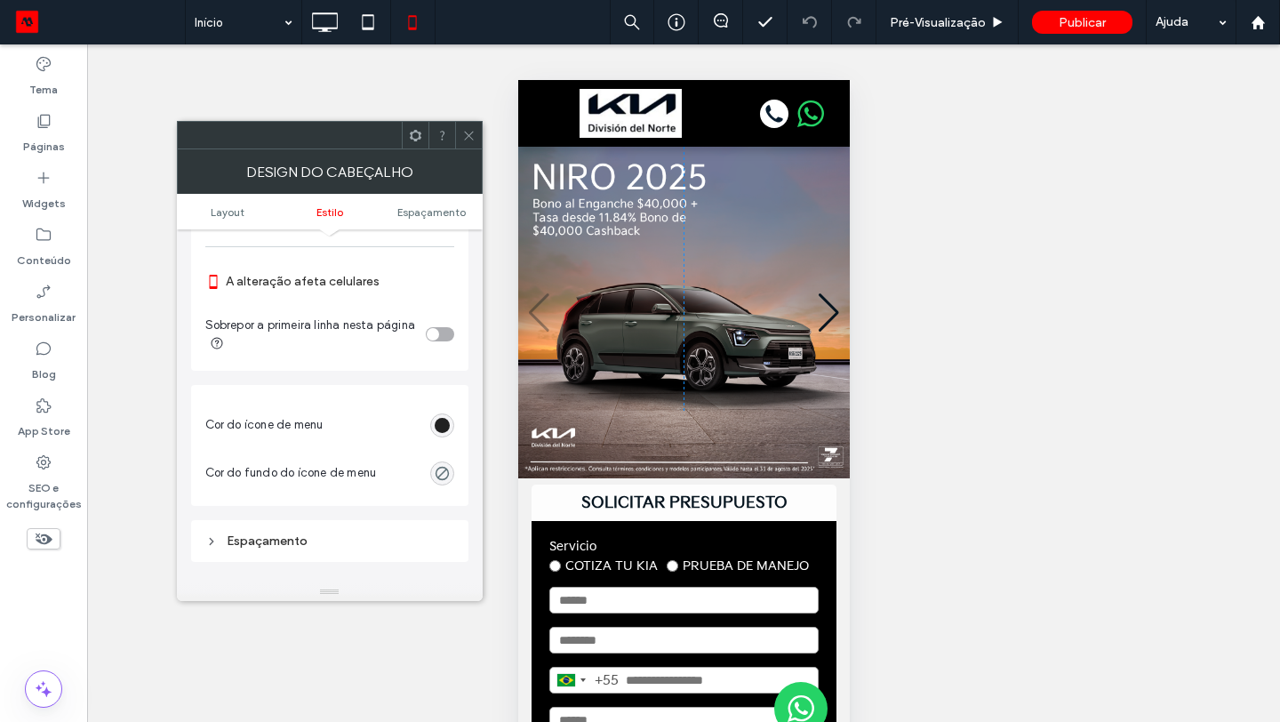
click at [440, 425] on div "rgb(0, 0, 0)" at bounding box center [442, 425] width 15 height 15
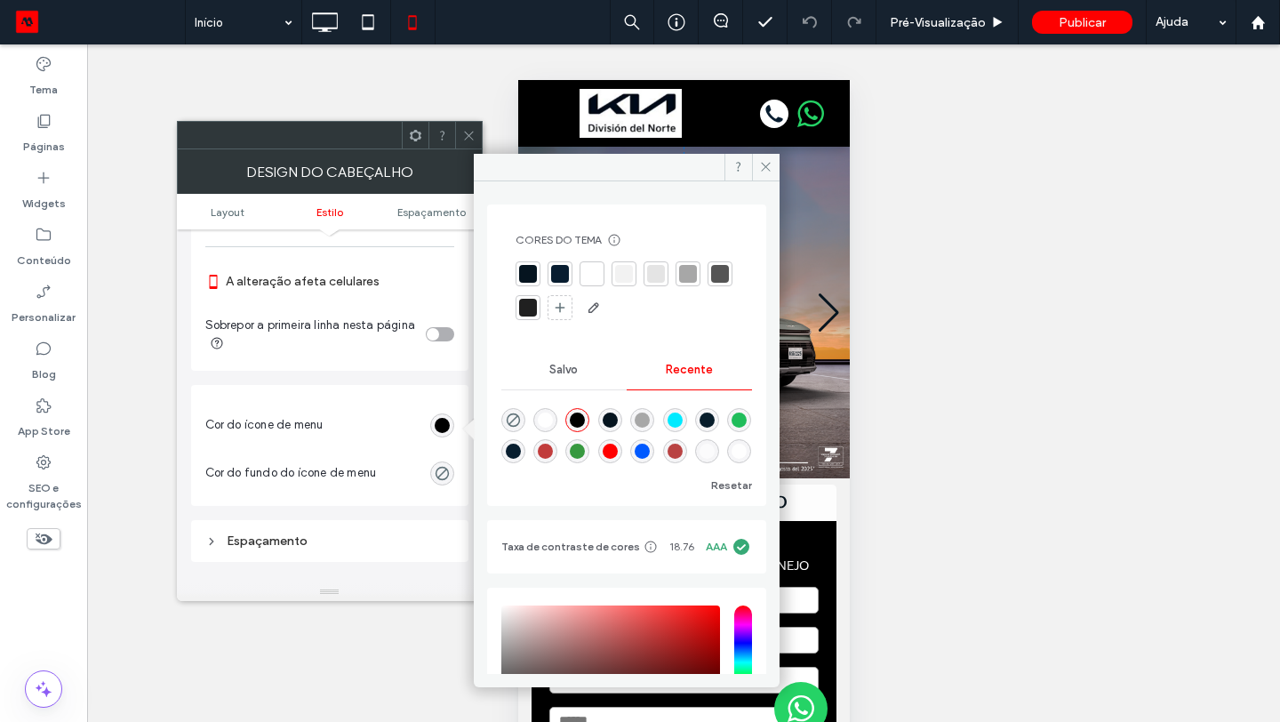
click at [590, 272] on div at bounding box center [592, 274] width 18 height 18
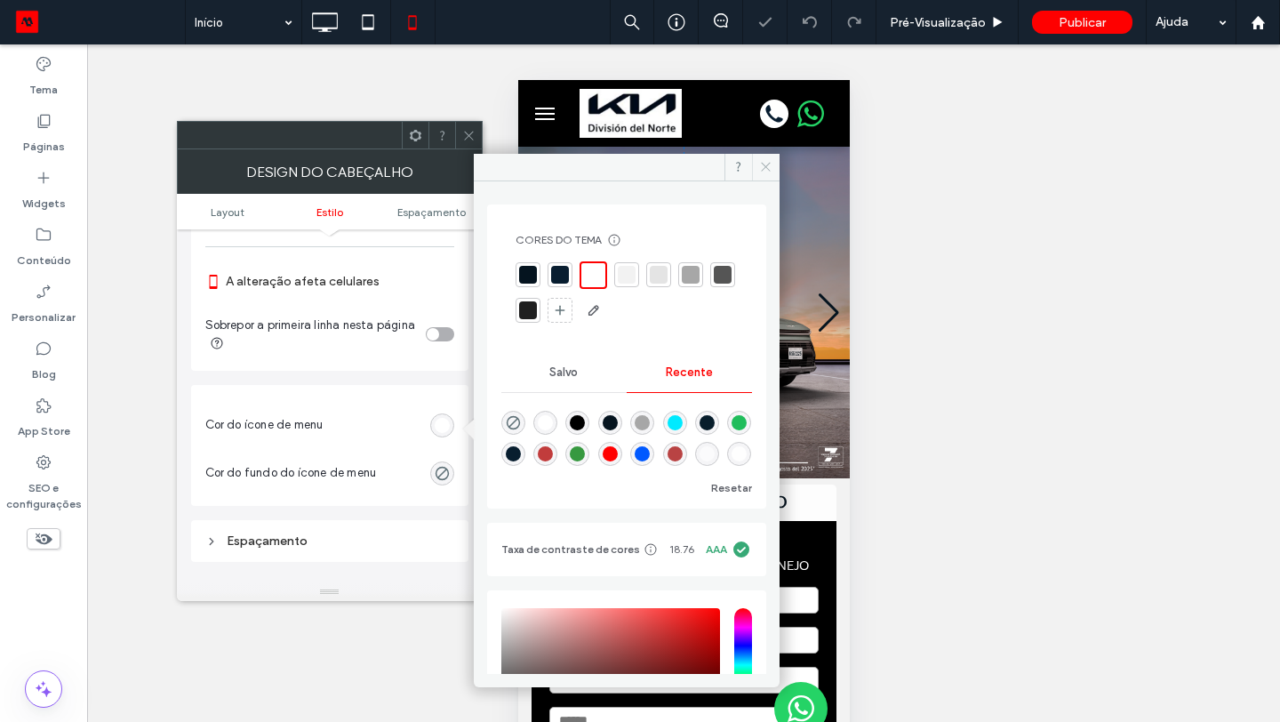
click at [759, 163] on icon at bounding box center [765, 166] width 13 height 13
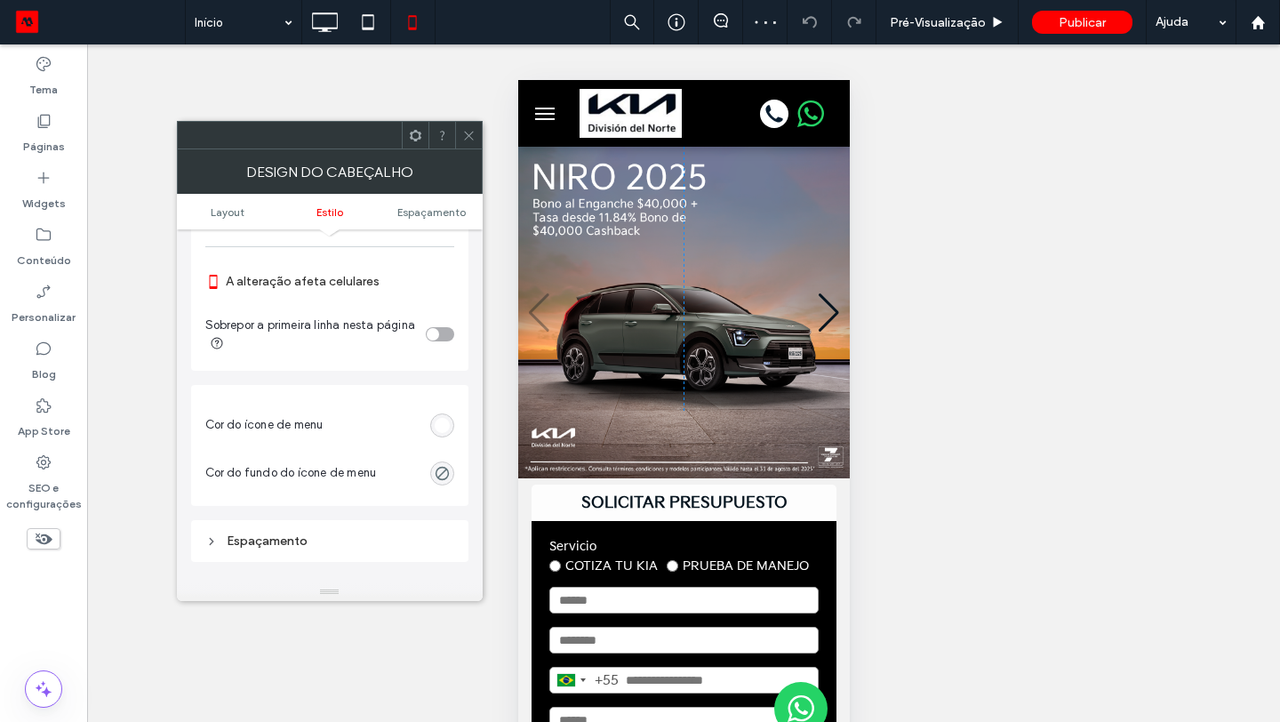
click at [471, 135] on icon at bounding box center [468, 135] width 13 height 13
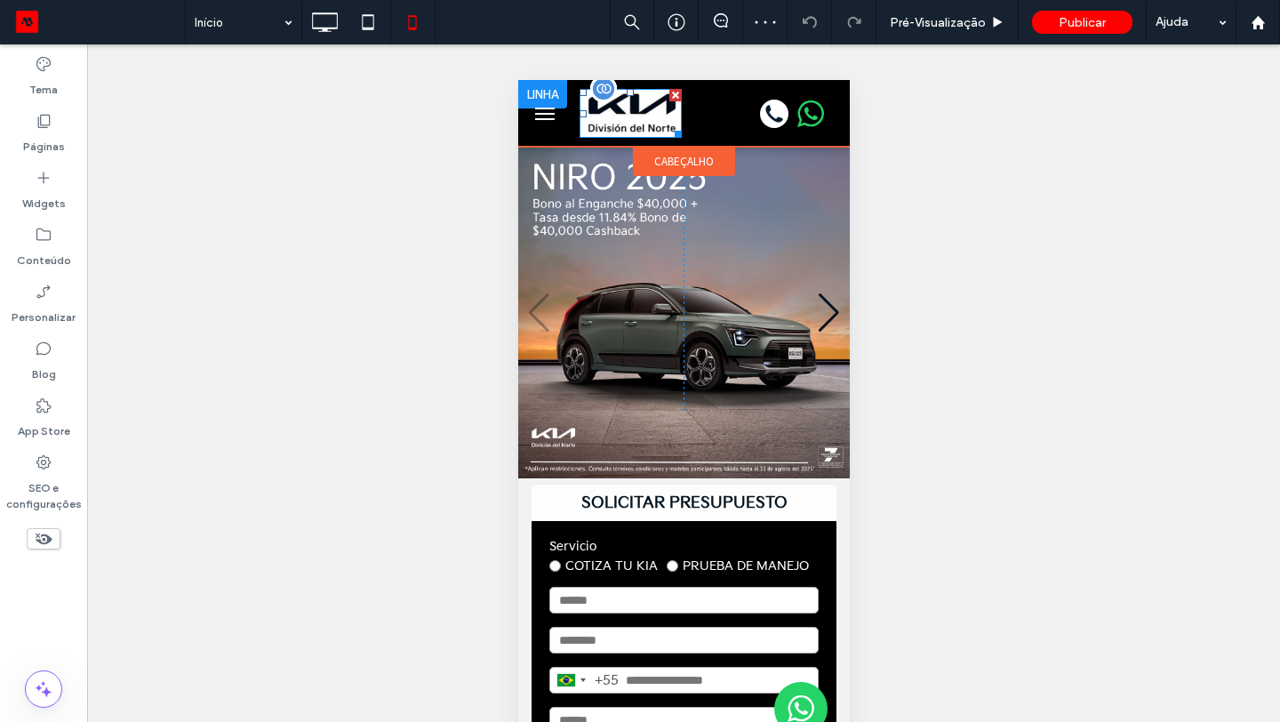
click at [644, 120] on img at bounding box center [630, 113] width 102 height 48
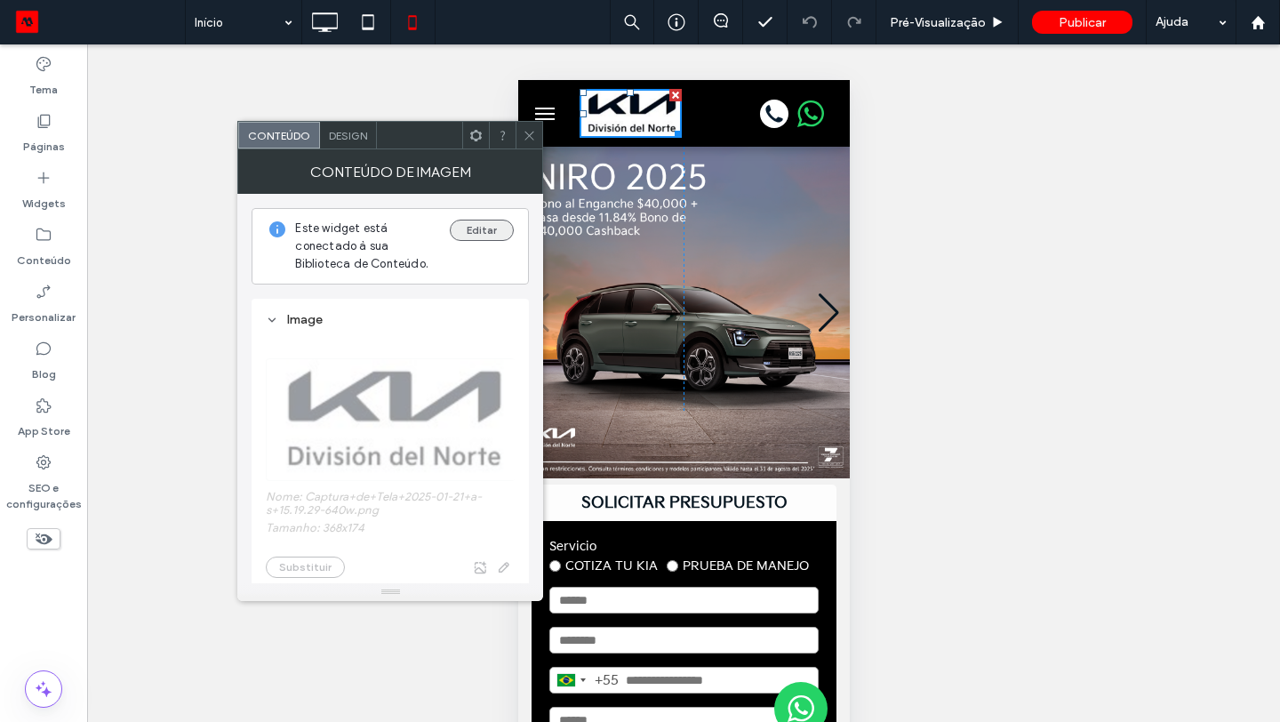
click at [487, 229] on button "Editar" at bounding box center [482, 230] width 64 height 21
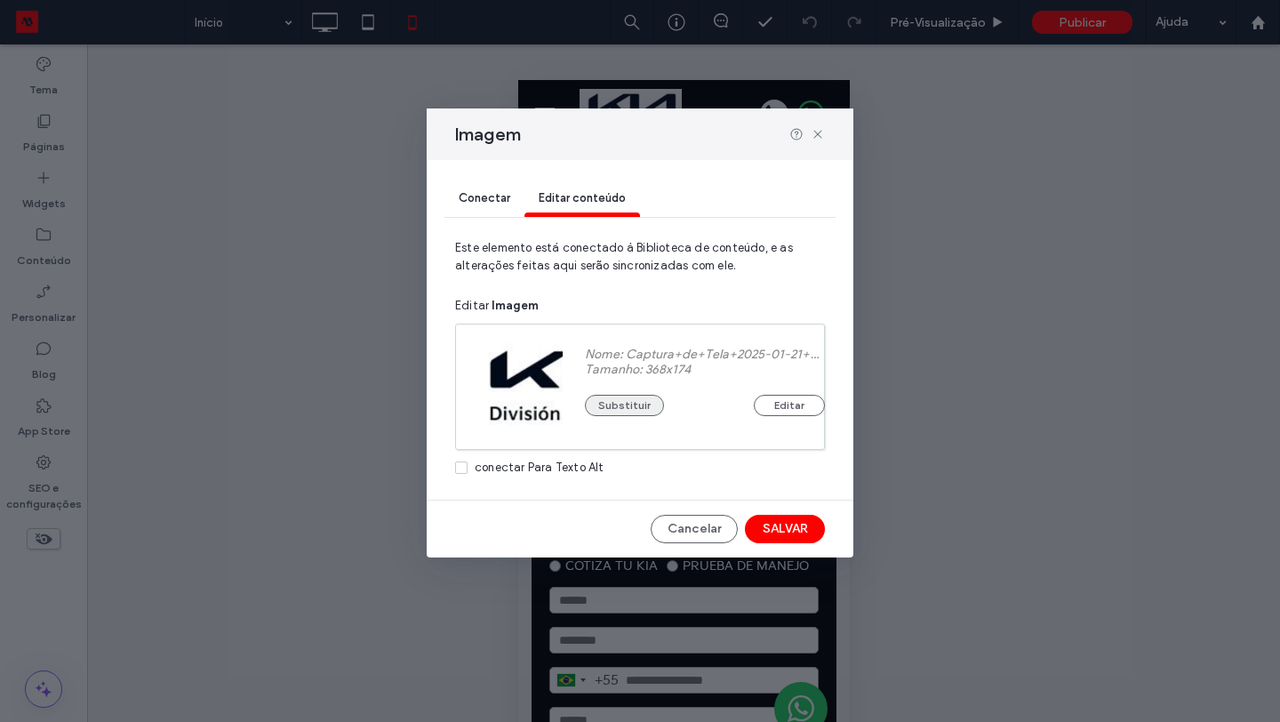
click at [622, 412] on button "Substituir" at bounding box center [624, 405] width 79 height 21
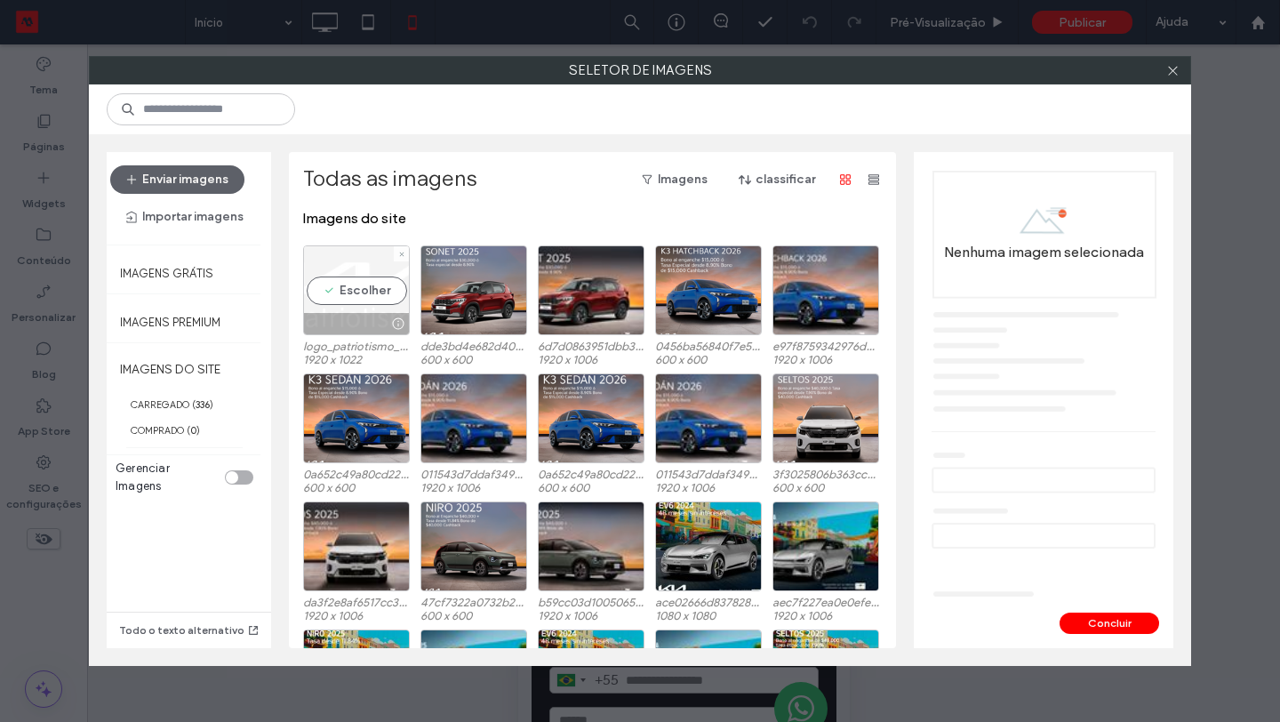
click at [368, 287] on div "Escolher" at bounding box center [356, 290] width 107 height 90
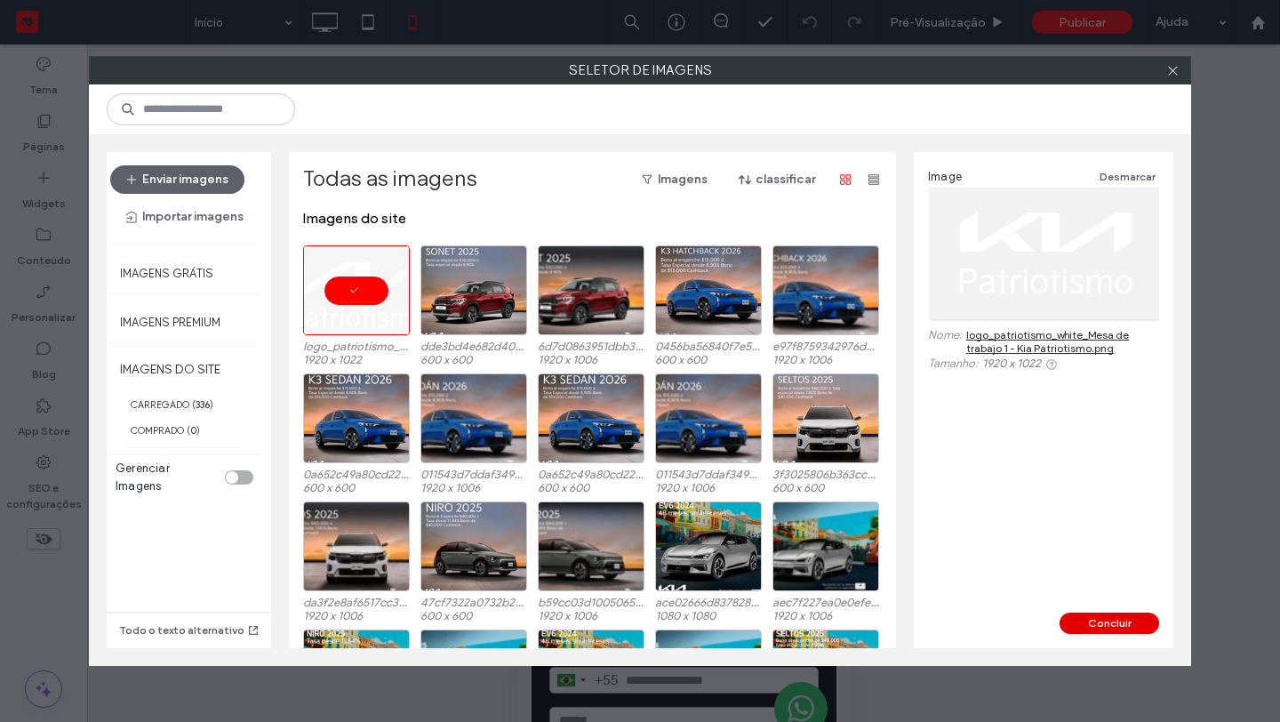
click at [1078, 617] on button "Concluir" at bounding box center [1110, 623] width 100 height 21
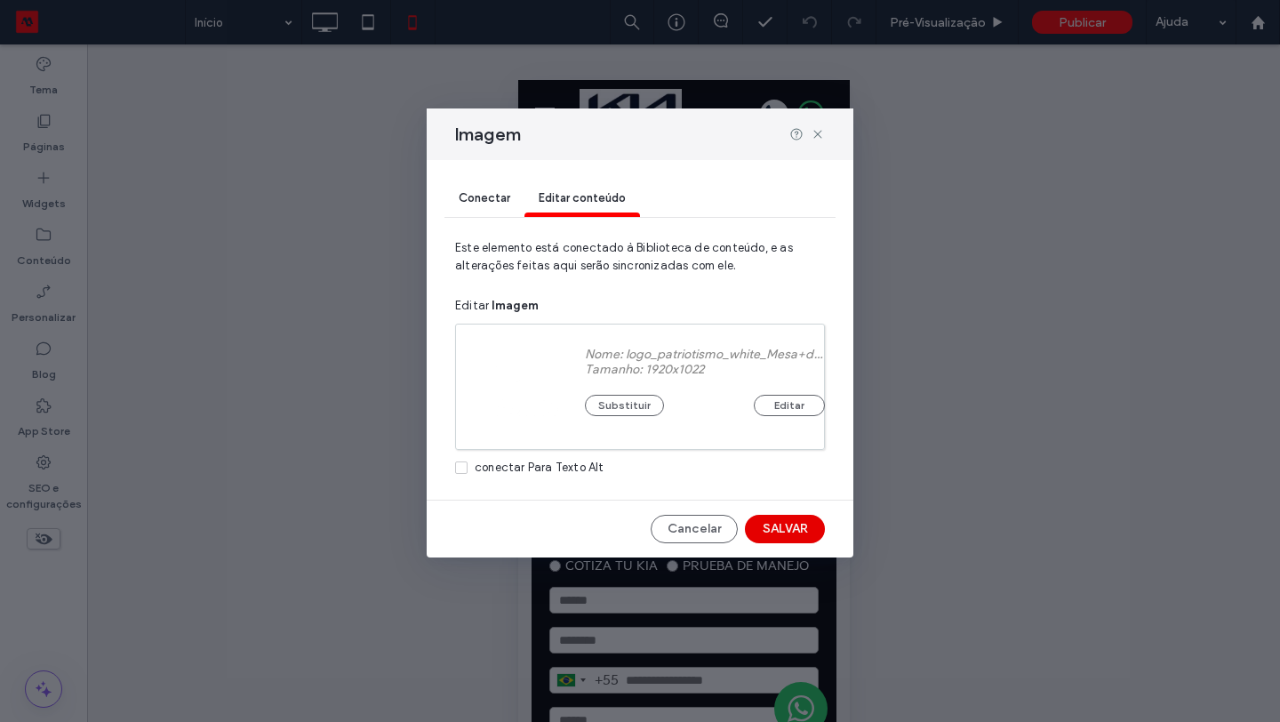
click at [798, 528] on button "SALVAR" at bounding box center [785, 529] width 80 height 28
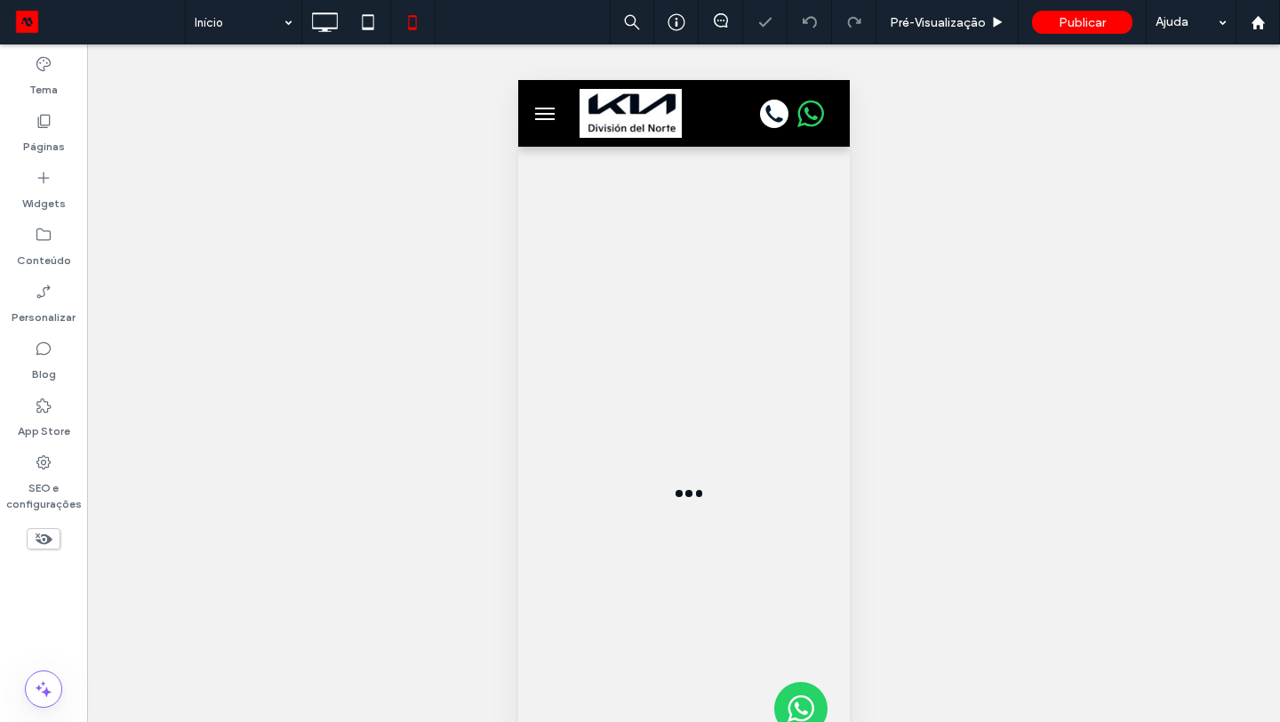
scroll to position [0, 0]
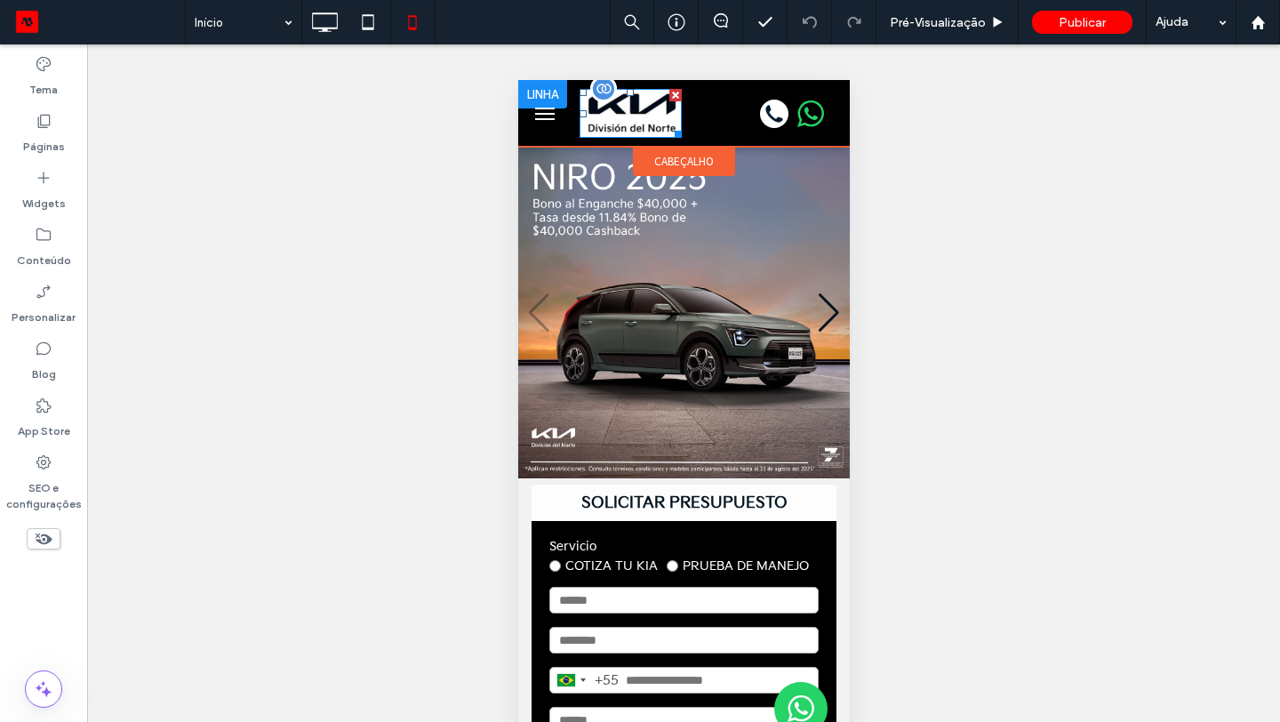
click at [641, 109] on img at bounding box center [630, 113] width 102 height 48
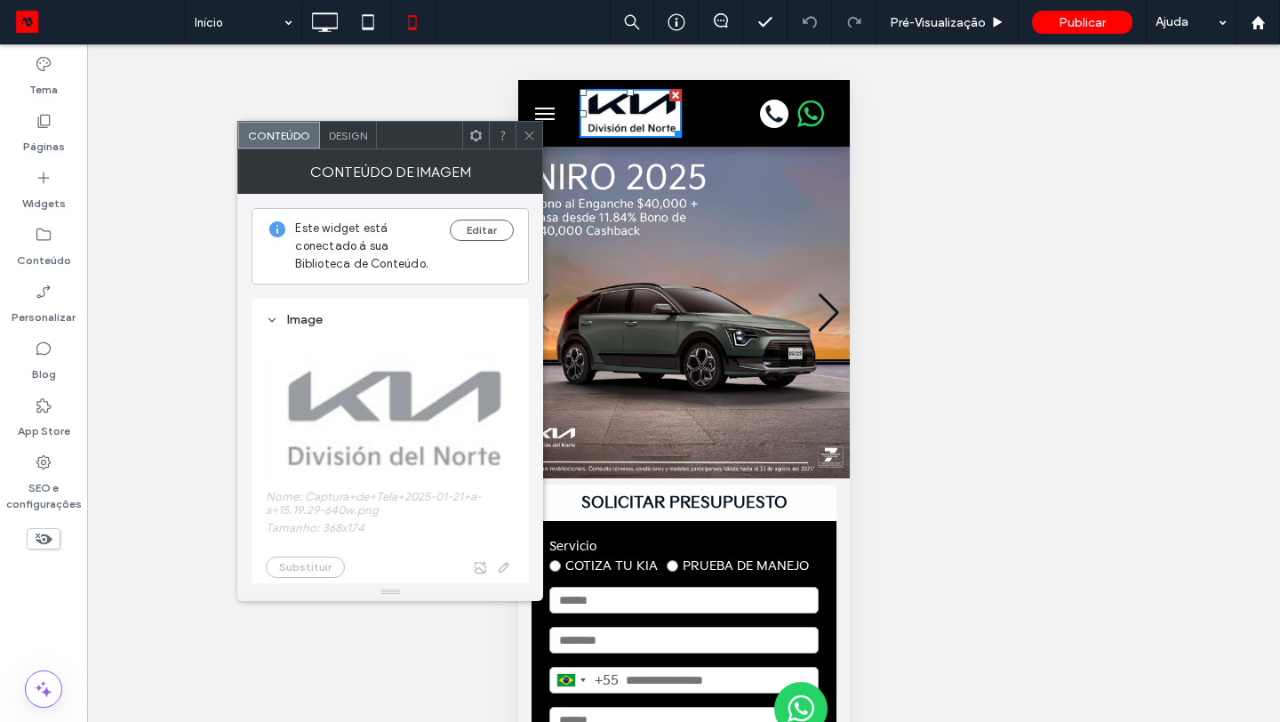
click at [533, 141] on span at bounding box center [529, 135] width 13 height 27
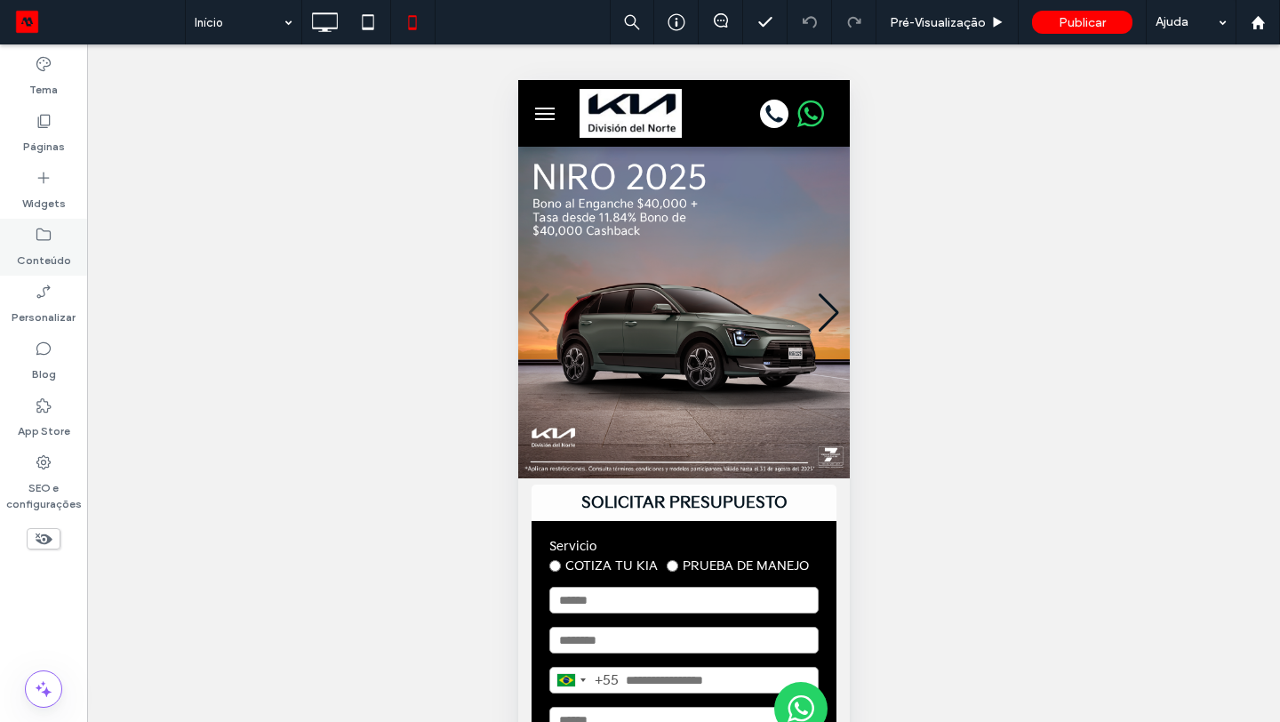
click at [51, 263] on label "Conteúdo" at bounding box center [44, 256] width 54 height 25
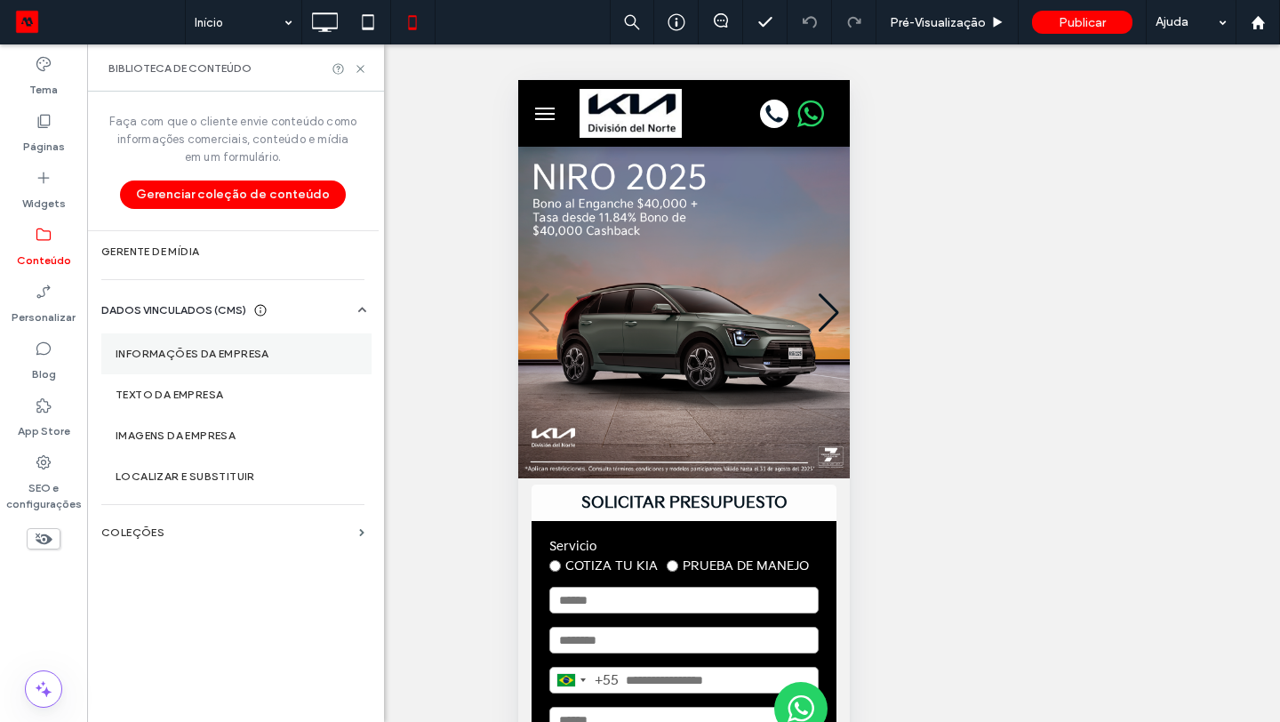
click at [227, 357] on label "Informações da empresa" at bounding box center [237, 354] width 242 height 12
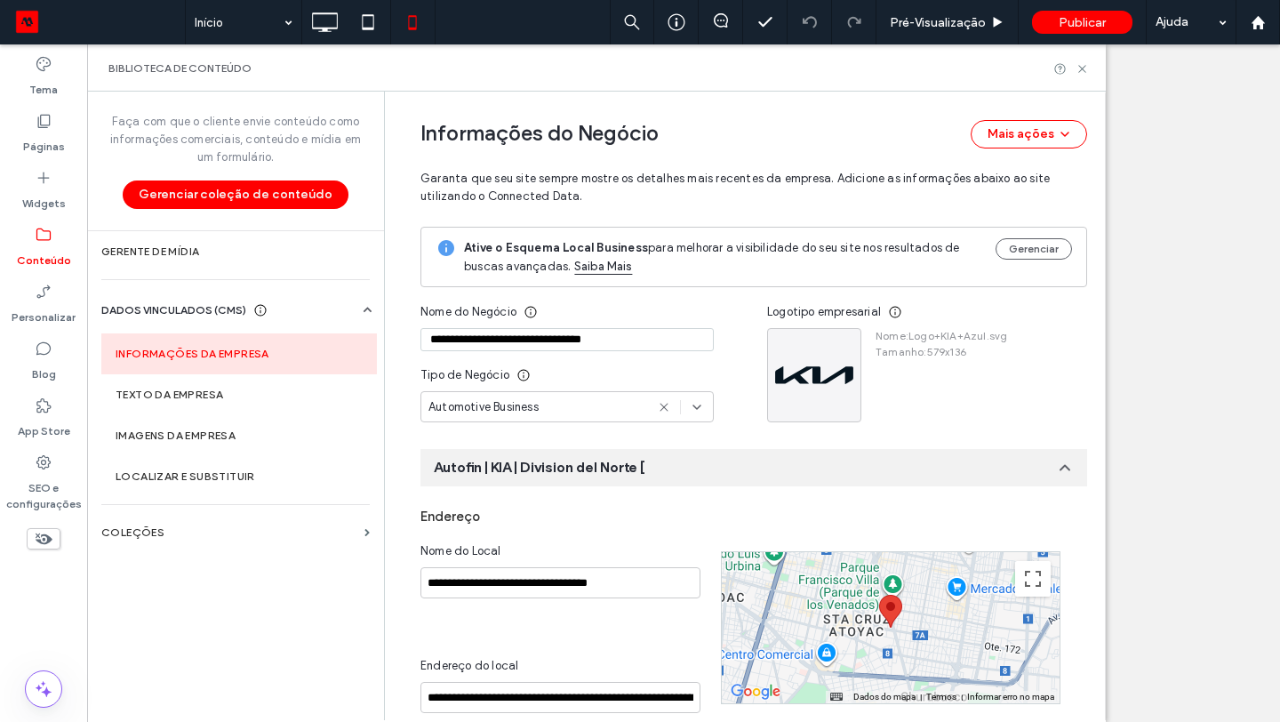
click at [509, 341] on input "**********" at bounding box center [567, 339] width 293 height 23
click at [535, 342] on input "**********" at bounding box center [567, 339] width 293 height 23
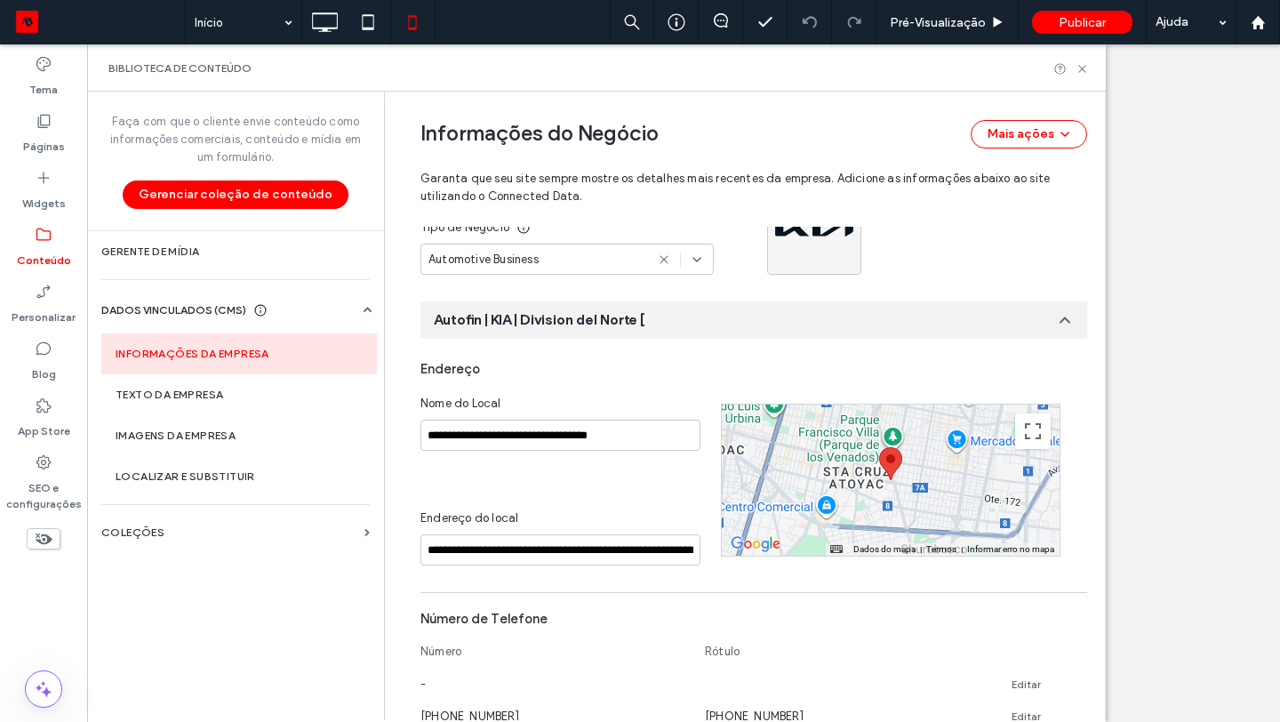
scroll to position [199, 0]
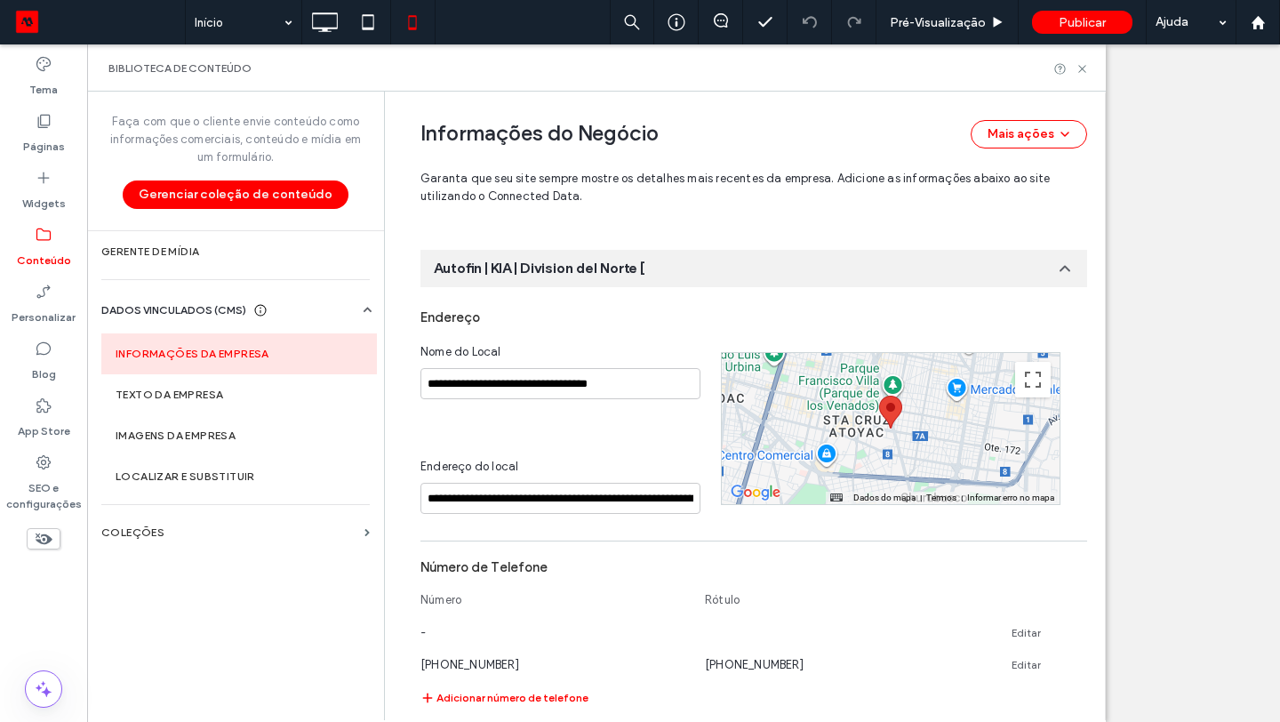
type input "**********"
click at [502, 387] on input "**********" at bounding box center [561, 383] width 280 height 31
paste input
type input "**********"
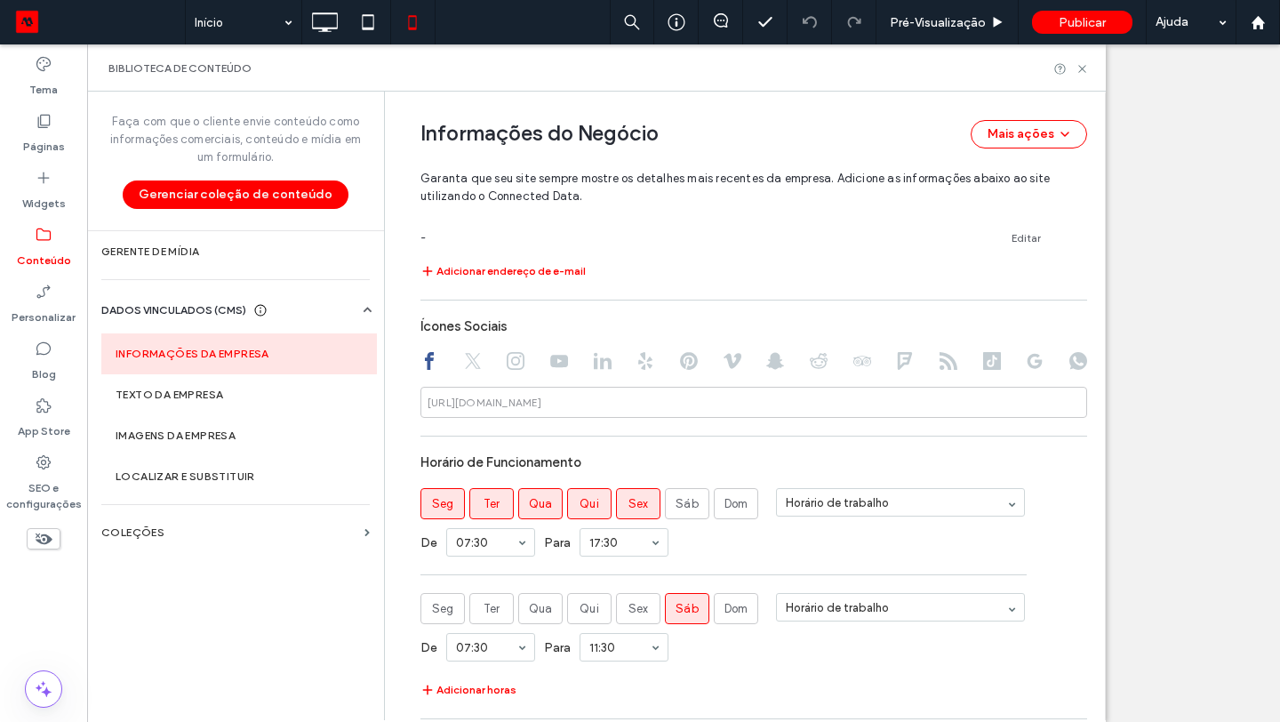
scroll to position [939, 0]
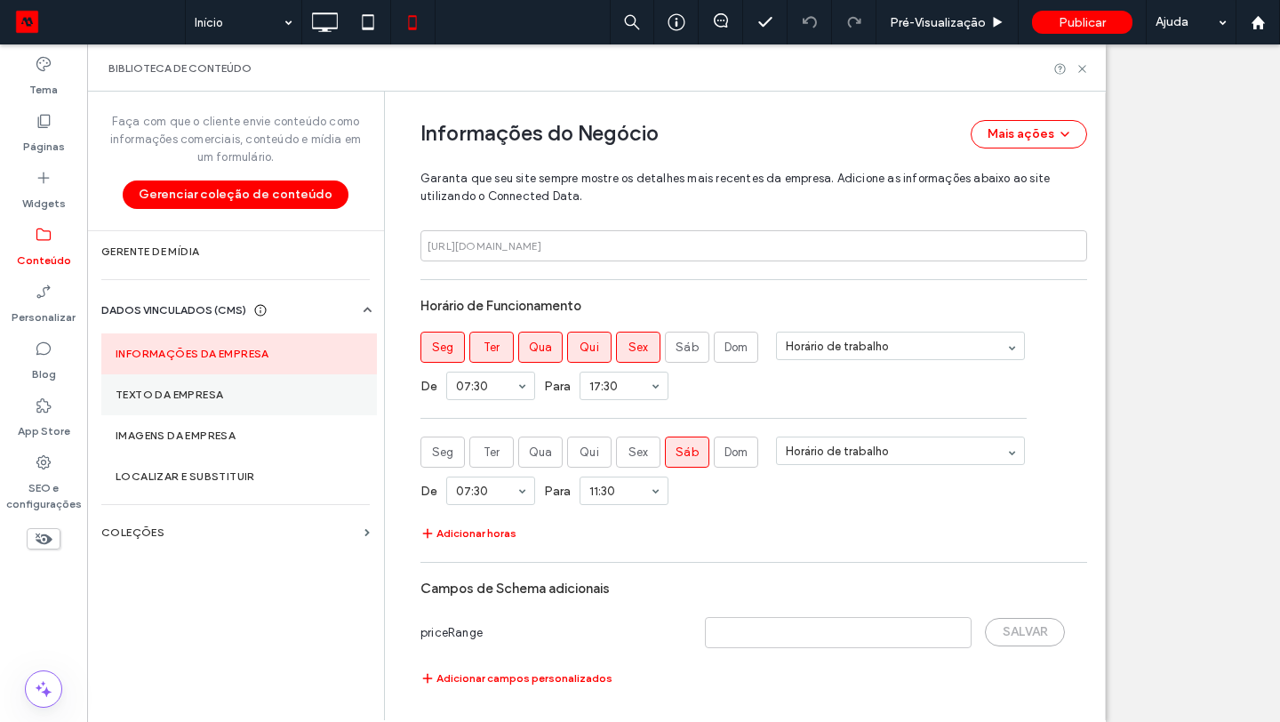
click at [261, 386] on section "Texto da empresa" at bounding box center [239, 394] width 276 height 41
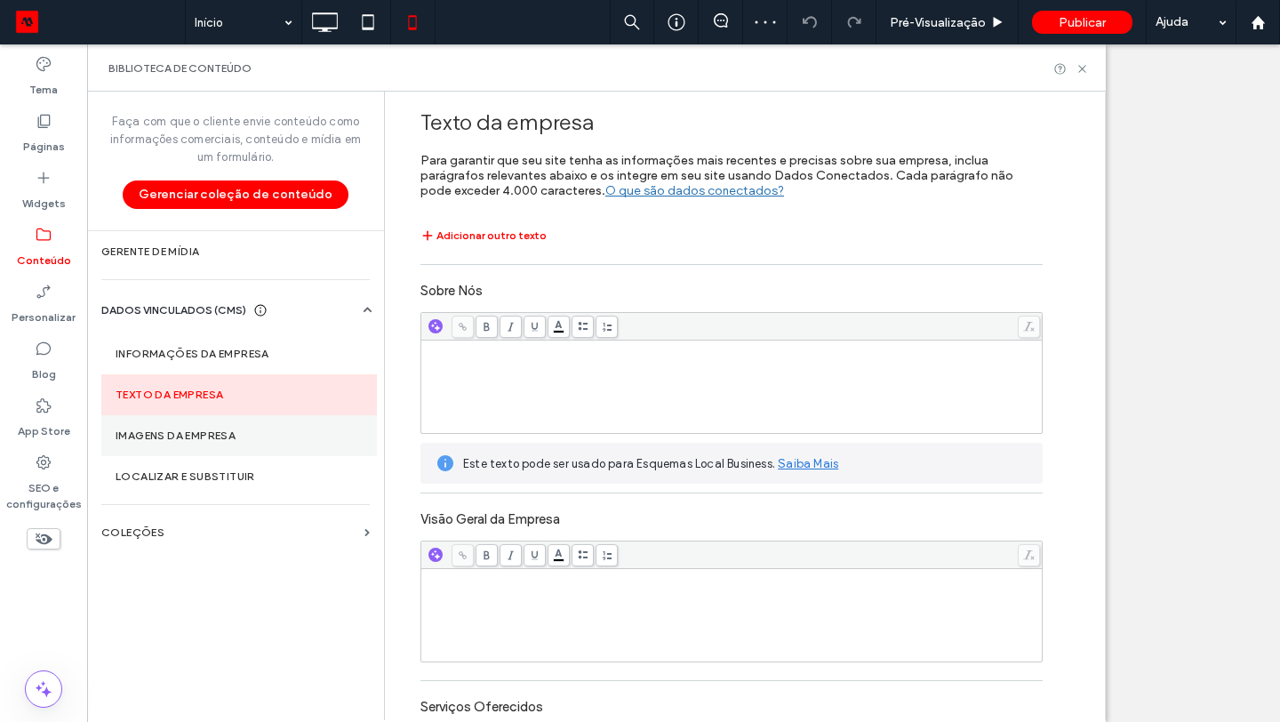
scroll to position [0, 0]
click at [307, 436] on label "Imagens da Empresa" at bounding box center [239, 435] width 247 height 12
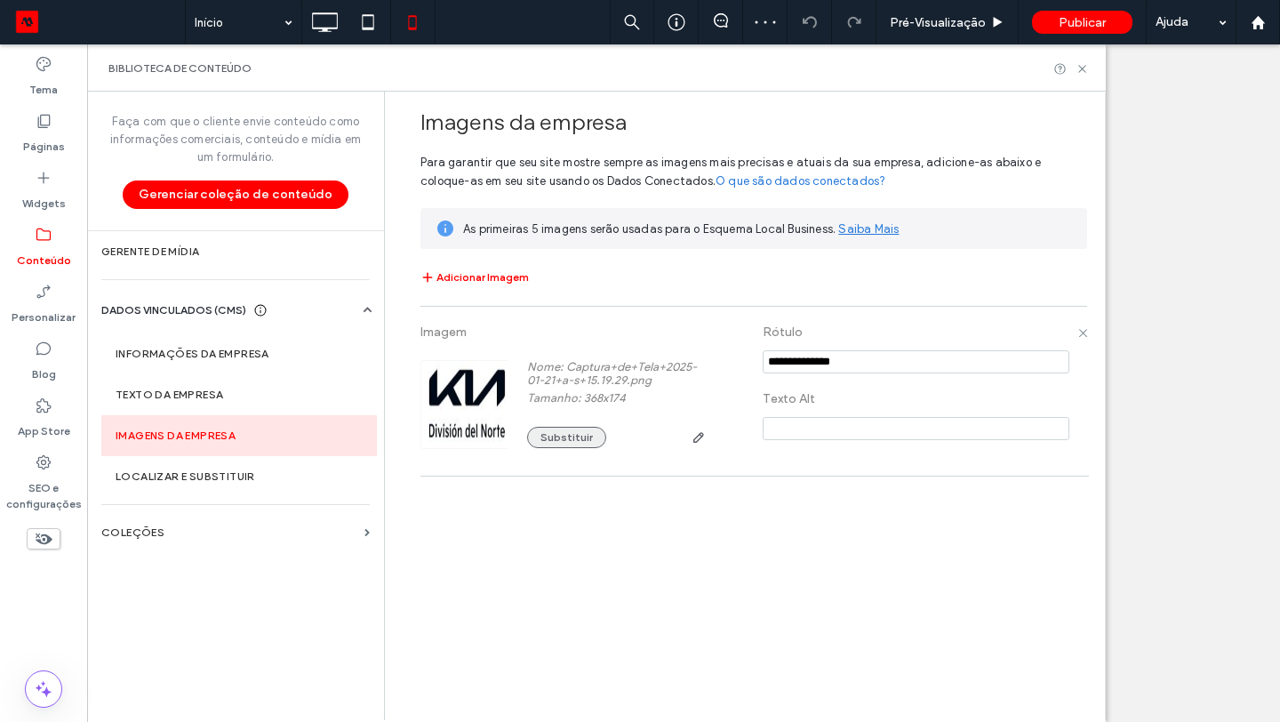
click at [577, 439] on button "Substituir" at bounding box center [566, 437] width 79 height 21
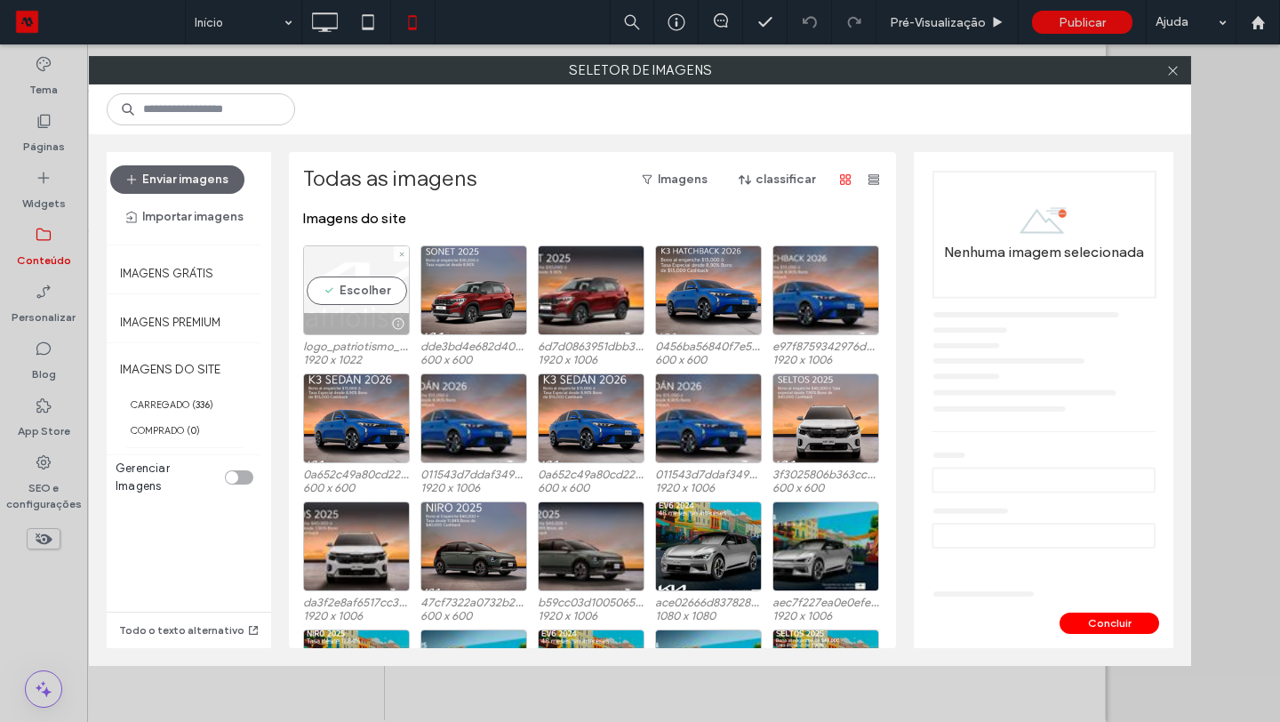
click at [350, 285] on div "Escolher" at bounding box center [356, 290] width 107 height 90
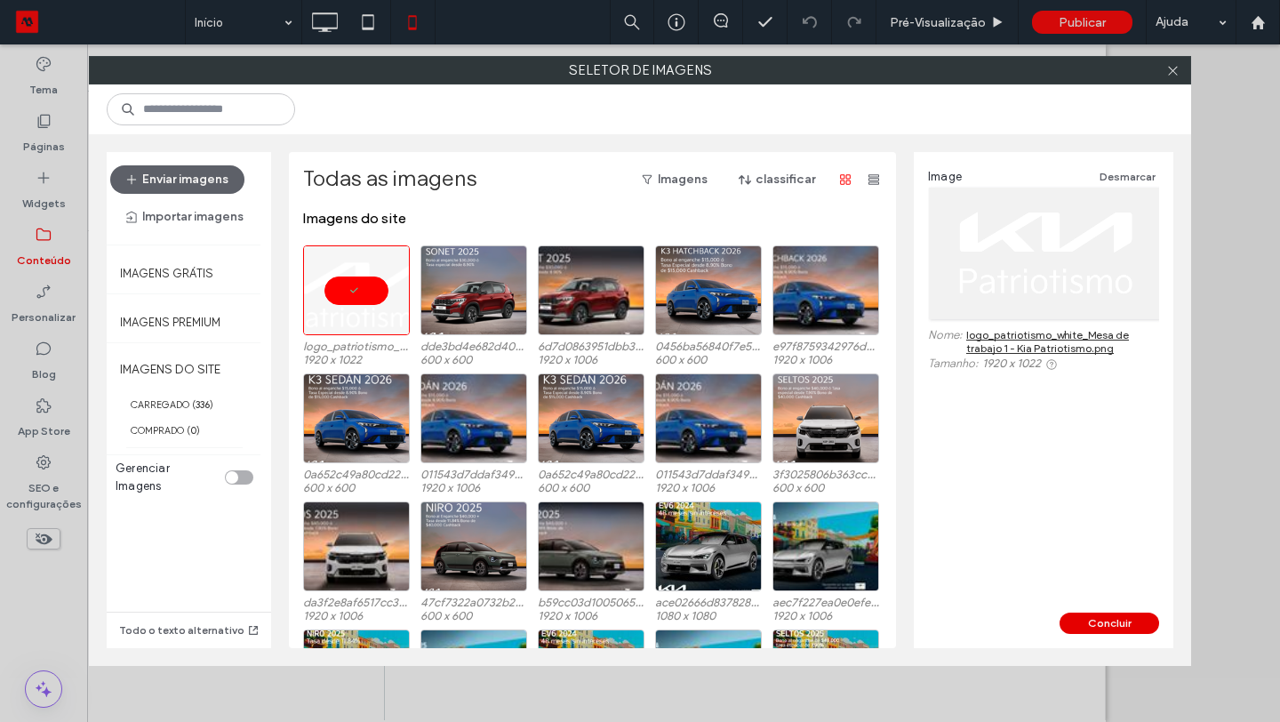
click at [1115, 622] on button "Concluir" at bounding box center [1110, 623] width 100 height 21
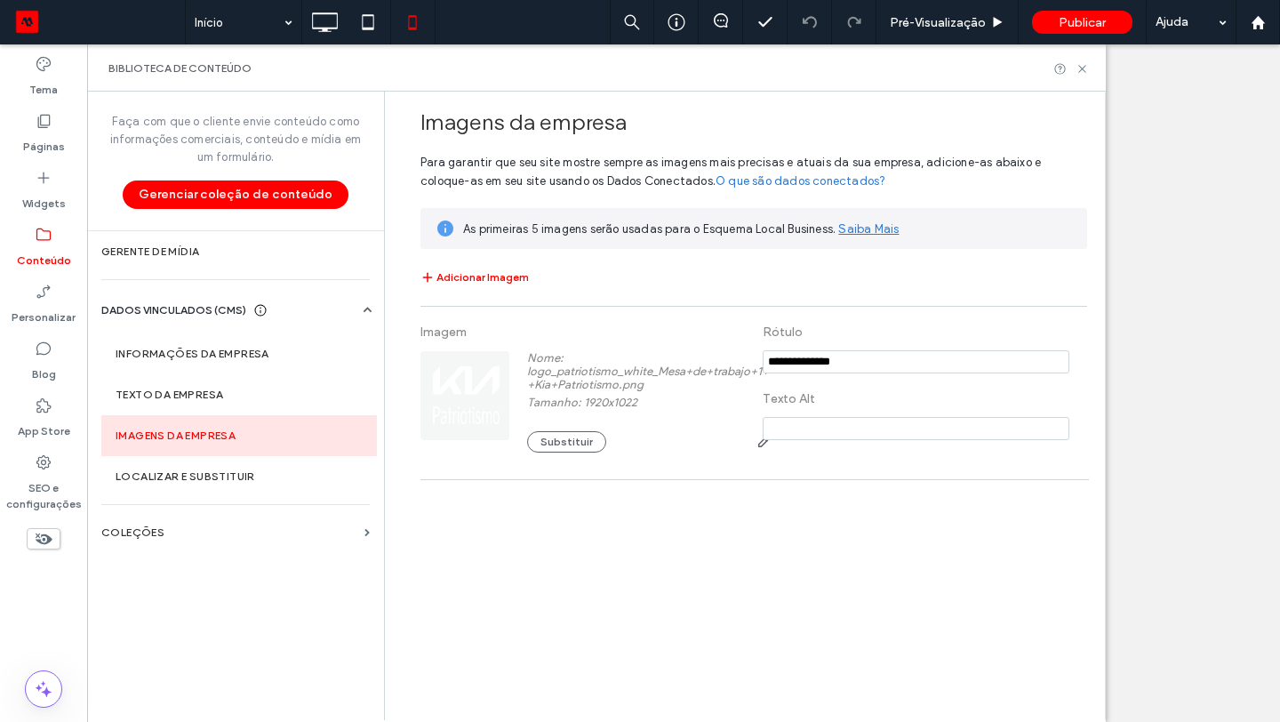
click at [630, 561] on div "Imagens da empresa Para garantir que seu site mostre sempre as imagens mais pre…" at bounding box center [749, 405] width 711 height 627
click at [51, 124] on icon at bounding box center [44, 121] width 18 height 18
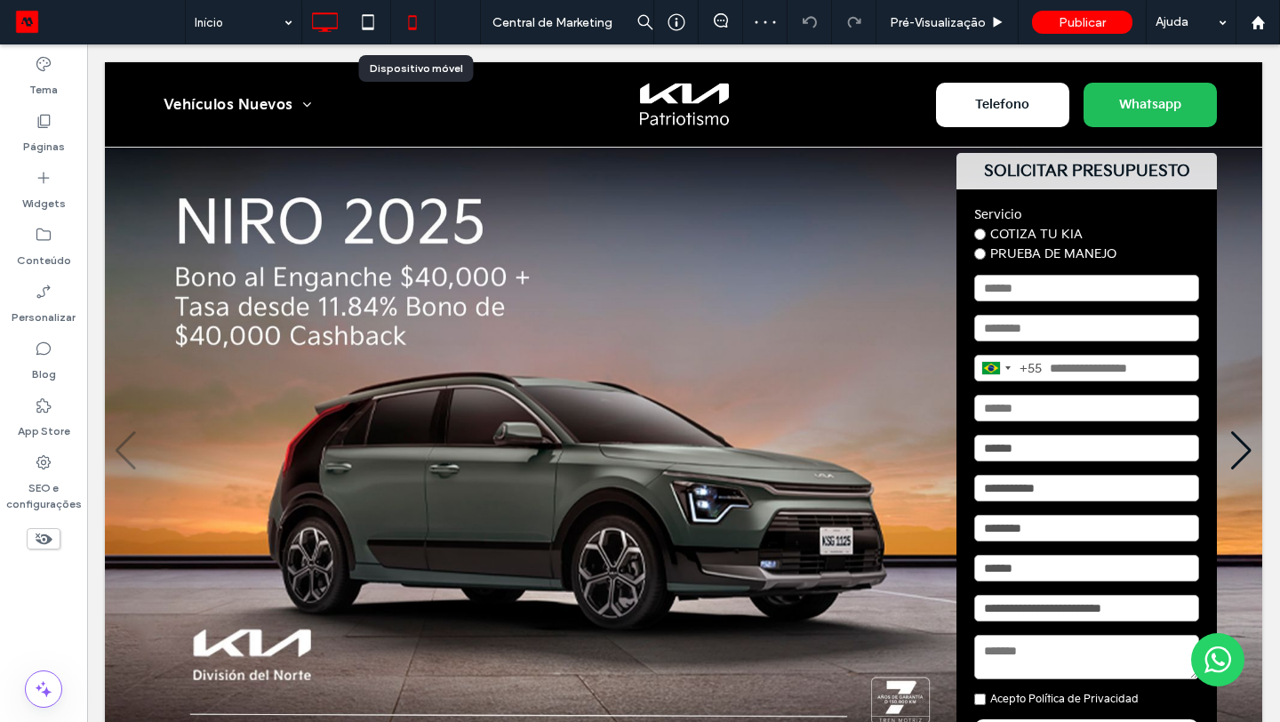
click at [420, 21] on icon at bounding box center [413, 22] width 36 height 36
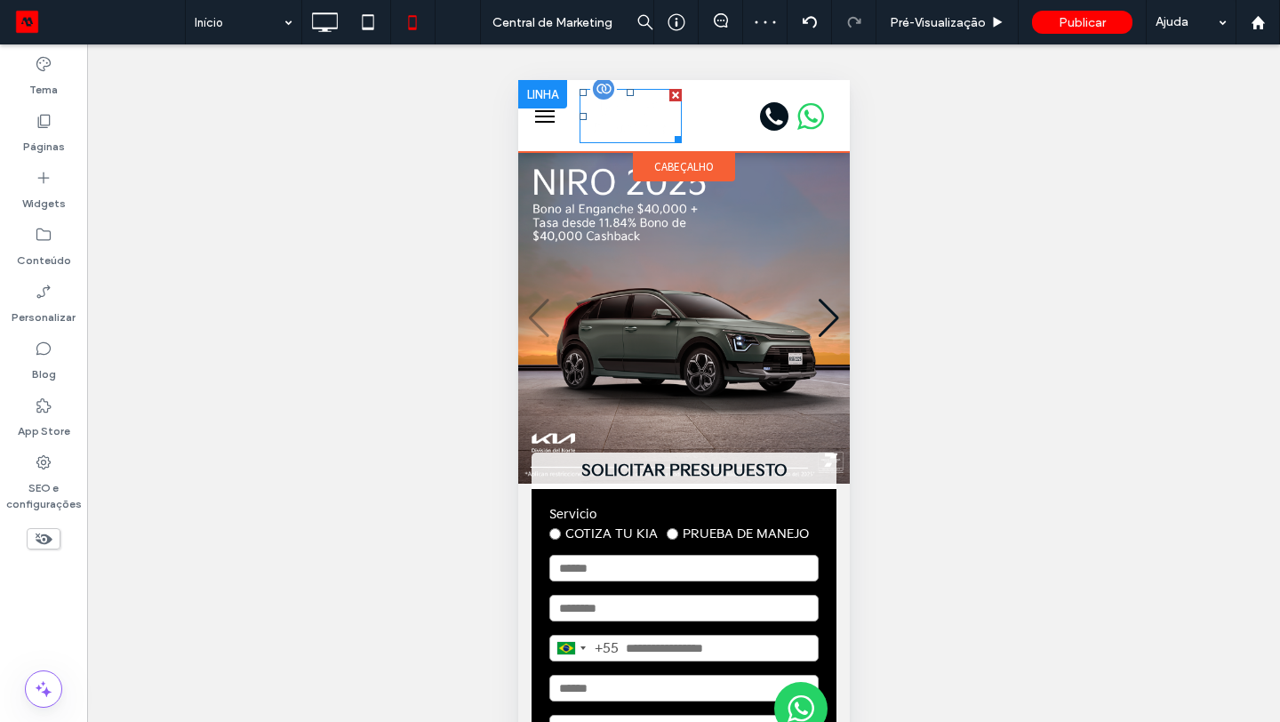
click at [647, 118] on img at bounding box center [630, 116] width 102 height 54
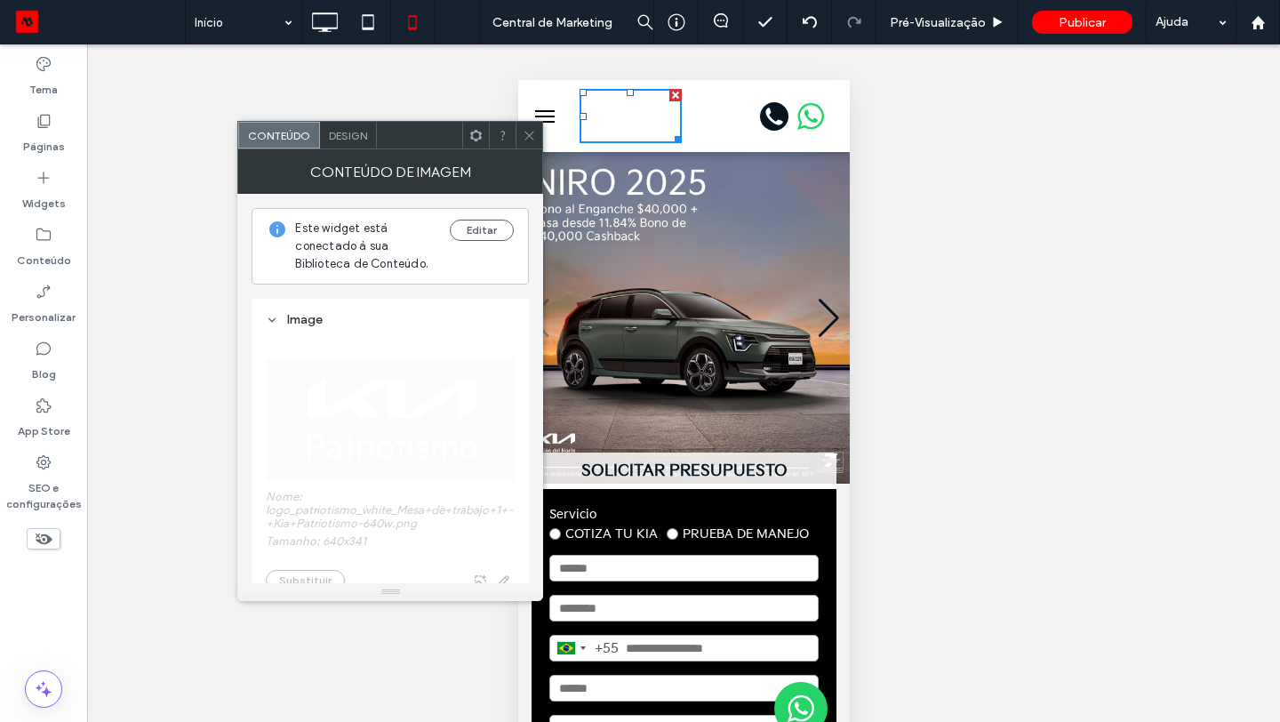
click at [532, 137] on icon at bounding box center [529, 135] width 13 height 13
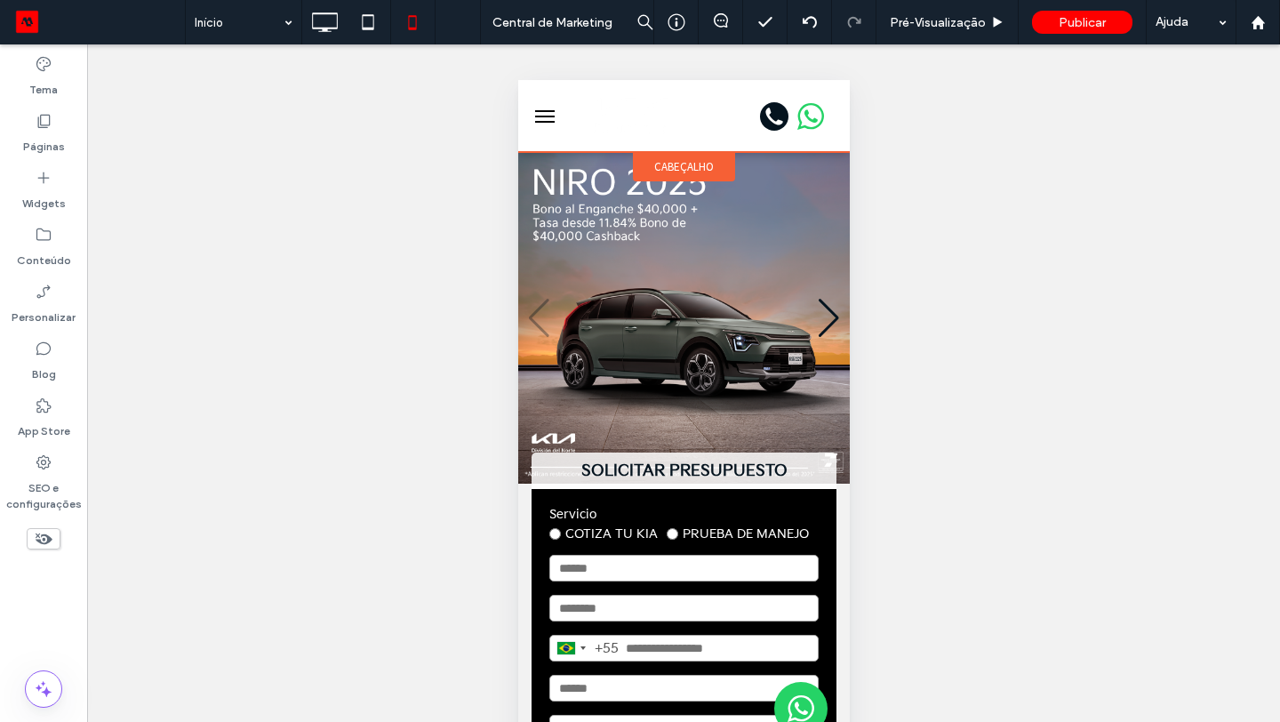
click at [651, 162] on div "cabeçalho" at bounding box center [683, 166] width 102 height 29
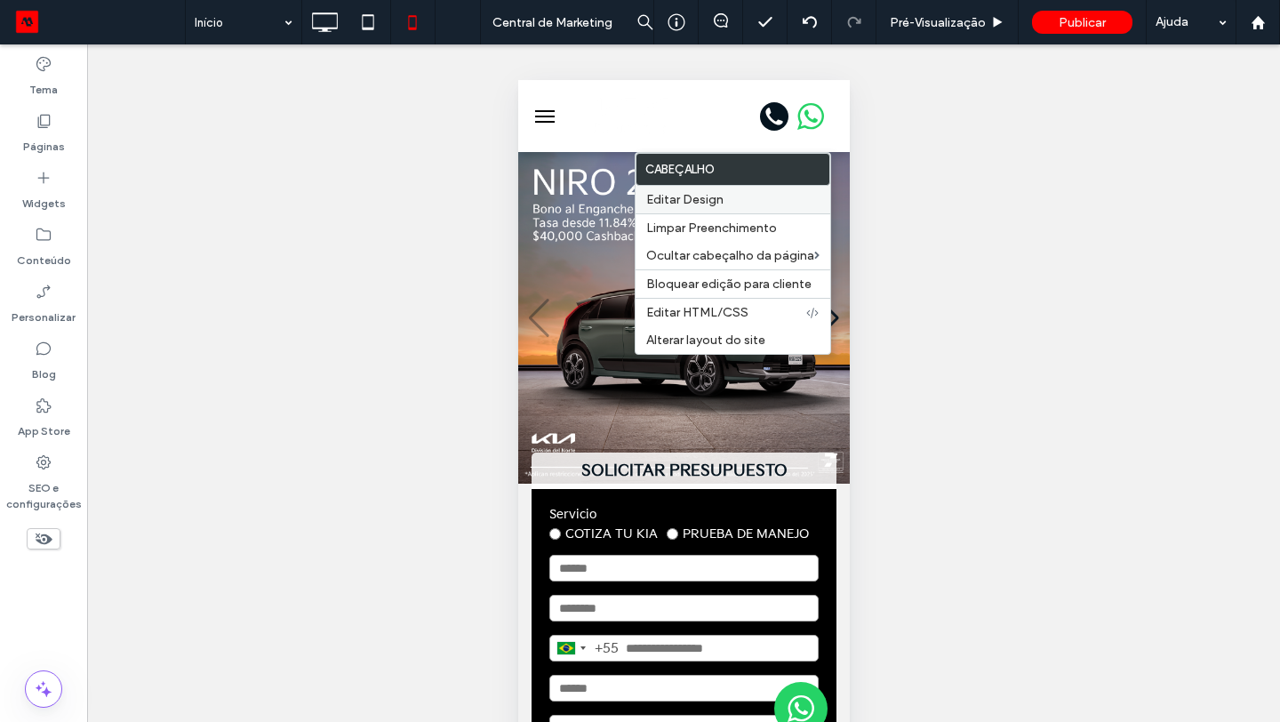
click at [690, 207] on span "Editar Design" at bounding box center [684, 199] width 77 height 15
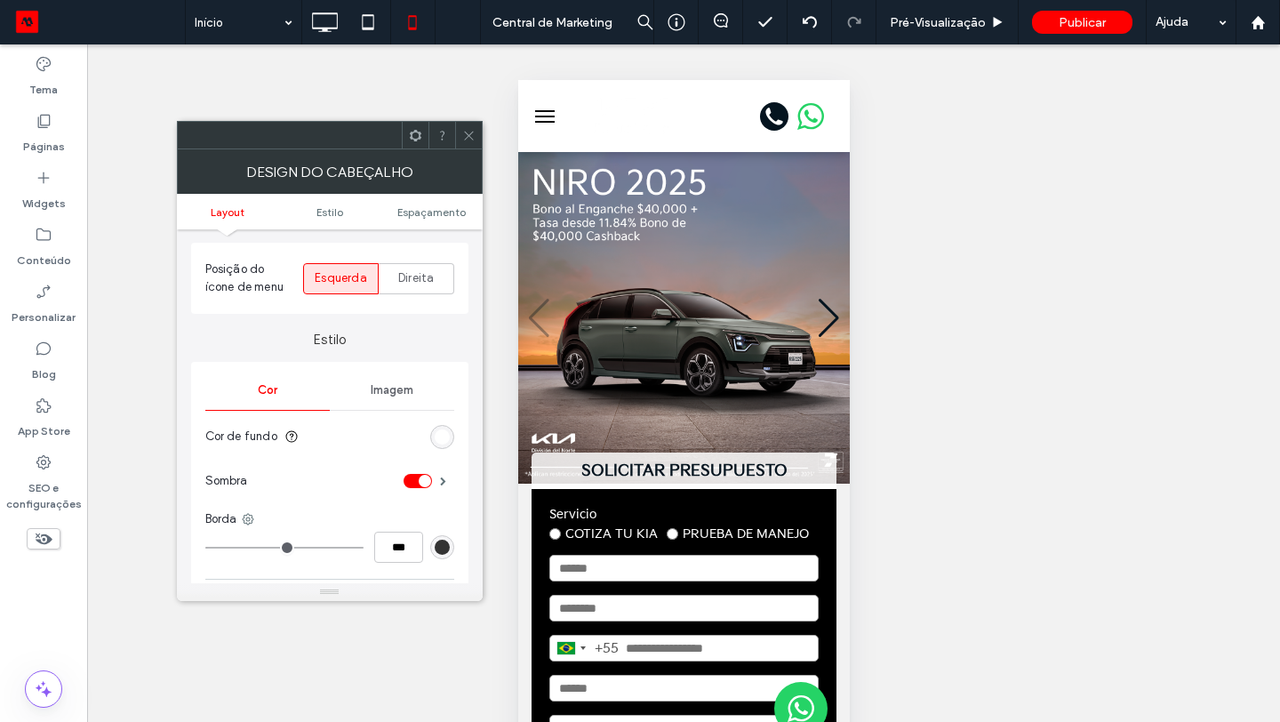
scroll to position [257, 0]
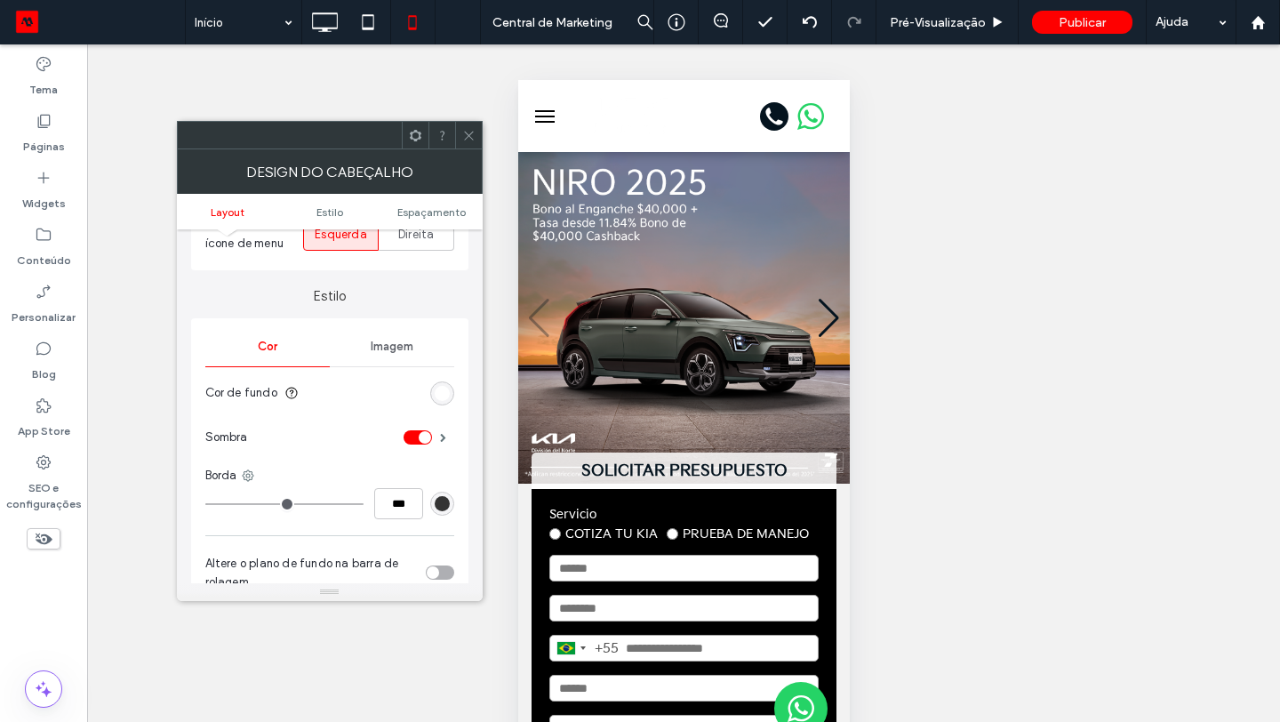
click at [441, 391] on div "rgb(255, 255, 255)" at bounding box center [442, 393] width 15 height 15
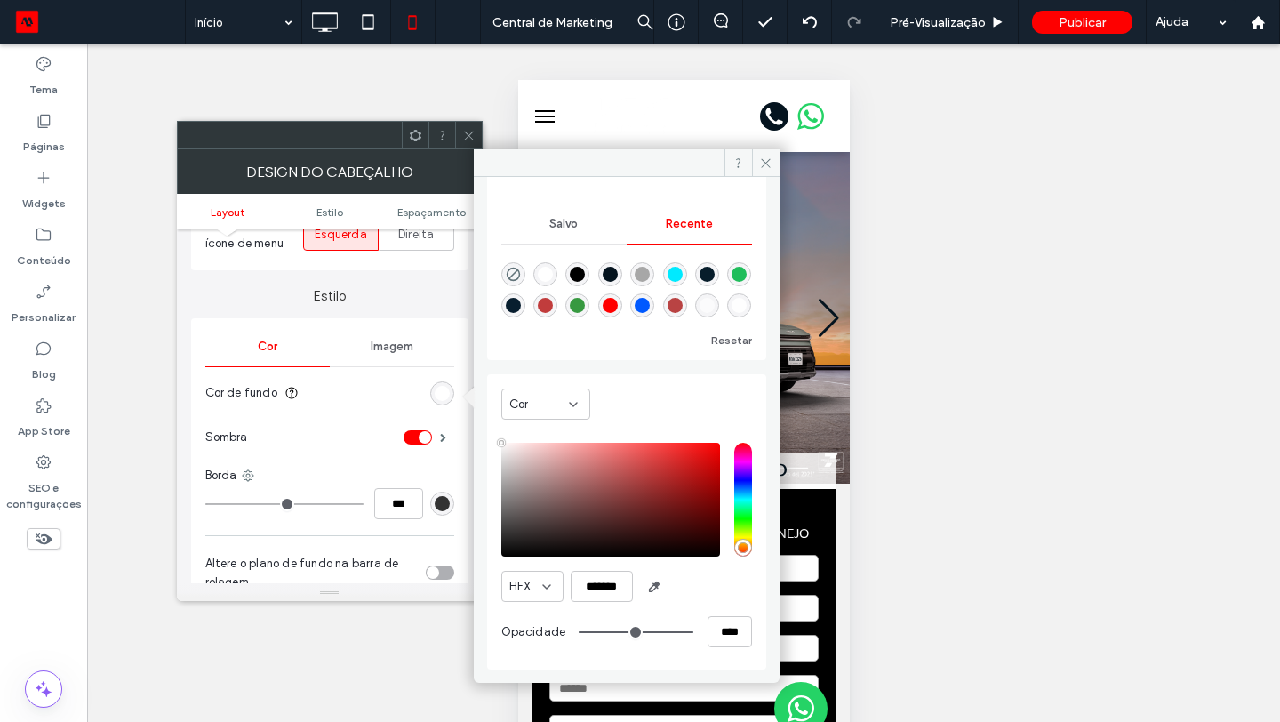
scroll to position [141, 0]
type input "*******"
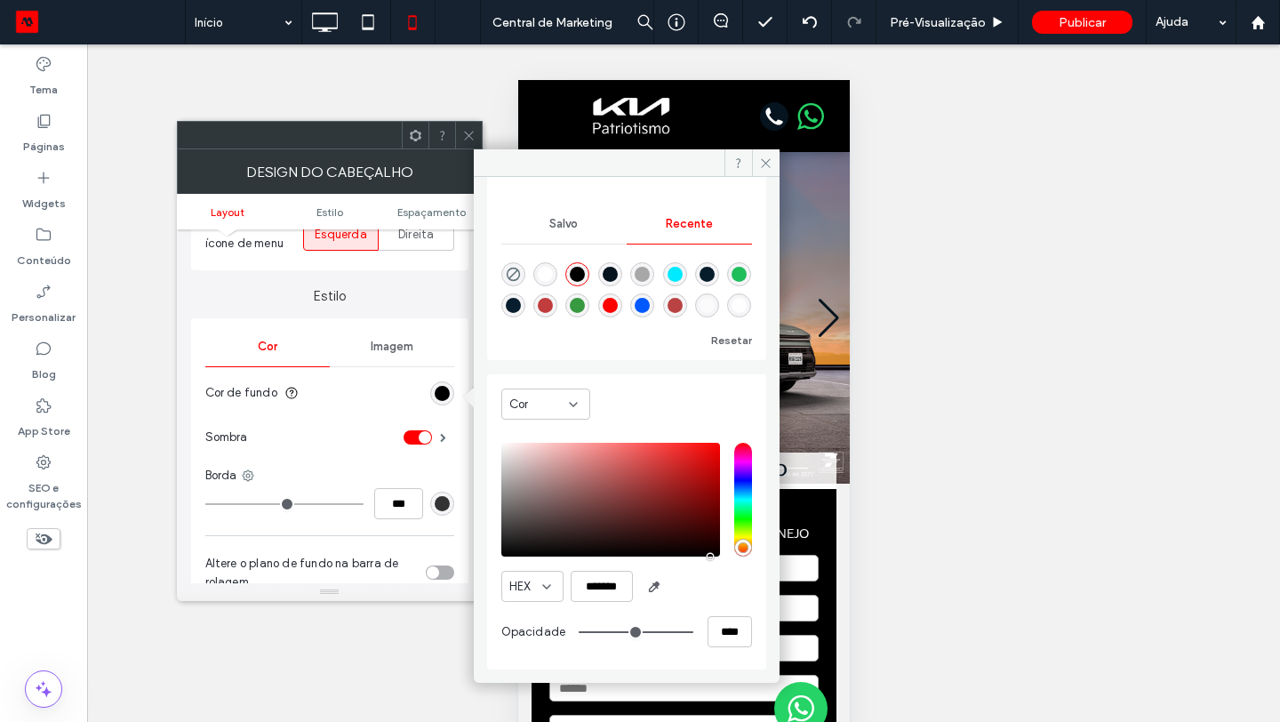
drag, startPoint x: 662, startPoint y: 482, endPoint x: 729, endPoint y: 622, distance: 154.7
click at [729, 622] on div "HEX ******* Opacidade ****" at bounding box center [626, 547] width 251 height 227
click at [445, 284] on label "Estilo" at bounding box center [329, 287] width 277 height 34
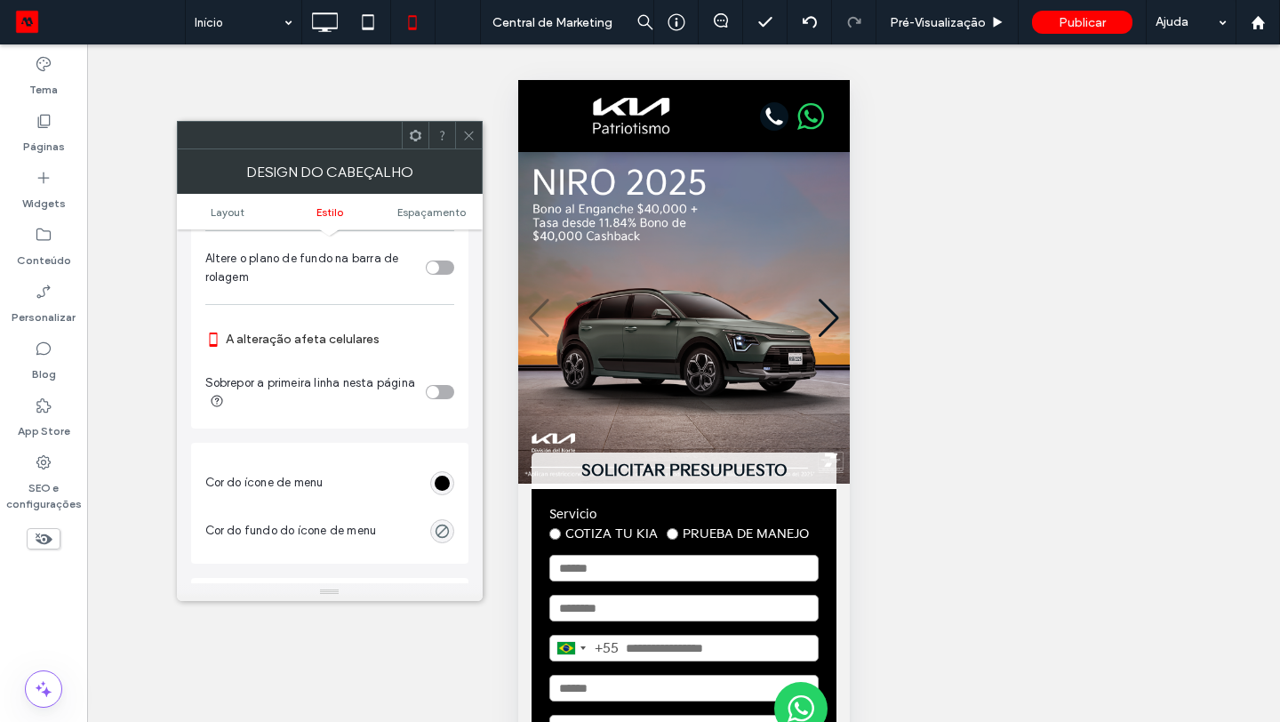
scroll to position [566, 0]
click at [437, 480] on div "rgb(0, 0, 0)" at bounding box center [442, 479] width 15 height 15
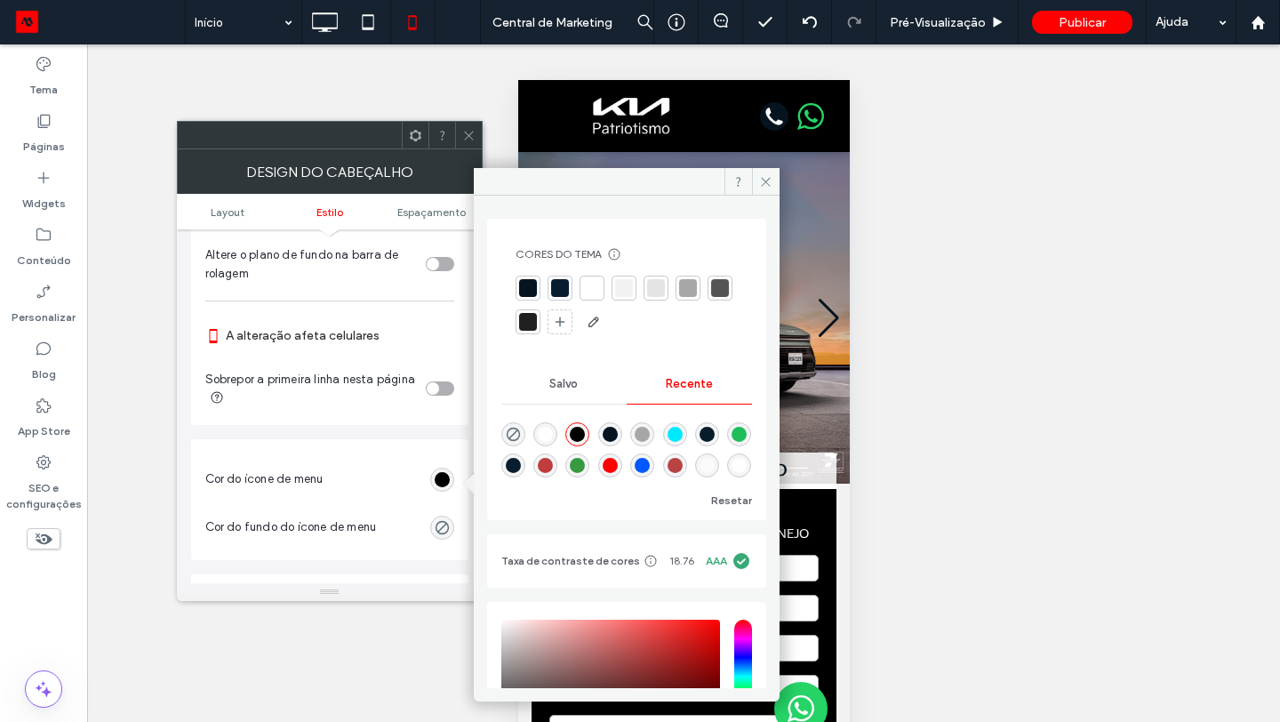
click at [590, 288] on div at bounding box center [592, 288] width 18 height 18
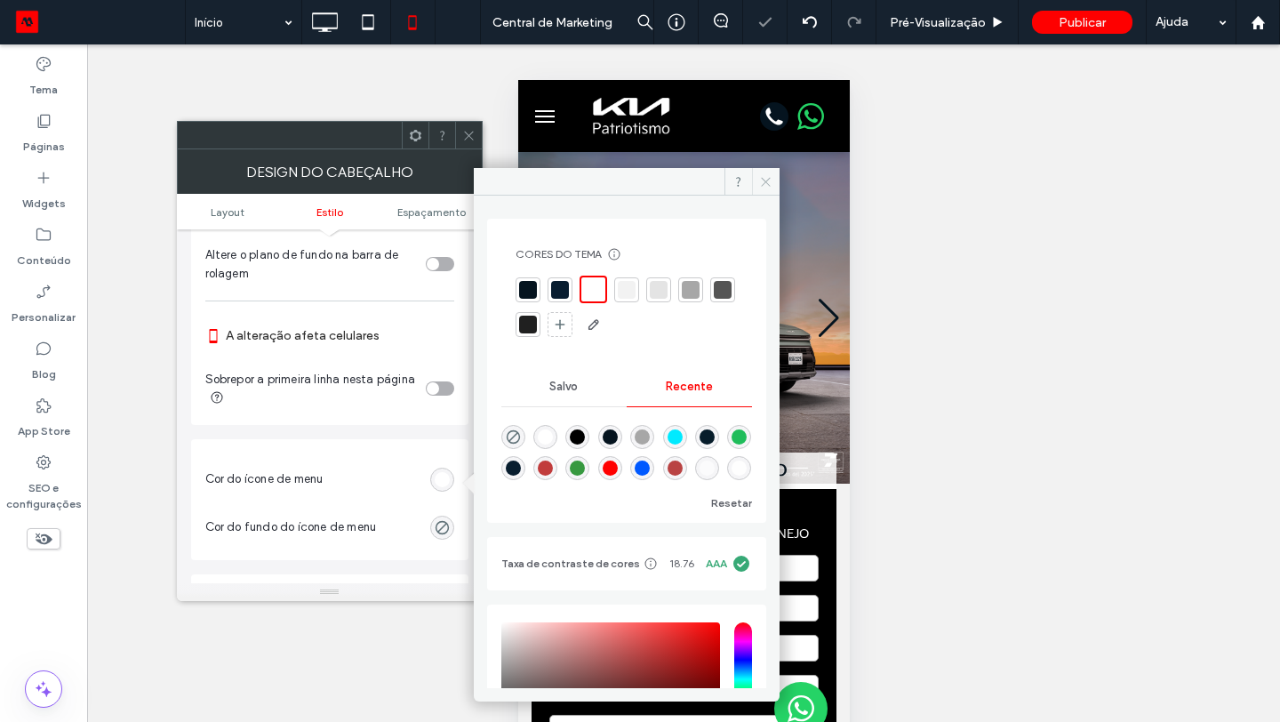
click at [760, 184] on icon at bounding box center [765, 181] width 13 height 13
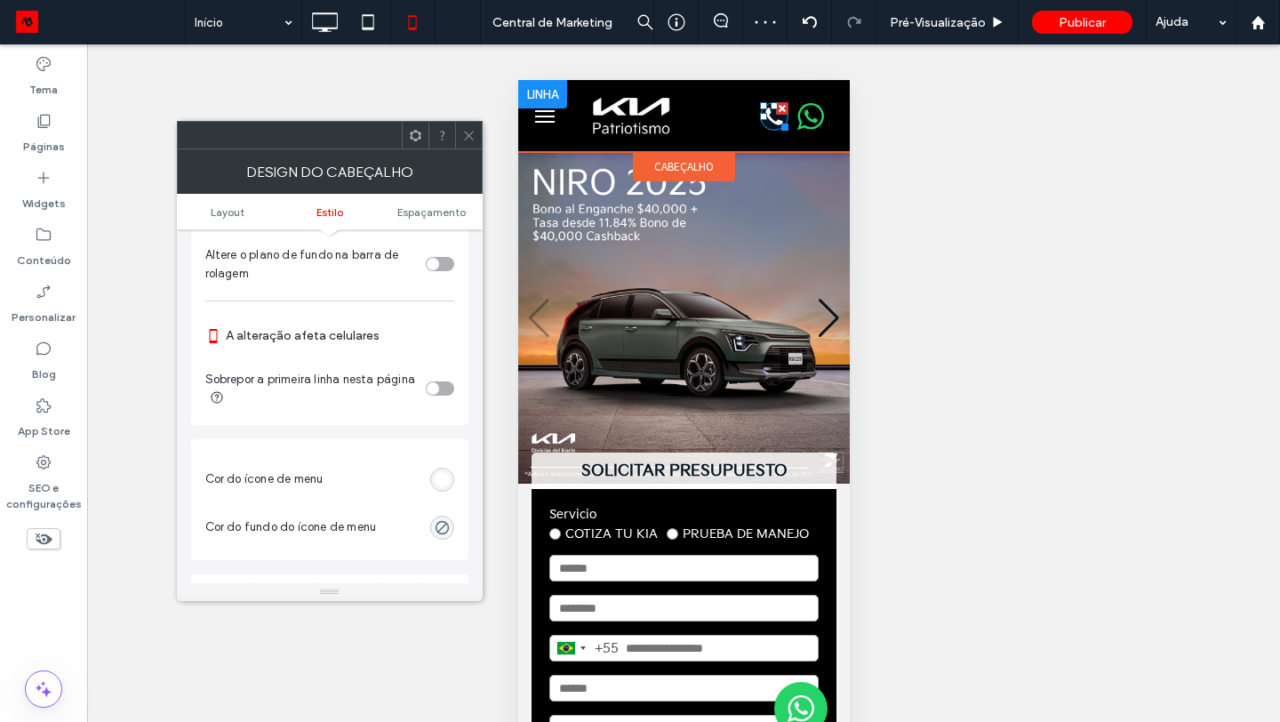
click at [771, 116] on icon at bounding box center [773, 116] width 28 height 28
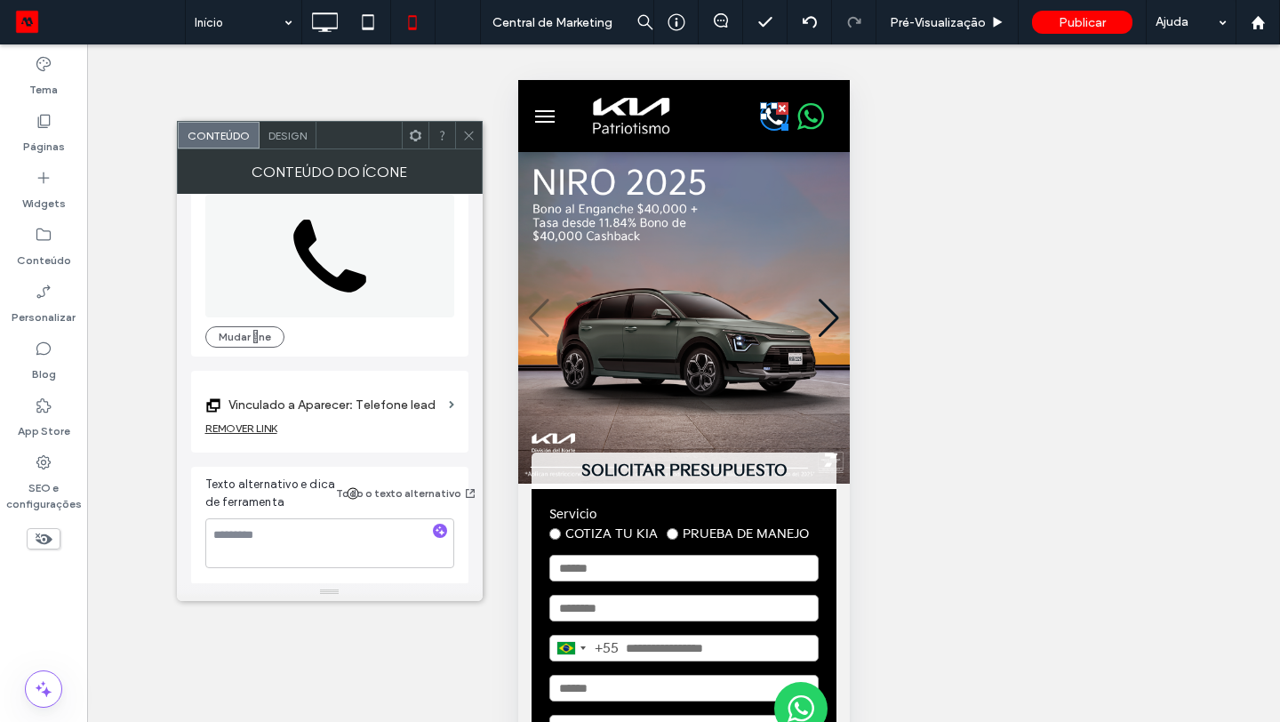
scroll to position [0, 0]
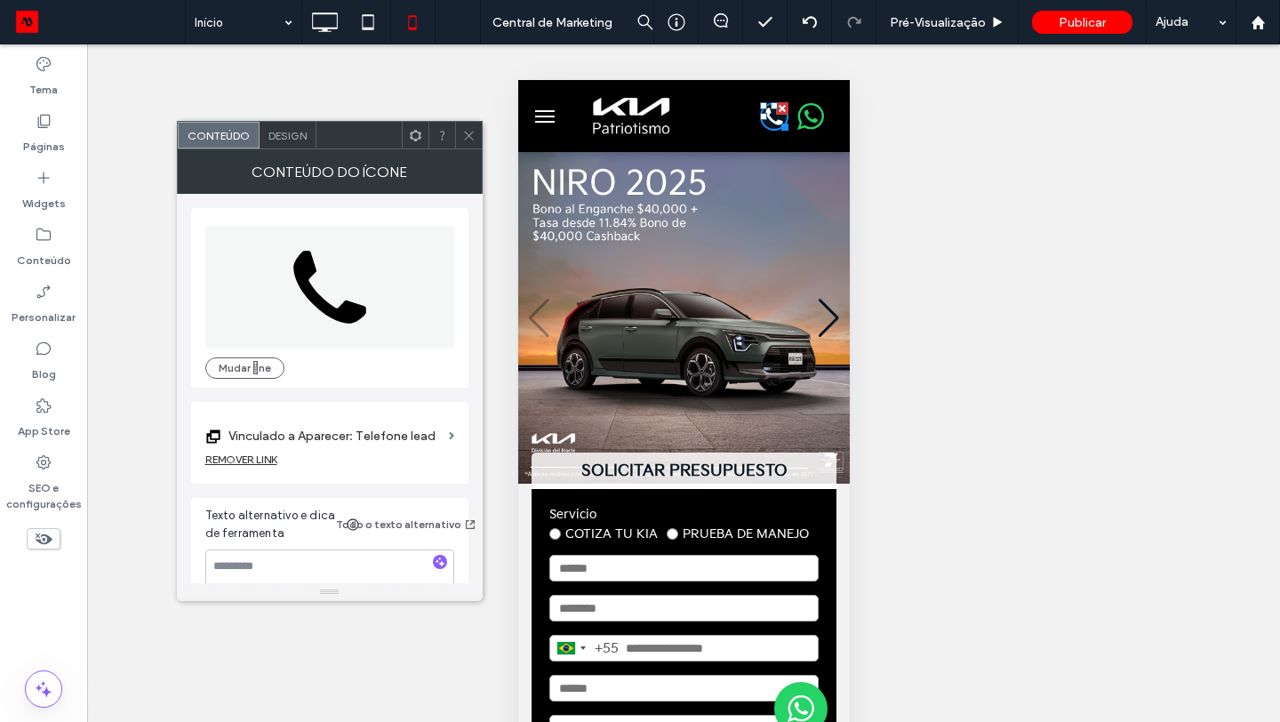
click at [284, 135] on span "Design" at bounding box center [288, 135] width 38 height 13
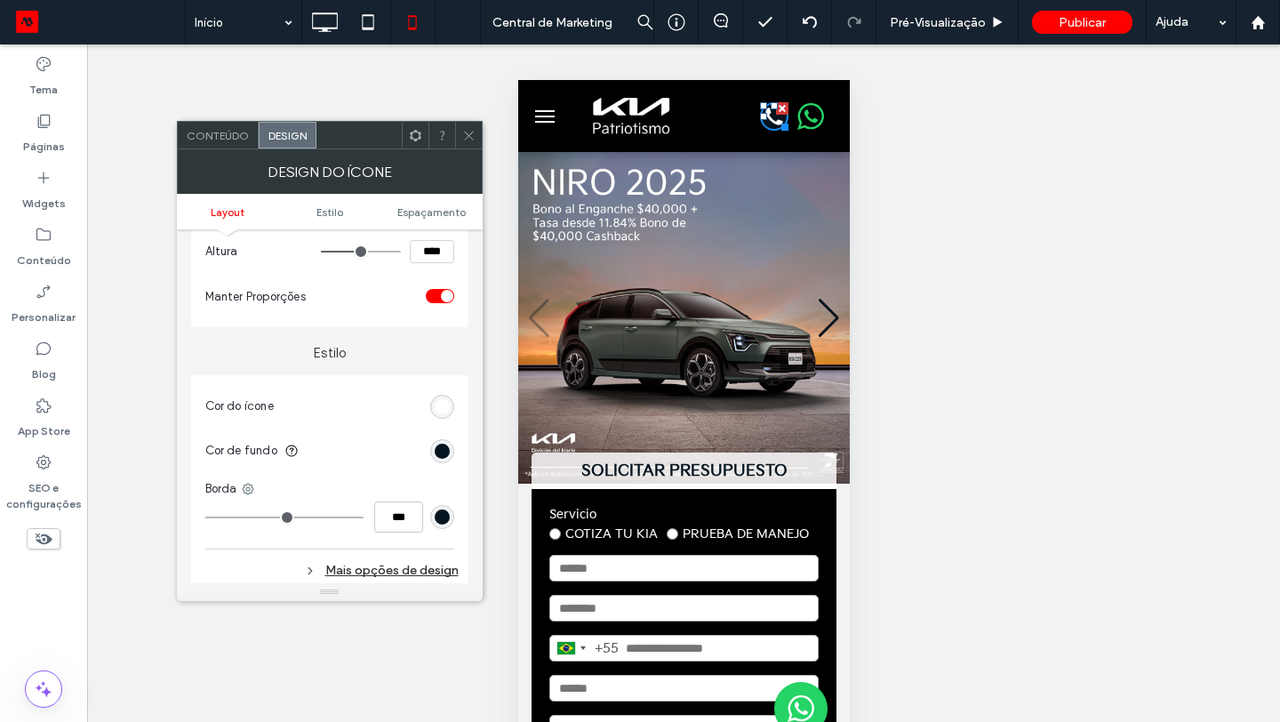
scroll to position [317, 0]
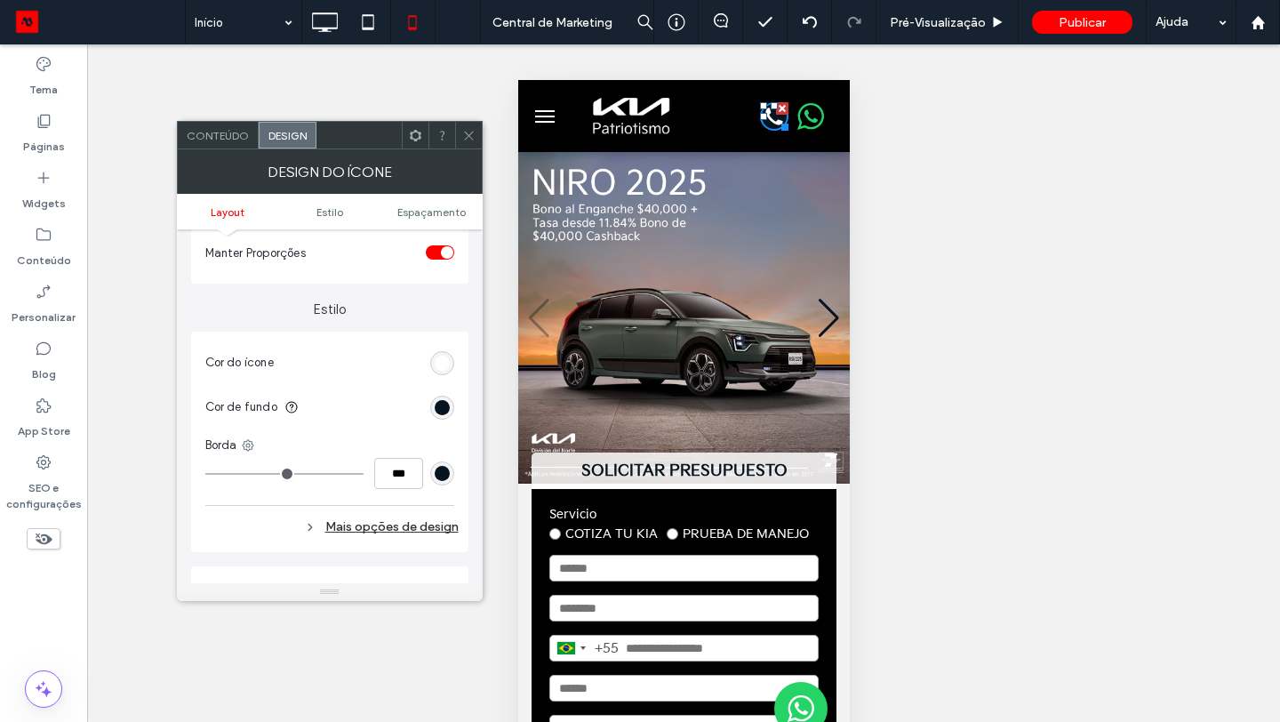
click at [446, 362] on div "rgb(255, 255, 255)" at bounding box center [442, 363] width 15 height 15
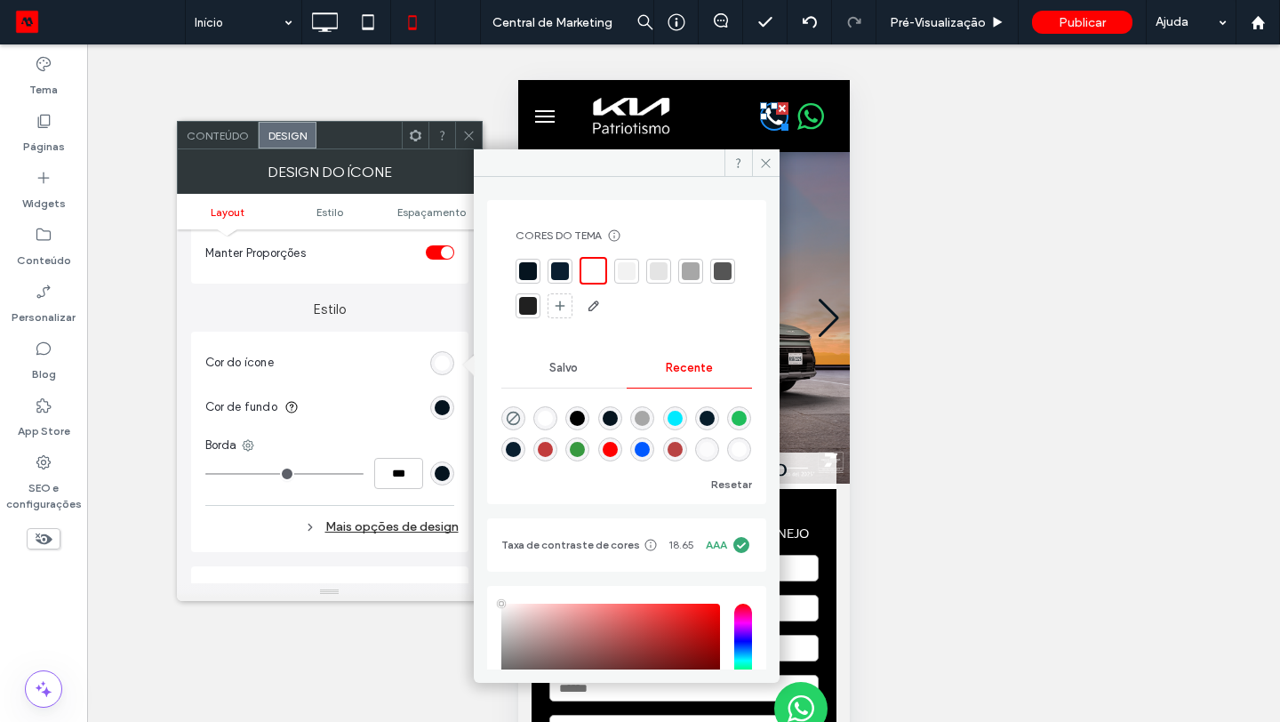
click at [557, 278] on div at bounding box center [560, 271] width 18 height 18
click at [443, 413] on div "rgb(5, 20, 31)" at bounding box center [442, 407] width 15 height 15
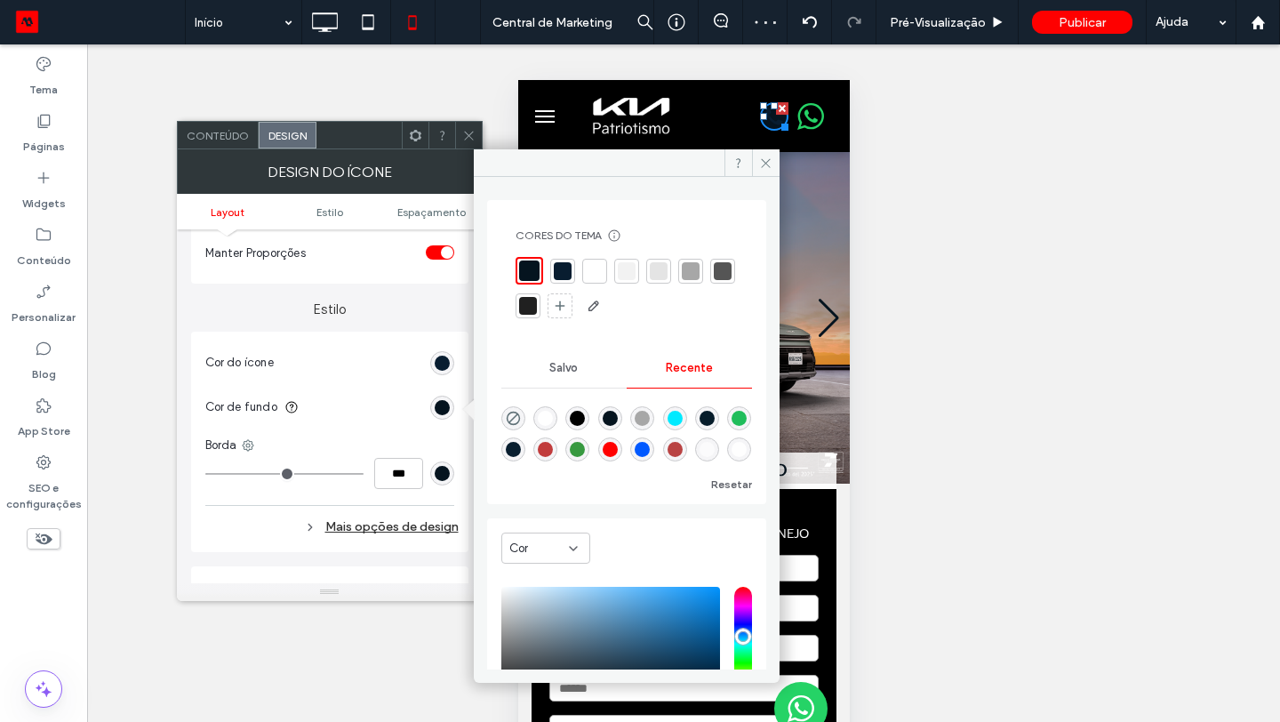
click at [598, 270] on div at bounding box center [595, 271] width 18 height 18
click at [764, 166] on icon at bounding box center [765, 162] width 13 height 13
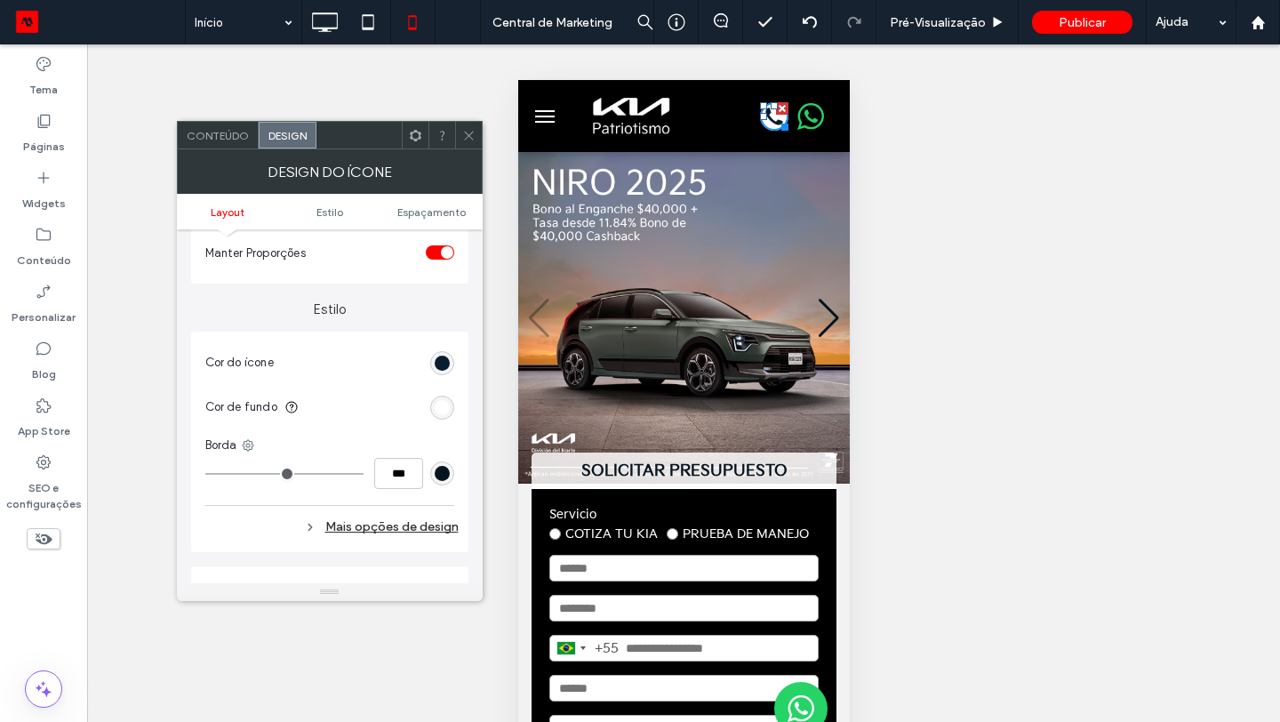
click at [541, 121] on span "menu" at bounding box center [544, 122] width 20 height 2
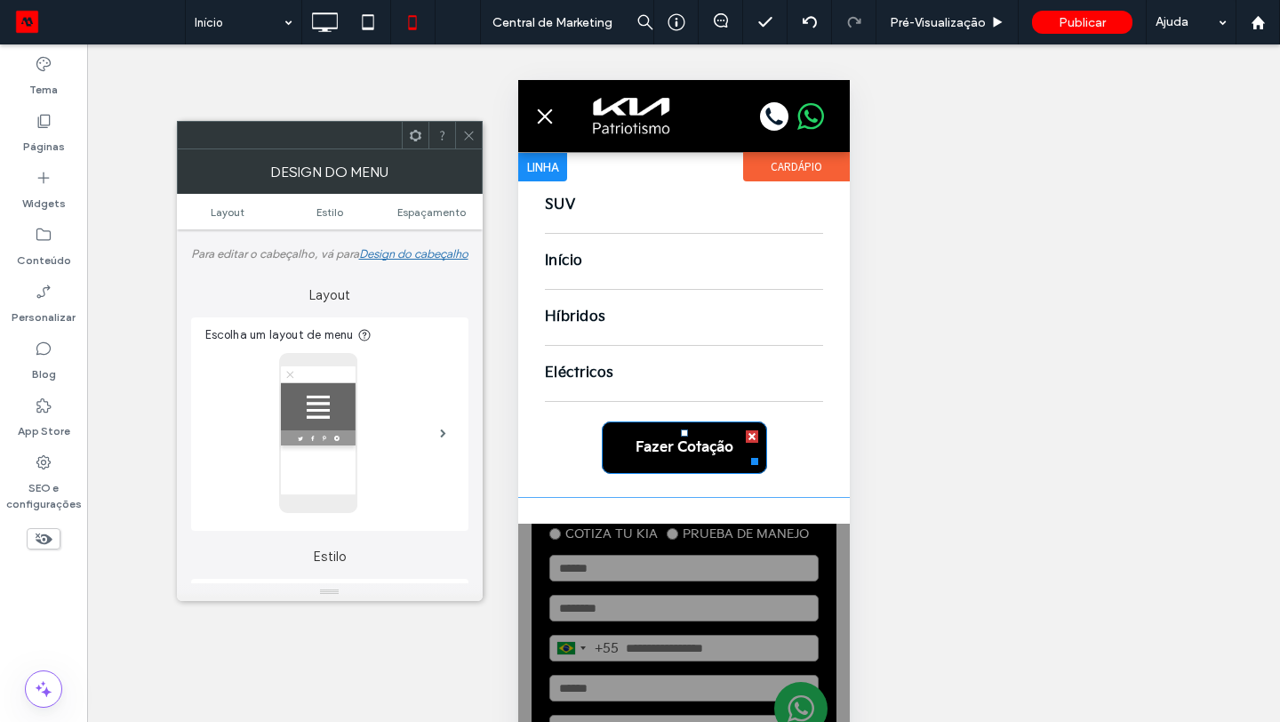
click at [687, 441] on span "Fazer Cotação" at bounding box center [684, 447] width 98 height 17
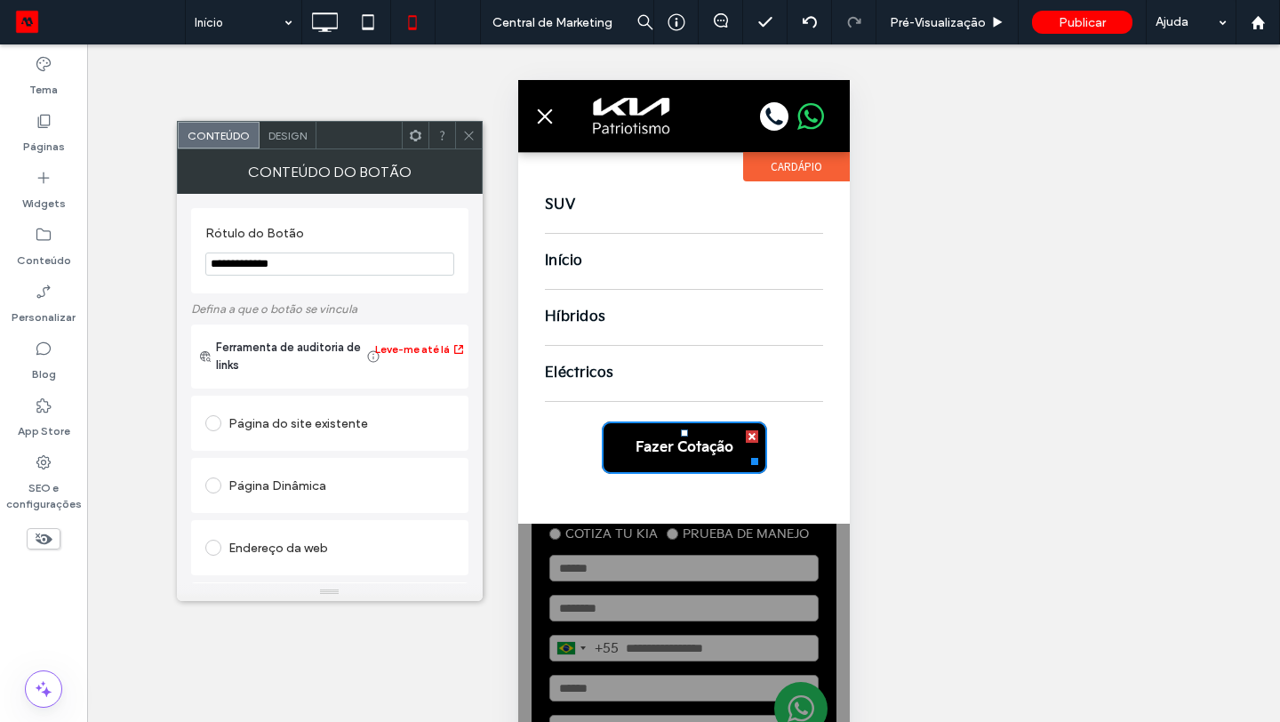
click at [394, 267] on input "**********" at bounding box center [329, 264] width 249 height 23
type input "**********"
click at [464, 140] on icon at bounding box center [468, 135] width 13 height 13
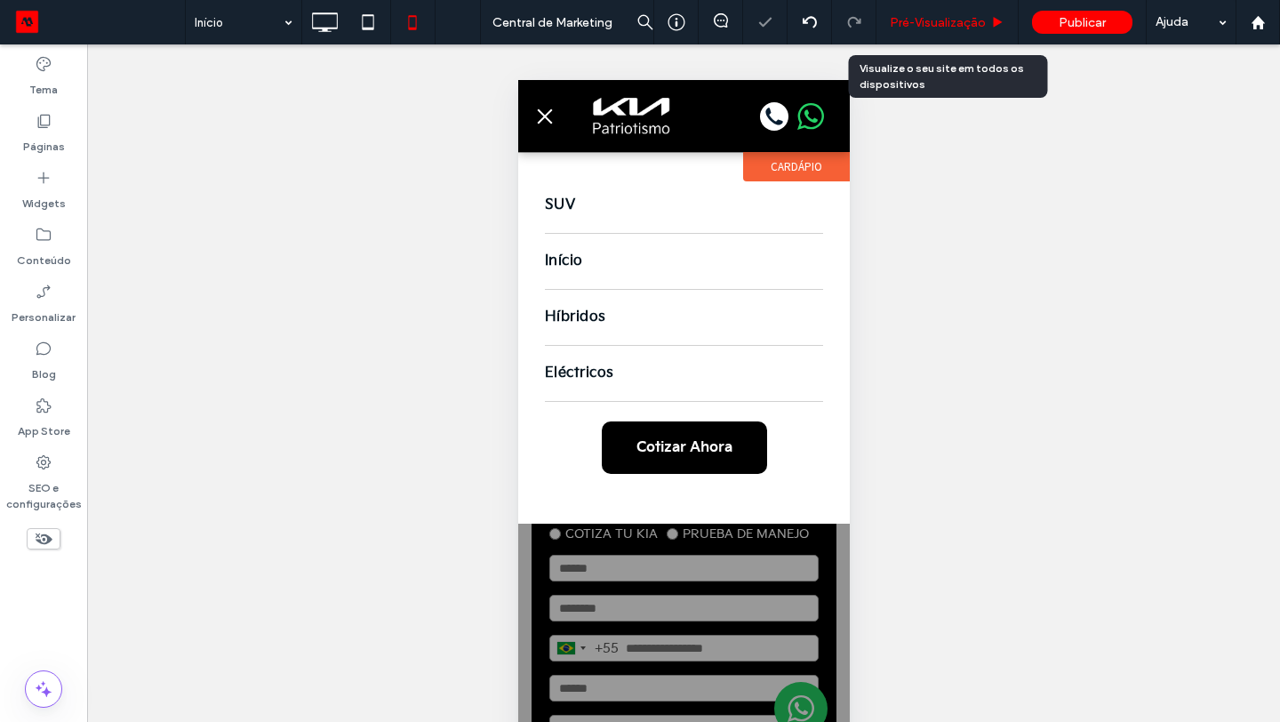
click at [939, 27] on span "Pré-Visualizaçāo" at bounding box center [938, 22] width 96 height 15
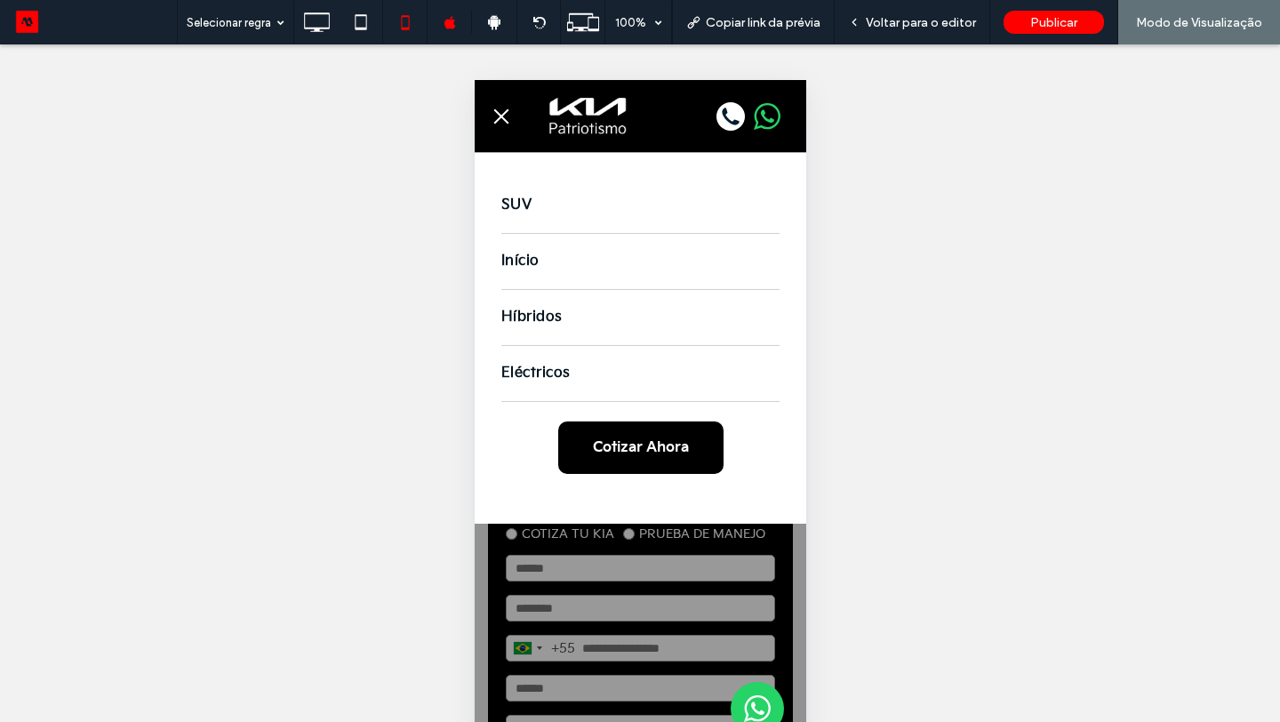
click at [670, 448] on span "Cotizar Ahora" at bounding box center [640, 447] width 96 height 17
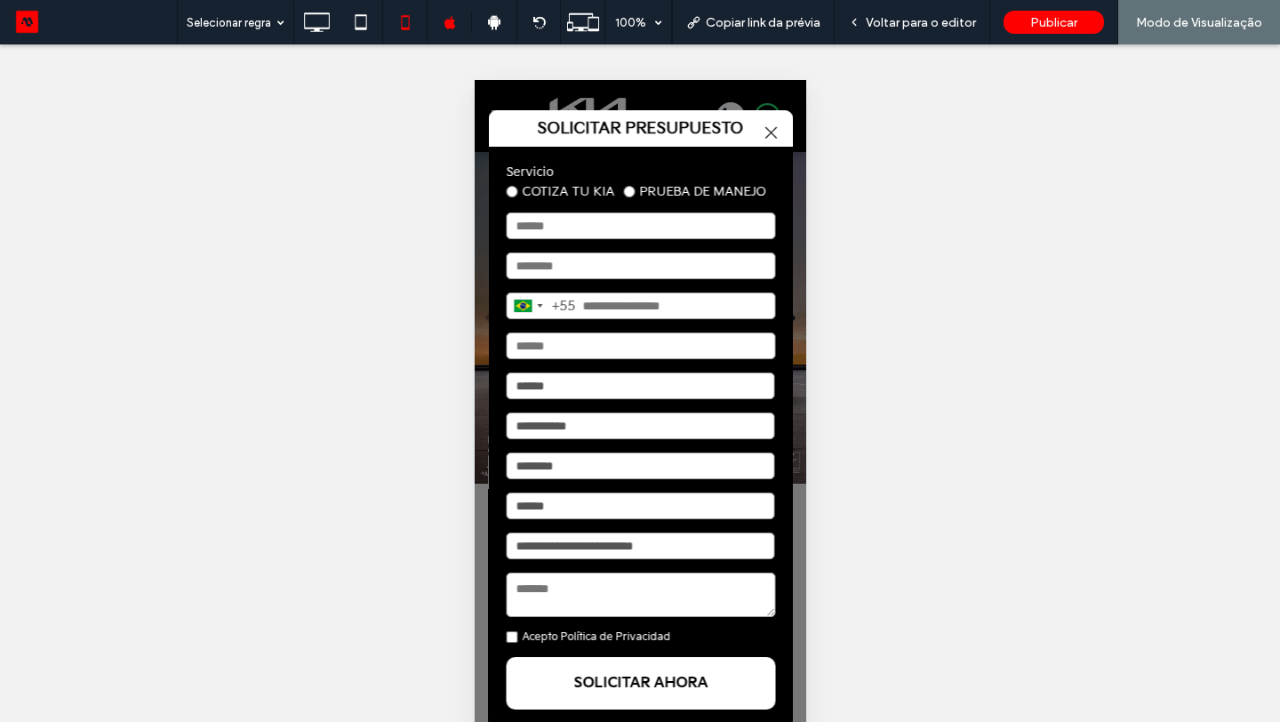
click at [769, 137] on div at bounding box center [770, 133] width 24 height 24
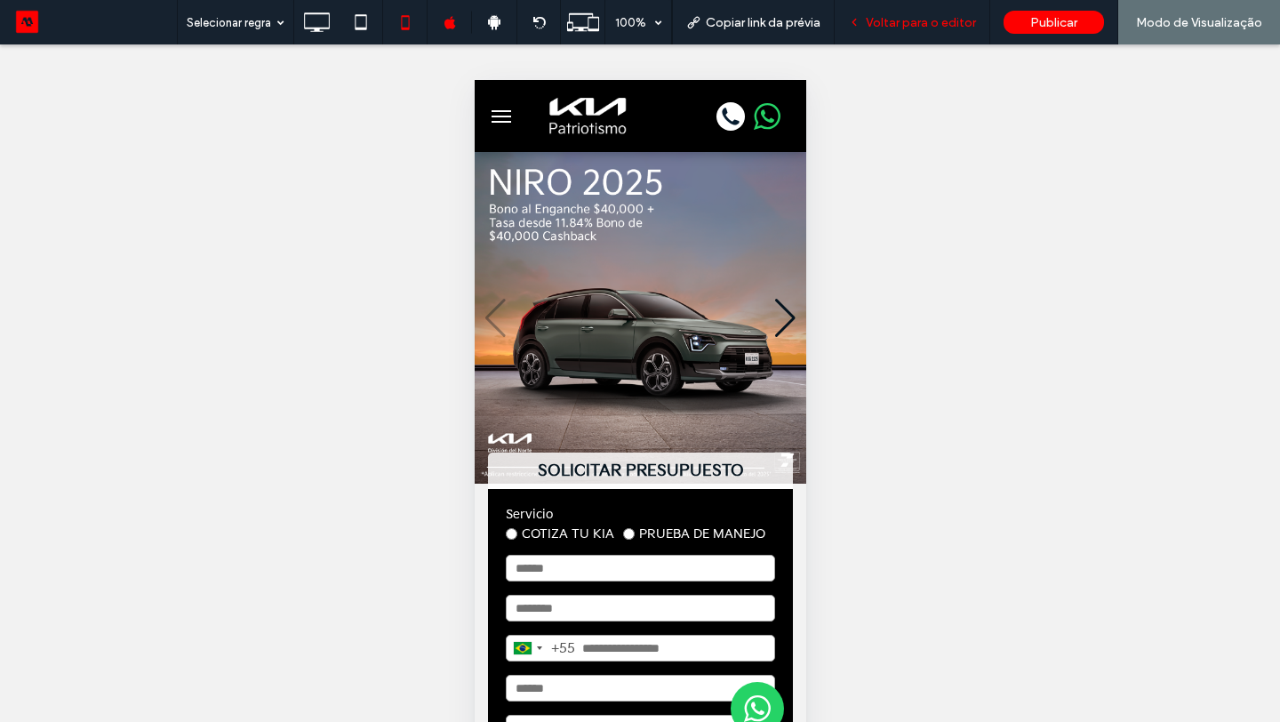
click at [910, 29] on span "Voltar para o editor" at bounding box center [921, 22] width 110 height 15
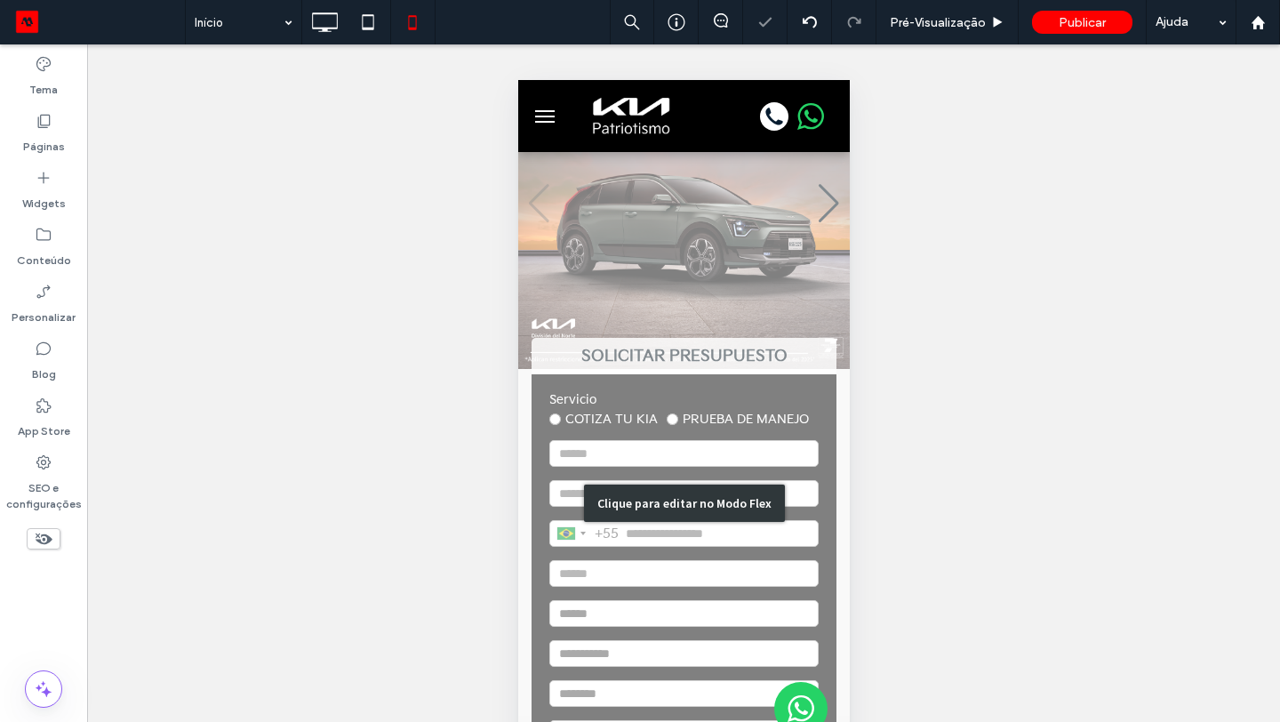
scroll to position [150, 0]
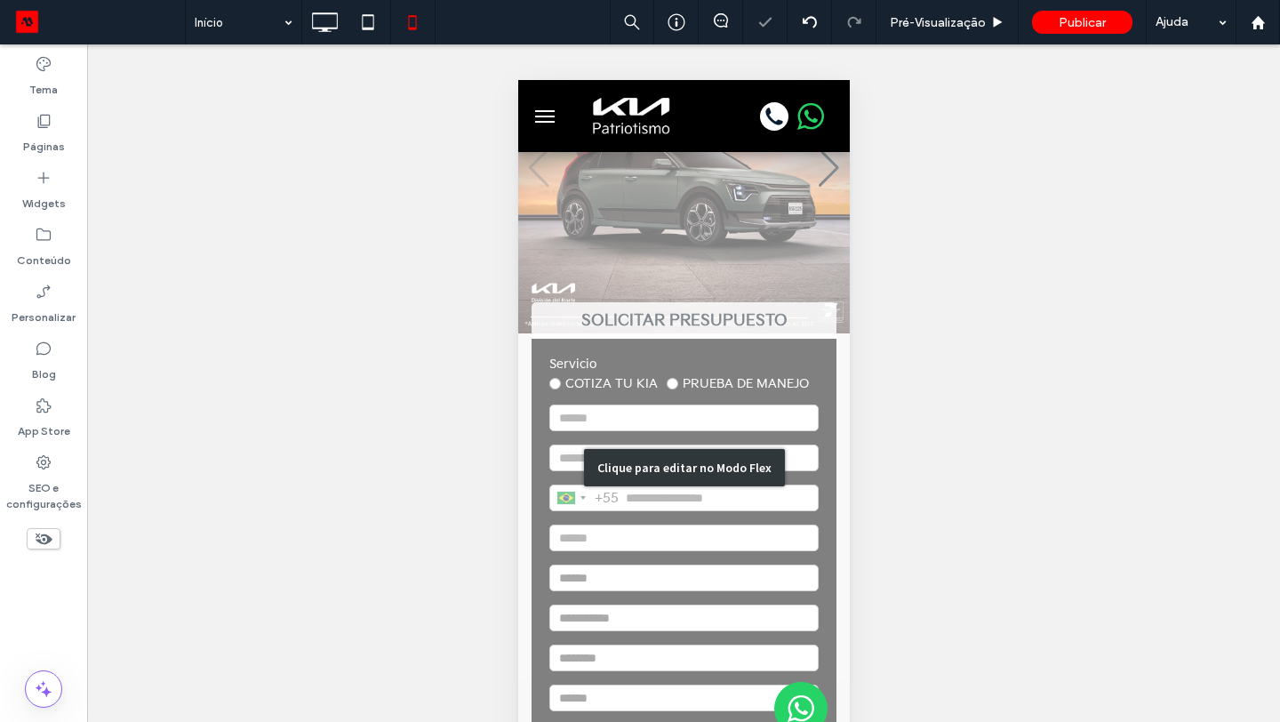
click at [788, 341] on div "Clique para editar no Modo Flex" at bounding box center [683, 467] width 332 height 931
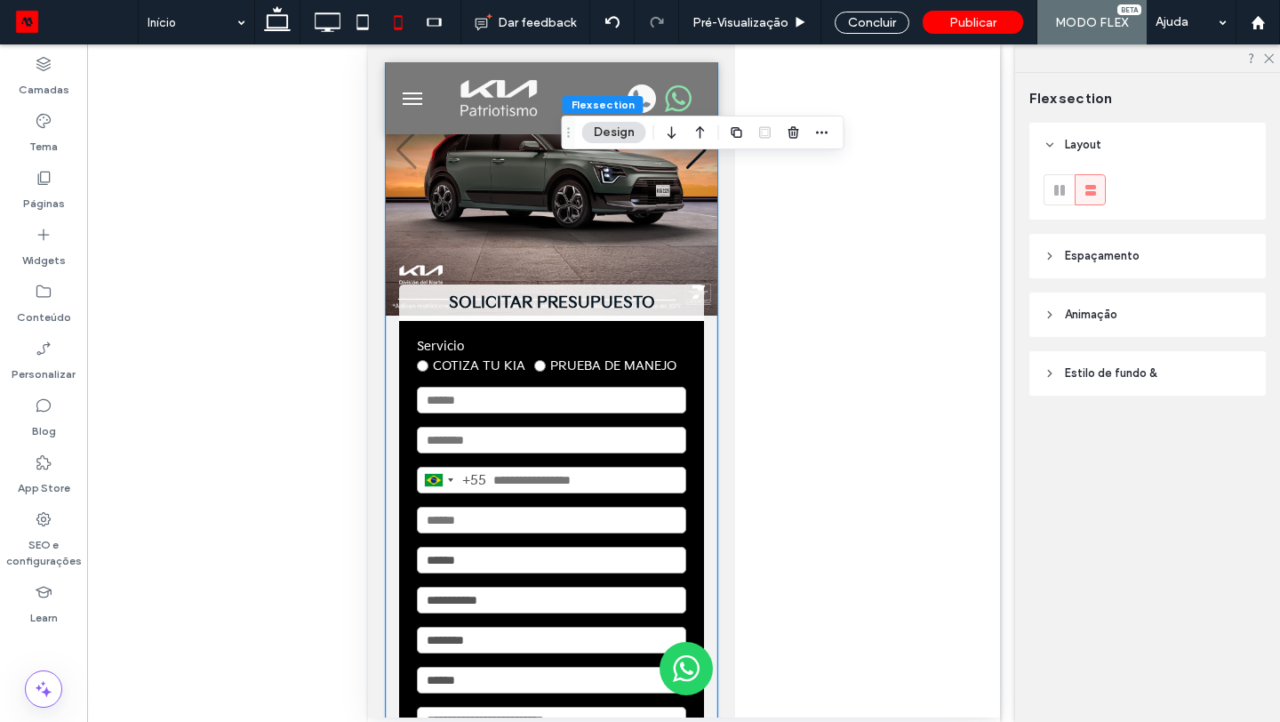
click at [685, 310] on strong "SOLICITAR PRESUPUESTO" at bounding box center [550, 303] width 305 height 36
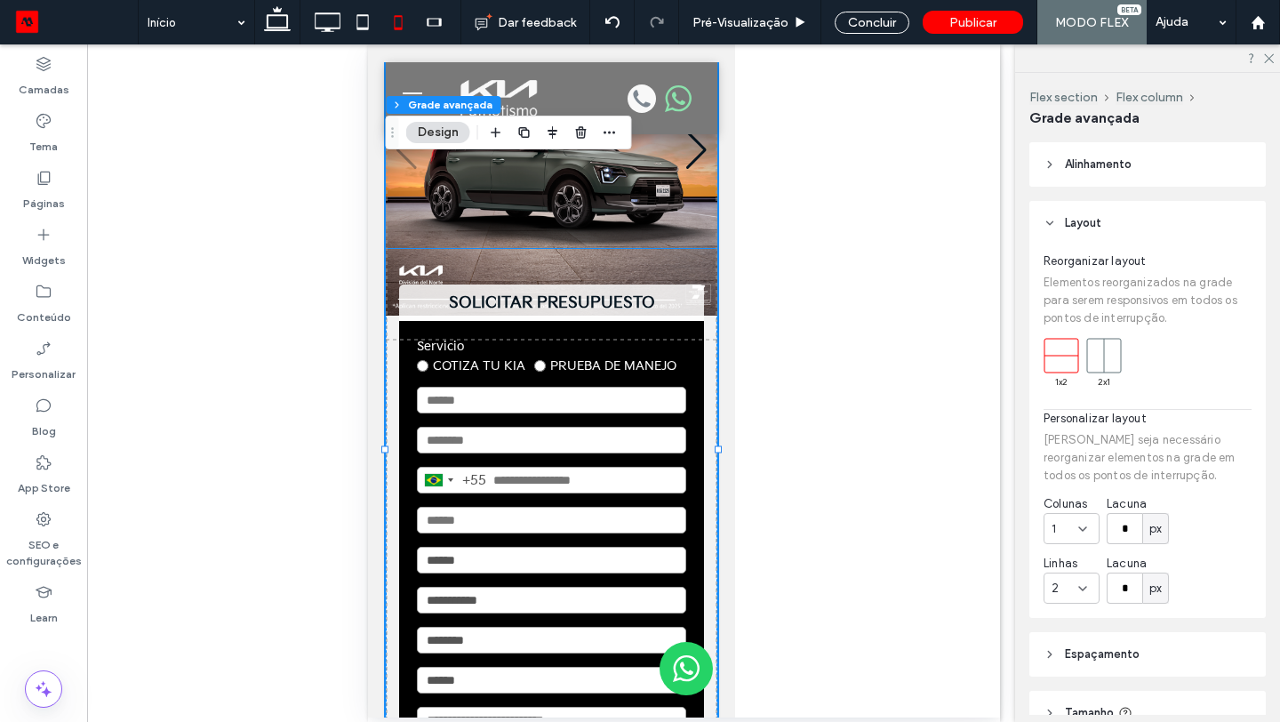
click at [694, 355] on div "**********" at bounding box center [550, 611] width 305 height 581
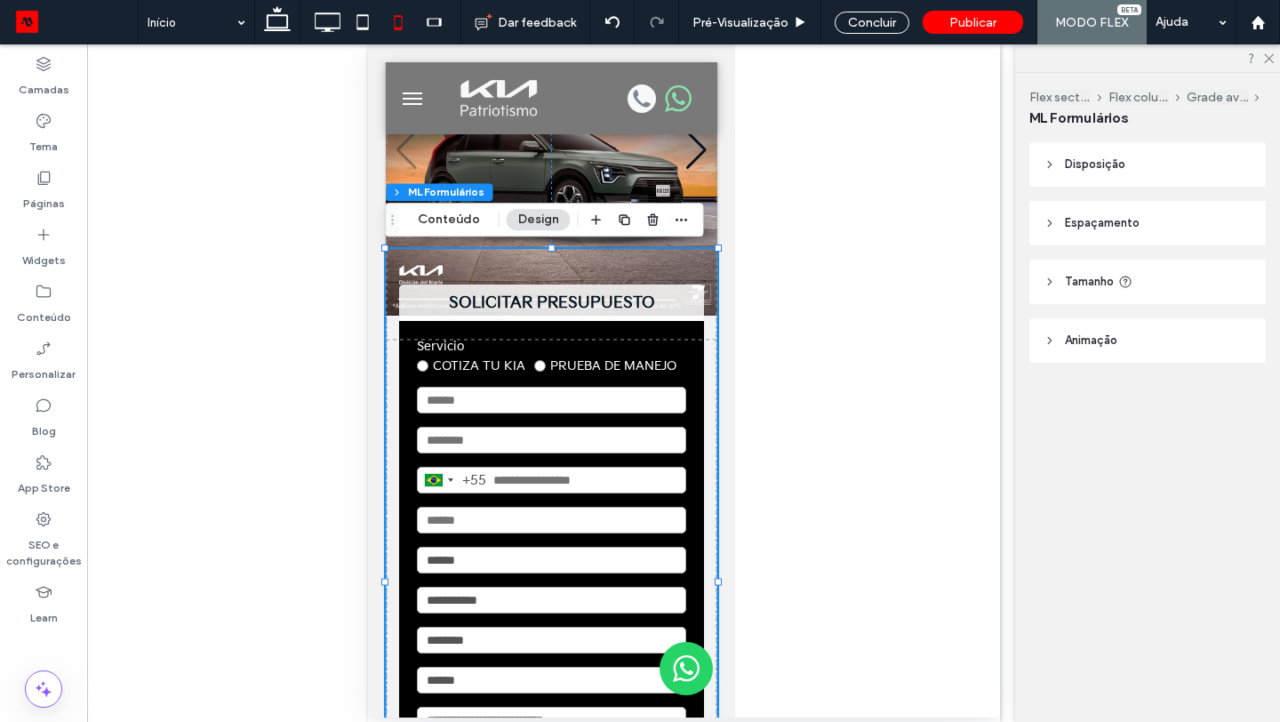
click at [694, 355] on div "**********" at bounding box center [550, 611] width 305 height 581
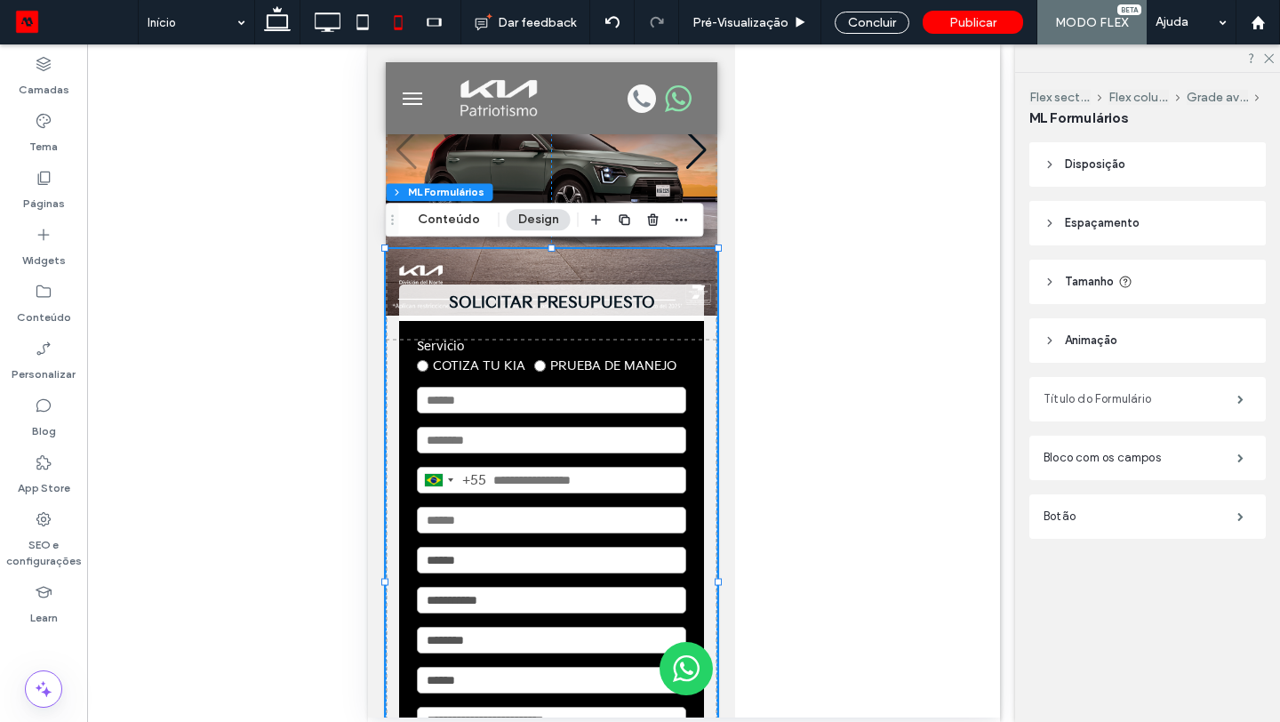
click at [1127, 403] on label "Título do Formulário" at bounding box center [1141, 399] width 194 height 36
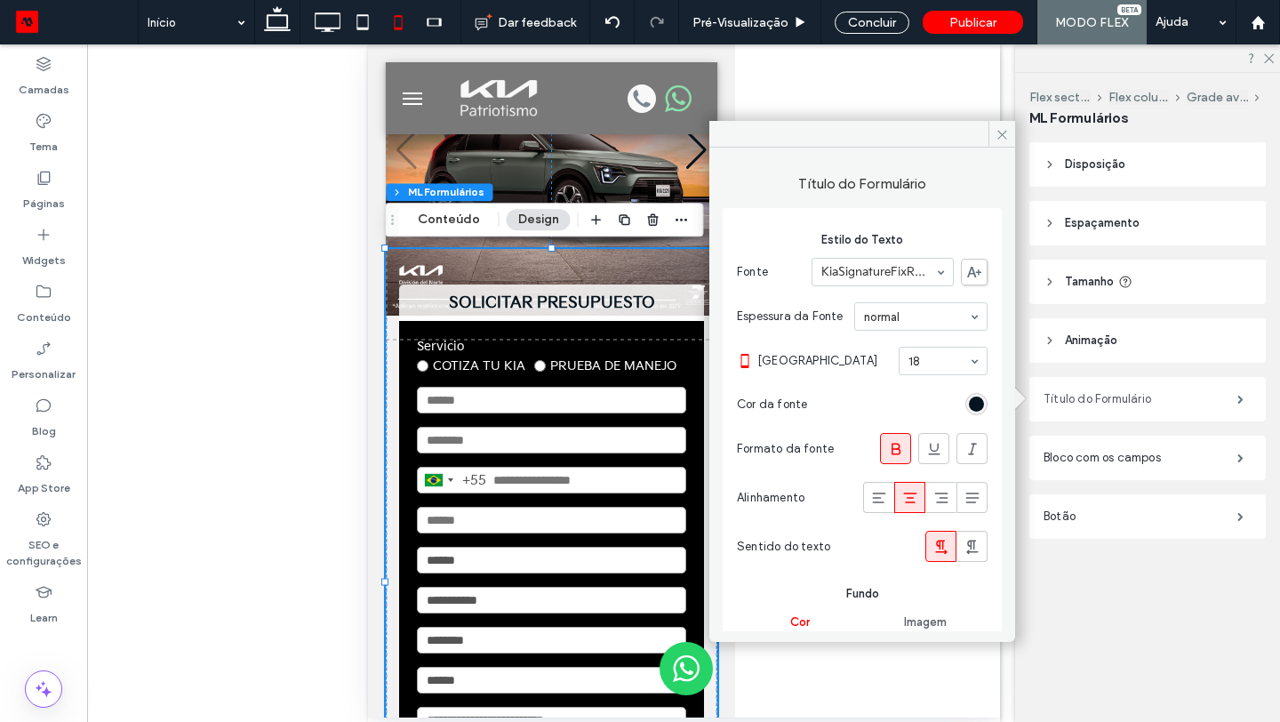
click at [1127, 403] on label "Título do Formulário" at bounding box center [1141, 399] width 194 height 36
click at [1124, 231] on span "Espaçamento" at bounding box center [1102, 223] width 75 height 18
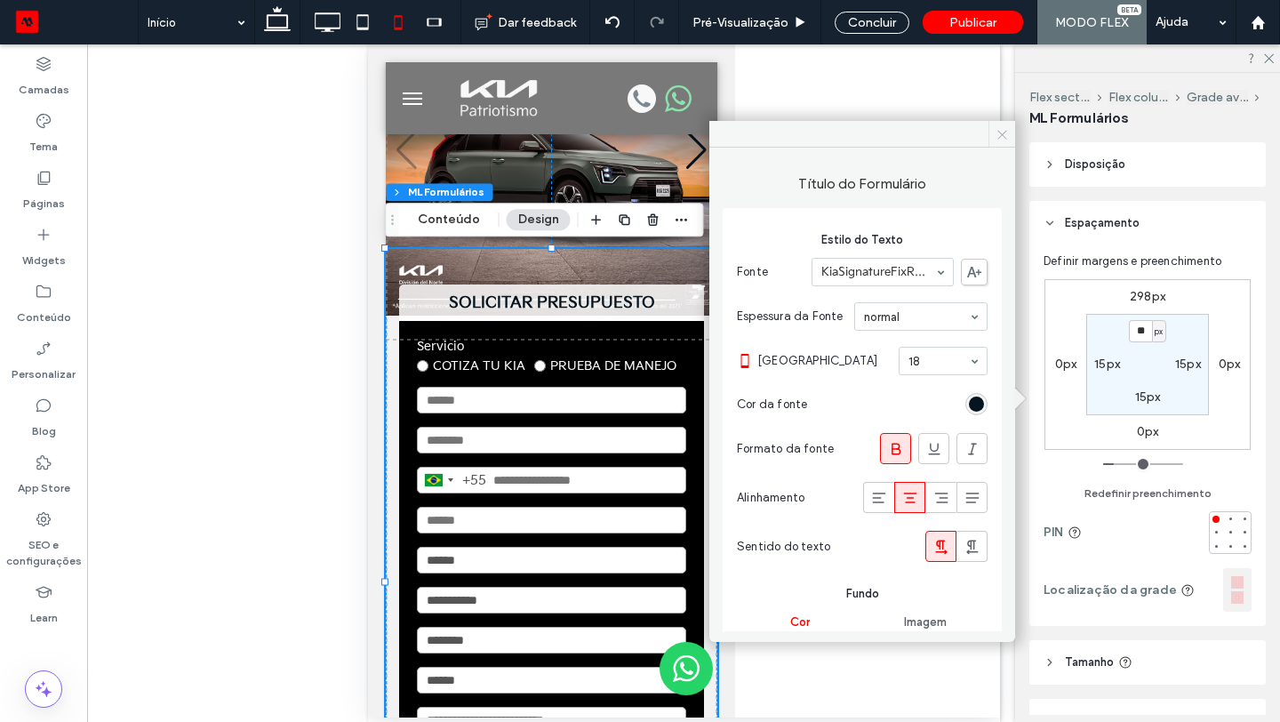
click at [1007, 142] on span at bounding box center [1002, 134] width 27 height 27
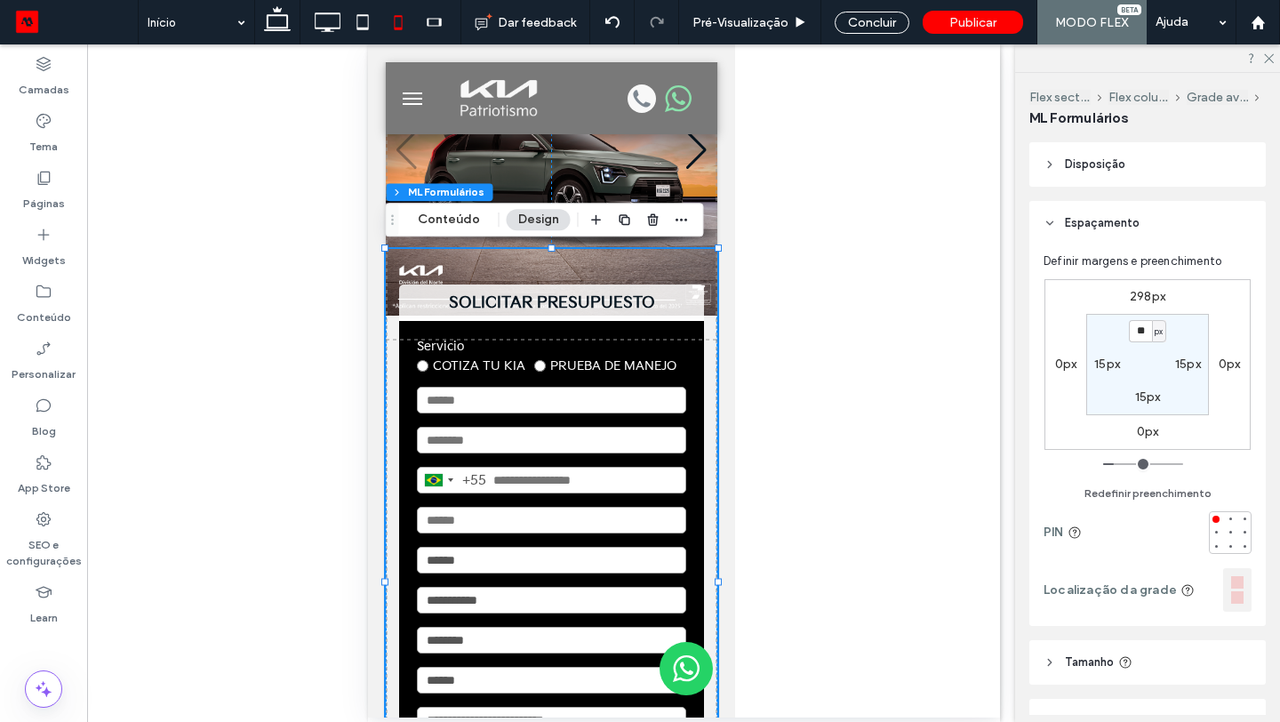
click at [1143, 293] on label "298px" at bounding box center [1148, 296] width 36 height 15
type input "***"
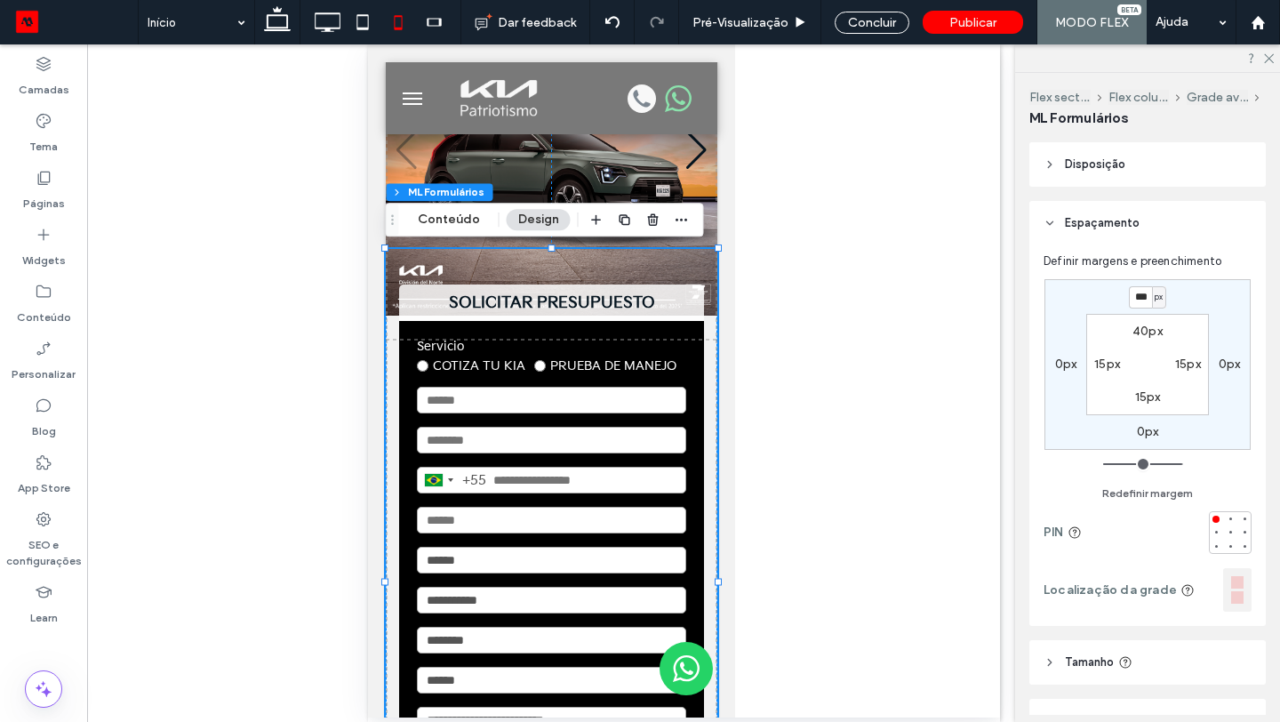
type input "***"
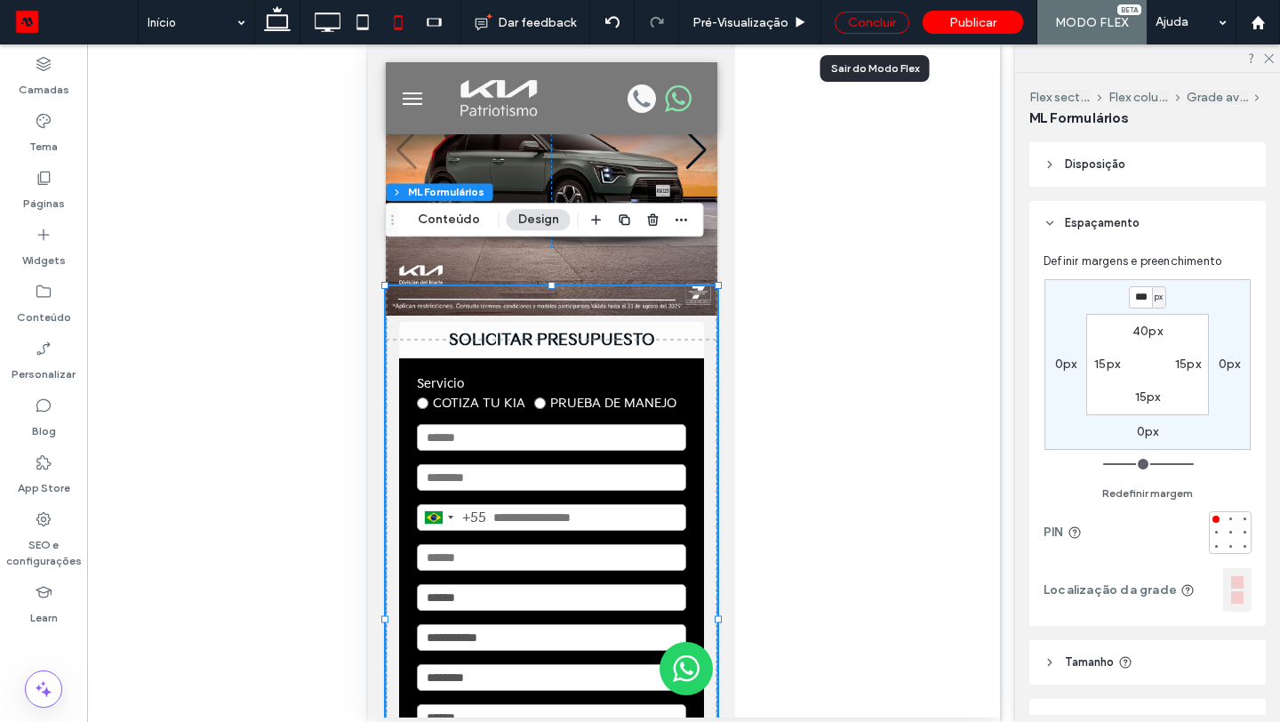
click at [888, 20] on div "Concluir" at bounding box center [872, 23] width 75 height 22
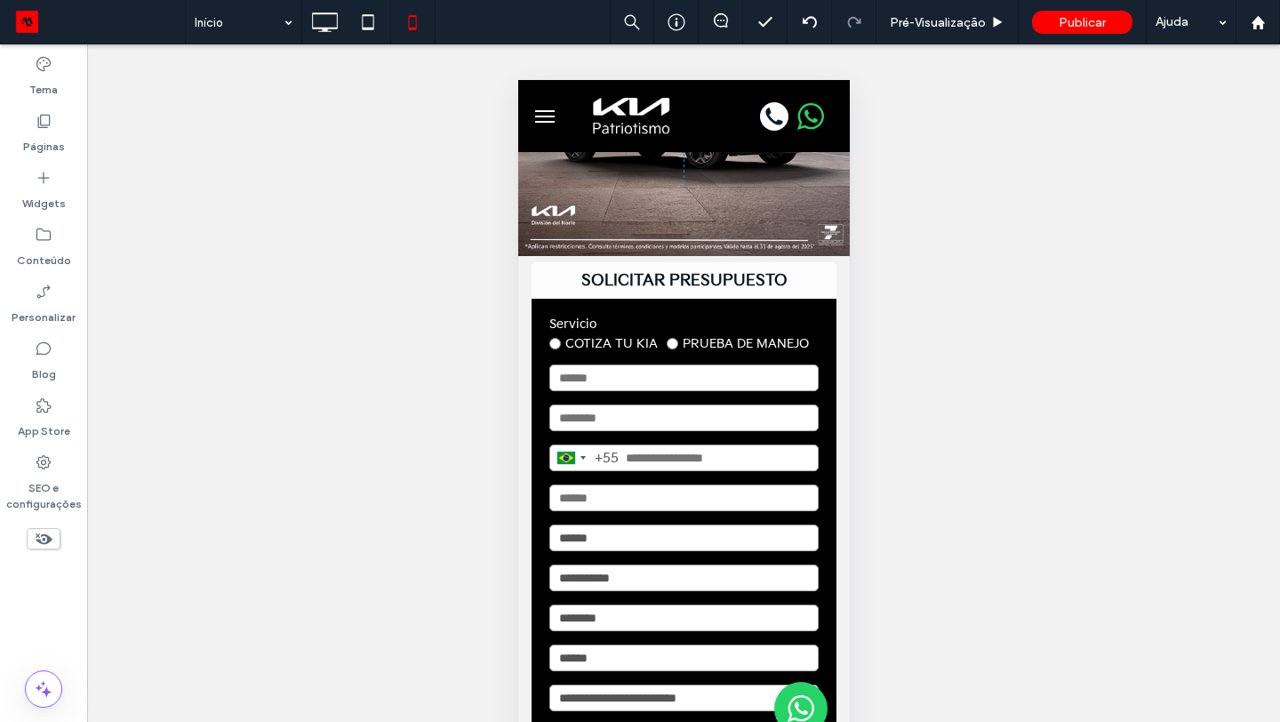
scroll to position [0, 0]
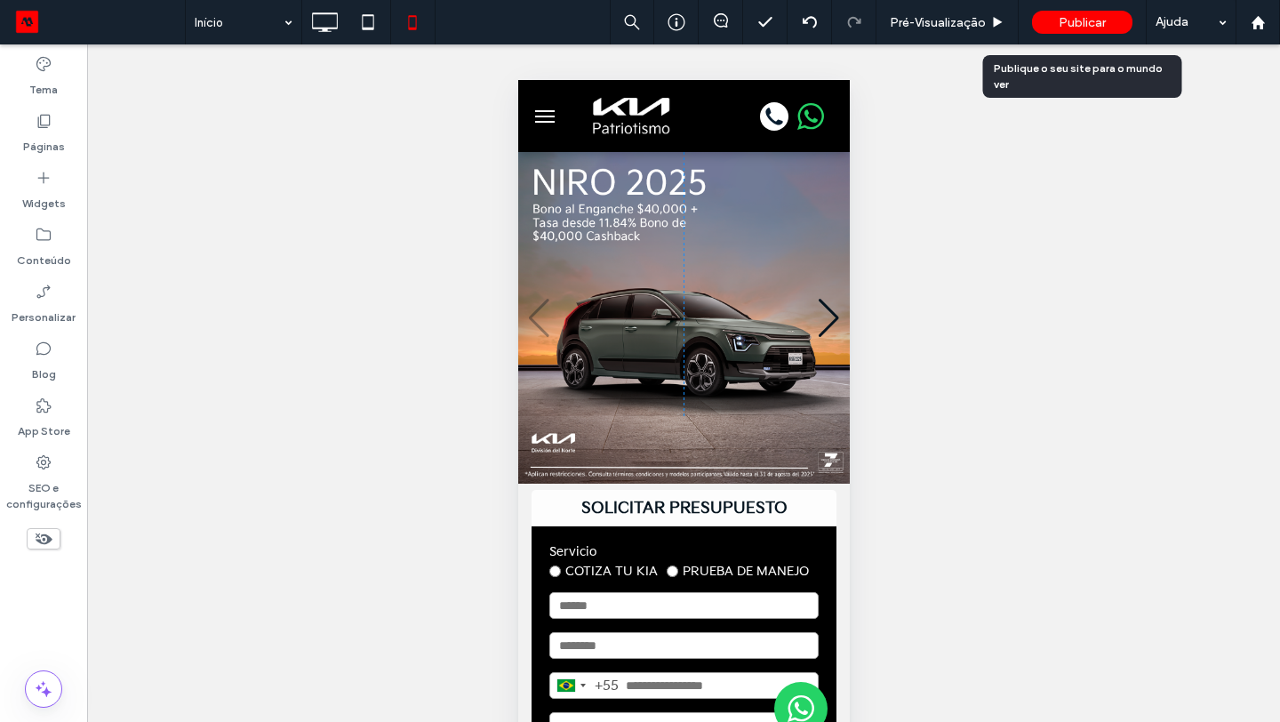
click at [1076, 17] on span "Publicar" at bounding box center [1082, 22] width 47 height 15
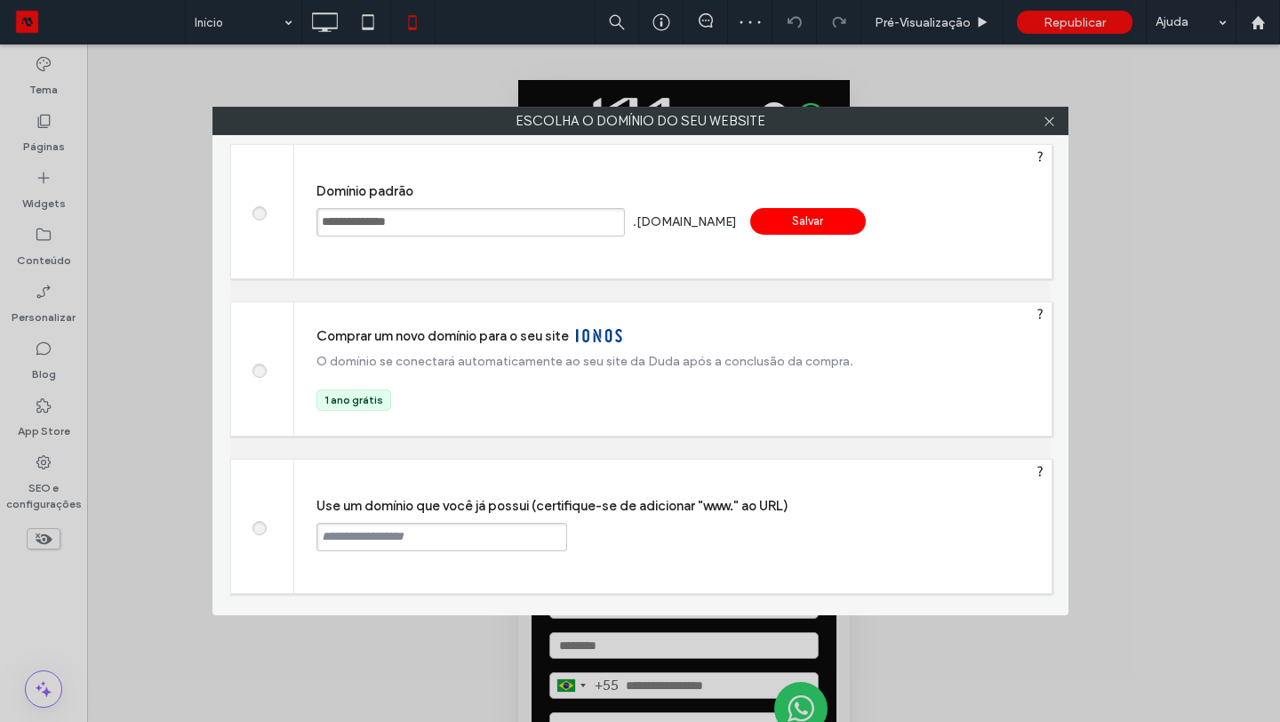
click at [797, 222] on div "Salvar" at bounding box center [808, 221] width 116 height 27
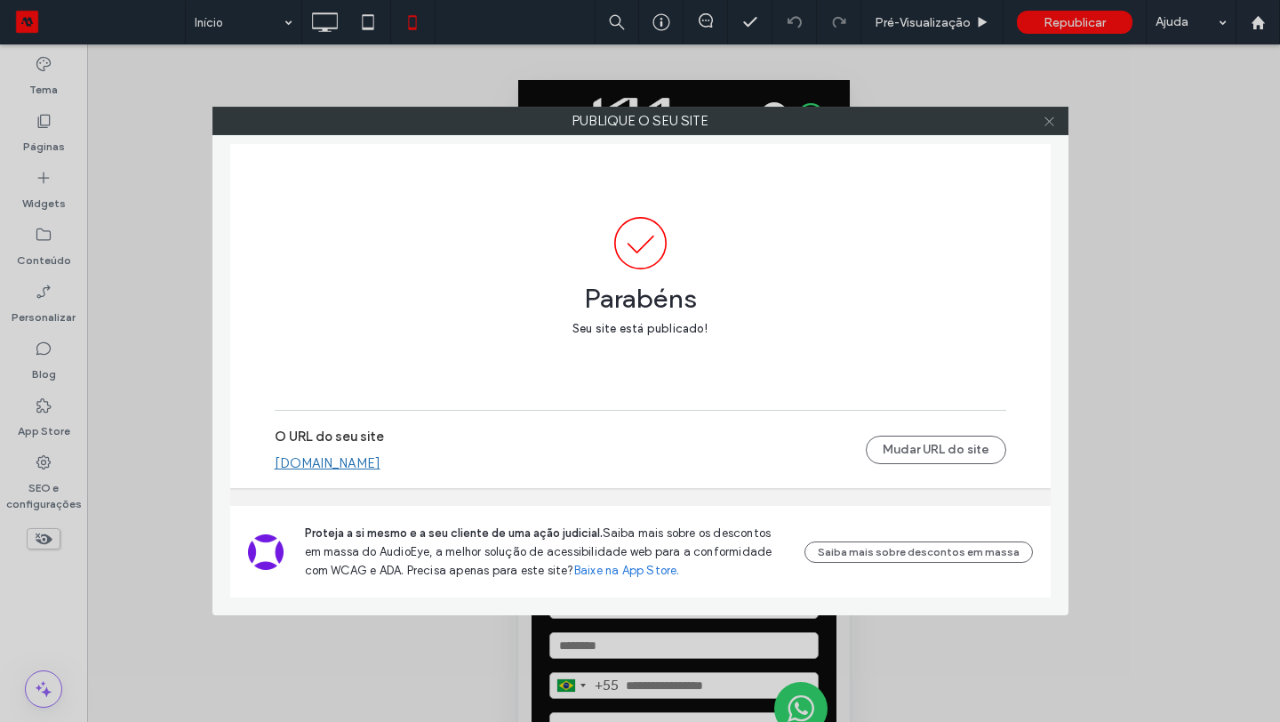
click at [1052, 115] on icon at bounding box center [1049, 121] width 13 height 13
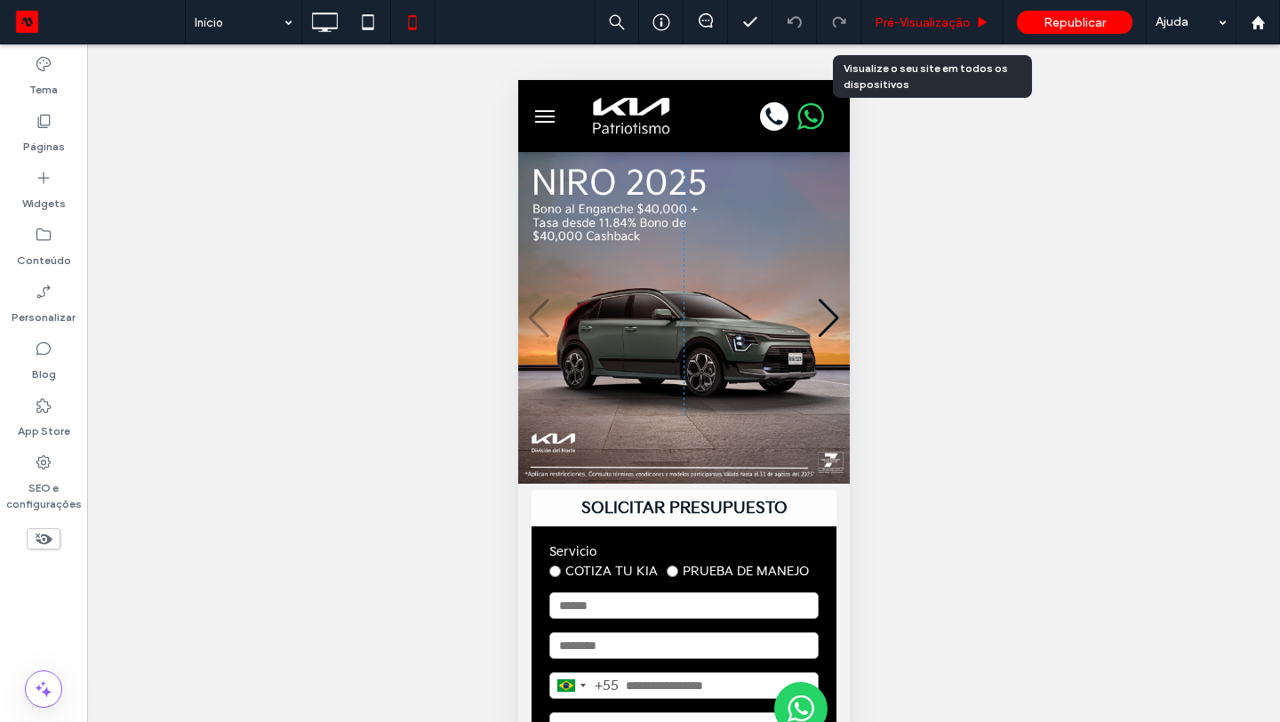
click at [954, 20] on span "Pré-Visualizaçāo" at bounding box center [923, 22] width 96 height 15
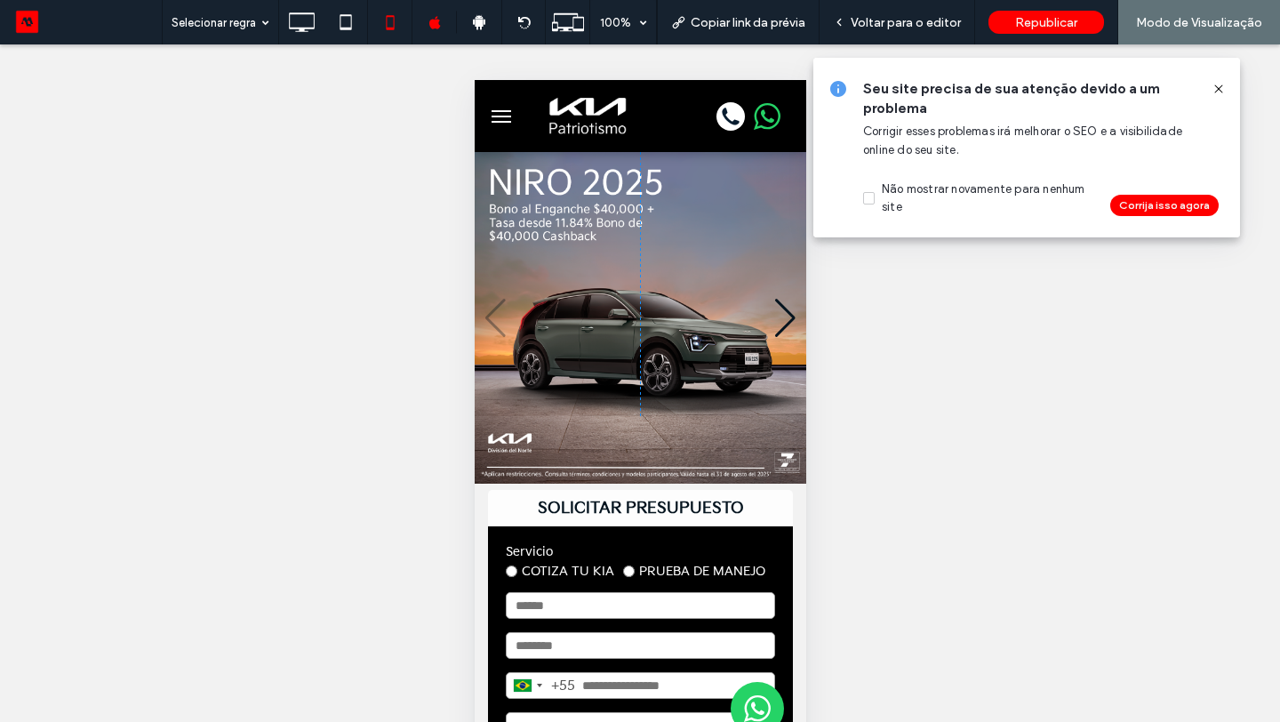
click at [586, 115] on img at bounding box center [586, 116] width 102 height 54
click at [1222, 89] on icon at bounding box center [1219, 89] width 14 height 14
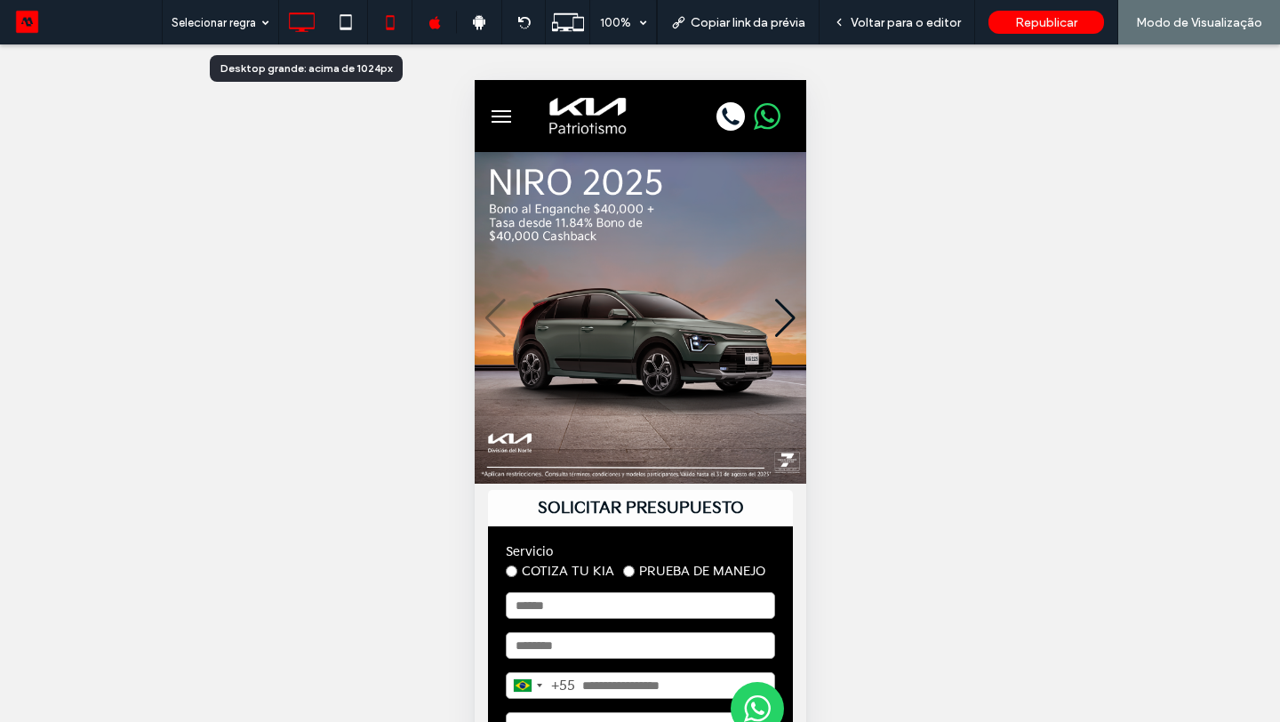
click at [307, 30] on icon at bounding box center [302, 22] width 36 height 36
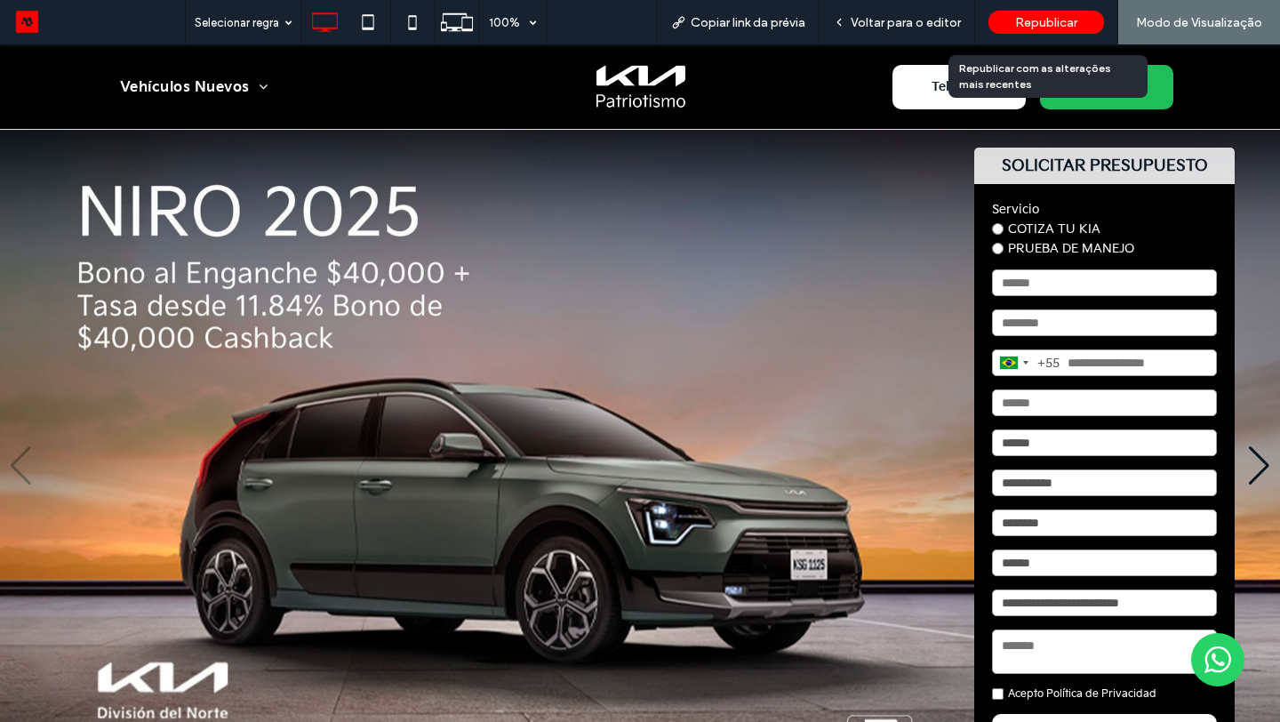
click at [1079, 30] on div "Republicar" at bounding box center [1047, 22] width 116 height 23
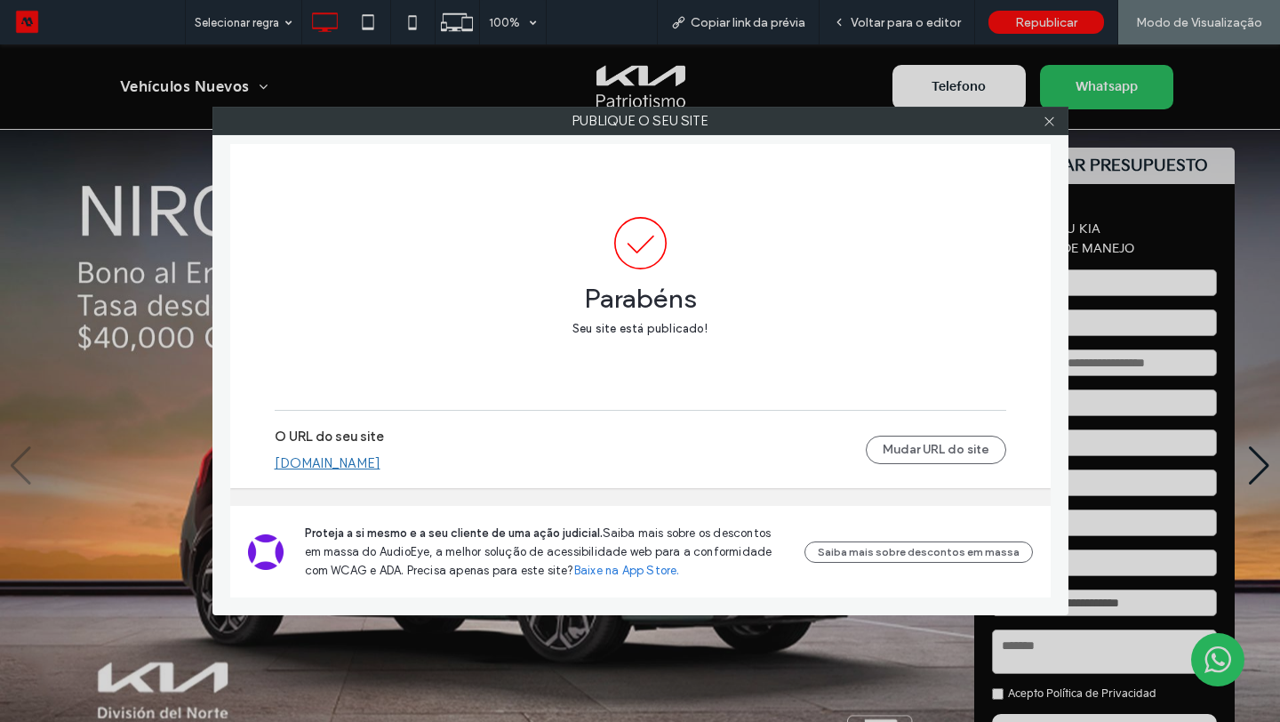
click at [381, 465] on link "kiapatriotismo.motorleads.co" at bounding box center [328, 463] width 106 height 16
click at [916, 440] on button "Mudar URL do site" at bounding box center [936, 450] width 140 height 28
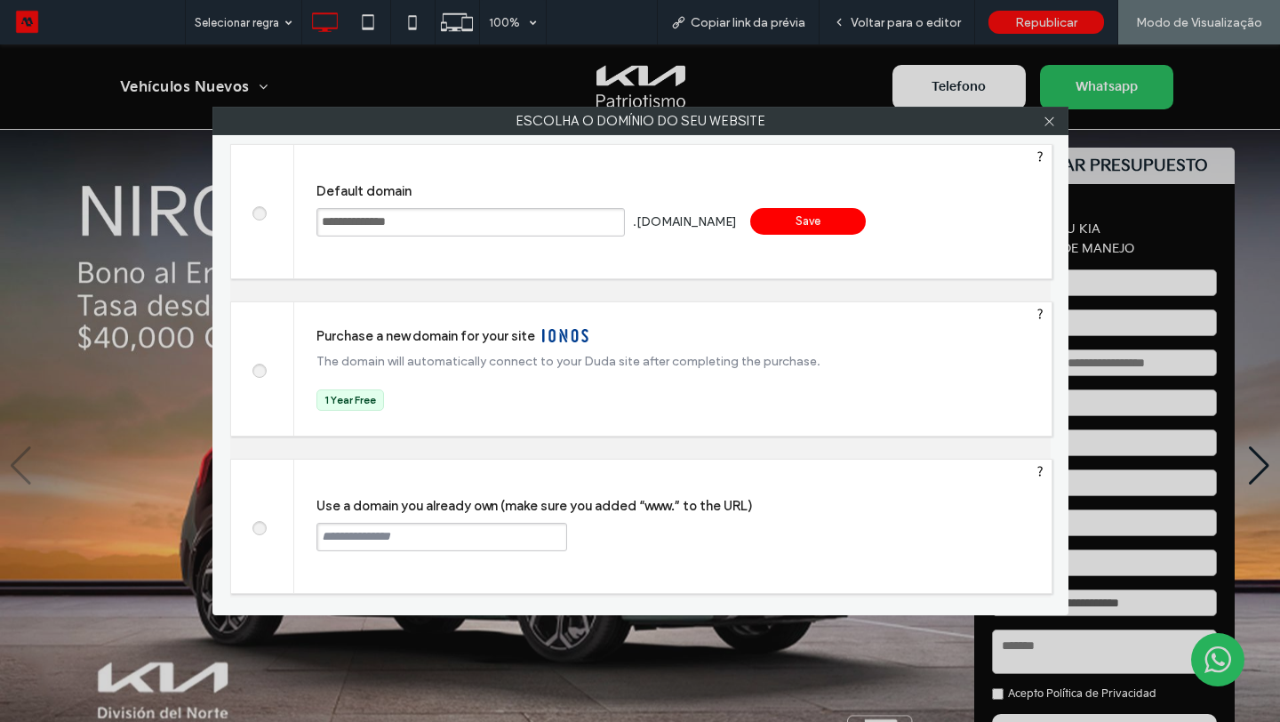
click at [483, 213] on input "**********" at bounding box center [471, 222] width 309 height 28
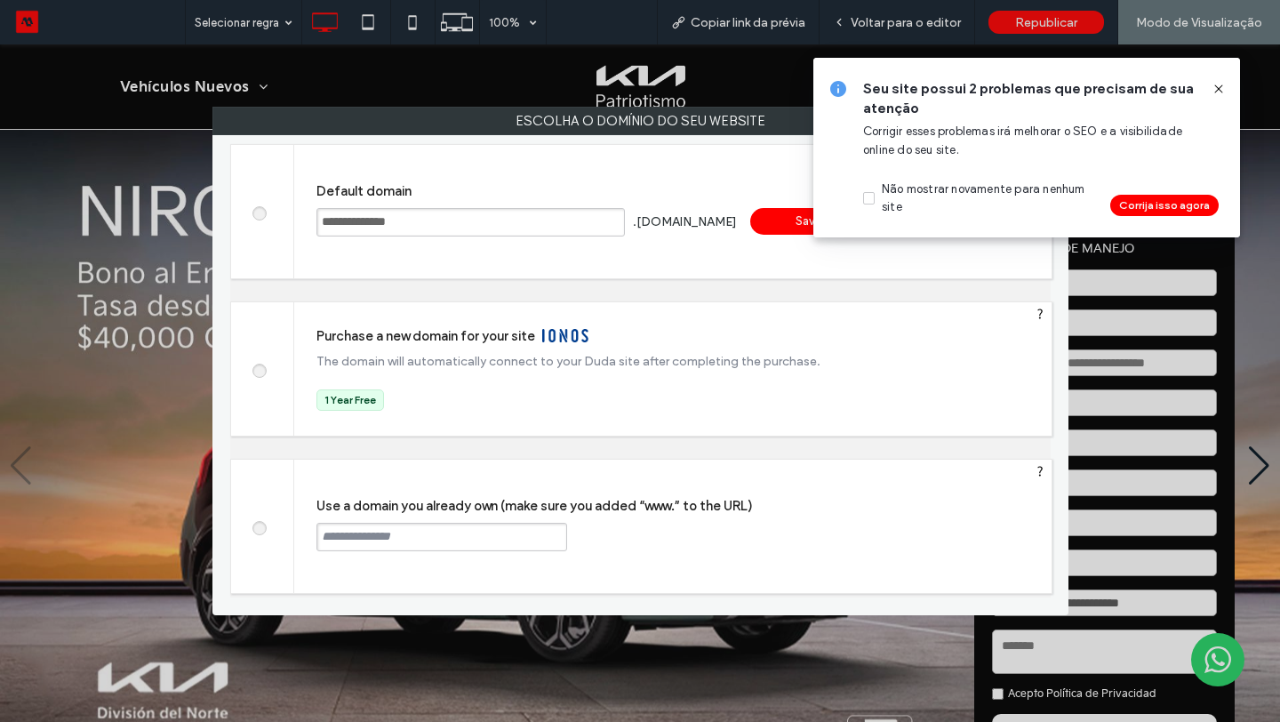
click at [479, 216] on input "**********" at bounding box center [471, 222] width 309 height 28
type input "**********"
click at [770, 217] on div "Save" at bounding box center [808, 221] width 116 height 27
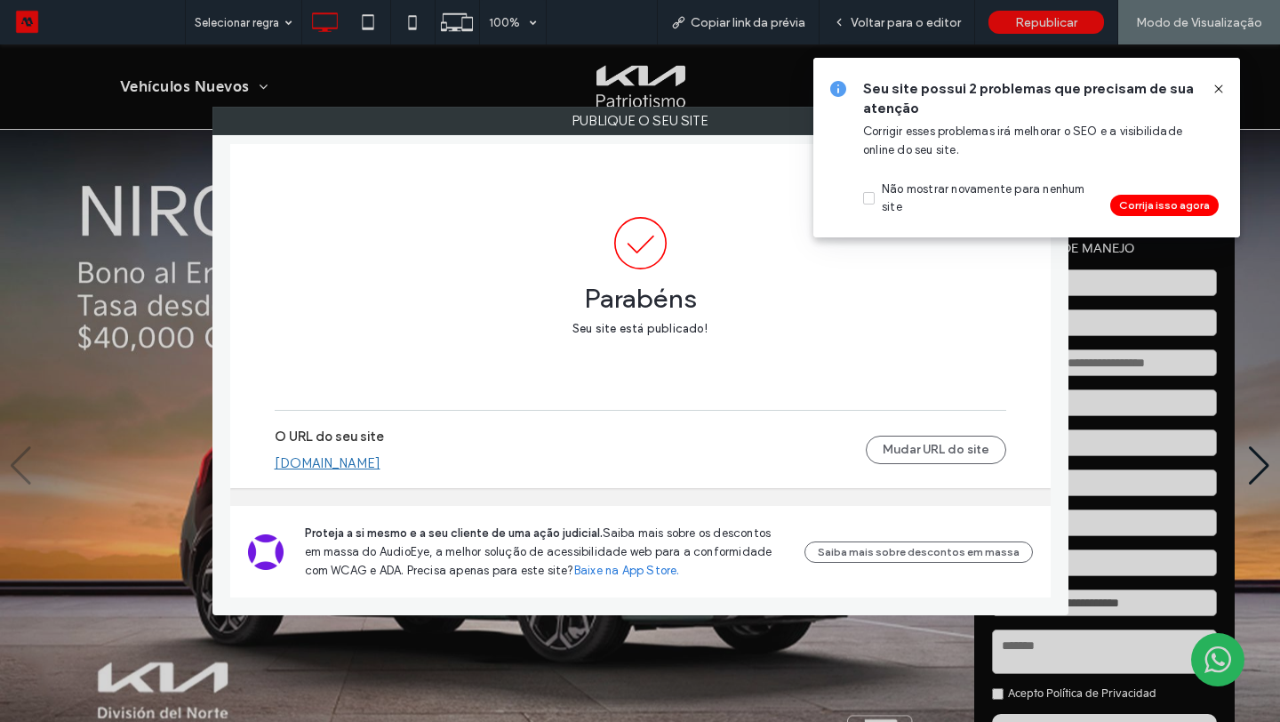
click at [1214, 85] on icon at bounding box center [1219, 89] width 14 height 14
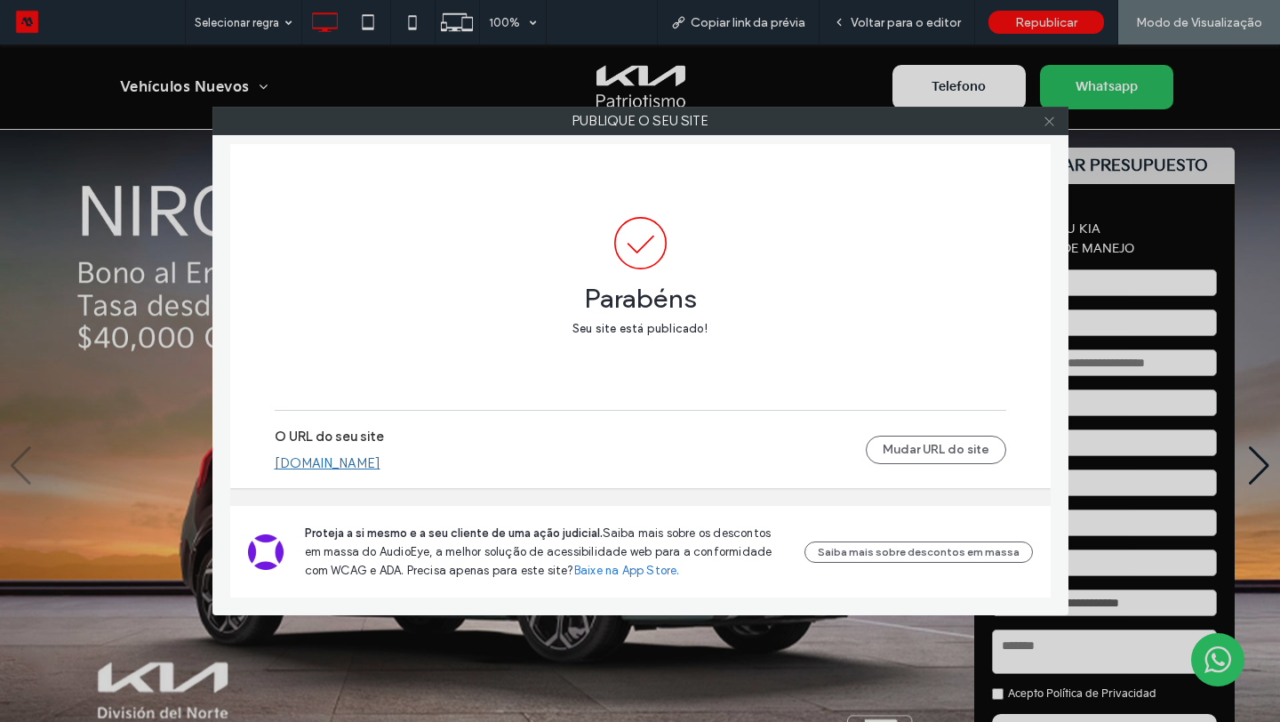
click at [1050, 124] on icon at bounding box center [1049, 121] width 13 height 13
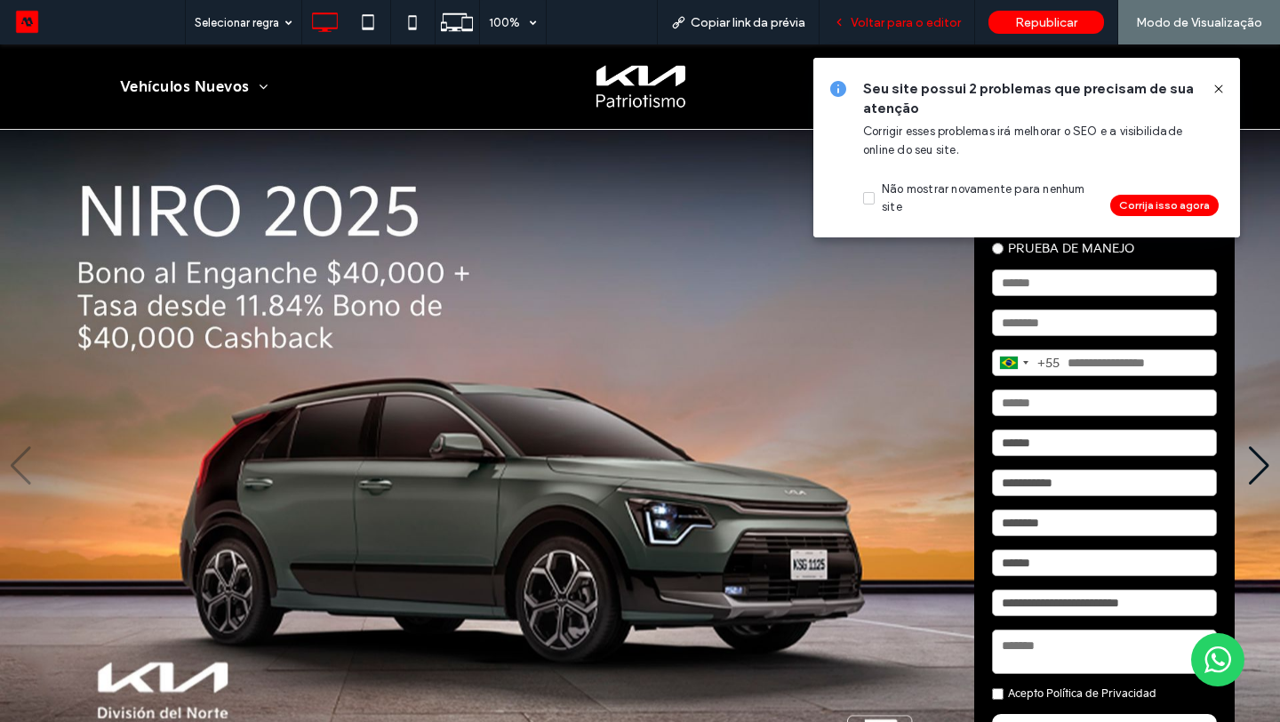
click at [900, 5] on div "Voltar para o editor" at bounding box center [898, 22] width 156 height 44
click at [906, 18] on span "Voltar para o editor" at bounding box center [906, 22] width 110 height 15
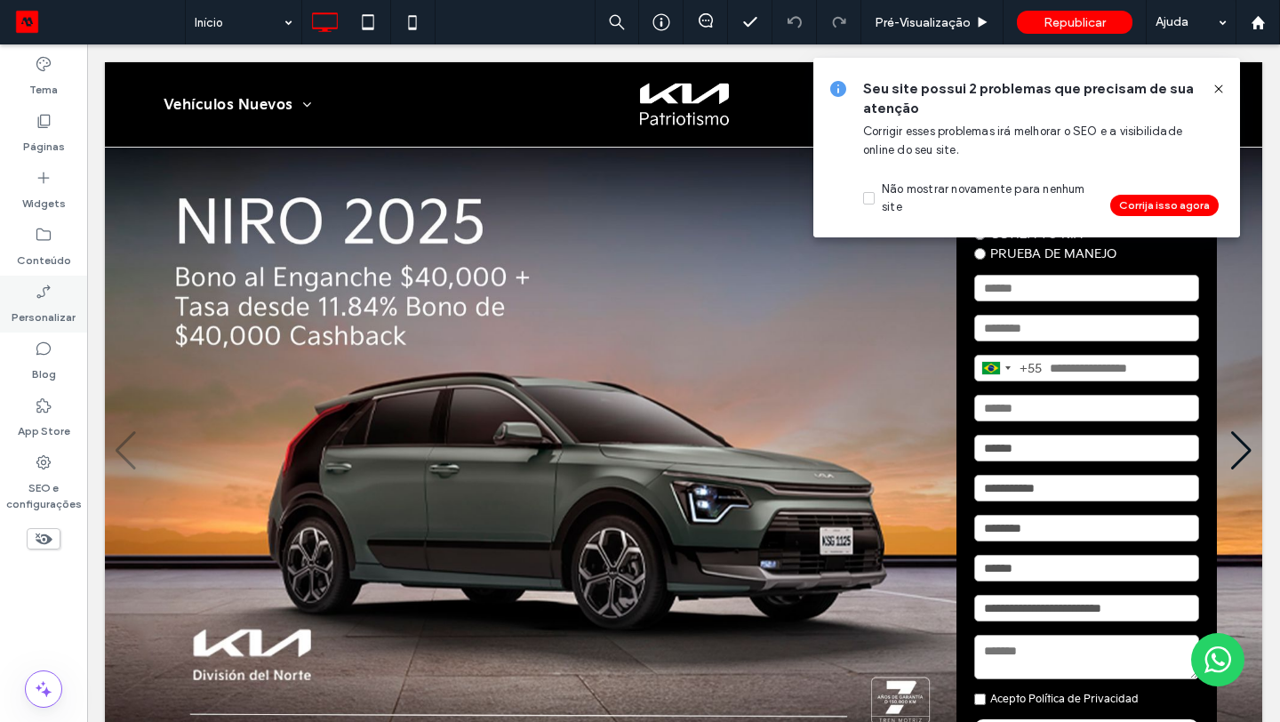
click at [71, 295] on div "Personalizar" at bounding box center [43, 304] width 87 height 57
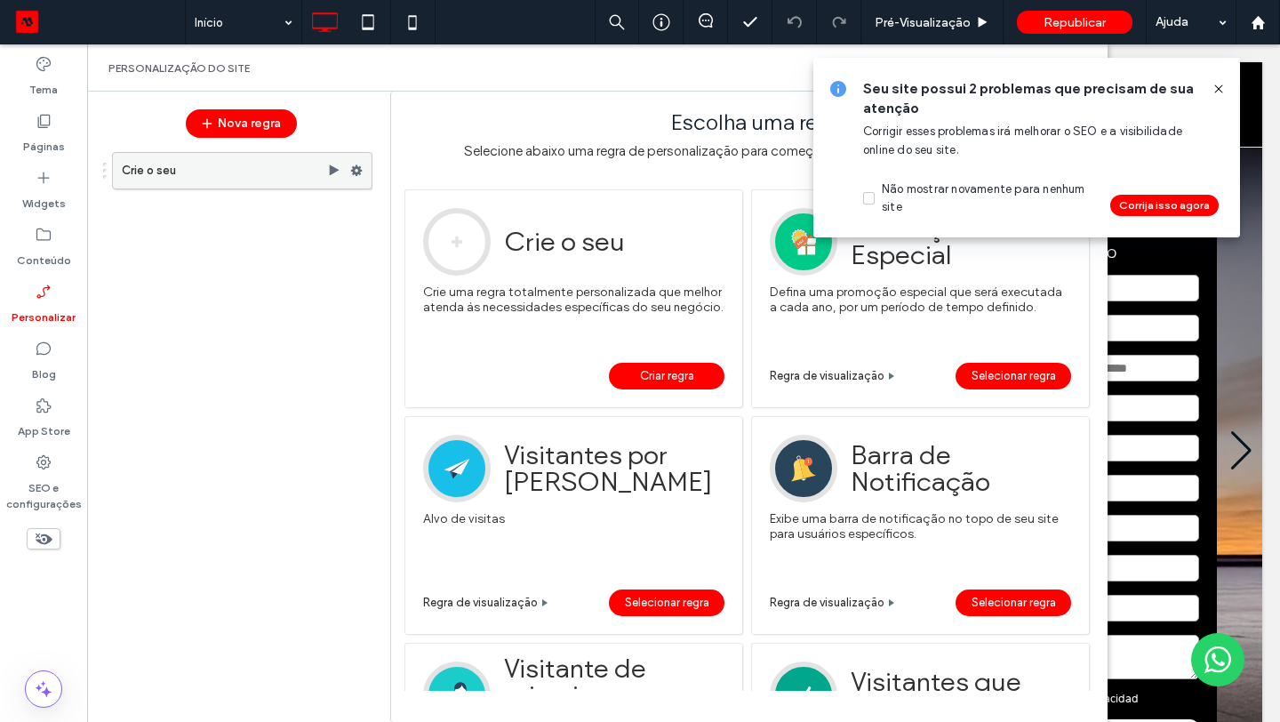
click at [365, 165] on div at bounding box center [360, 170] width 21 height 27
click at [335, 172] on use at bounding box center [335, 169] width 10 height 11
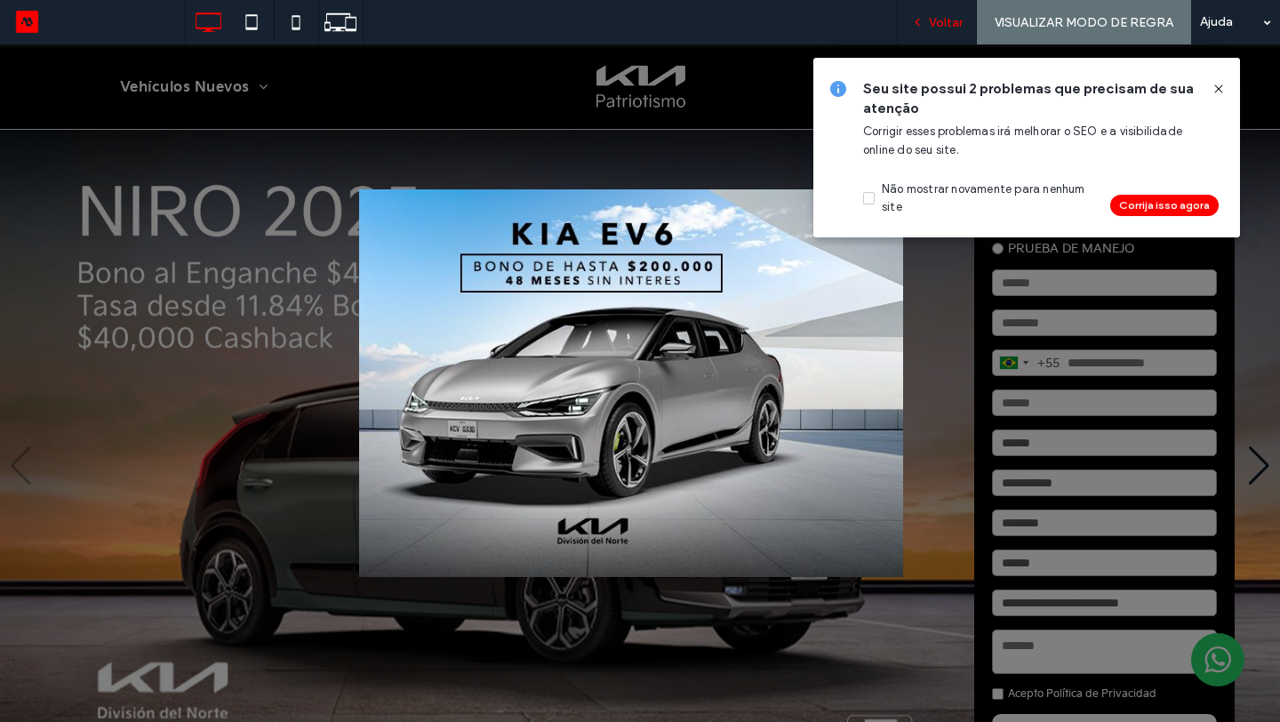
click at [949, 26] on span "Voltar" at bounding box center [946, 22] width 34 height 15
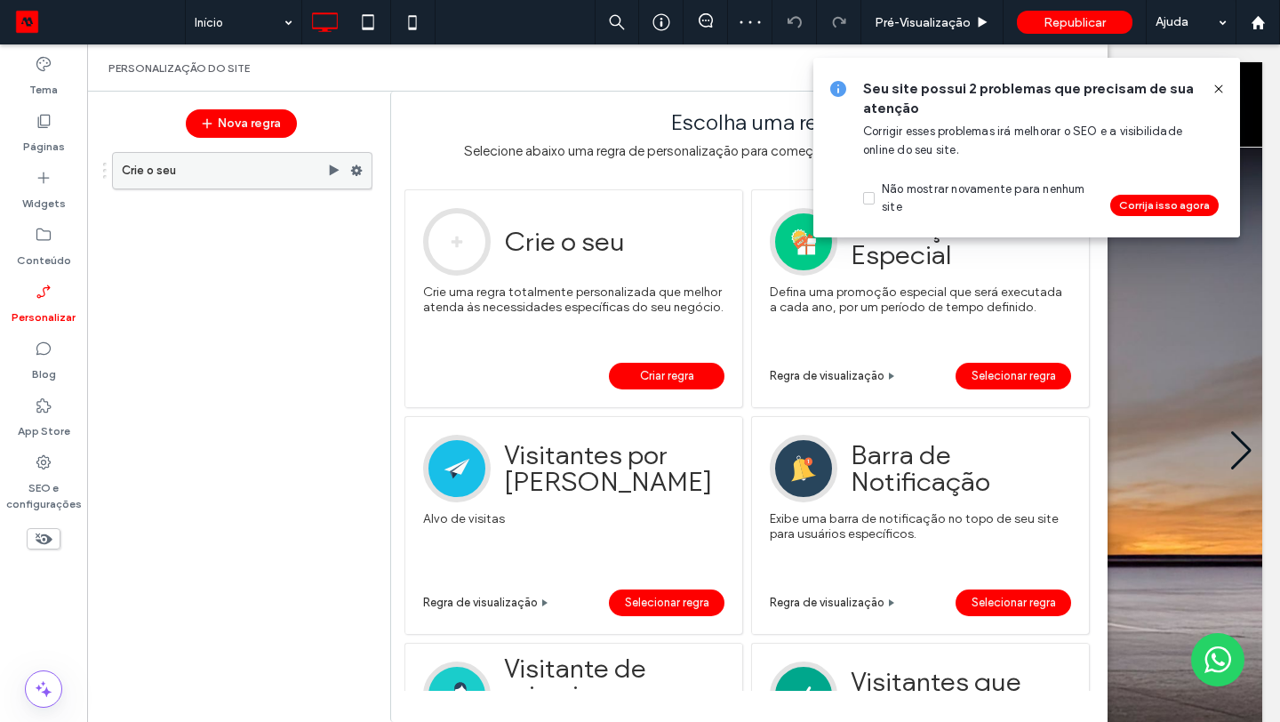
click at [357, 169] on use at bounding box center [357, 170] width 12 height 11
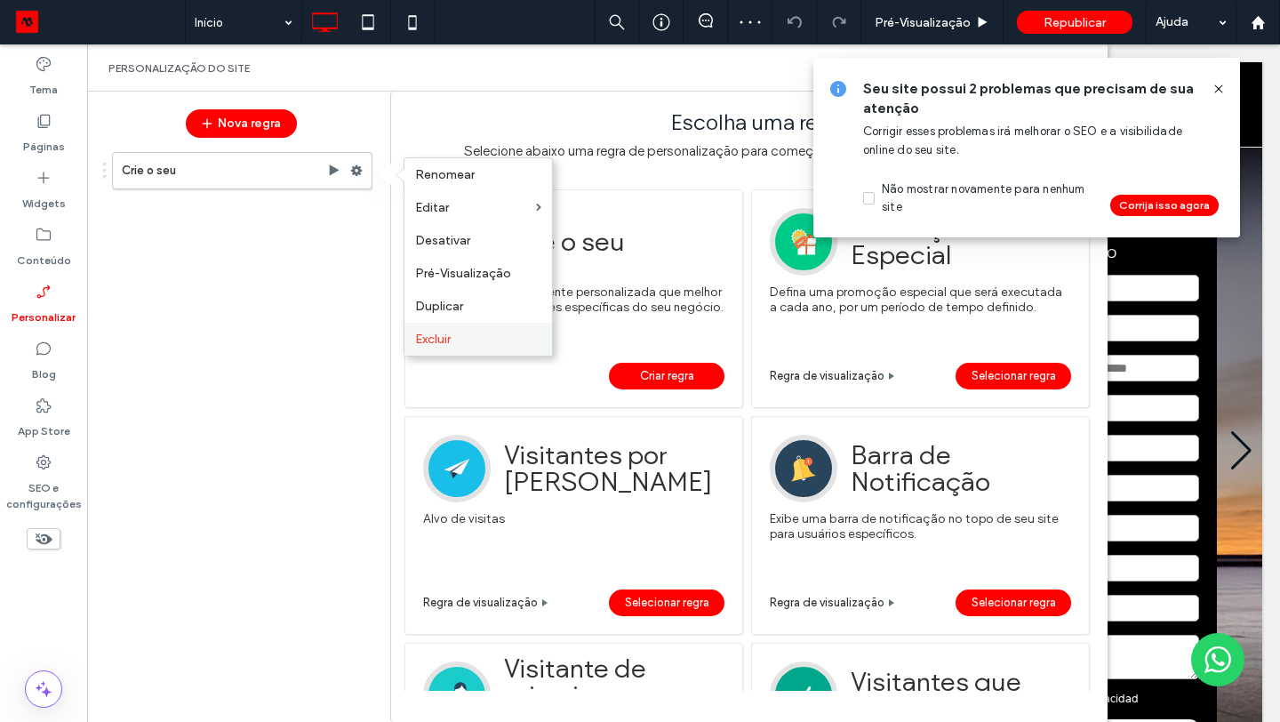
click at [431, 341] on span "Excluir" at bounding box center [433, 339] width 36 height 15
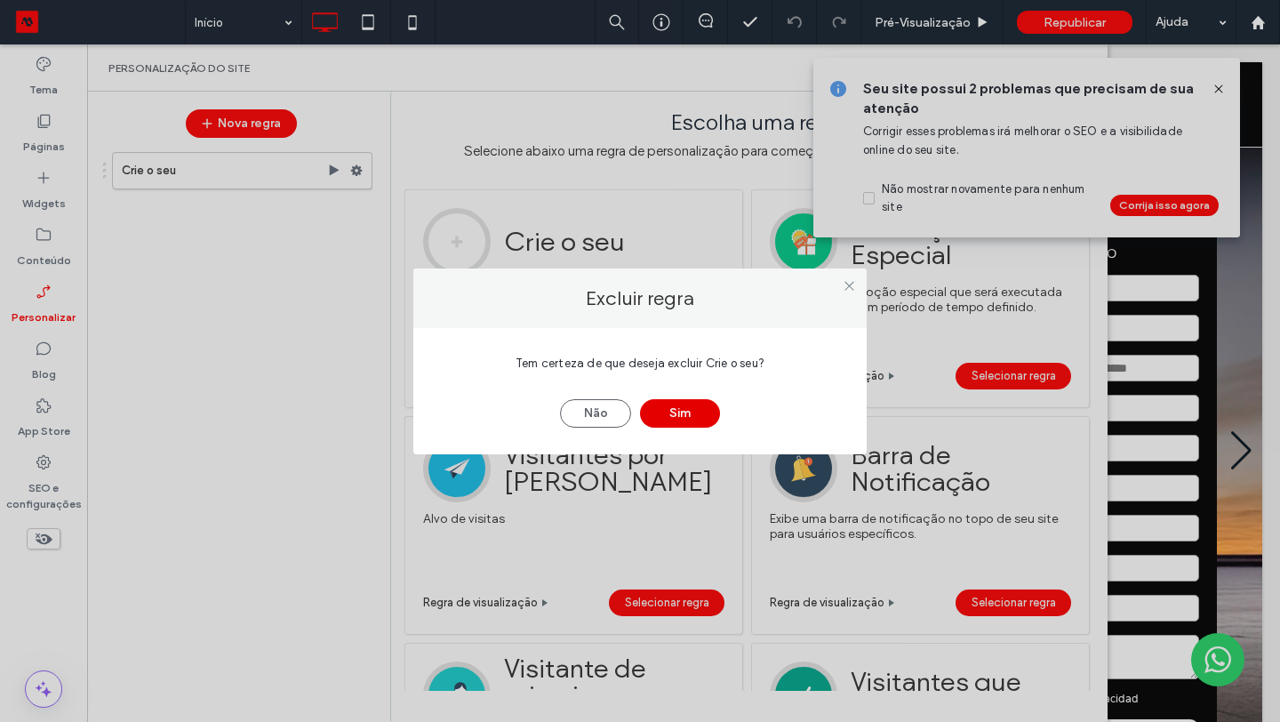
click at [678, 404] on button "Sim" at bounding box center [680, 413] width 80 height 28
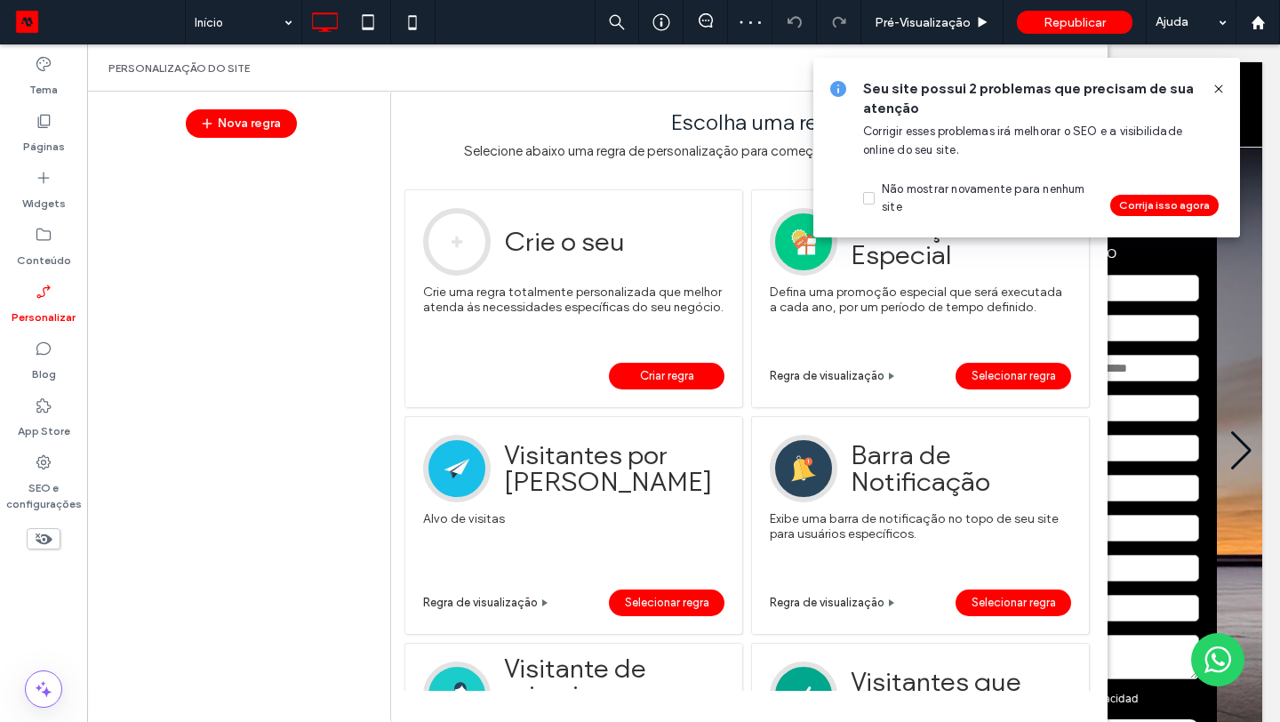
click at [1215, 92] on use at bounding box center [1219, 88] width 8 height 8
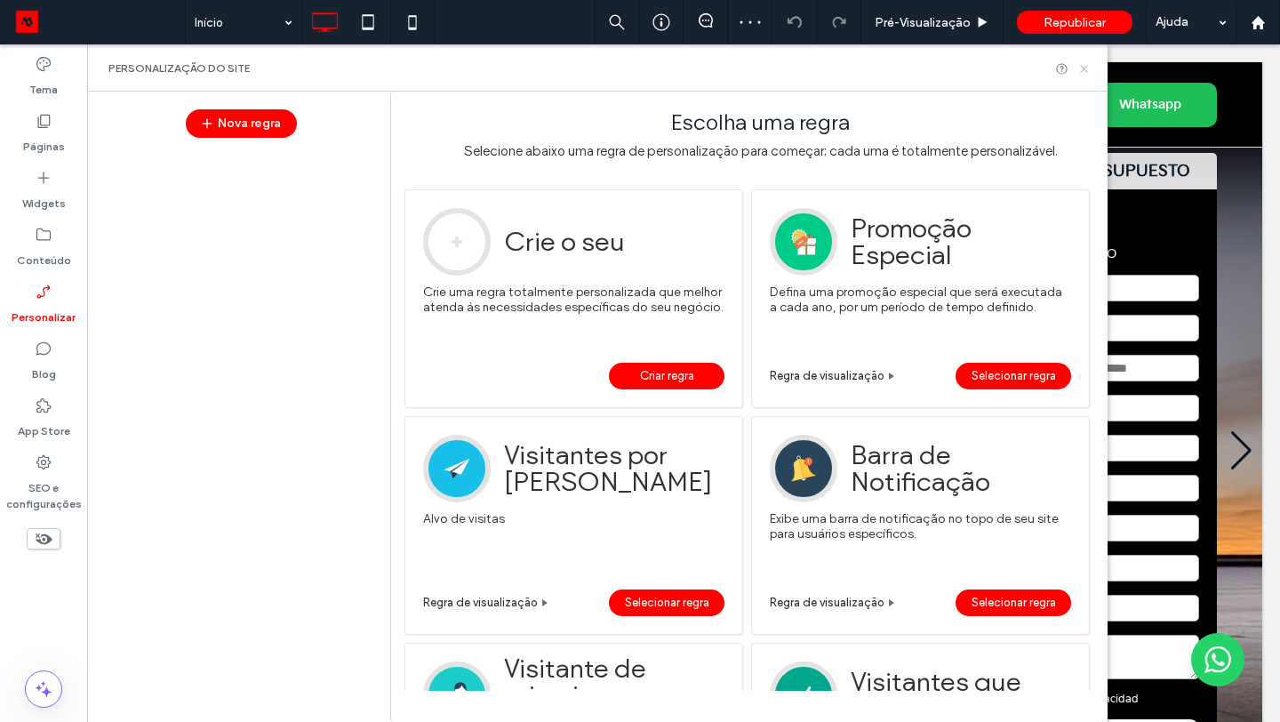
click at [1082, 64] on icon at bounding box center [1084, 68] width 13 height 13
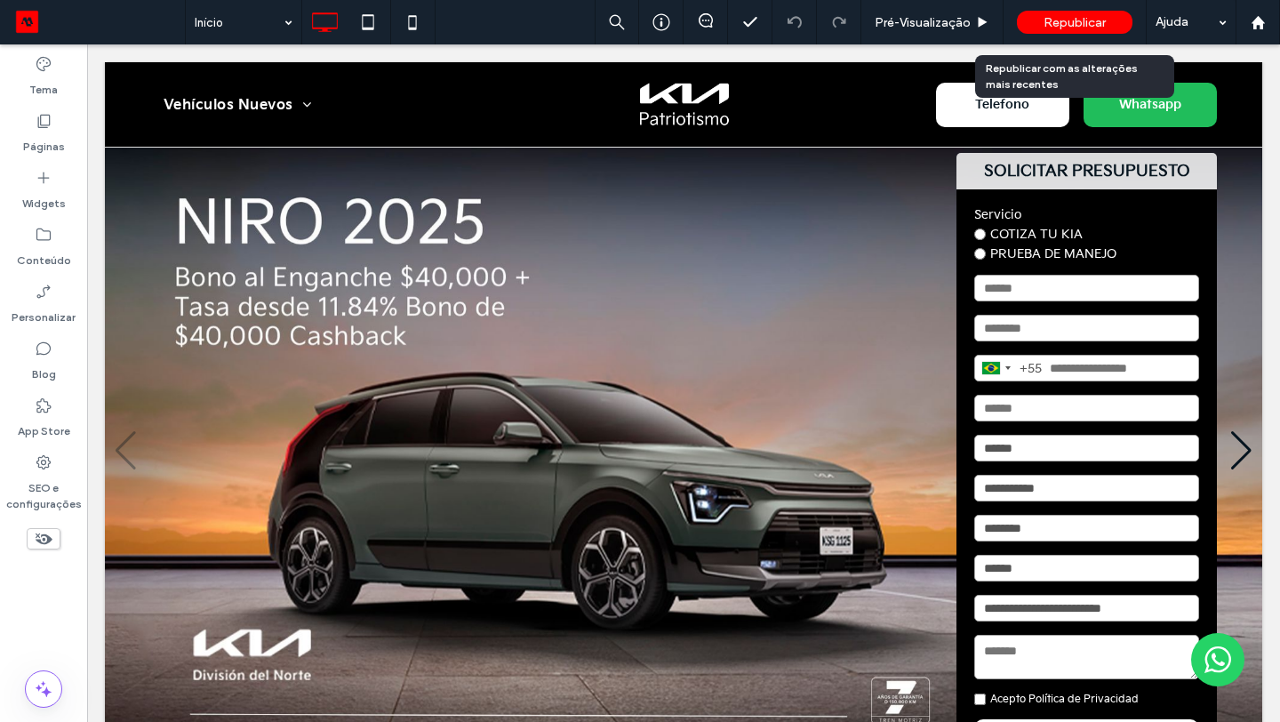
click at [1093, 24] on span "Republicar" at bounding box center [1075, 22] width 62 height 15
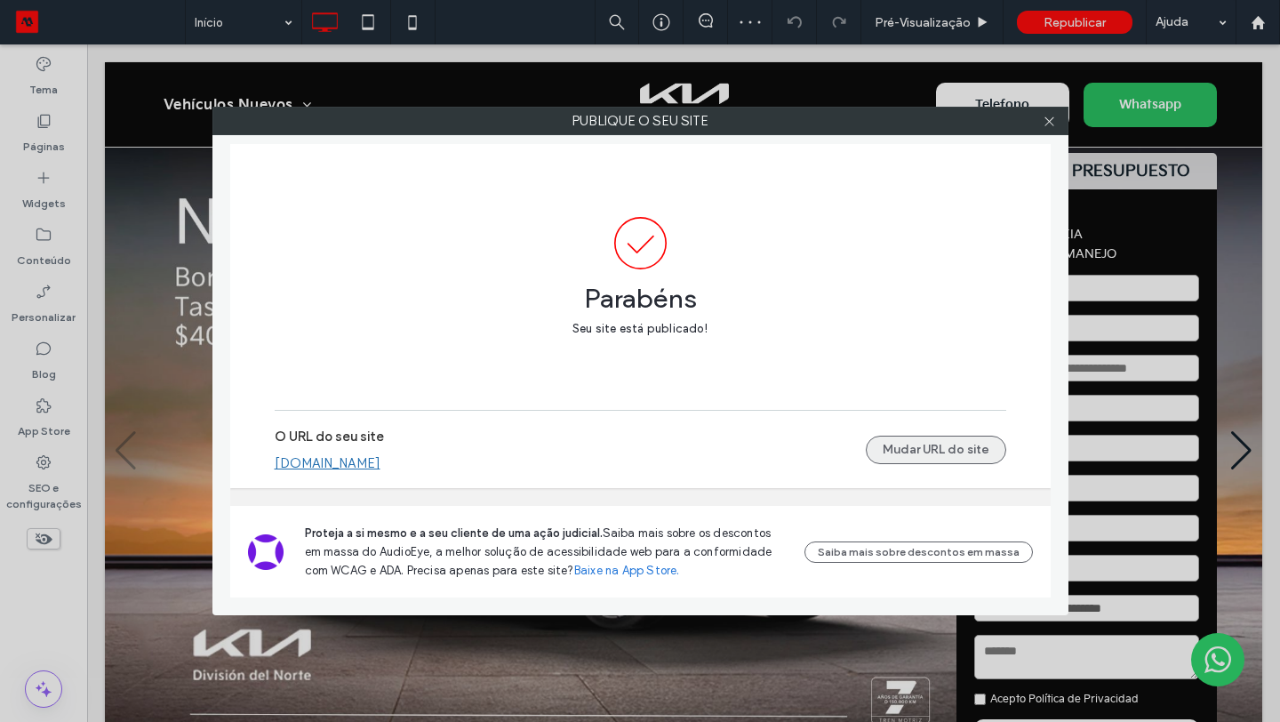
click at [894, 452] on button "Mudar URL do site" at bounding box center [936, 450] width 140 height 28
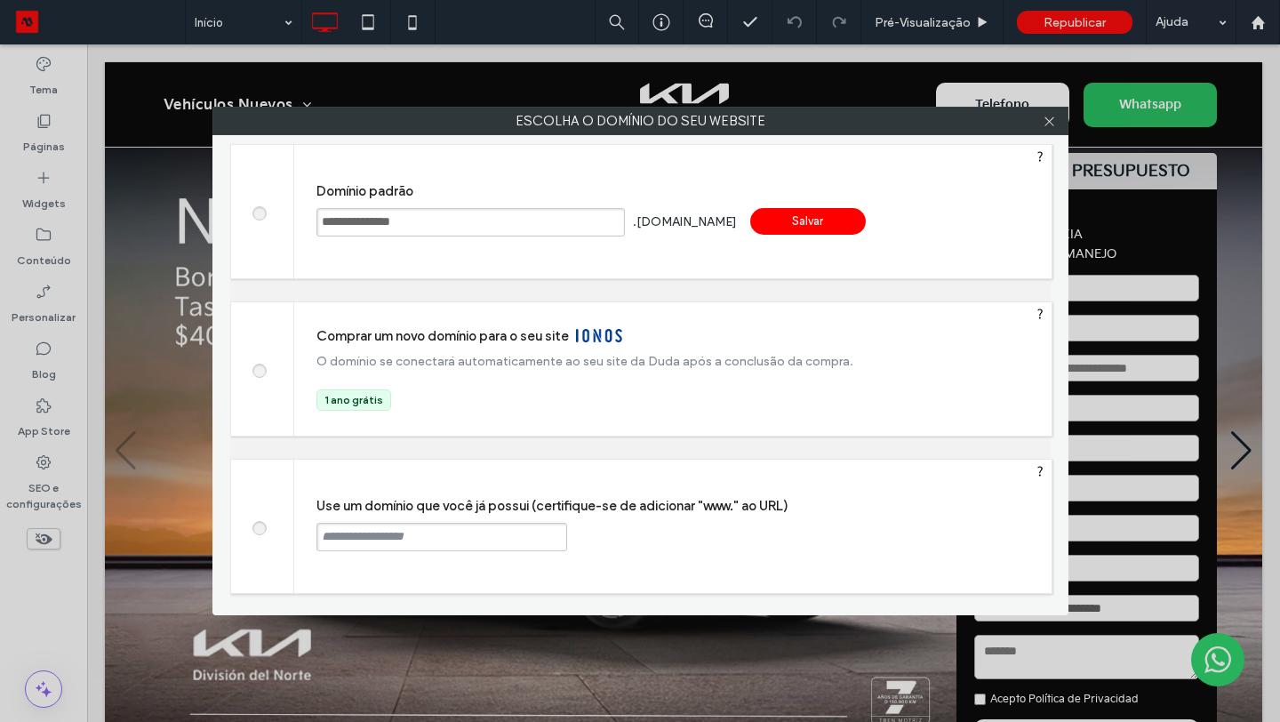
click at [487, 538] on input "text" at bounding box center [442, 537] width 251 height 28
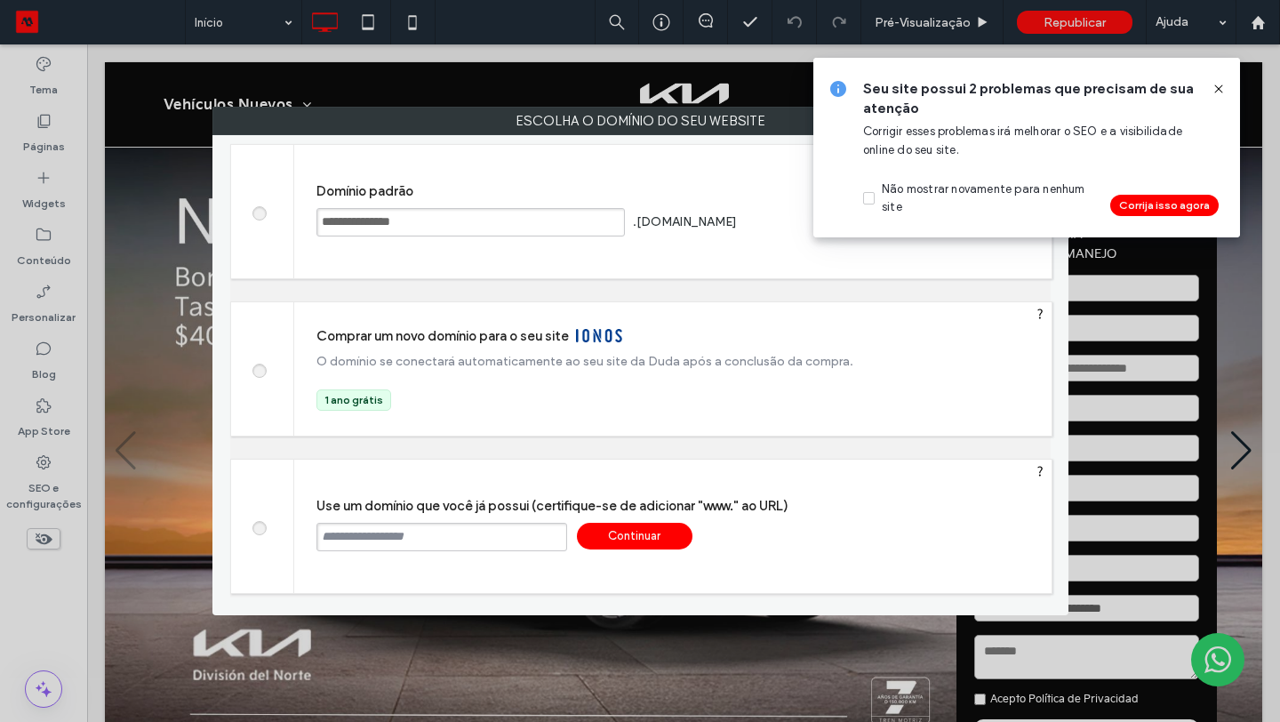
paste input "**********"
type input "**********"
click at [646, 539] on div "Continuar" at bounding box center [635, 536] width 116 height 27
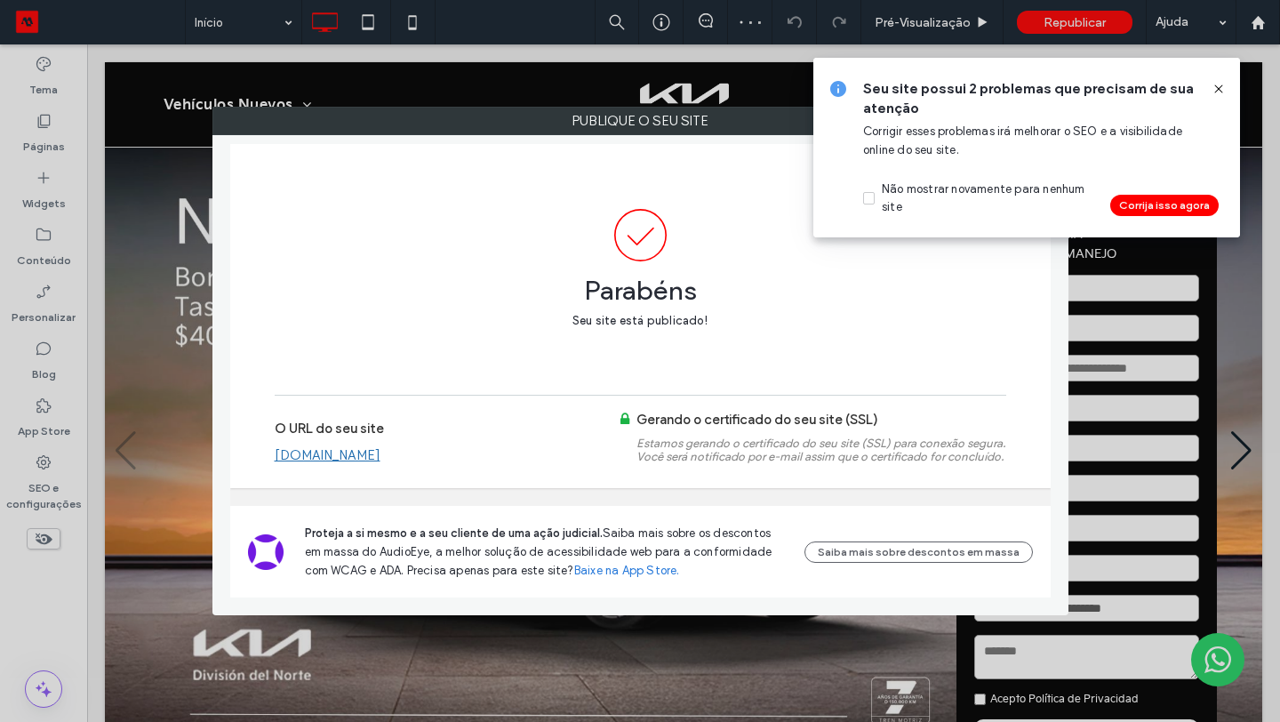
click at [1219, 89] on use at bounding box center [1219, 88] width 8 height 8
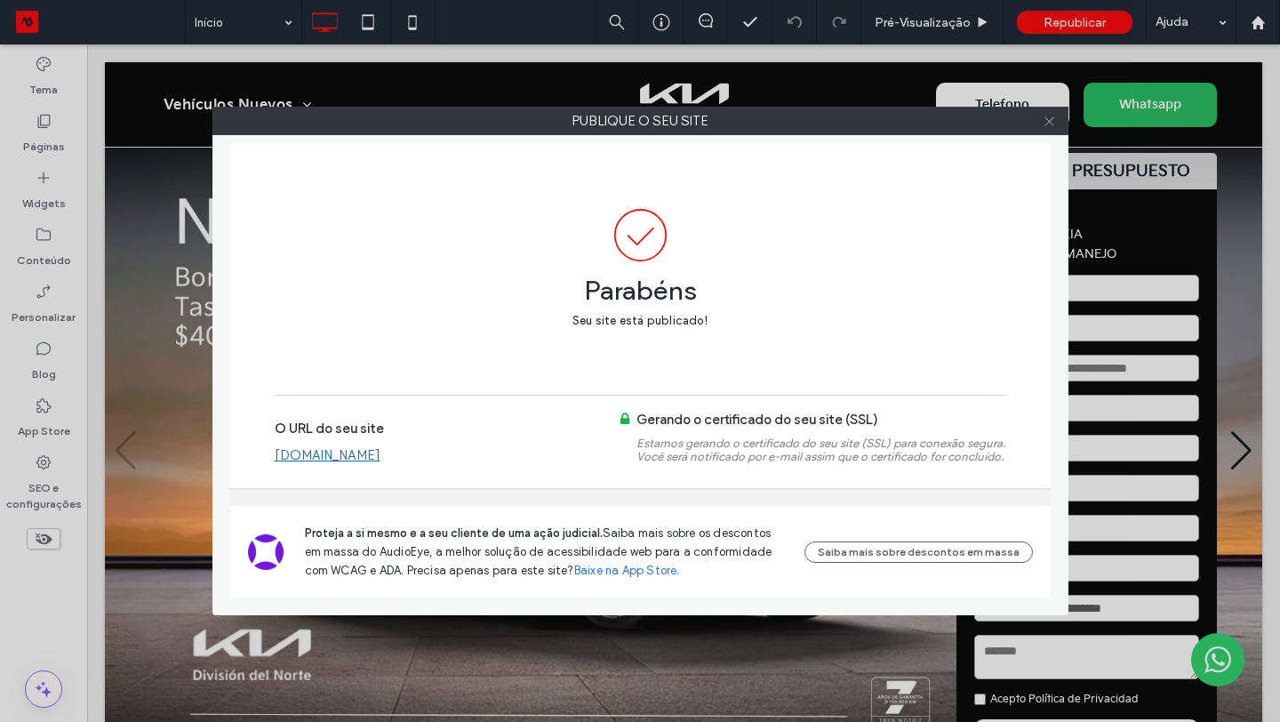
click at [1047, 120] on icon at bounding box center [1049, 121] width 13 height 13
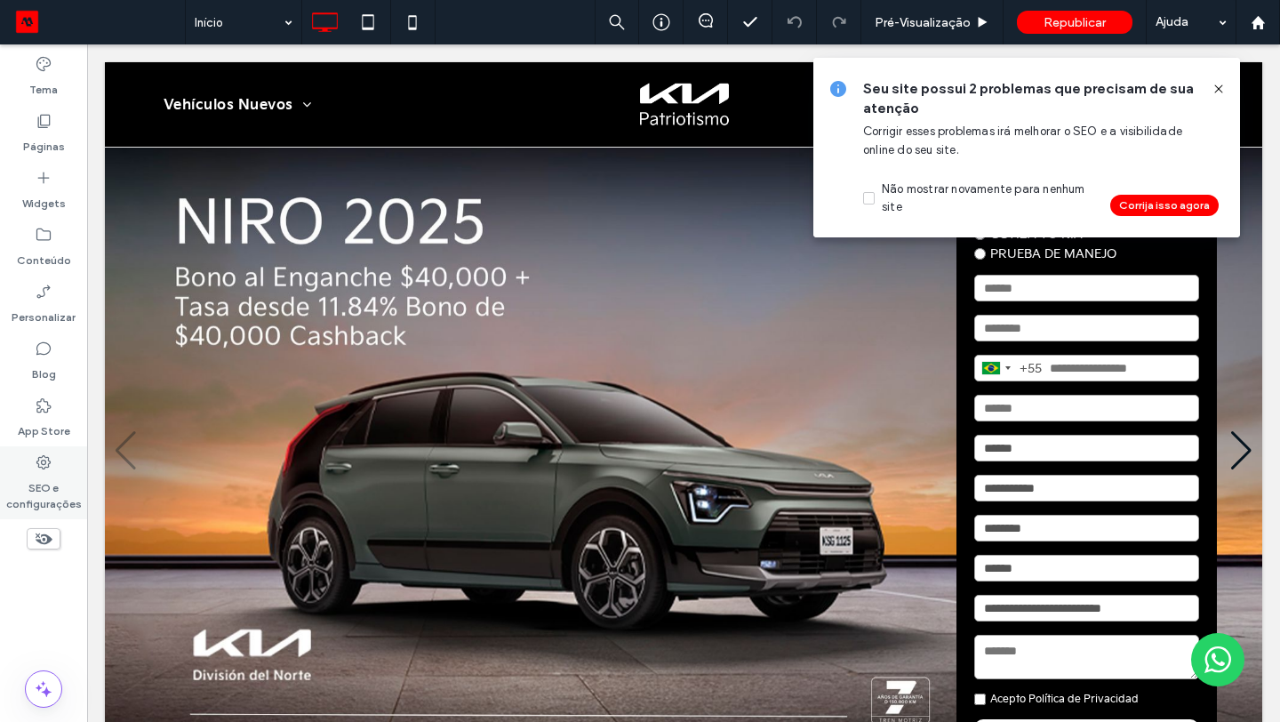
click at [31, 465] on div "SEO e configurações" at bounding box center [43, 482] width 87 height 73
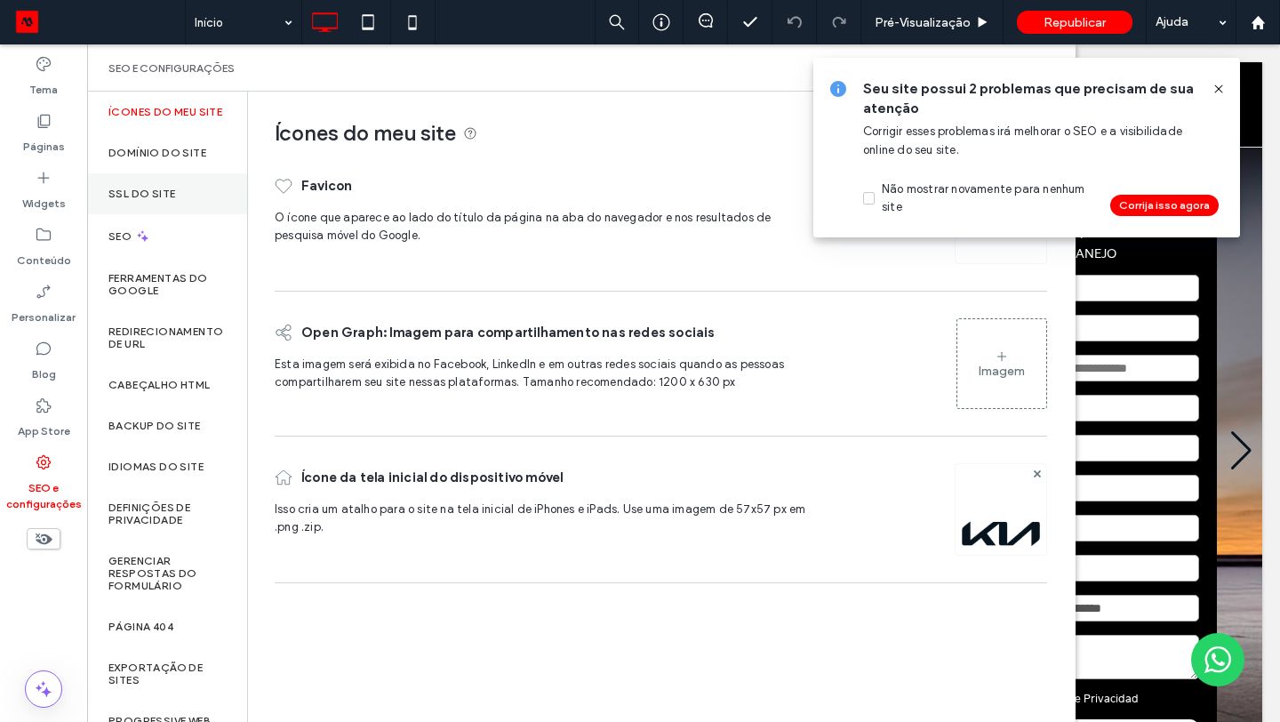
click at [175, 204] on div "SSL do site" at bounding box center [167, 193] width 160 height 41
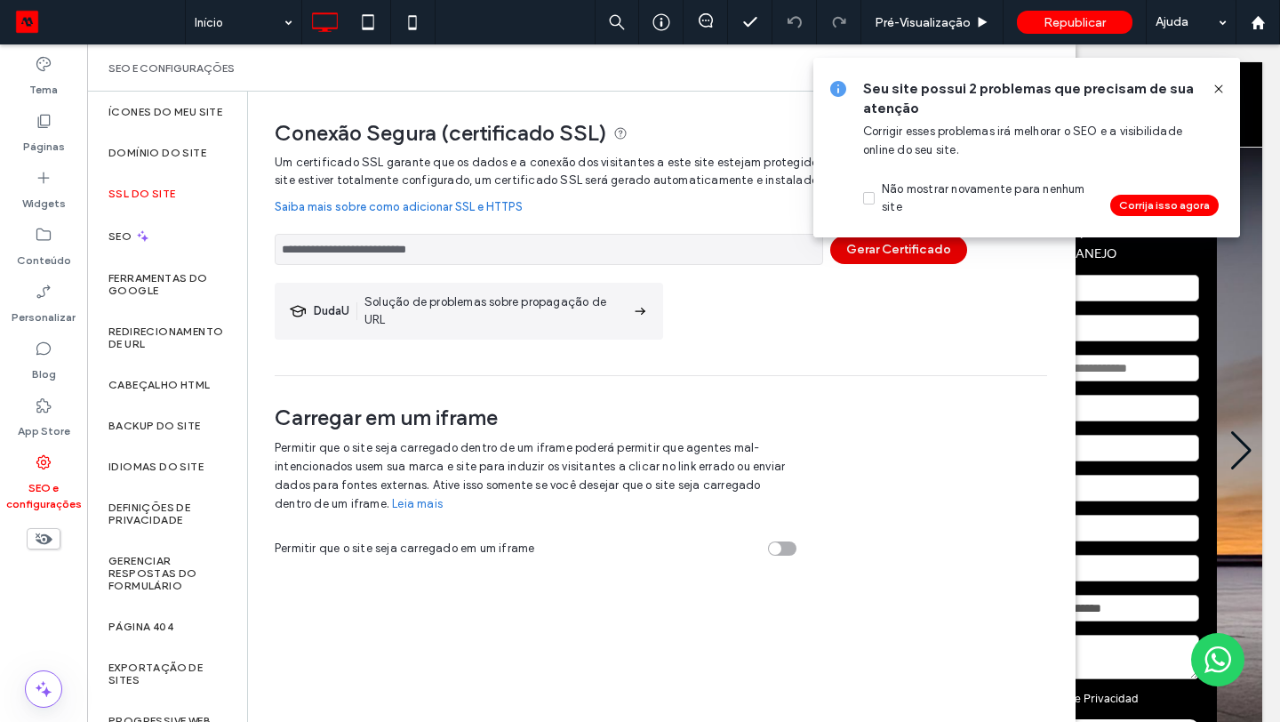
click at [863, 243] on button "Gerar Certificado" at bounding box center [898, 250] width 137 height 28
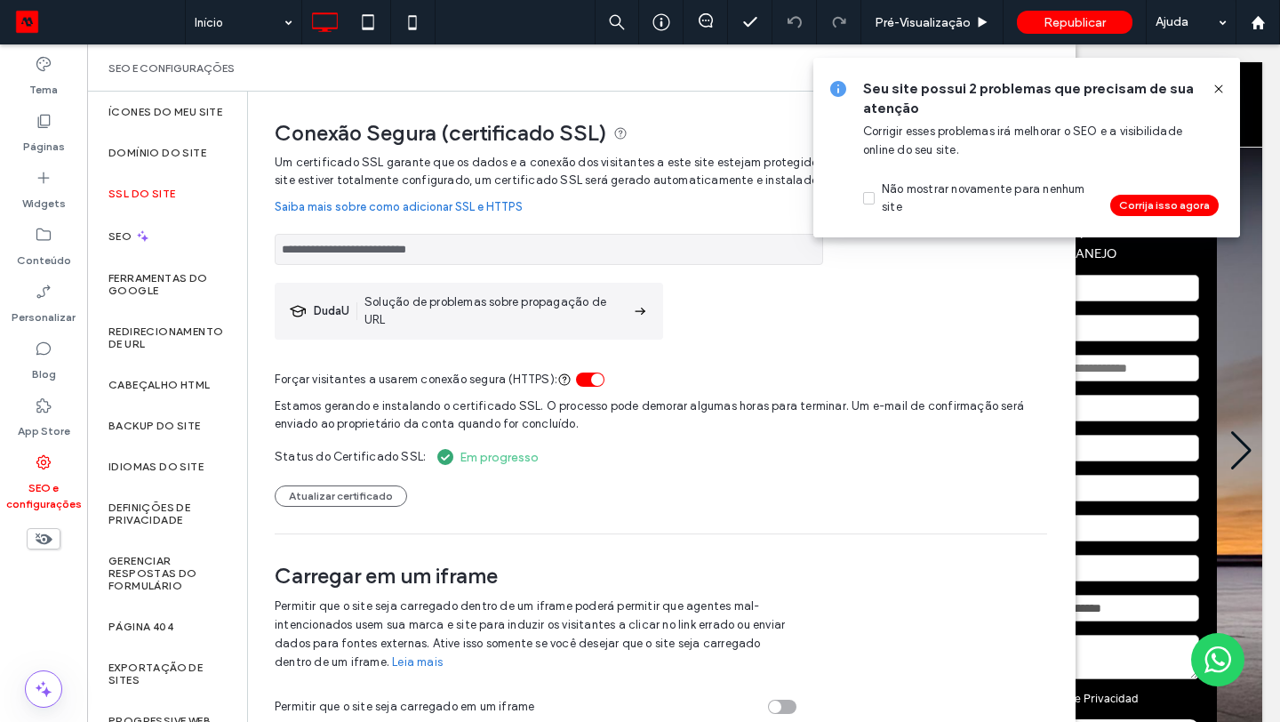
click at [1218, 92] on icon at bounding box center [1219, 89] width 14 height 14
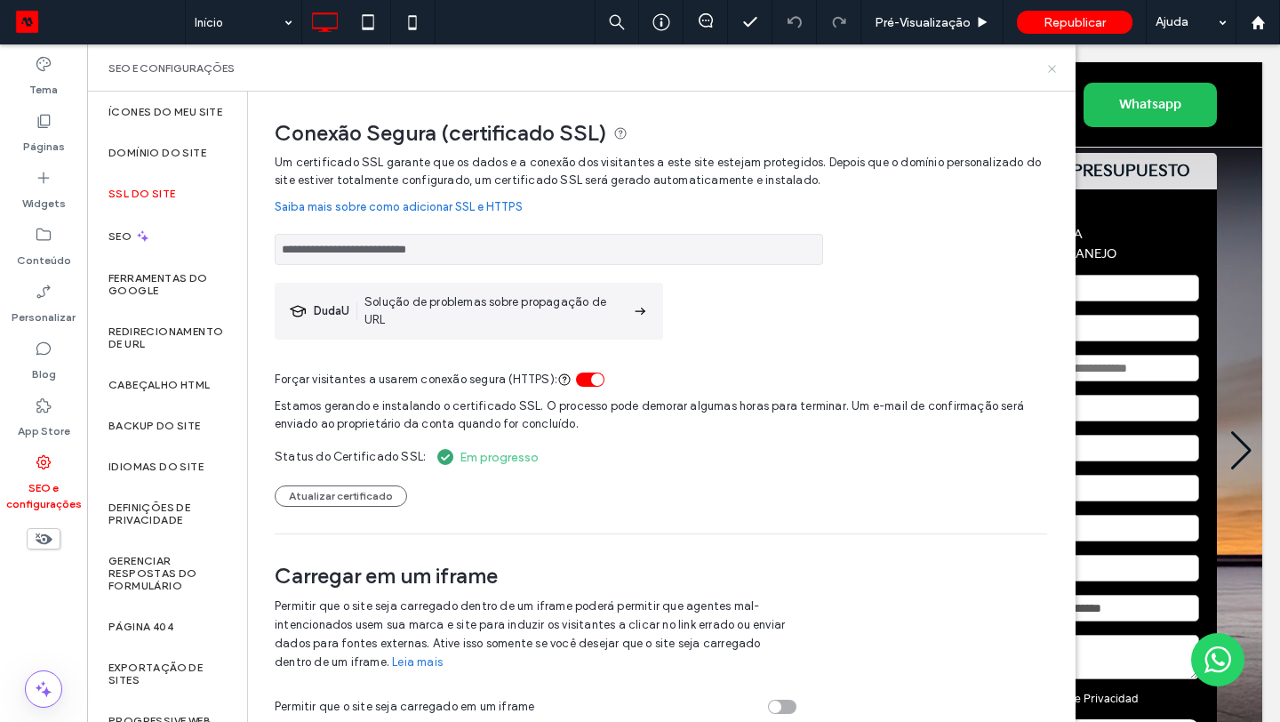
click at [1056, 69] on icon at bounding box center [1052, 68] width 13 height 13
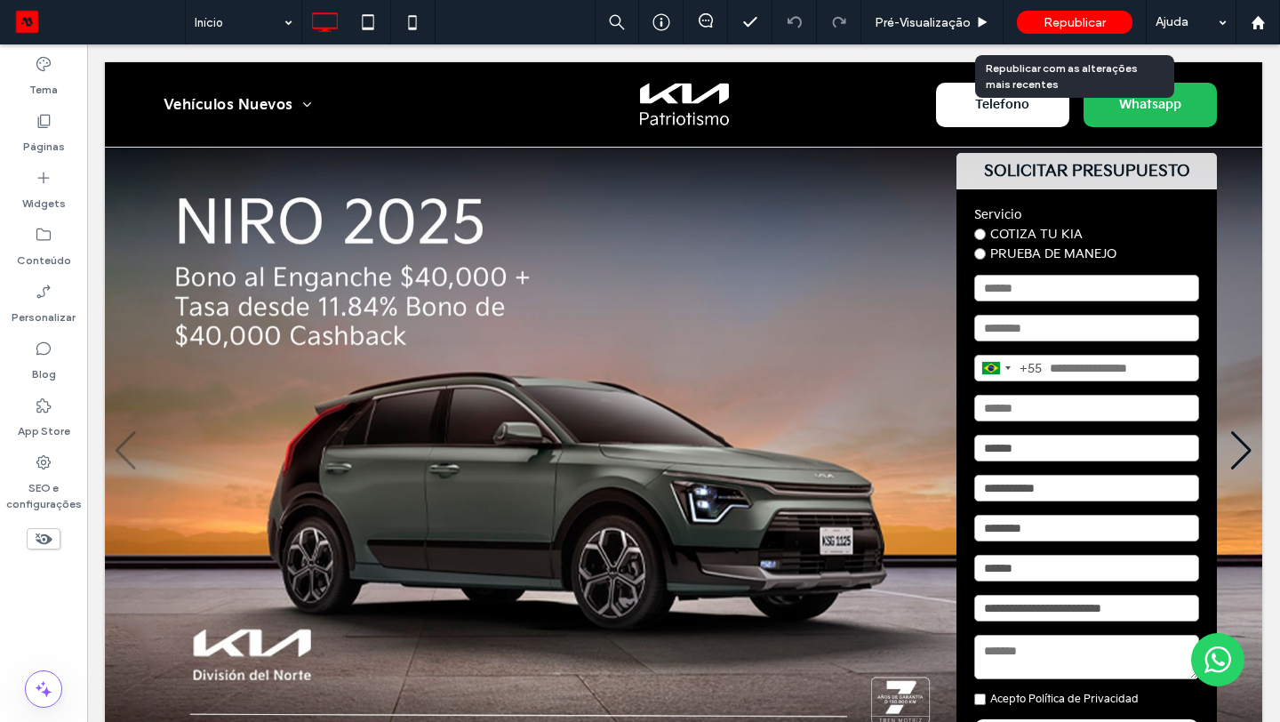
click at [1102, 21] on span "Republicar" at bounding box center [1075, 22] width 62 height 15
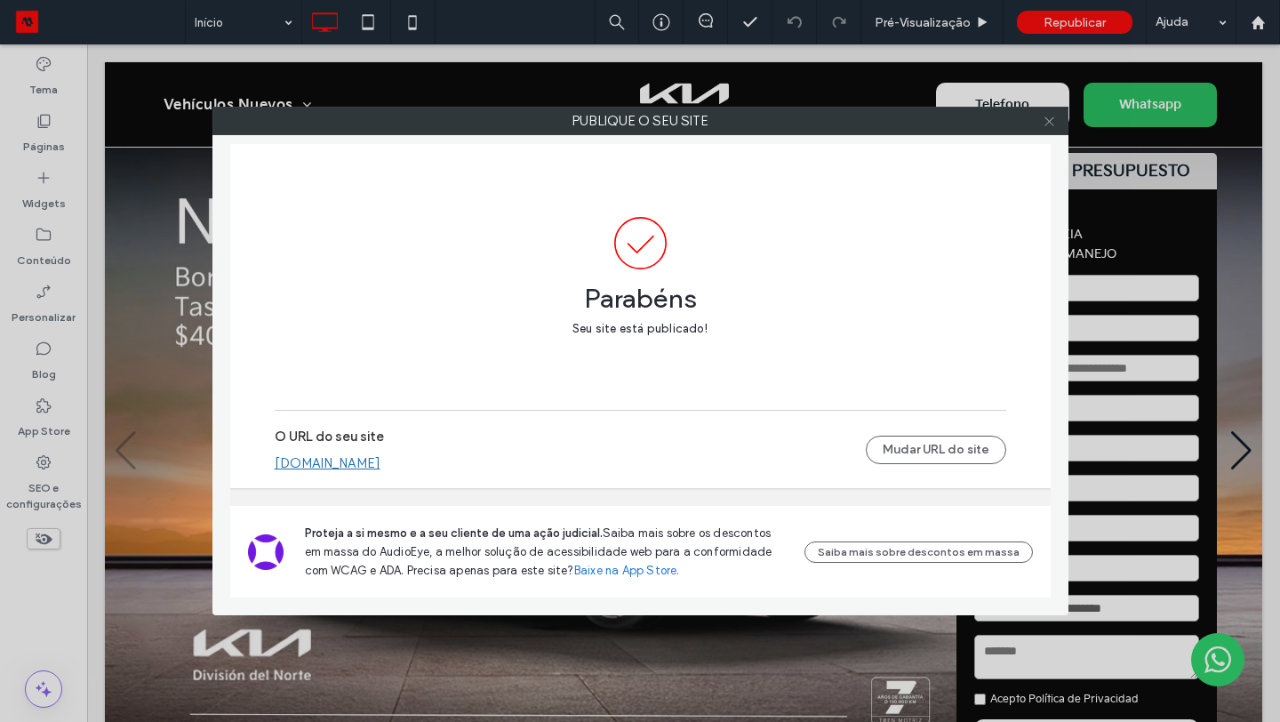
click at [1051, 126] on icon at bounding box center [1049, 121] width 13 height 13
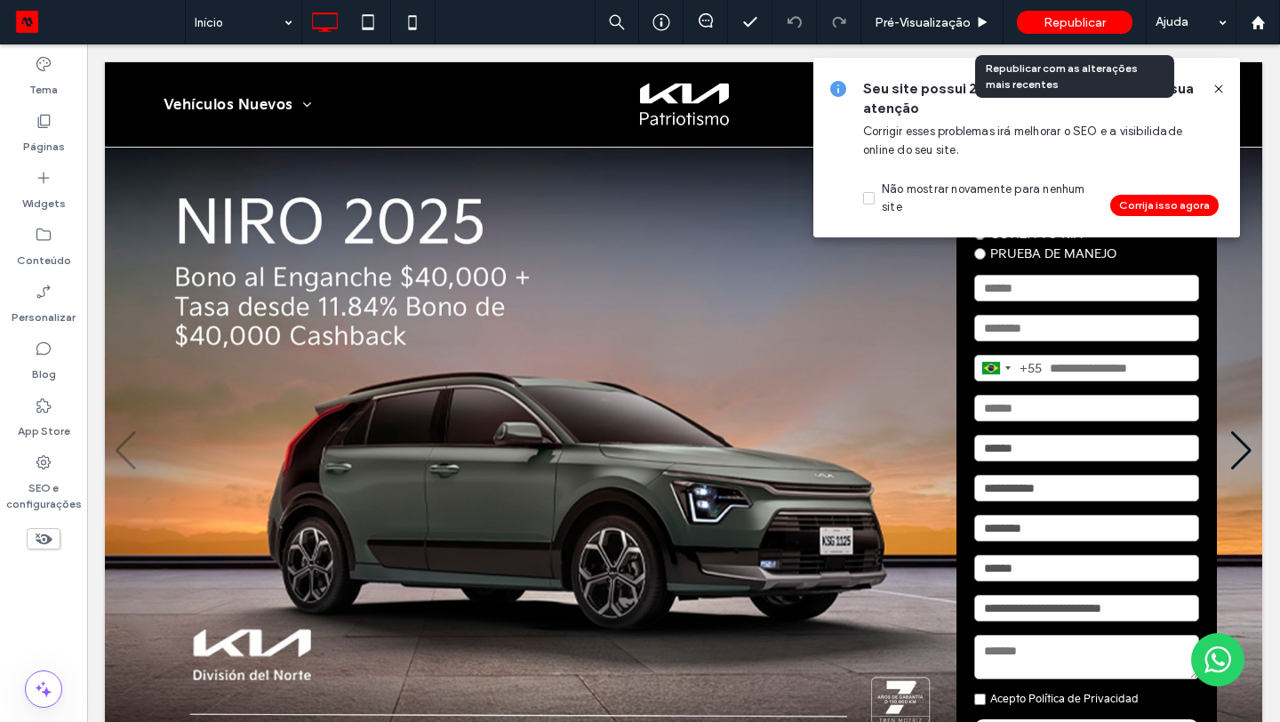
click at [1089, 28] on span "Republicar" at bounding box center [1075, 22] width 62 height 15
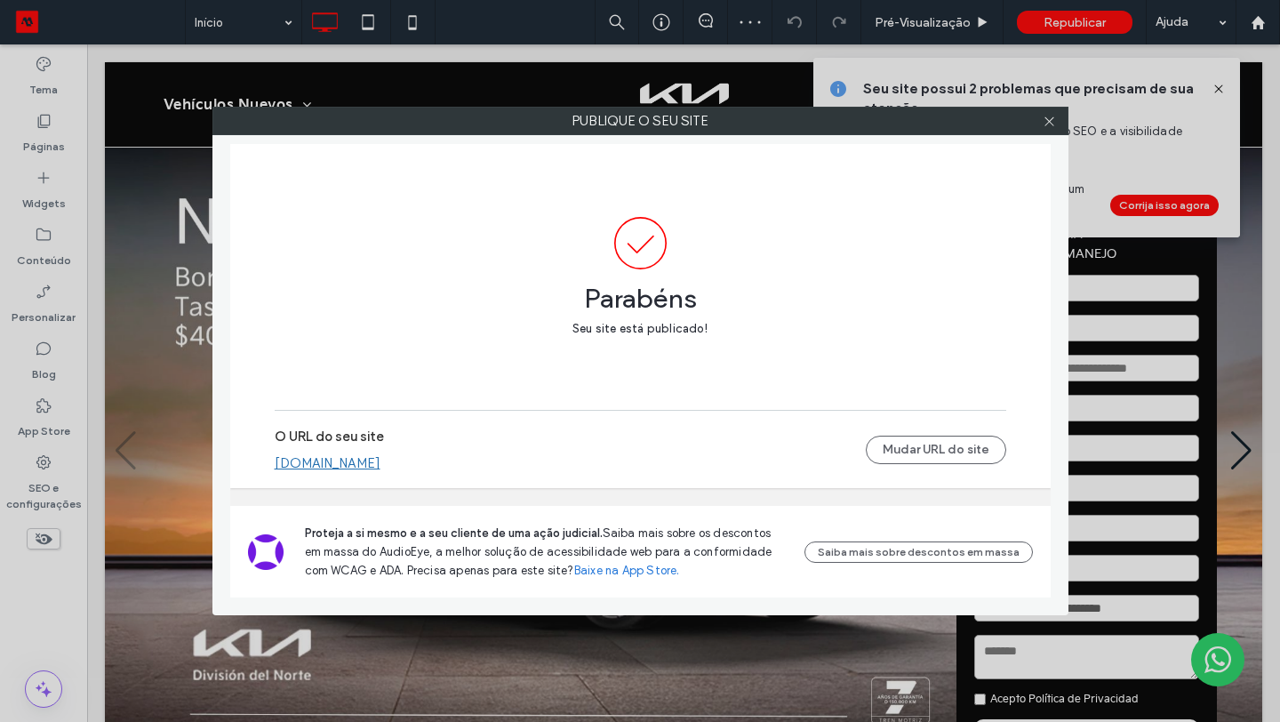
click at [381, 469] on link "kiapatriotismo.motorleads.co" at bounding box center [328, 463] width 106 height 16
click at [1053, 123] on icon at bounding box center [1049, 121] width 13 height 13
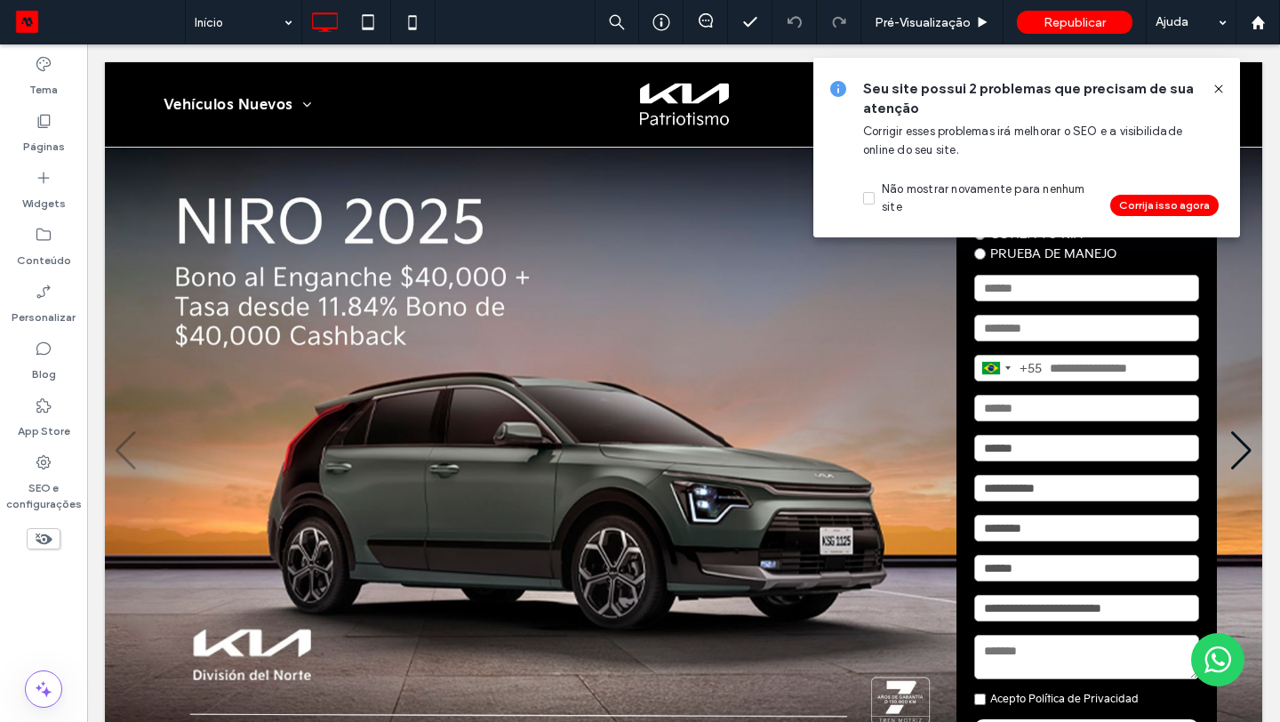
click at [1221, 85] on icon at bounding box center [1219, 89] width 14 height 14
click at [1276, 26] on div at bounding box center [1258, 22] width 43 height 15
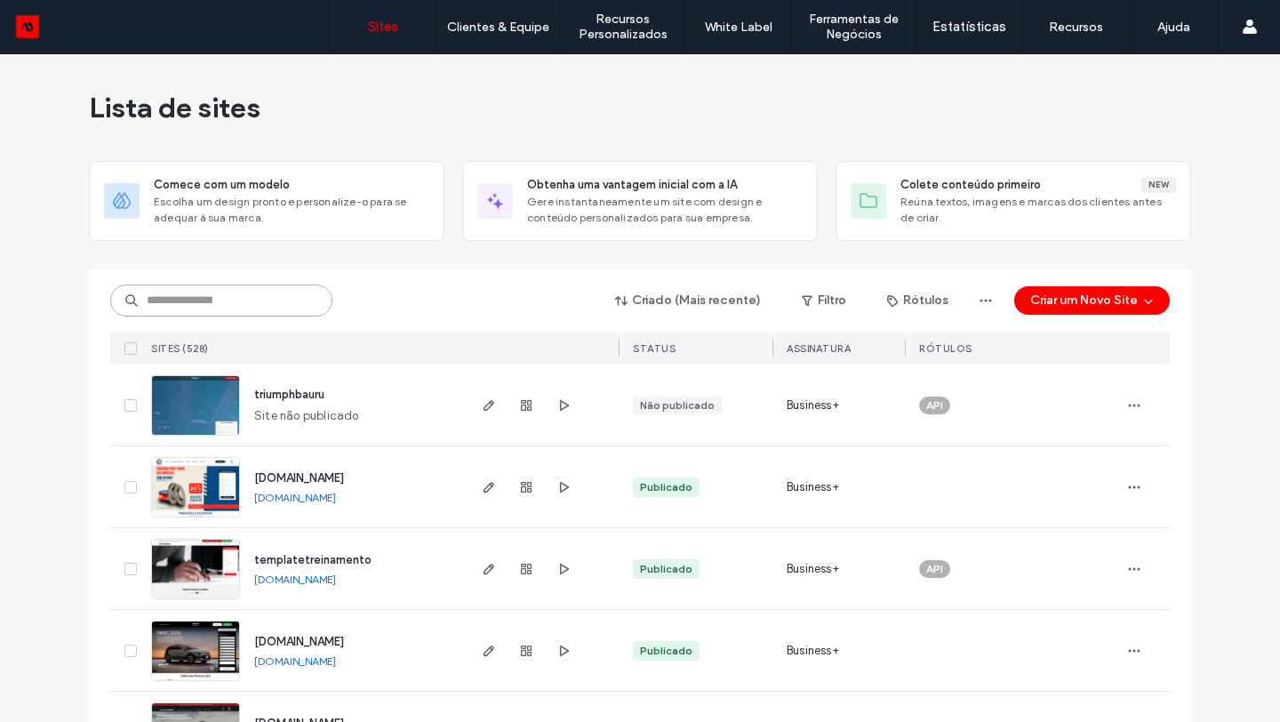
click at [256, 305] on input at bounding box center [221, 301] width 222 height 32
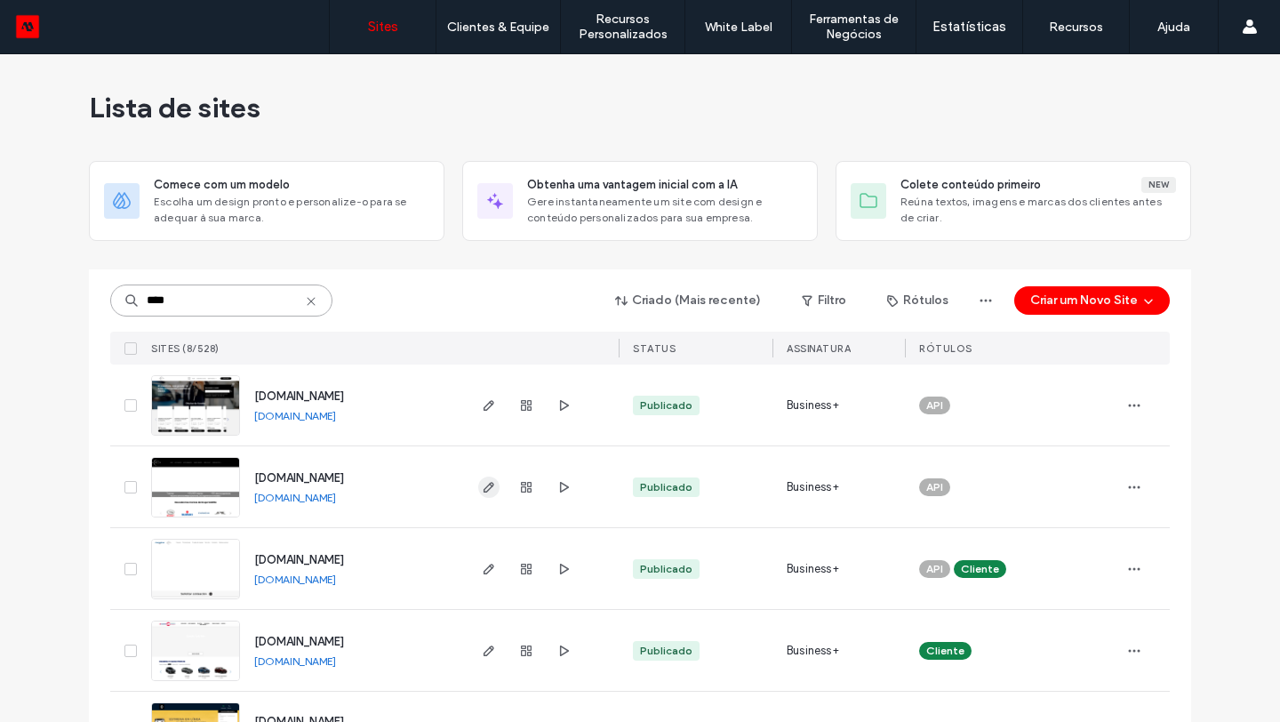
type input "****"
click at [488, 486] on icon "button" at bounding box center [489, 487] width 14 height 14
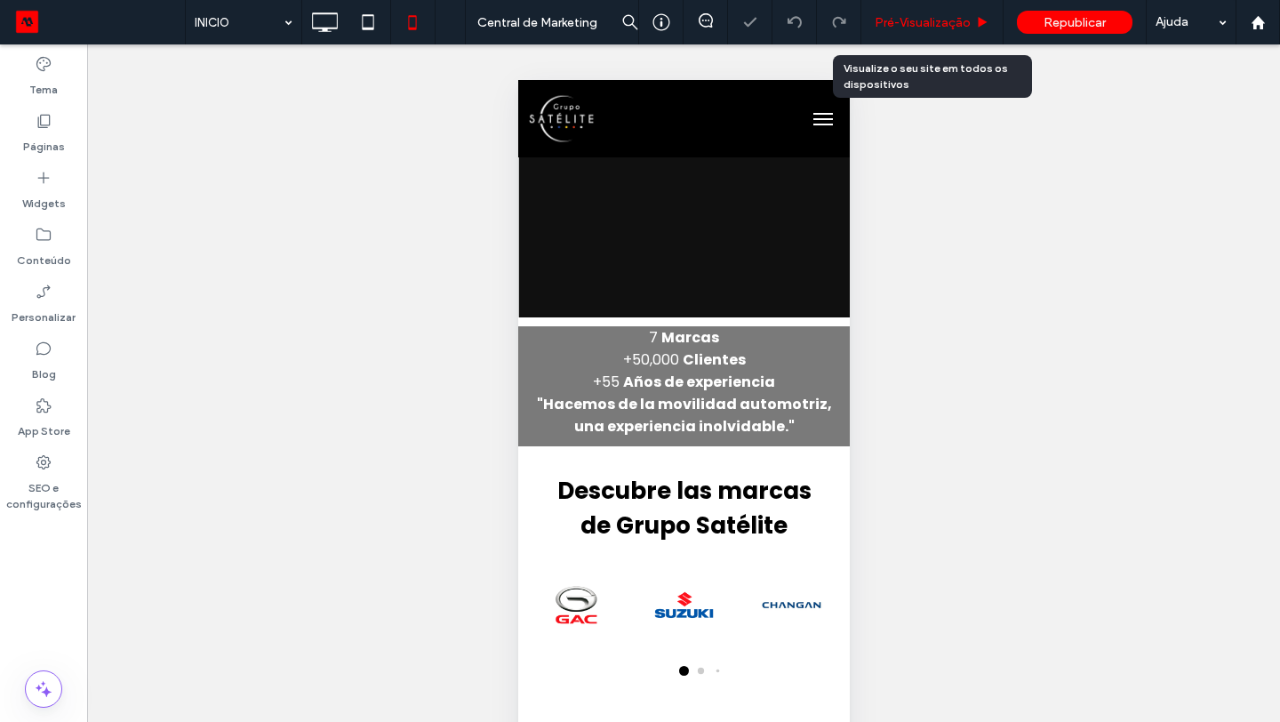
click at [959, 31] on div "Pré-Visualizaçāo" at bounding box center [933, 22] width 142 height 44
click at [947, 24] on span "Pré-Visualizaçāo" at bounding box center [923, 22] width 96 height 15
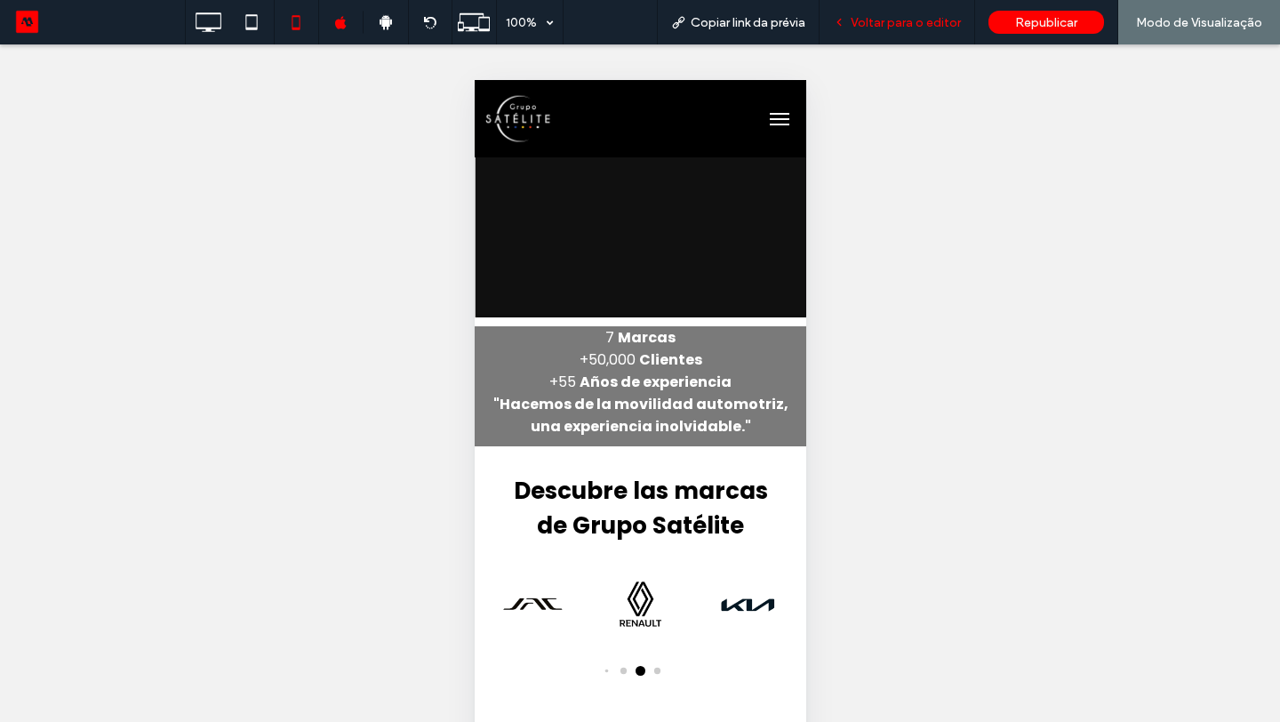
click at [918, 27] on span "Voltar para o editor" at bounding box center [906, 22] width 110 height 15
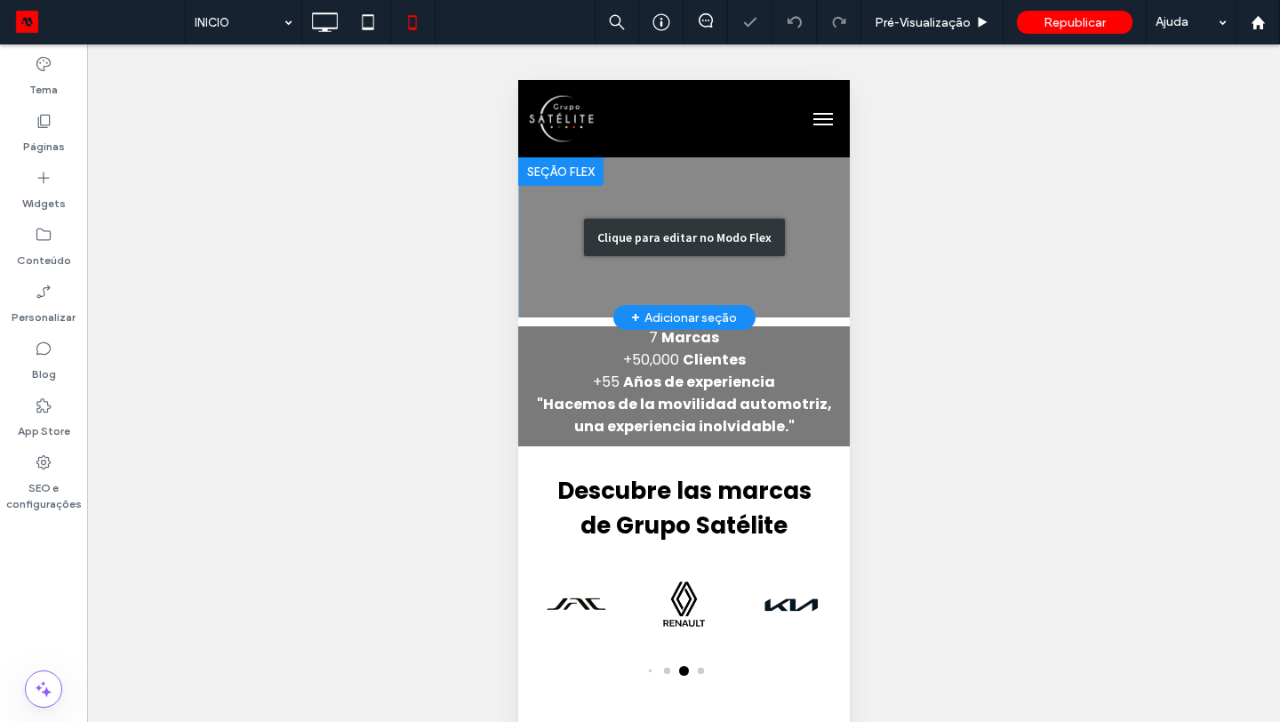
click at [595, 229] on div "Clique para editar no Modo Flex" at bounding box center [683, 237] width 201 height 37
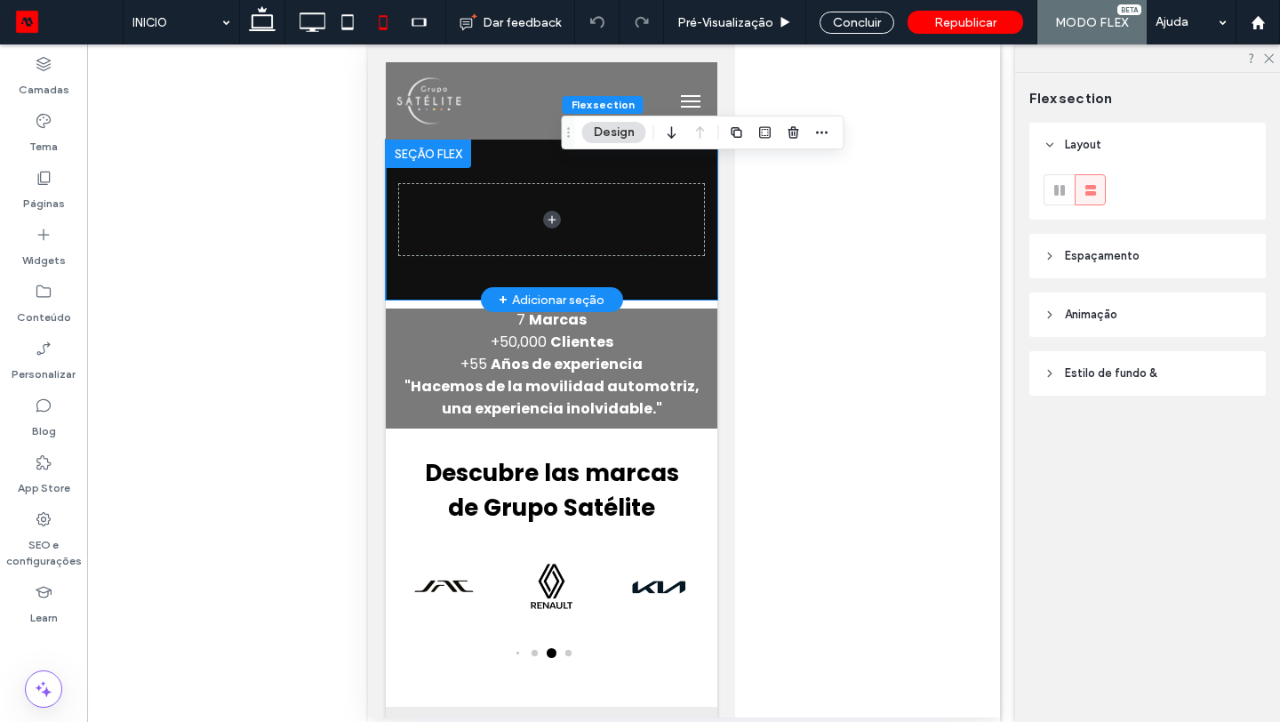
click at [661, 281] on div at bounding box center [551, 220] width 332 height 160
click at [431, 279] on div at bounding box center [551, 220] width 332 height 160
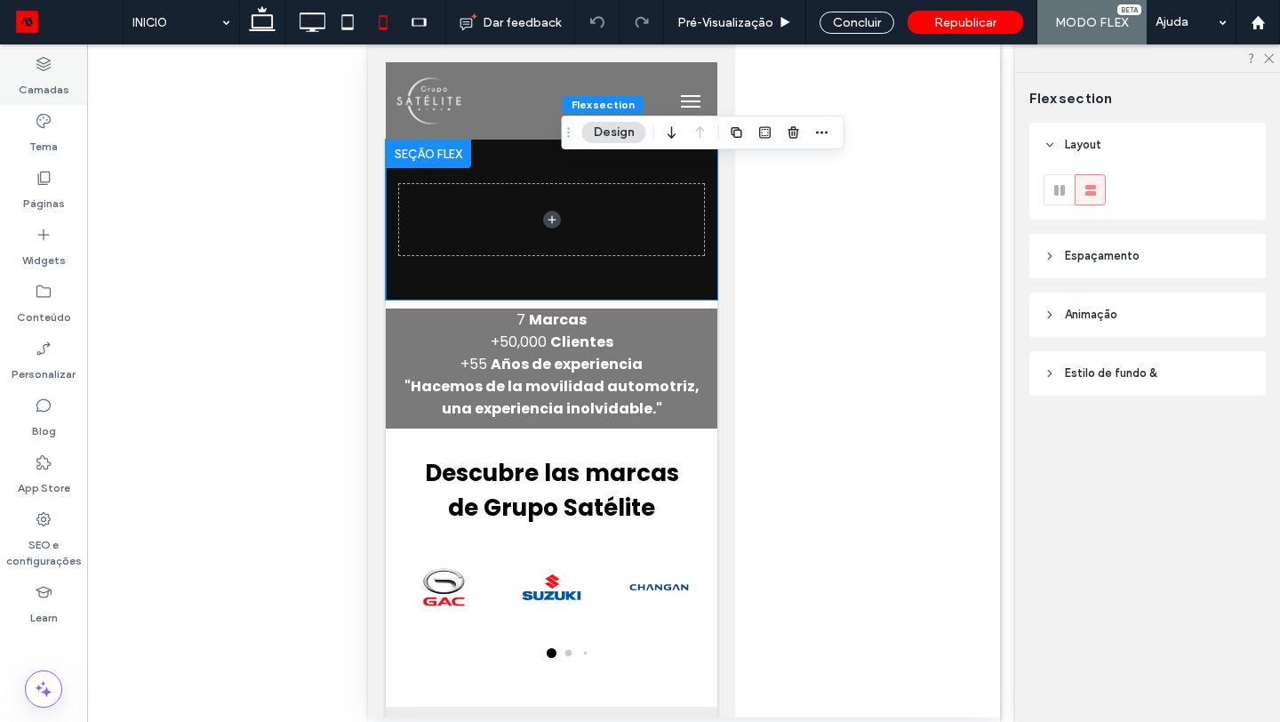
click at [63, 77] on label "Camadas" at bounding box center [44, 85] width 51 height 25
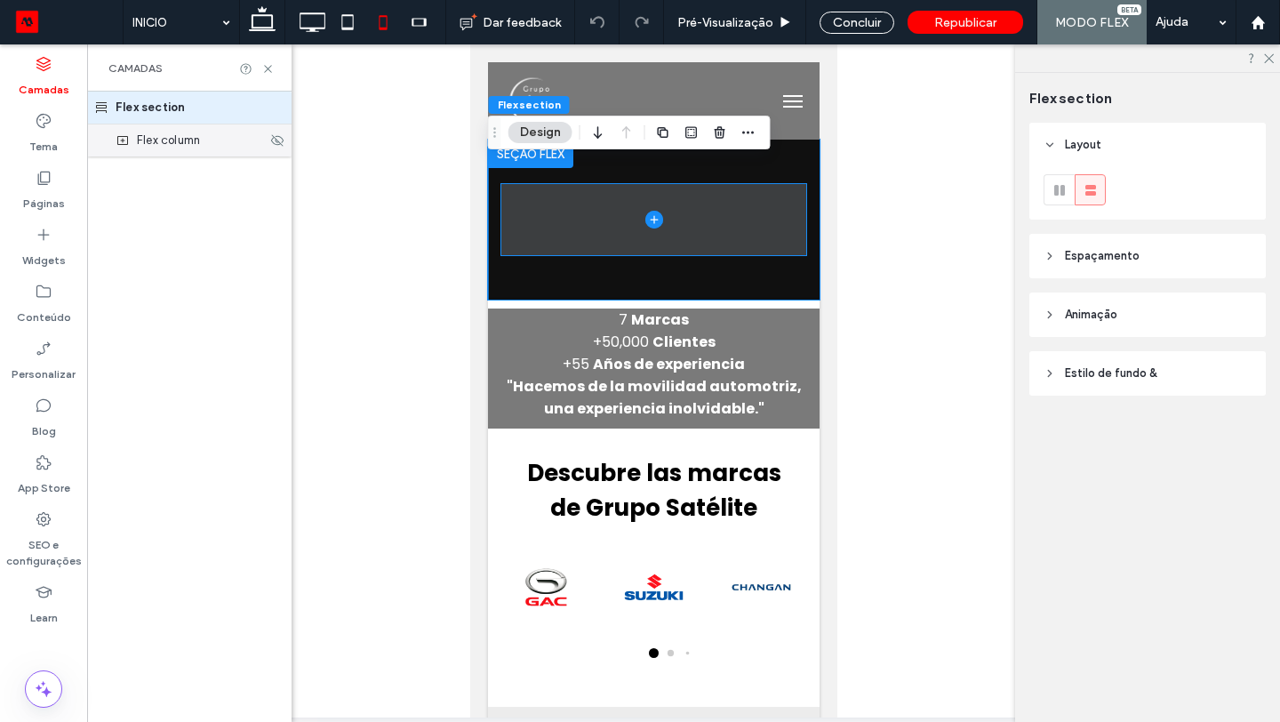
click at [171, 144] on span "Flex column" at bounding box center [168, 141] width 63 height 18
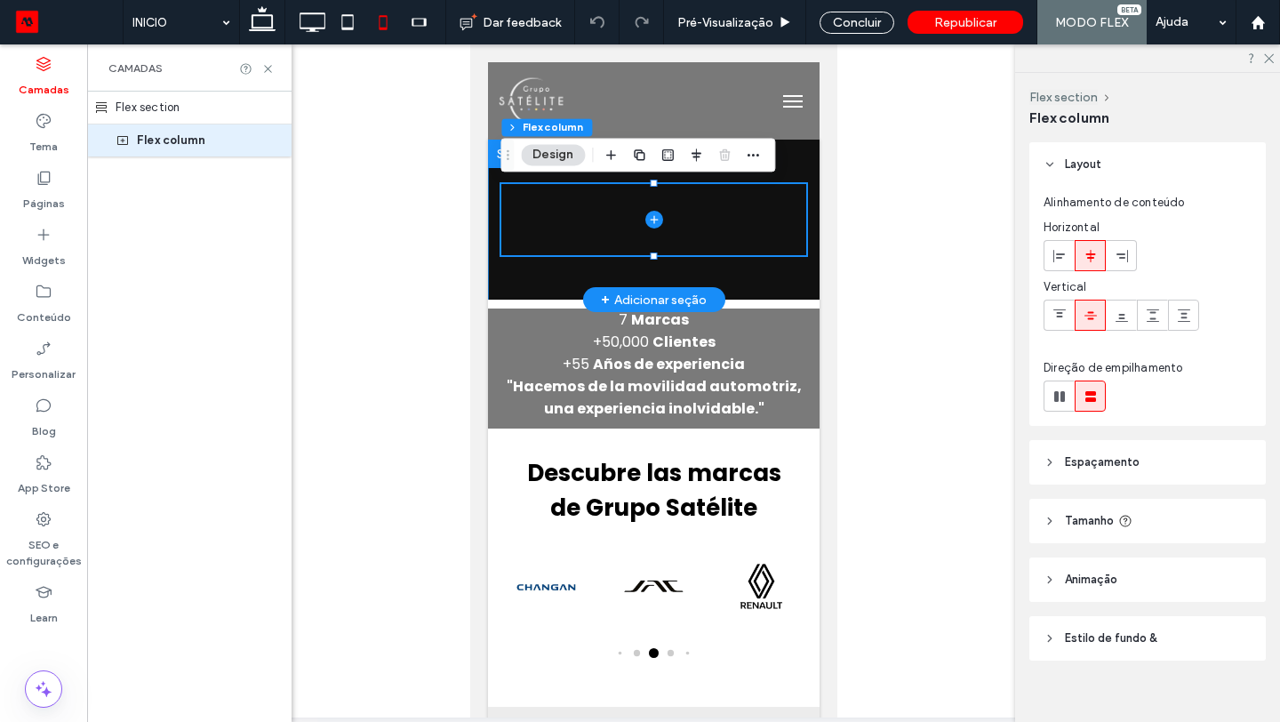
click at [802, 274] on div at bounding box center [653, 220] width 332 height 160
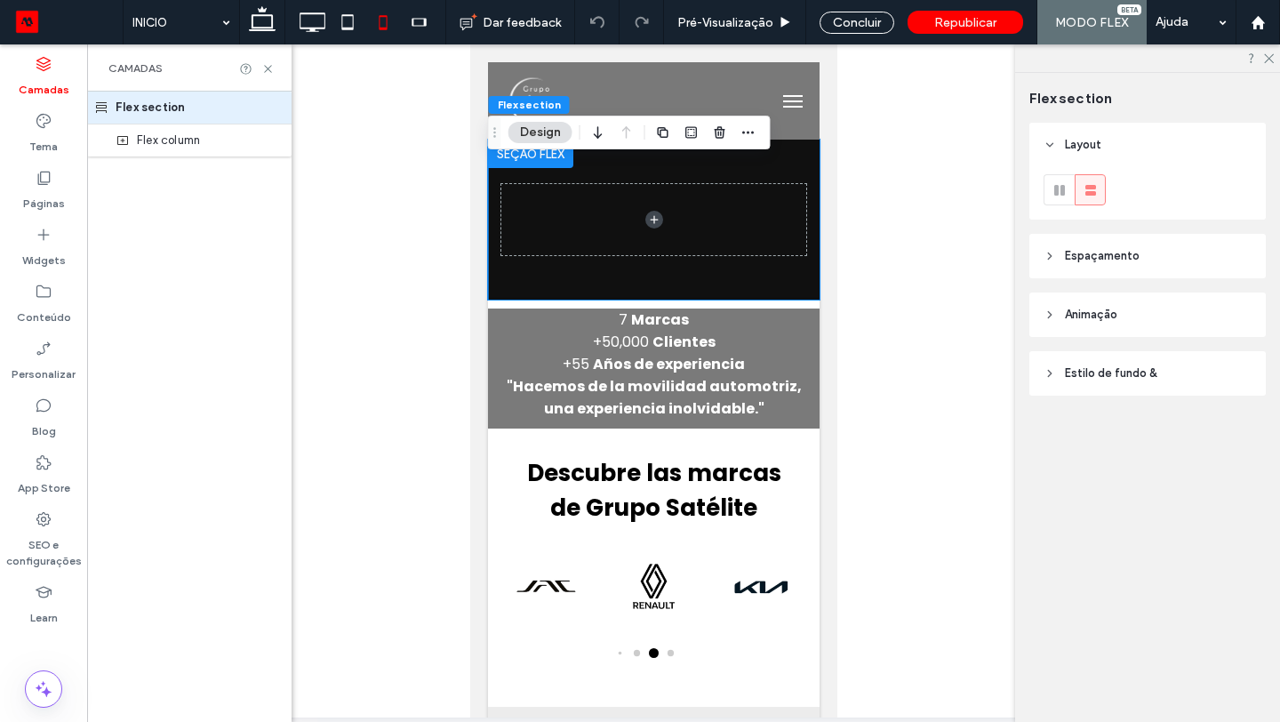
click at [1111, 383] on header "Estilo de fundo &" at bounding box center [1148, 373] width 237 height 44
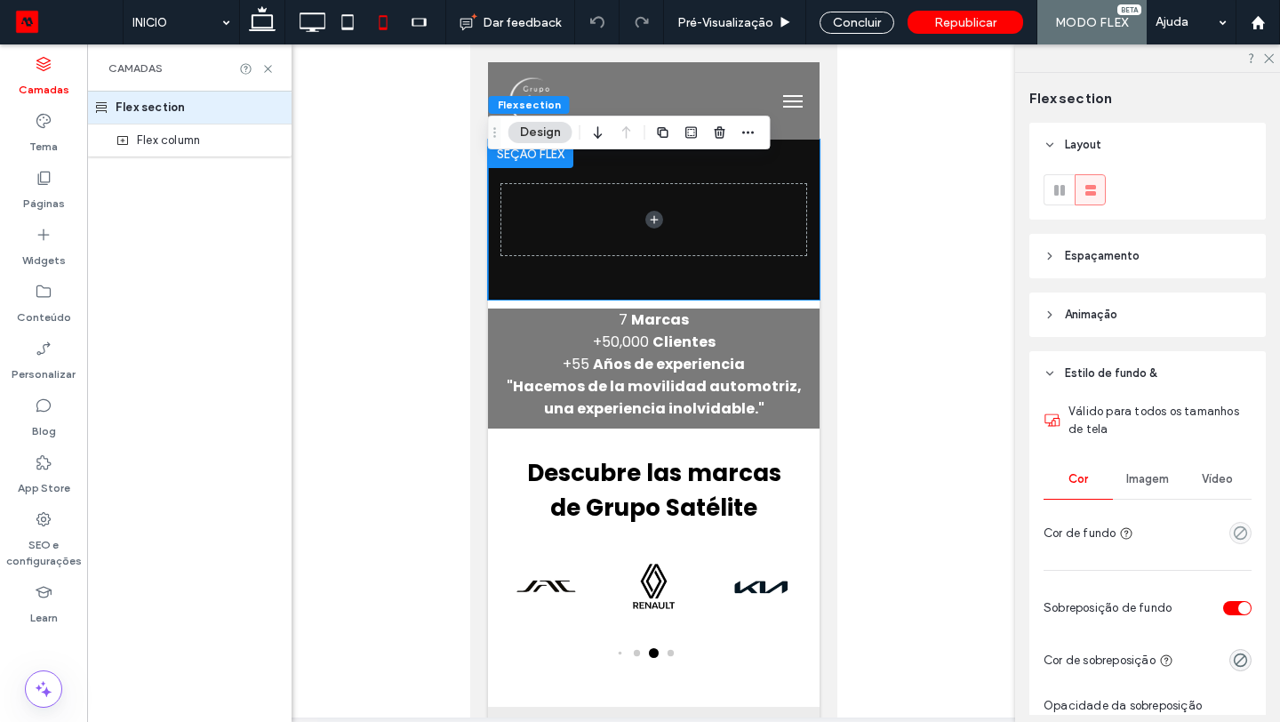
click at [1140, 474] on span "Imagem" at bounding box center [1148, 479] width 43 height 14
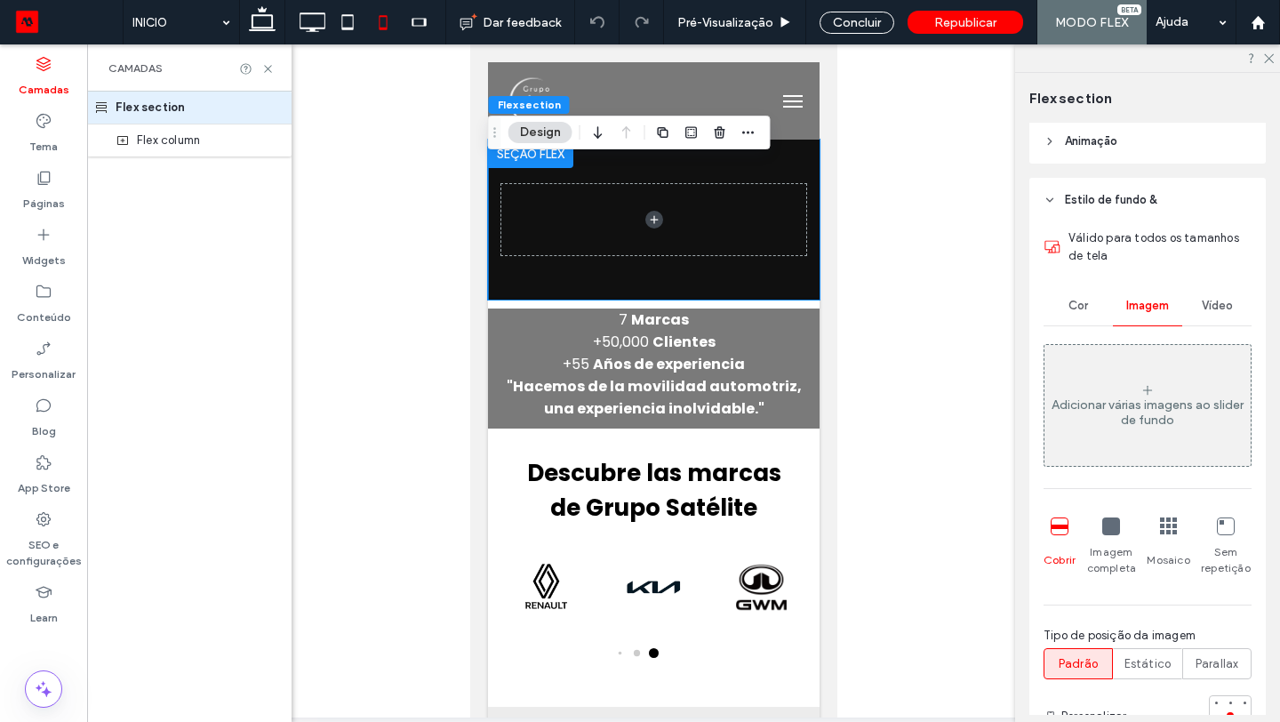
scroll to position [136, 0]
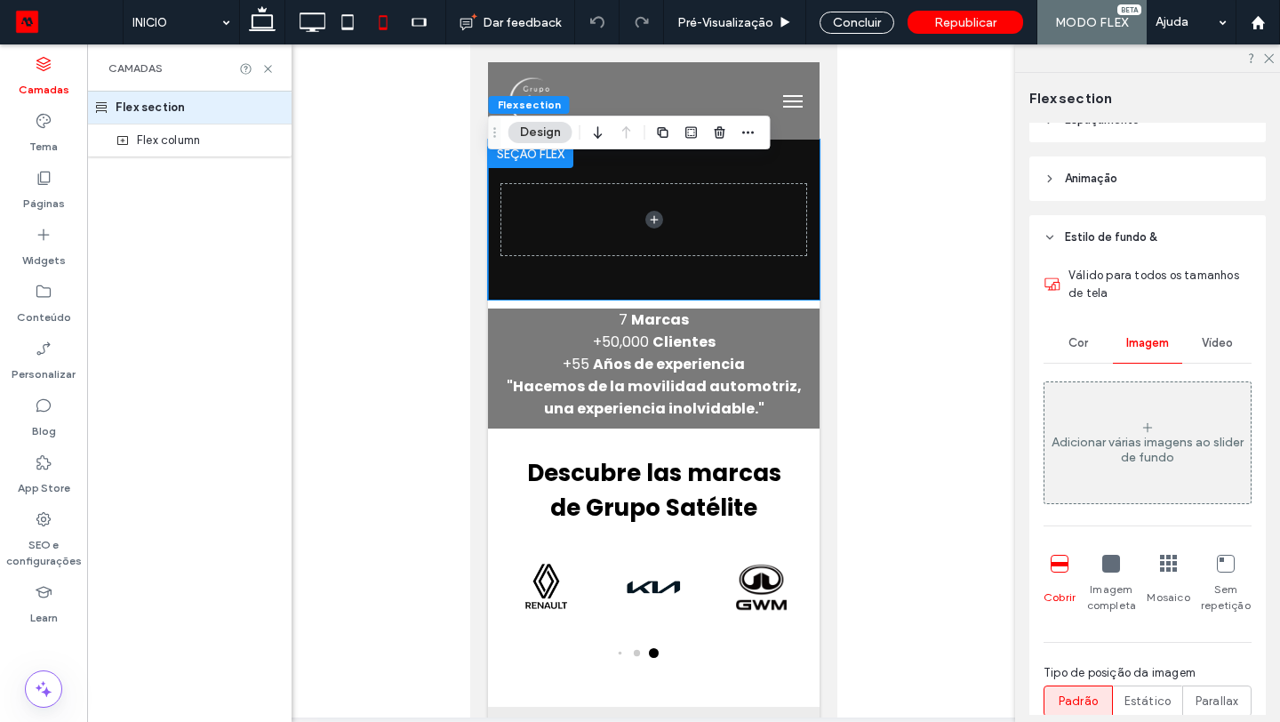
click at [1215, 345] on span "Vídeo" at bounding box center [1217, 343] width 31 height 14
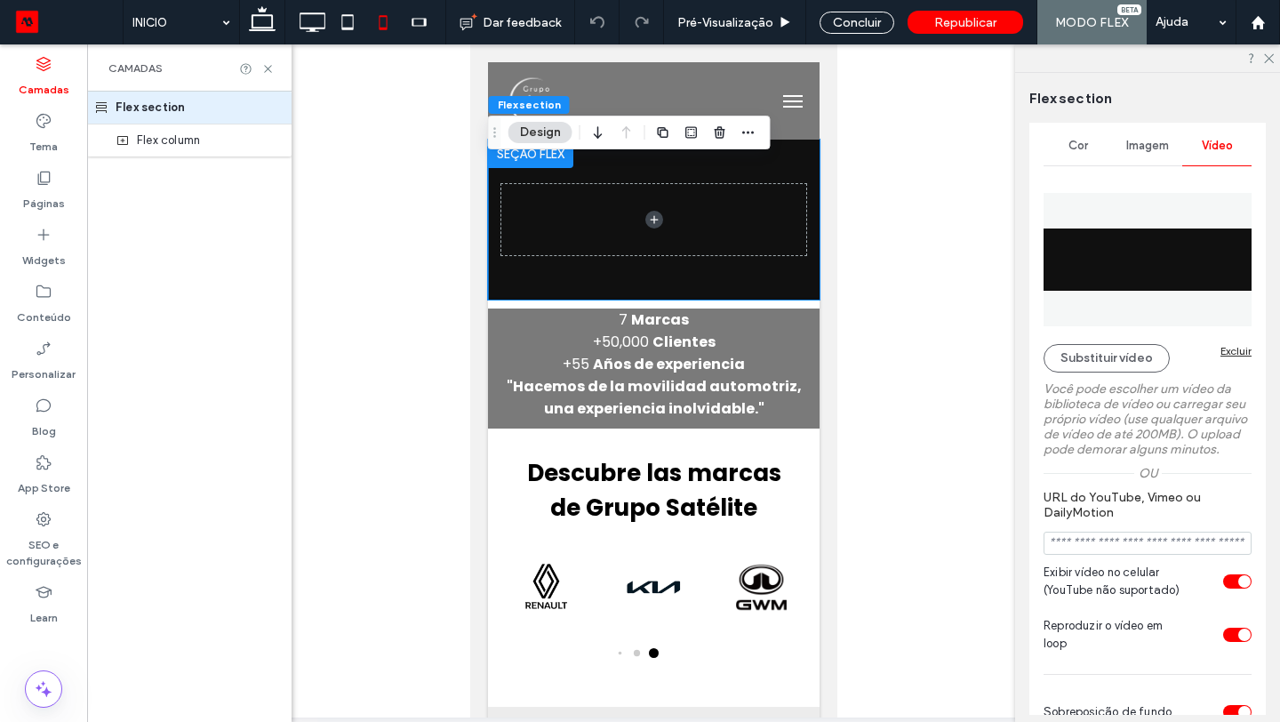
scroll to position [337, 0]
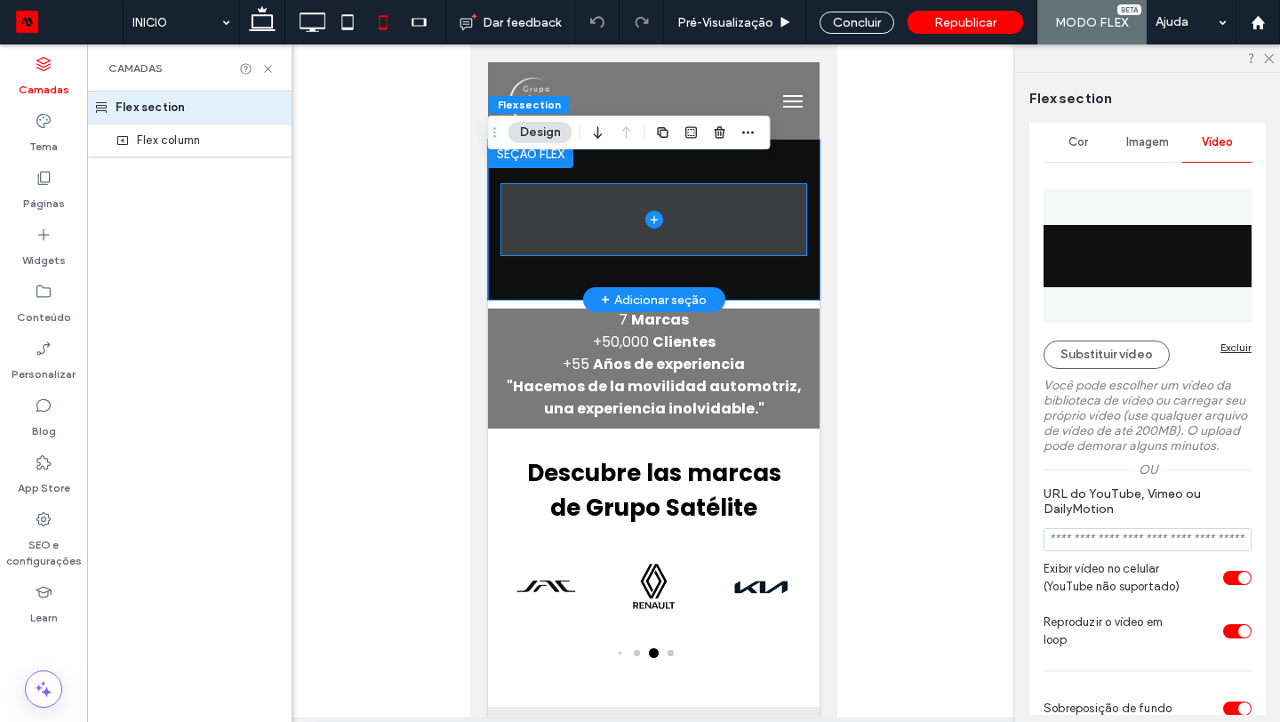
click at [734, 225] on span at bounding box center [653, 219] width 305 height 71
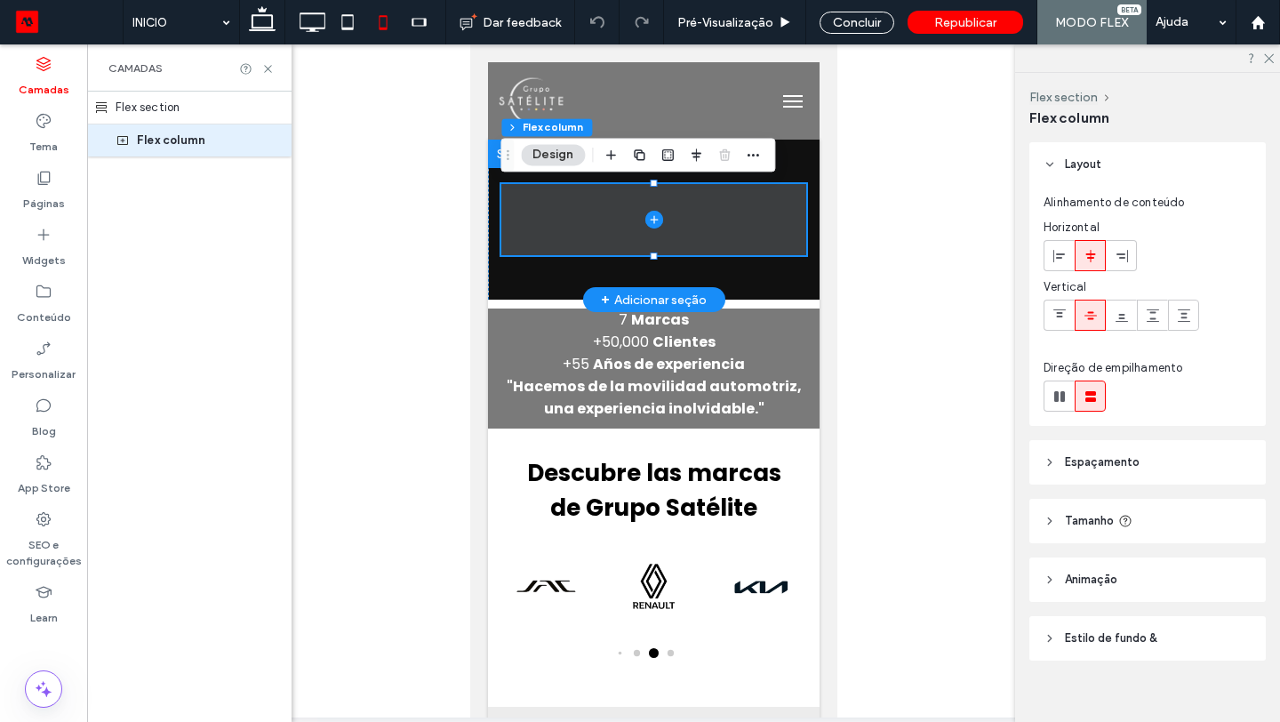
click at [734, 225] on span at bounding box center [653, 219] width 305 height 71
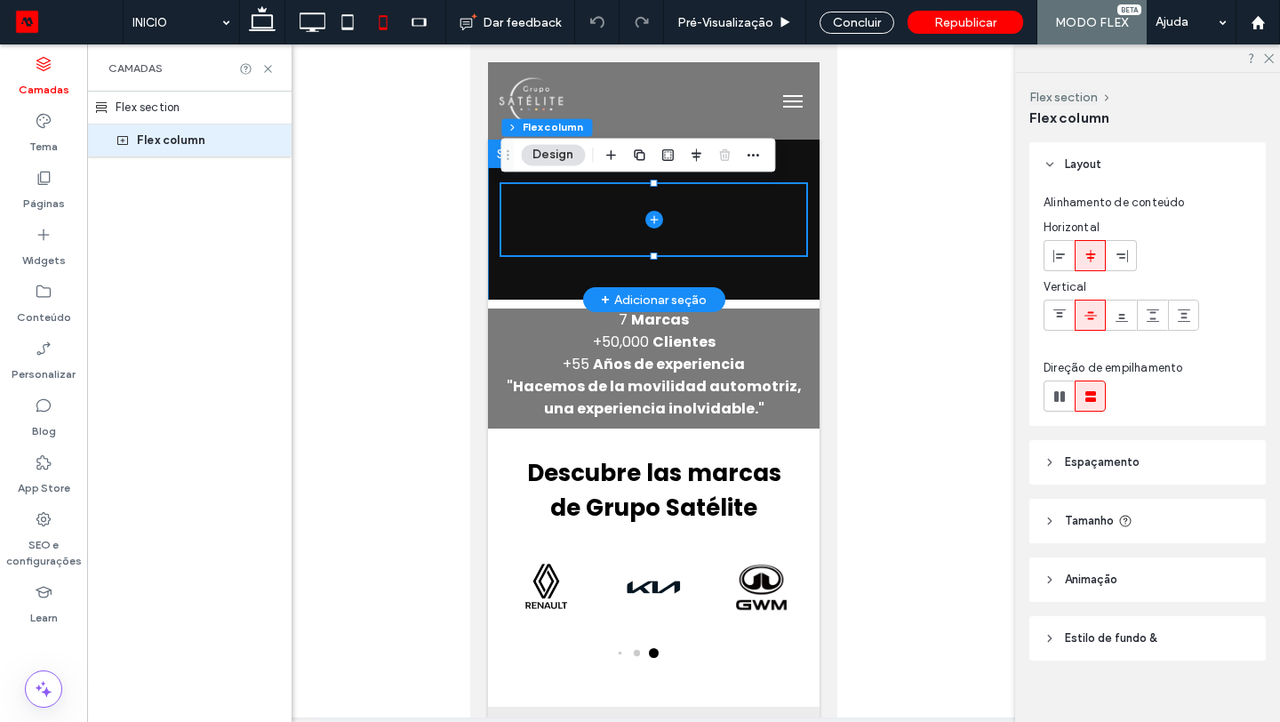
click at [782, 283] on div at bounding box center [653, 220] width 332 height 160
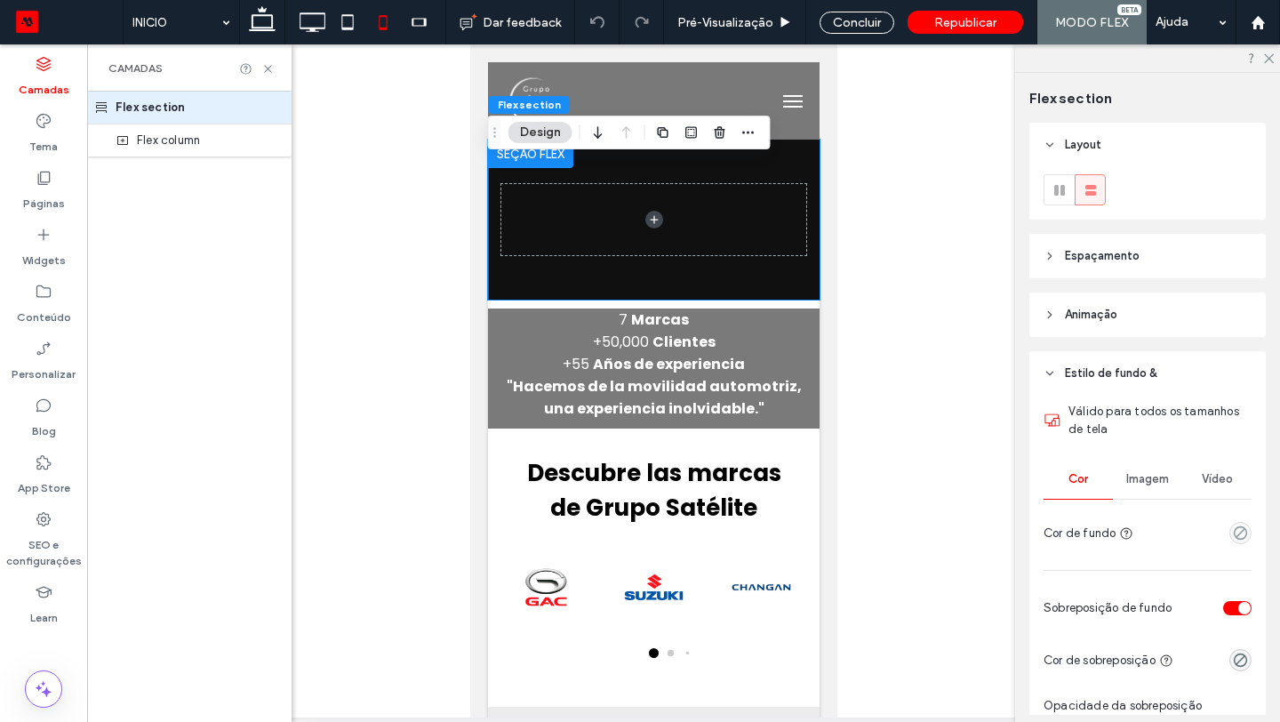
click at [1219, 486] on div "Vídeo" at bounding box center [1217, 479] width 69 height 39
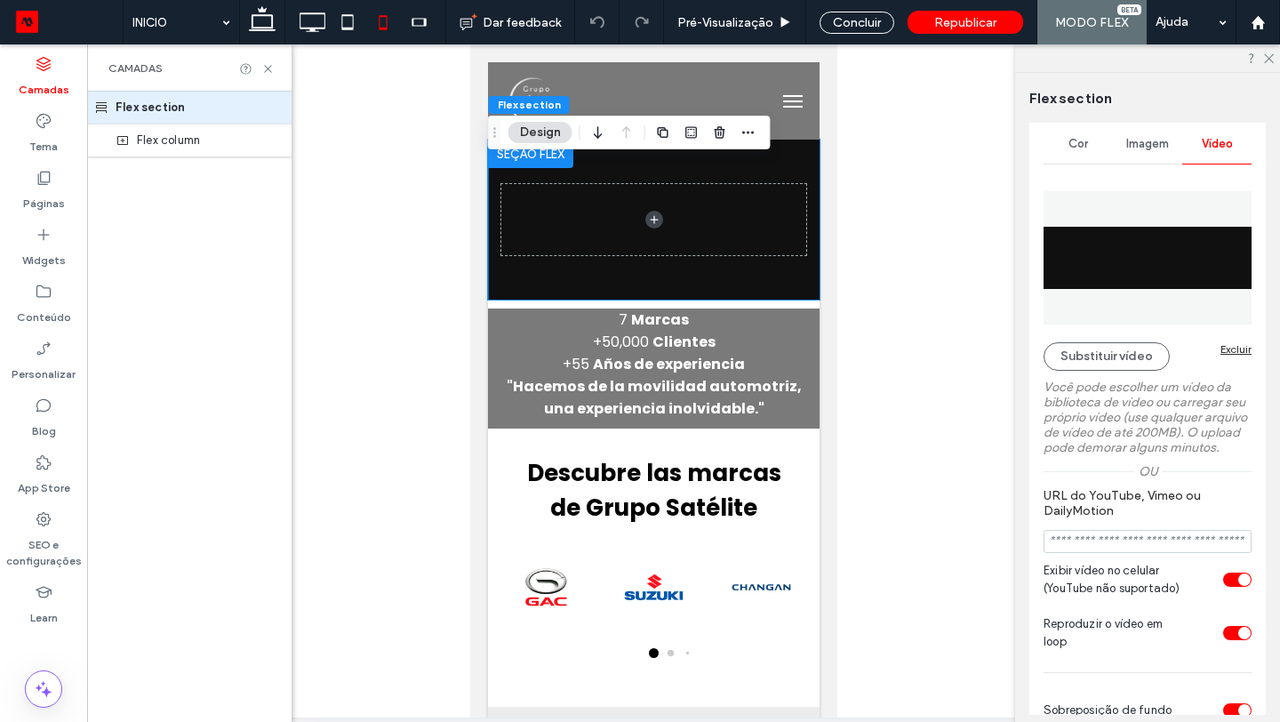
scroll to position [0, 0]
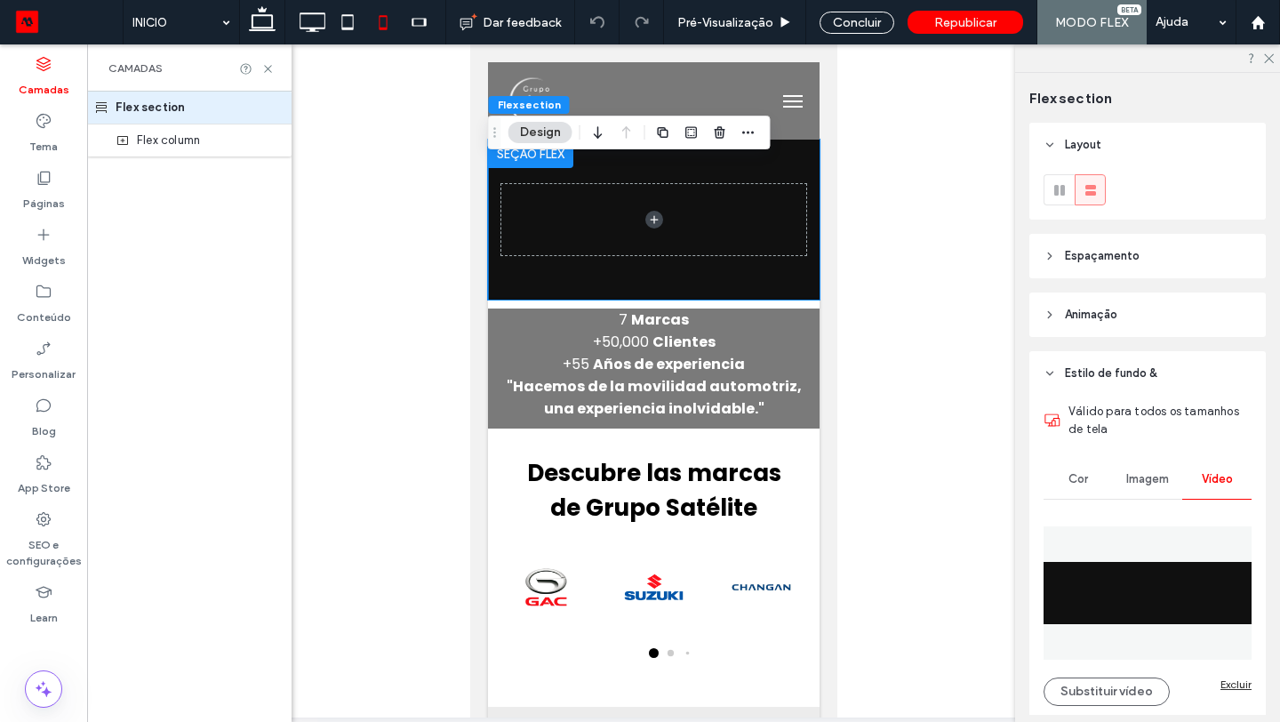
click at [1113, 261] on span "Espaçamento" at bounding box center [1102, 256] width 75 height 18
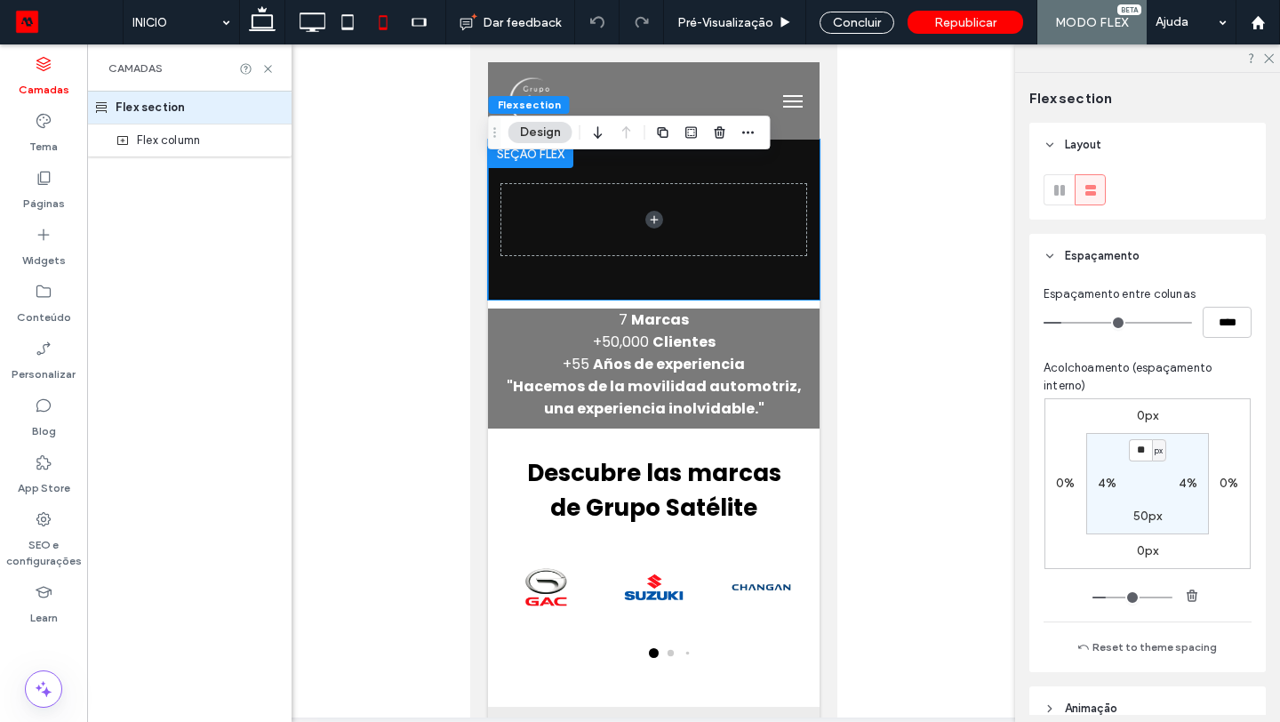
click at [1124, 262] on span "Espaçamento" at bounding box center [1102, 256] width 75 height 18
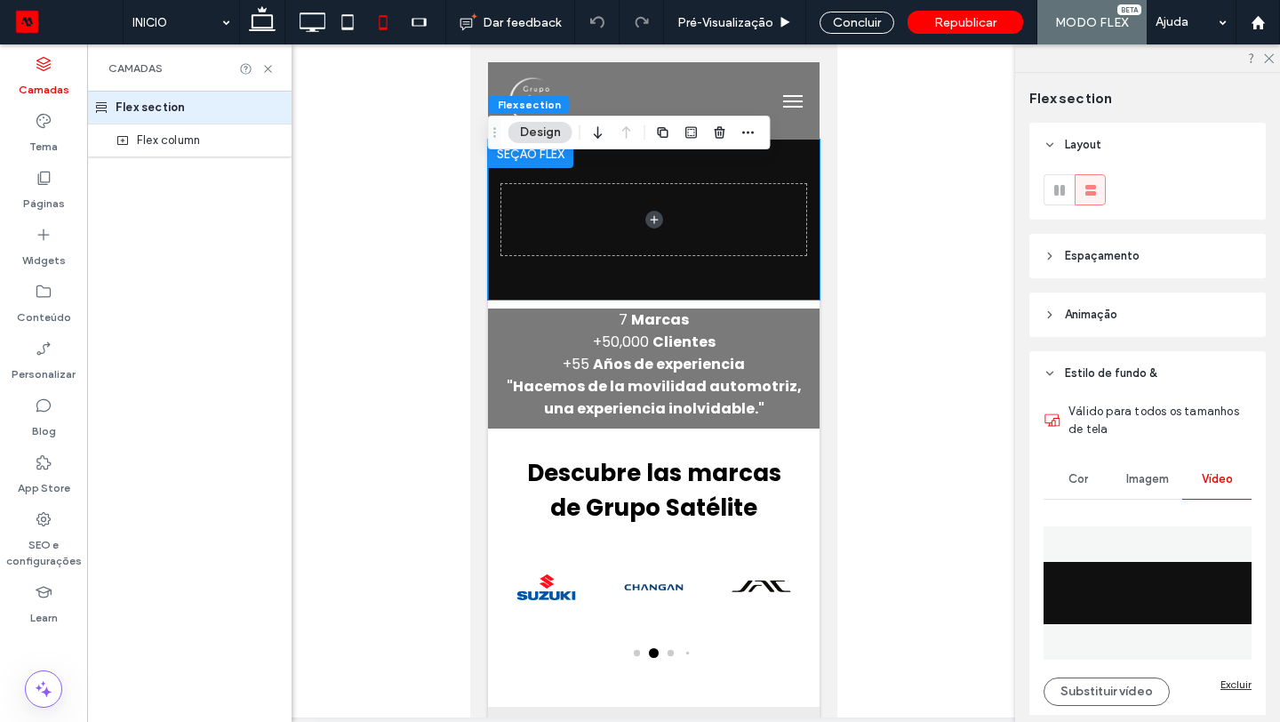
click at [1104, 365] on span "Estilo de fundo &" at bounding box center [1111, 374] width 92 height 18
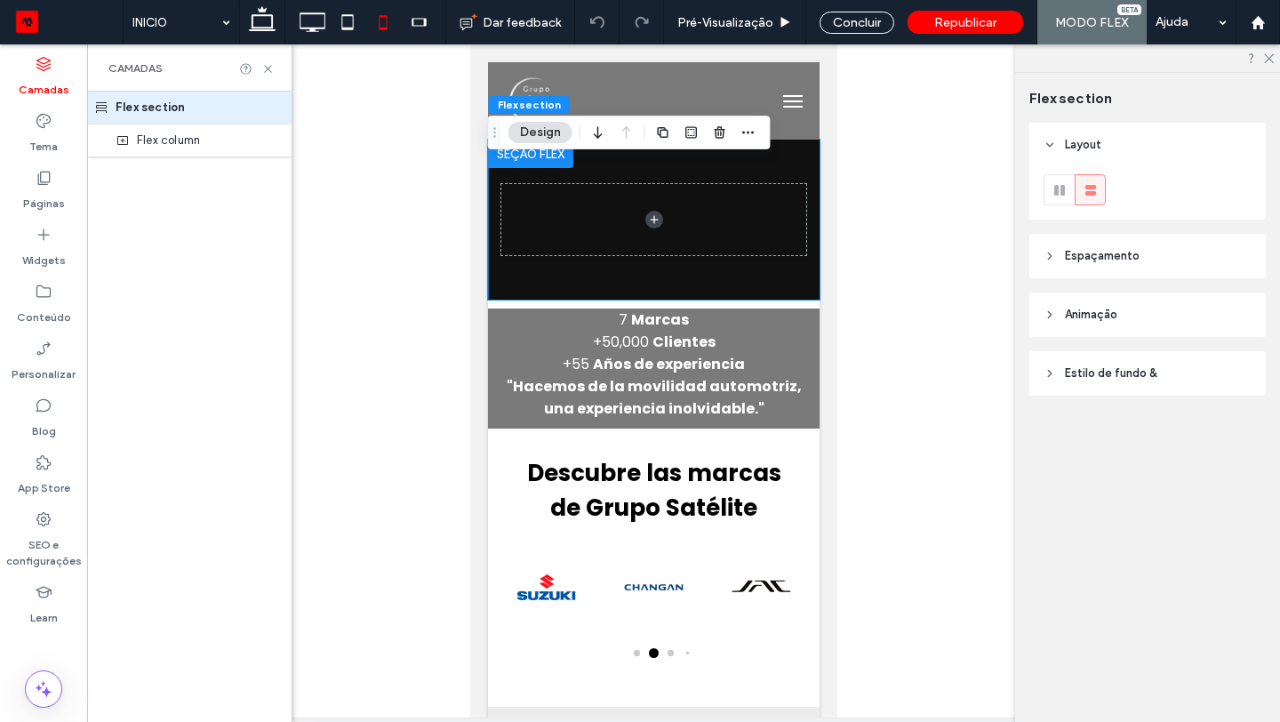
click at [1104, 365] on span "Estilo de fundo &" at bounding box center [1111, 374] width 92 height 18
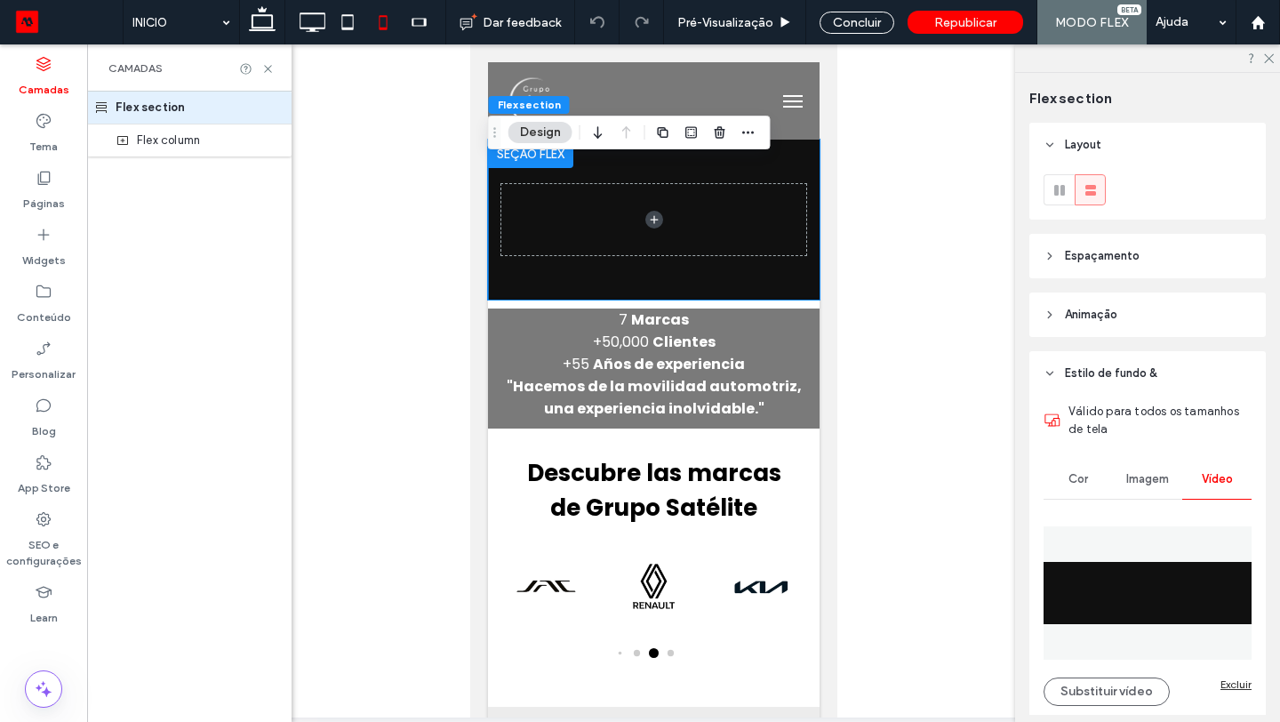
click at [1121, 269] on header "Espaçamento" at bounding box center [1148, 256] width 237 height 44
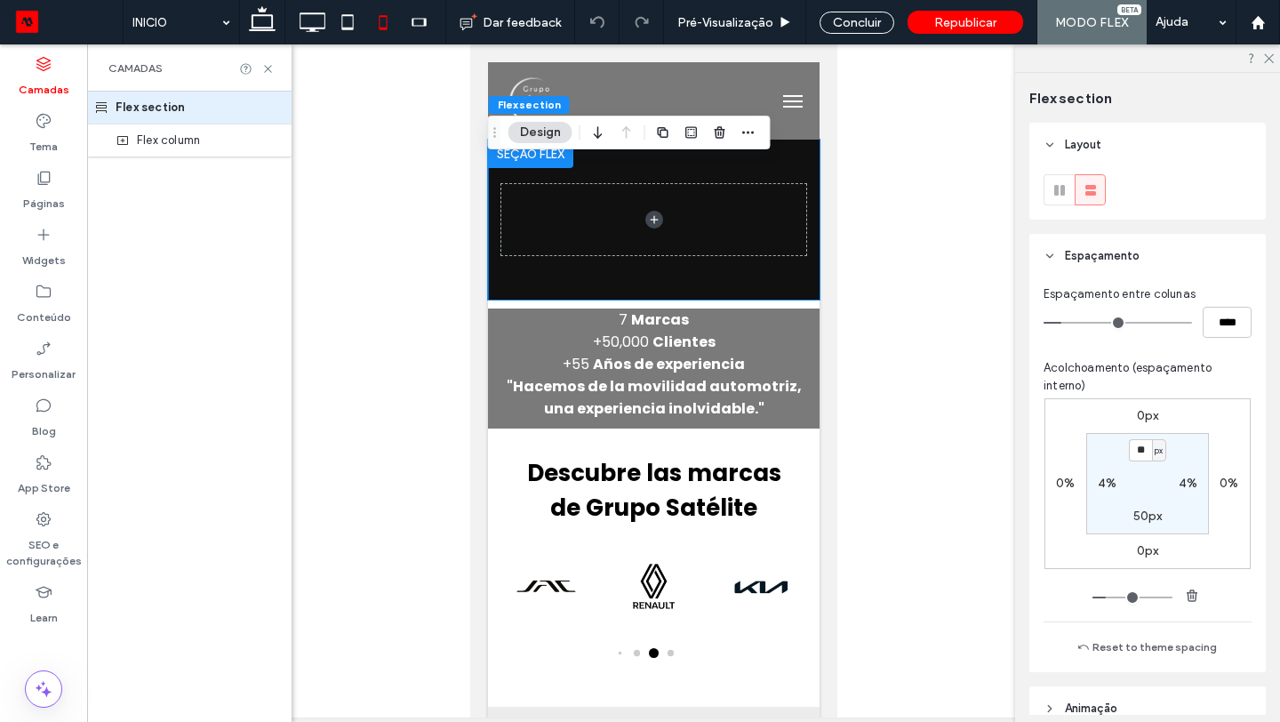
click at [1108, 480] on label "4%" at bounding box center [1107, 483] width 19 height 15
type input "*"
click at [1191, 488] on label "4%" at bounding box center [1188, 483] width 19 height 15
type input "*"
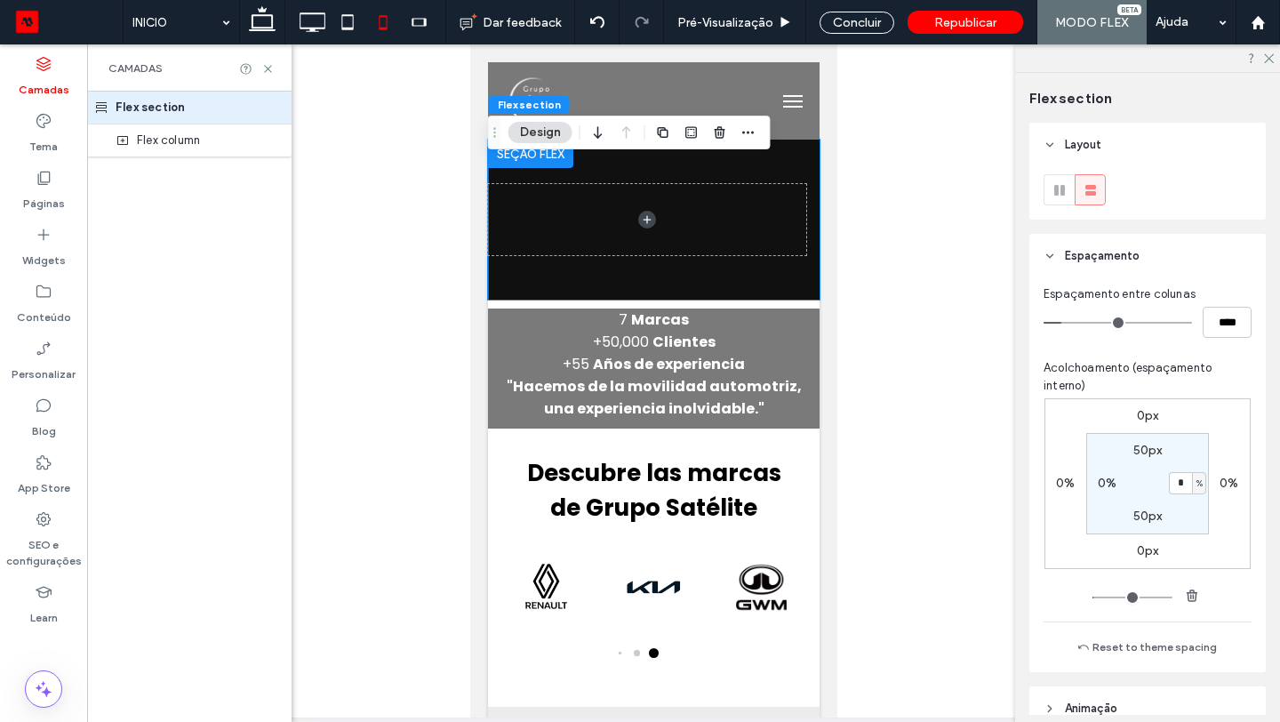
type input "*"
click at [1145, 519] on label "50px" at bounding box center [1148, 516] width 29 height 15
type input "**"
type input "*"
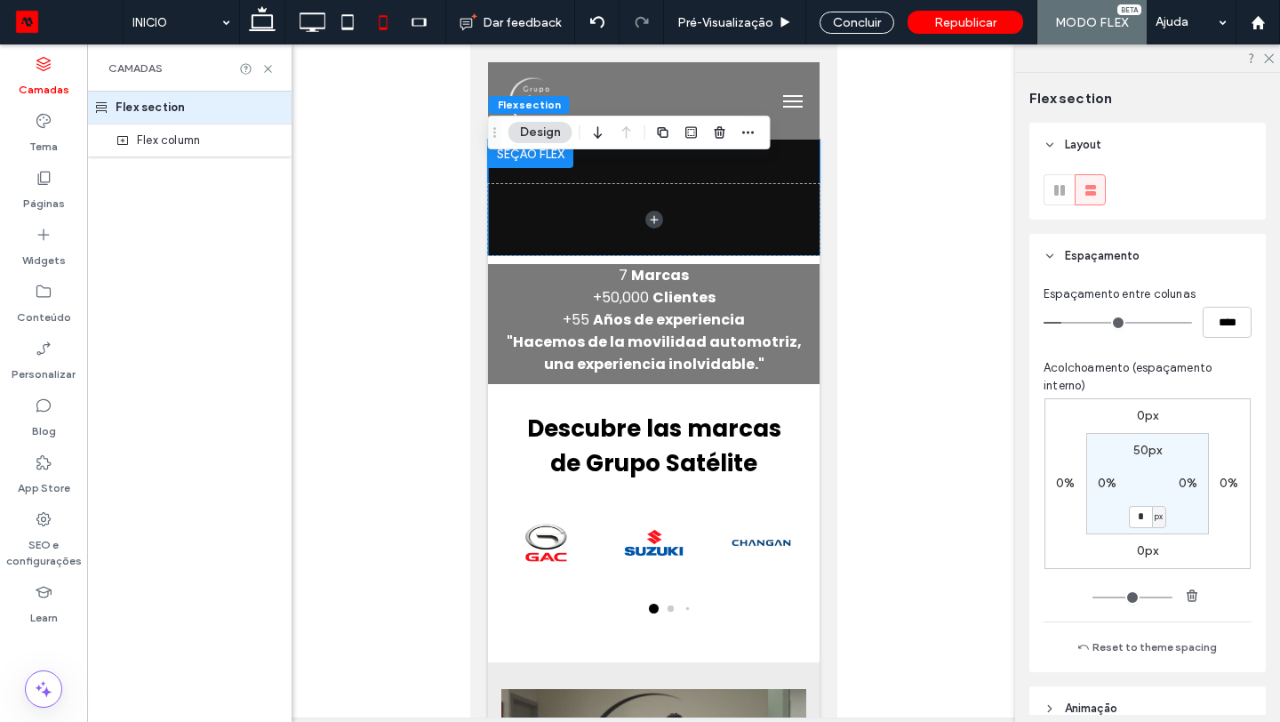
click at [1147, 417] on label "0px" at bounding box center [1148, 415] width 22 height 15
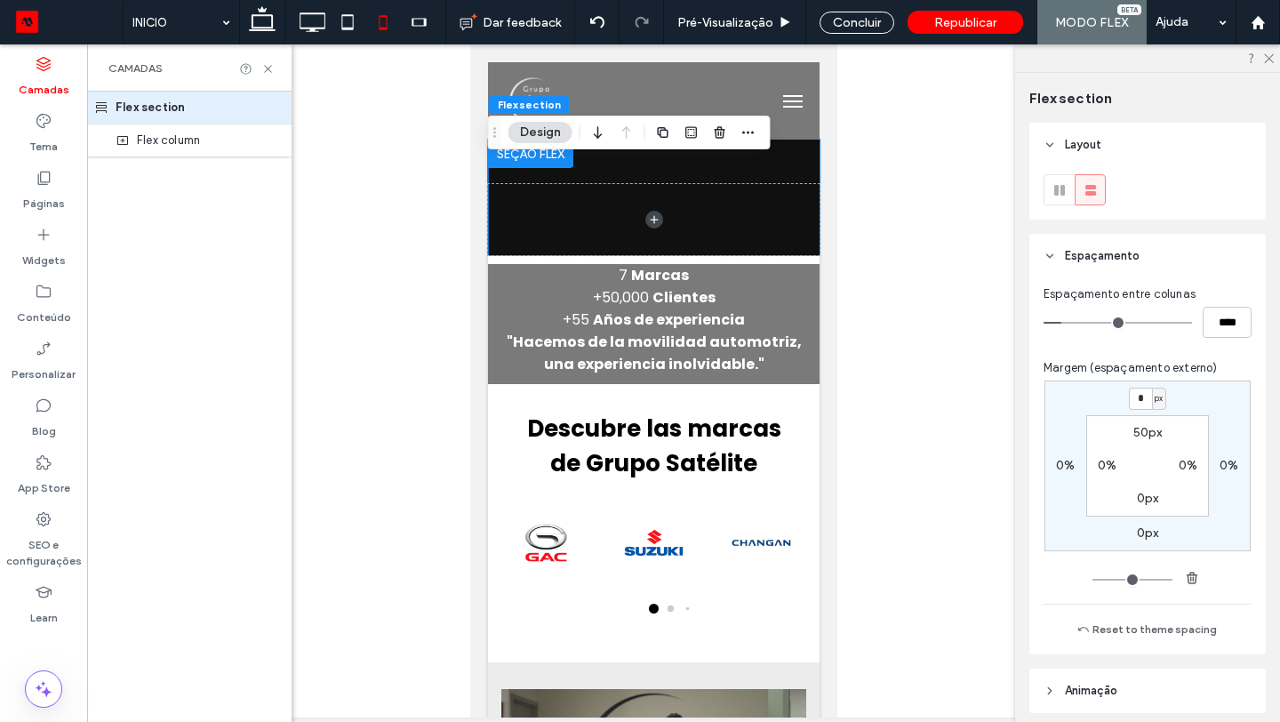
click at [1147, 433] on label "50px" at bounding box center [1148, 432] width 29 height 15
type input "**"
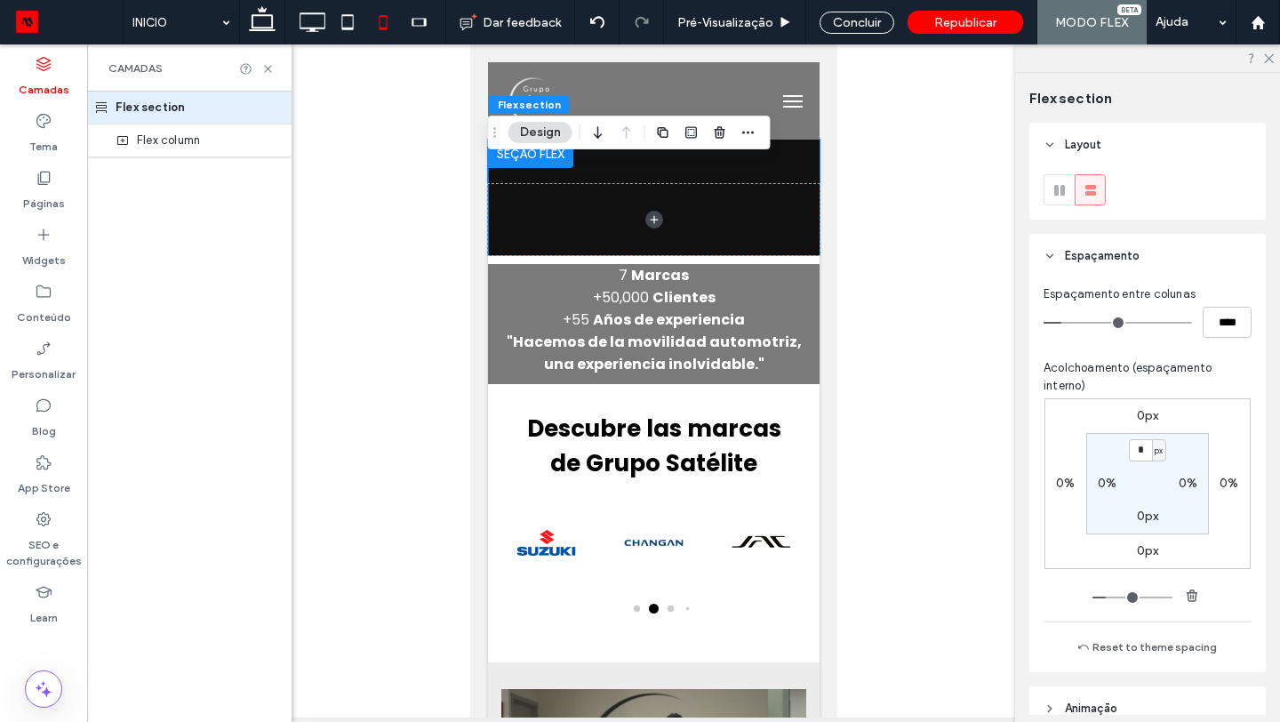
type input "*"
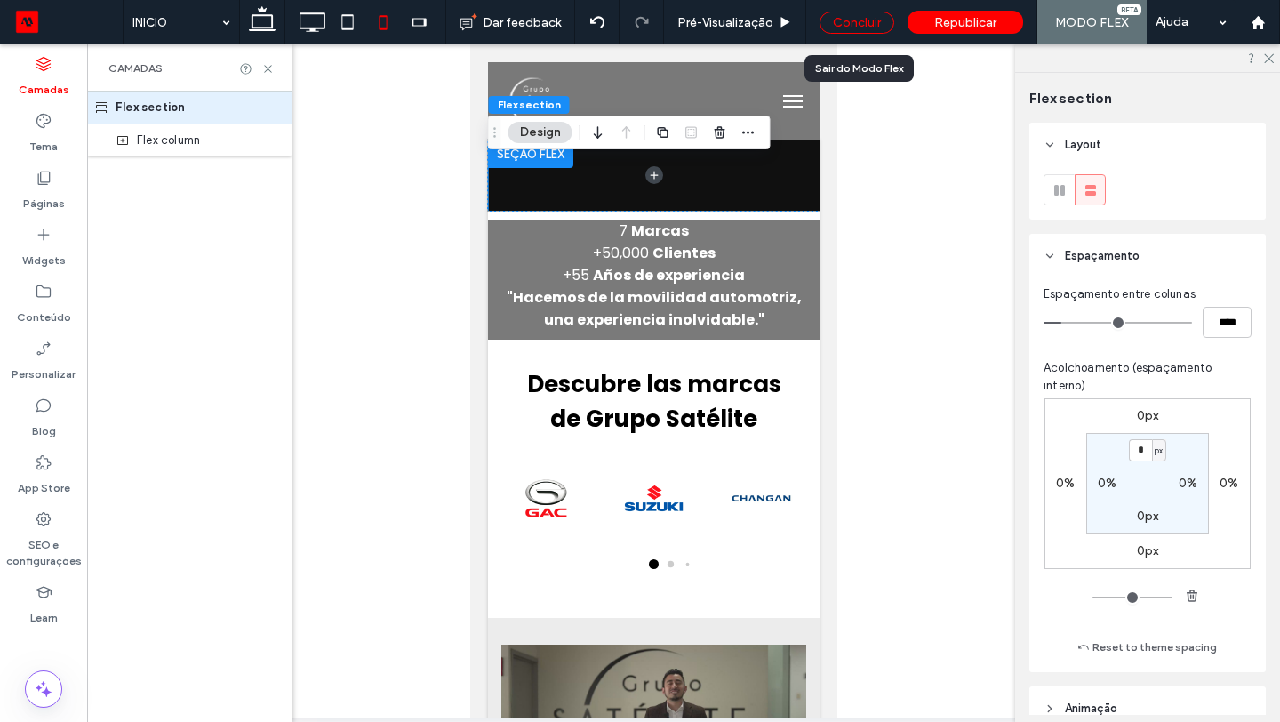
click at [865, 20] on div "Concluir" at bounding box center [857, 23] width 75 height 22
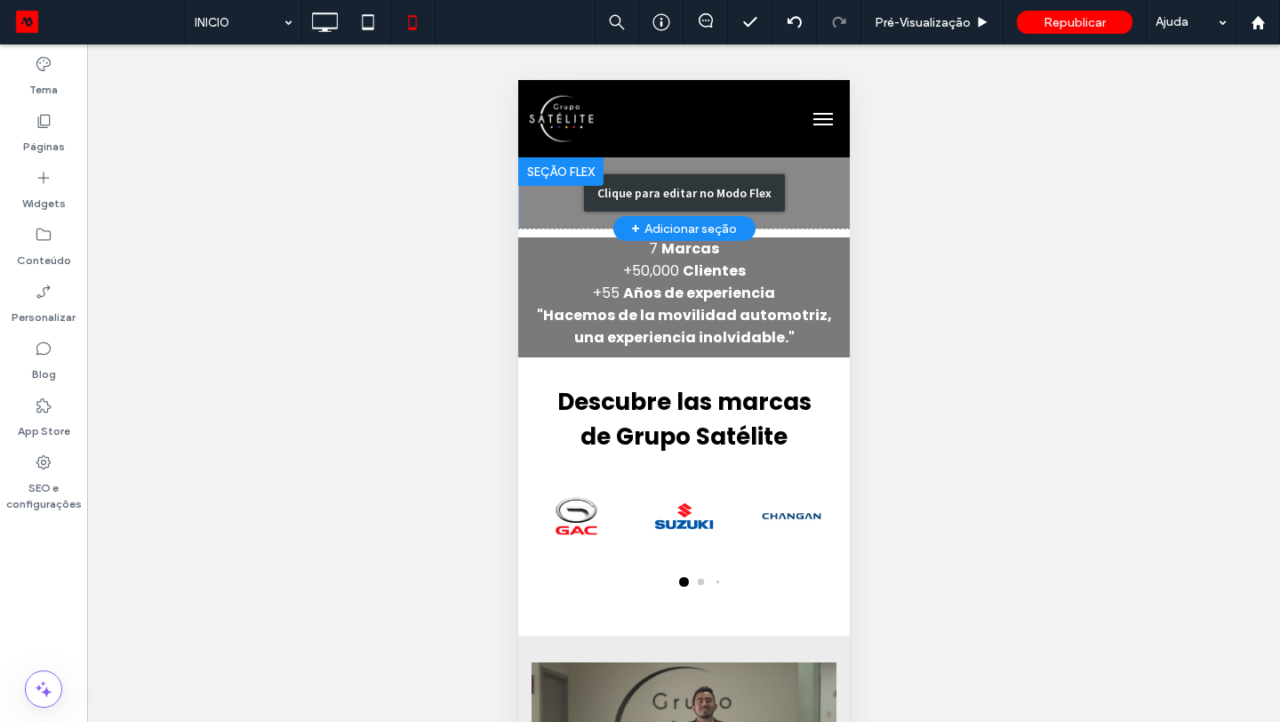
click at [816, 191] on div "Clique para editar no Modo Flex" at bounding box center [683, 192] width 332 height 71
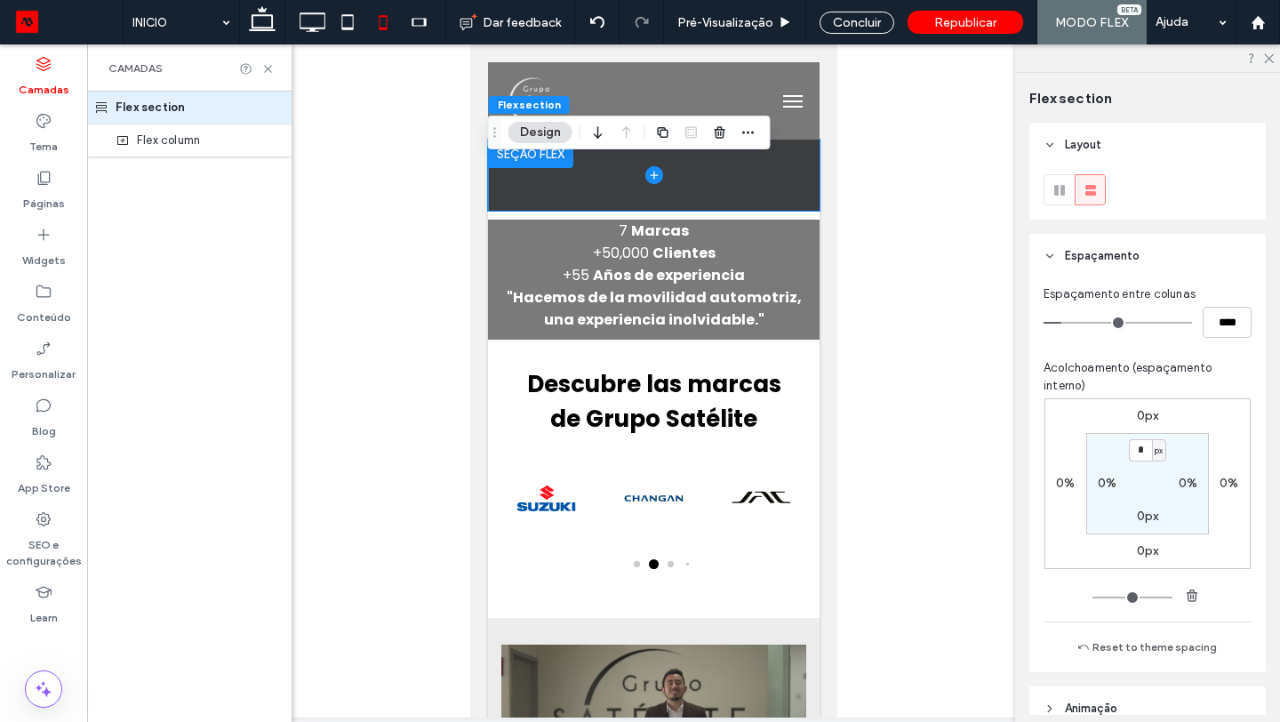
click at [793, 189] on span at bounding box center [653, 175] width 332 height 71
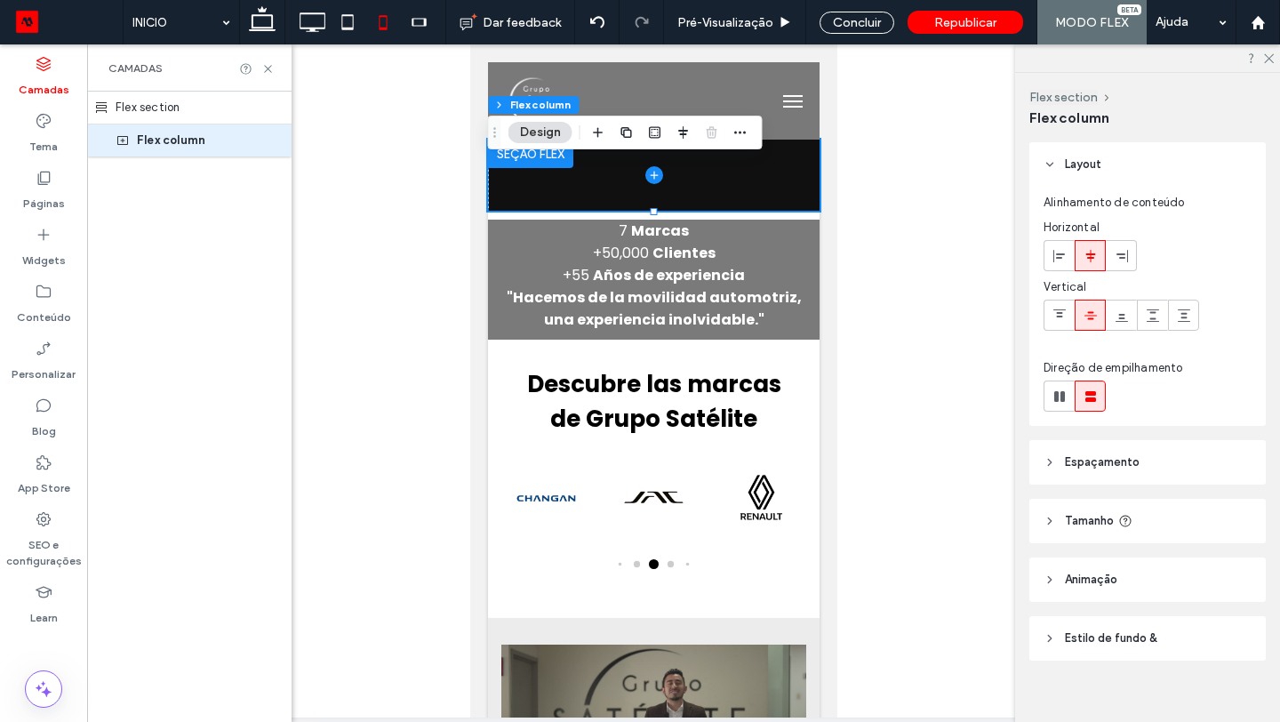
click at [1103, 525] on span "Tamanho" at bounding box center [1089, 521] width 49 height 18
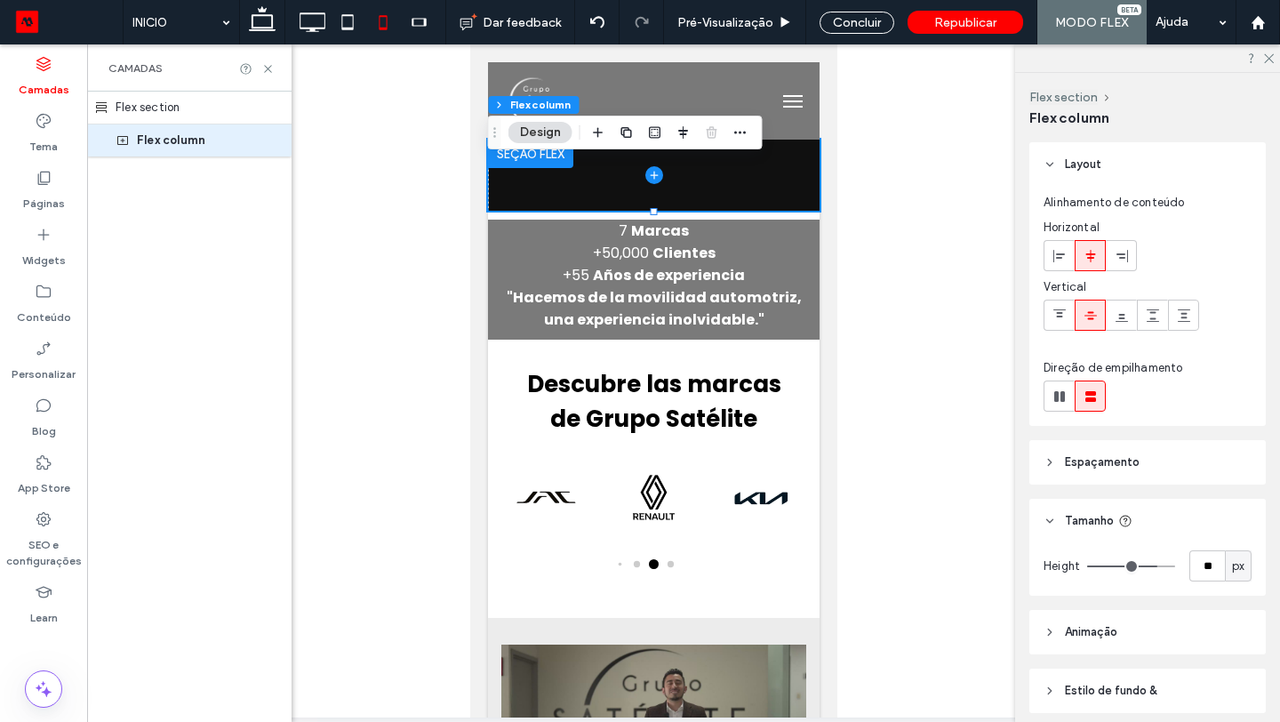
type input "**"
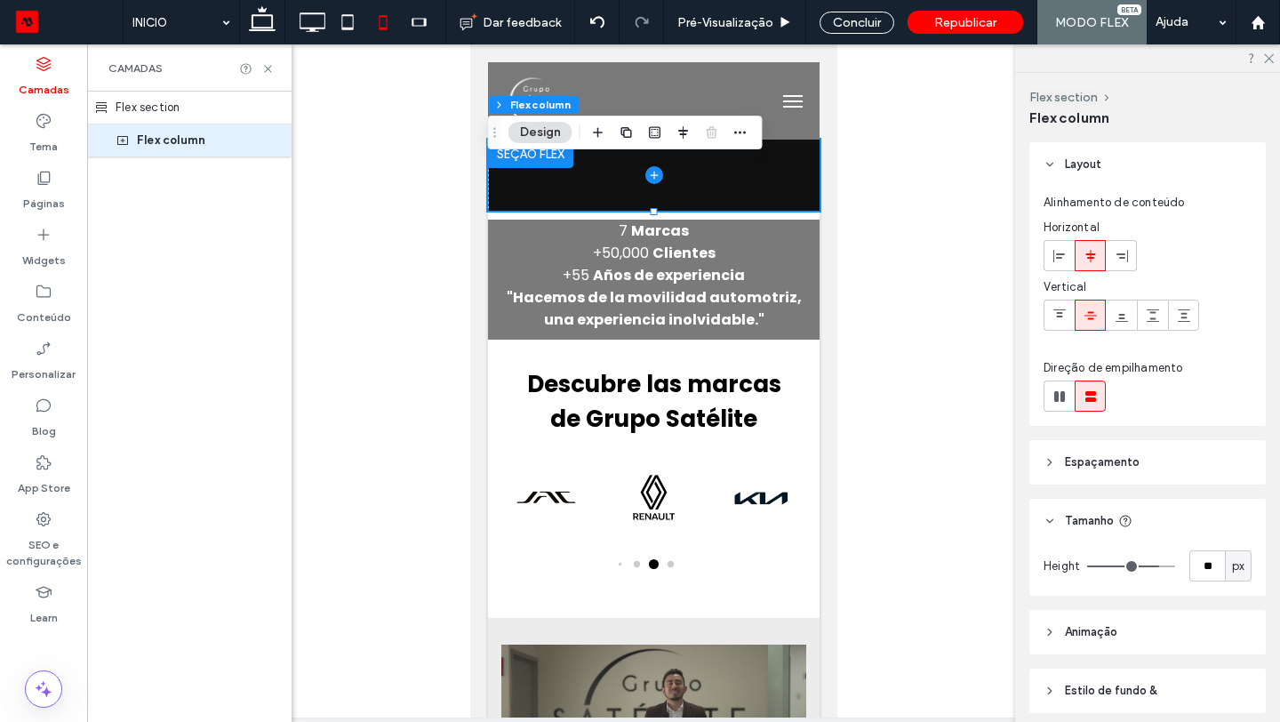
type input "**"
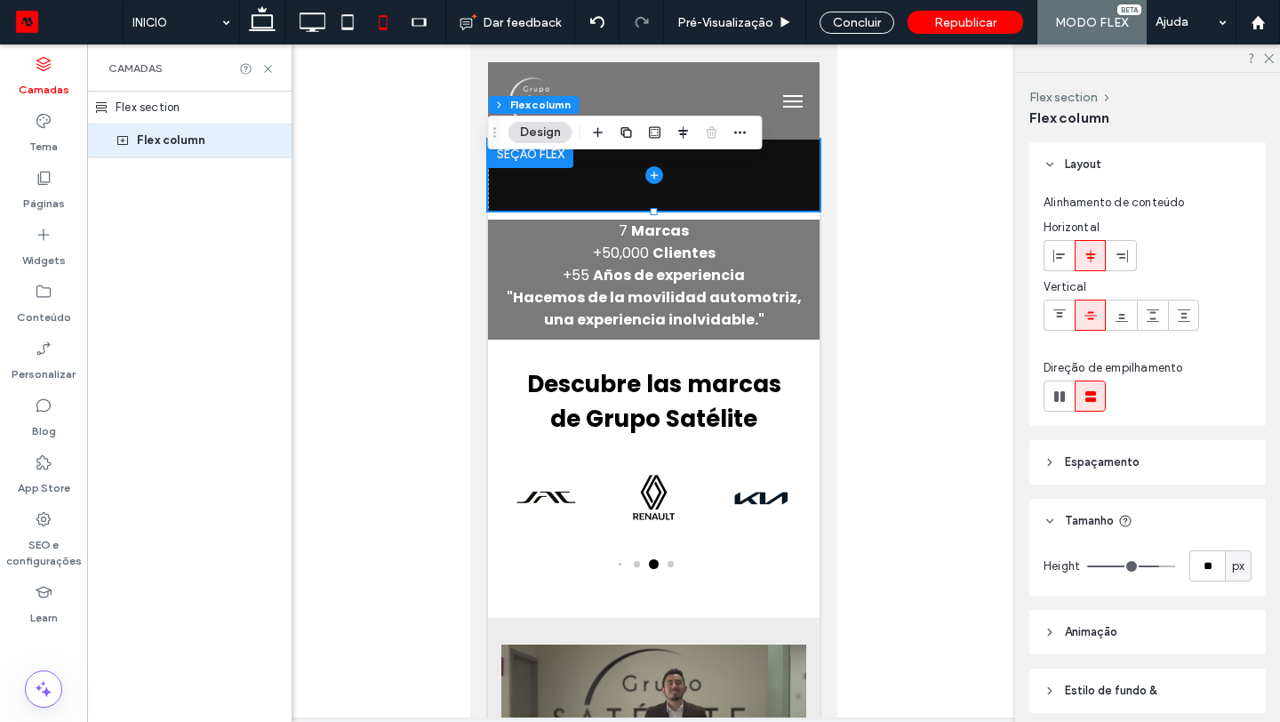
type input "**"
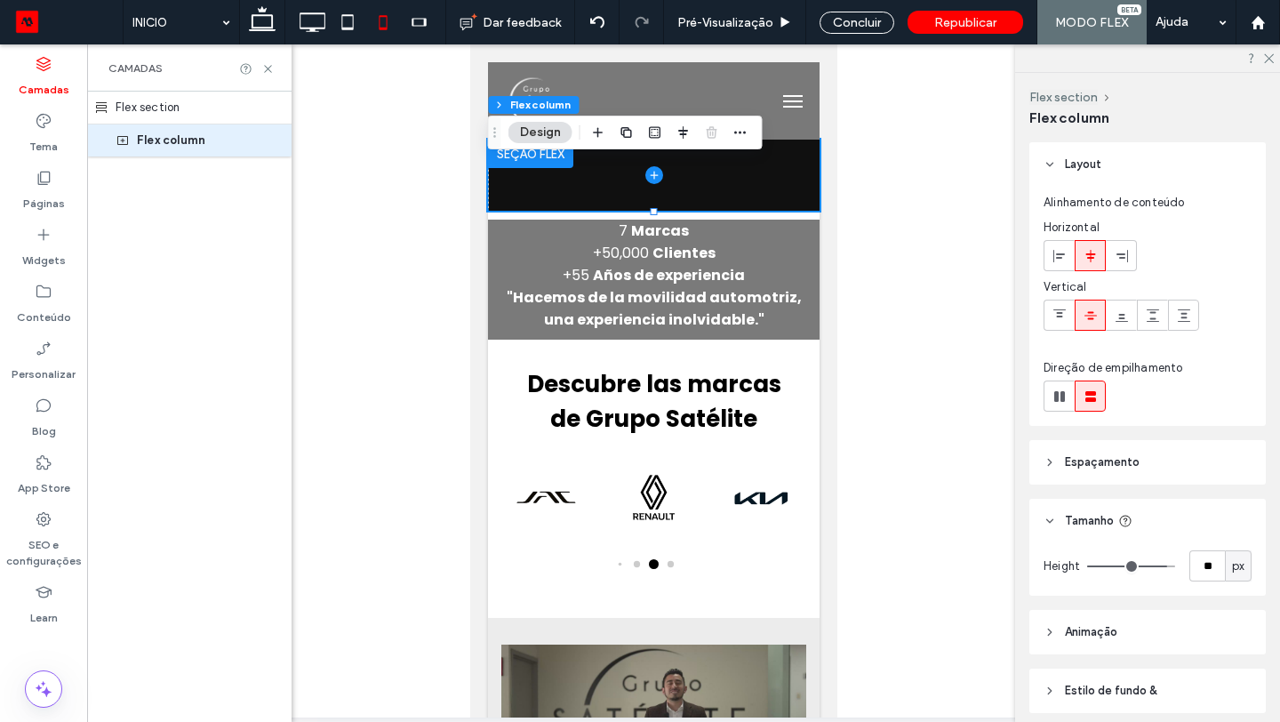
type input "**"
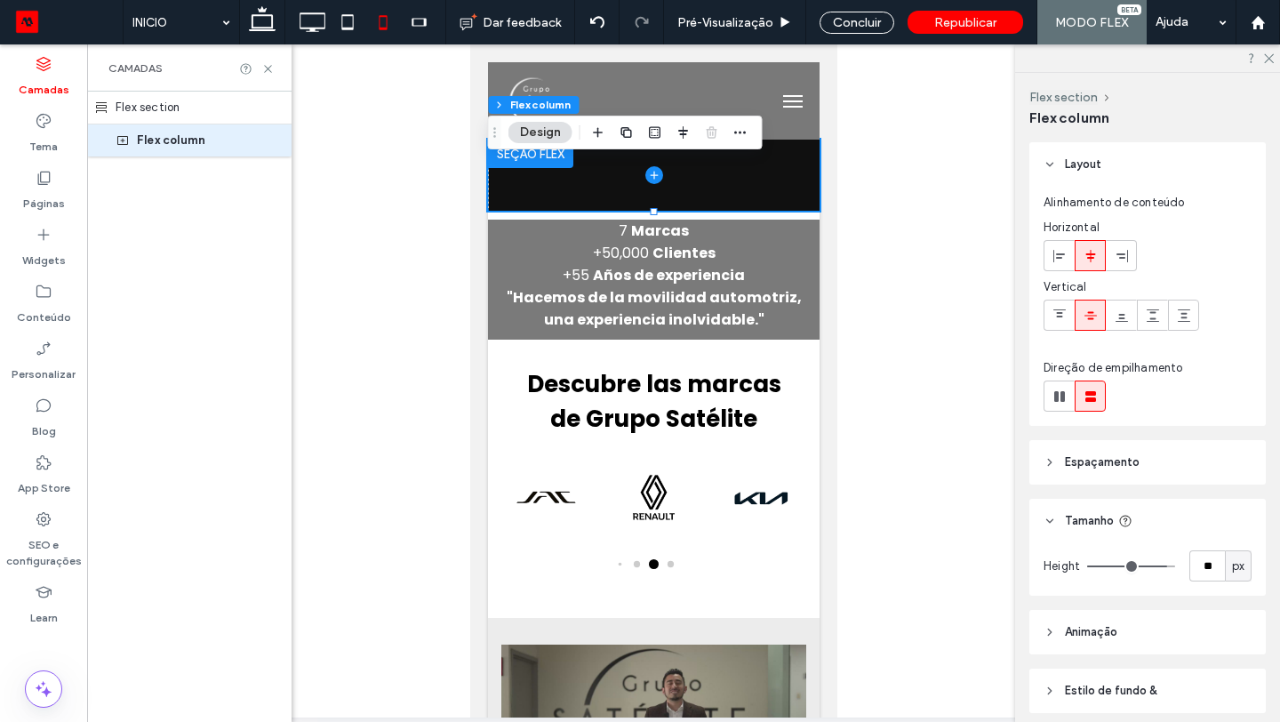
type input "**"
type input "***"
drag, startPoint x: 1154, startPoint y: 569, endPoint x: 1180, endPoint y: 570, distance: 25.8
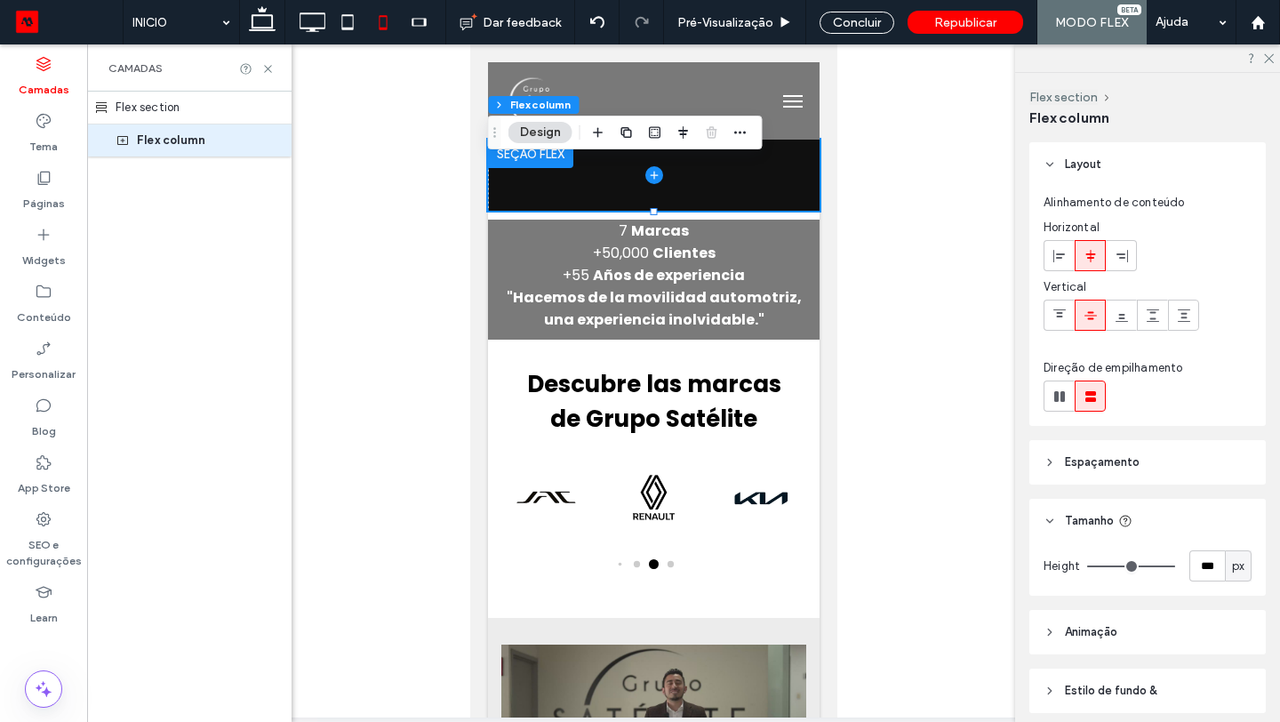
type input "***"
click at [1175, 567] on input "range" at bounding box center [1131, 567] width 88 height 2
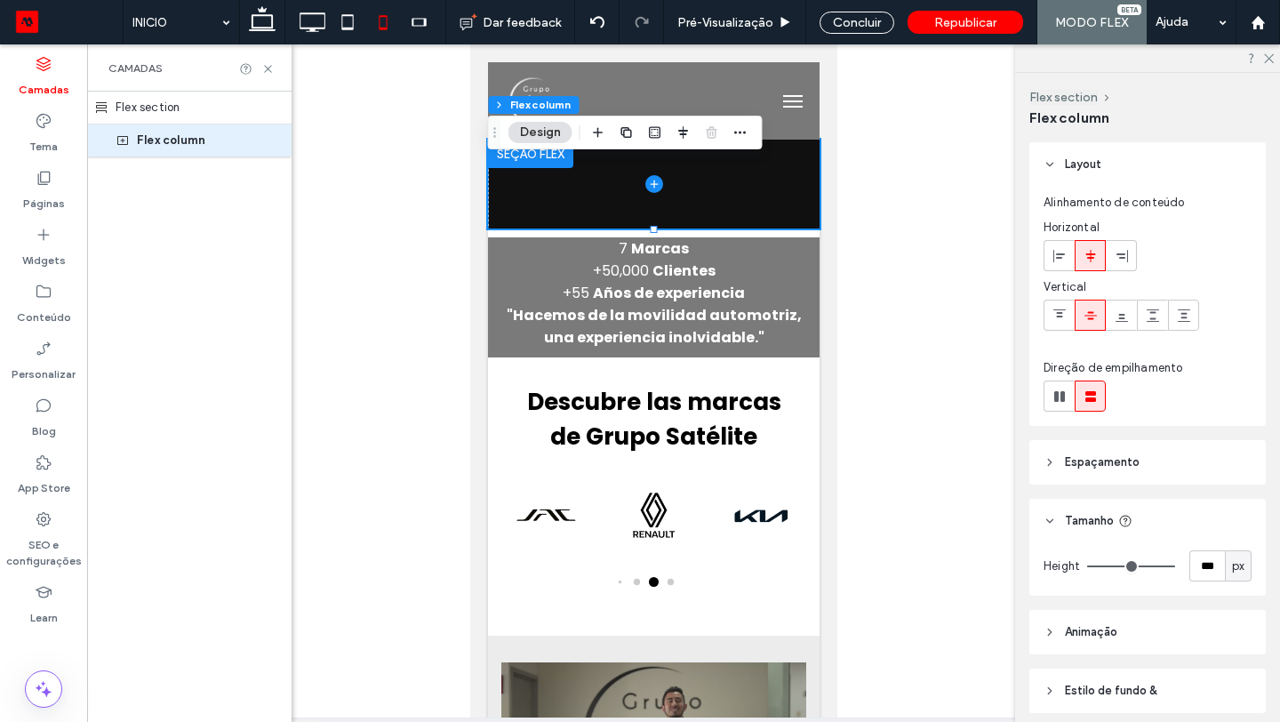
click at [1236, 573] on span "px" at bounding box center [1238, 567] width 12 height 18
click at [1213, 568] on input "***" at bounding box center [1208, 565] width 36 height 31
type input "***"
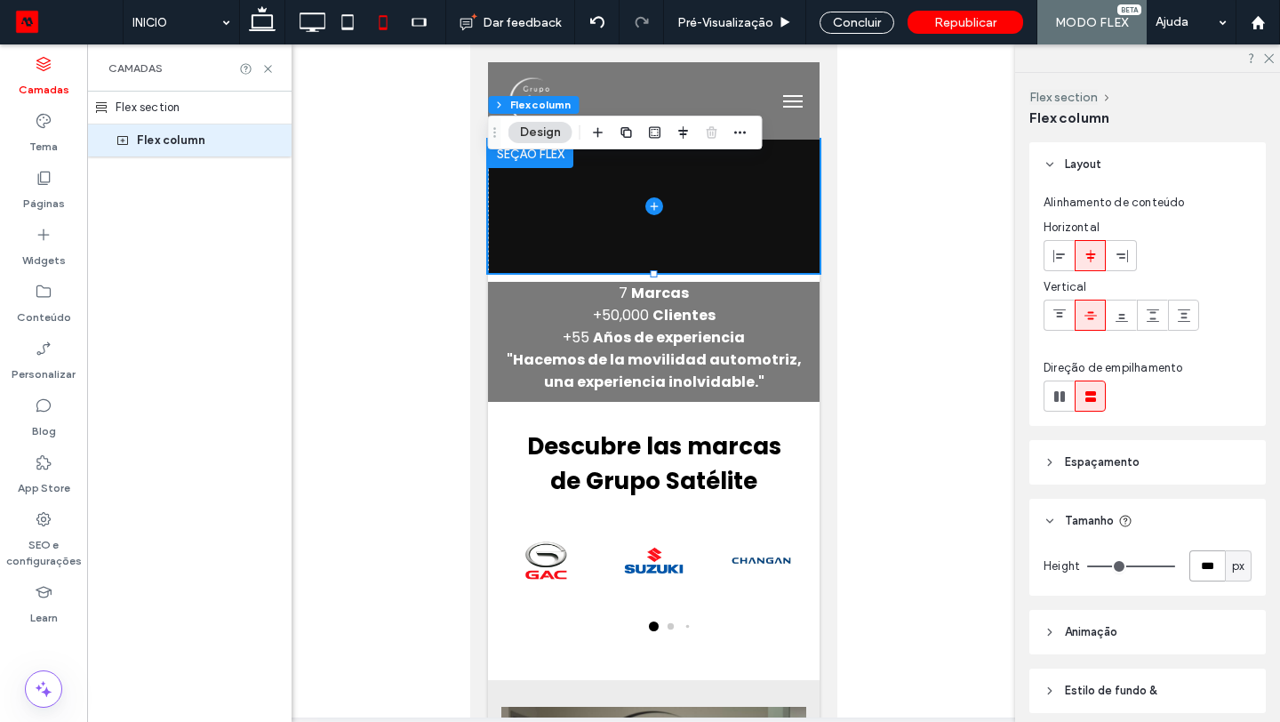
type input "***"
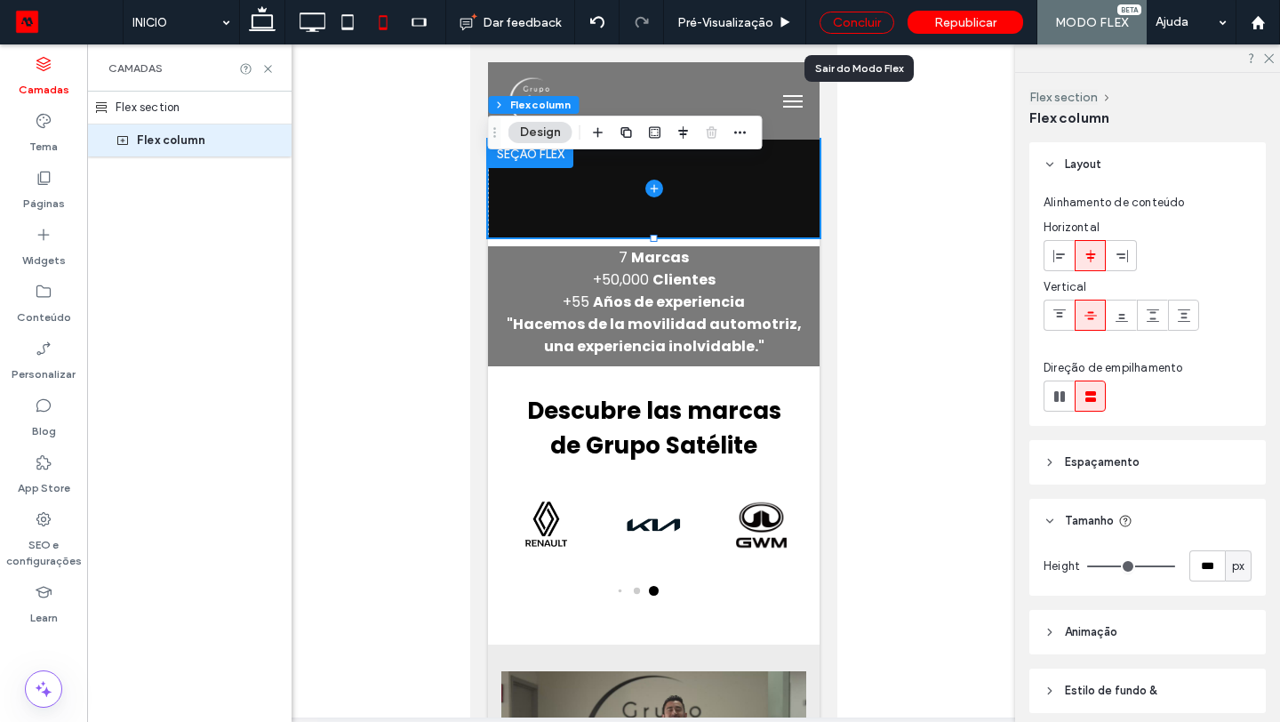
click at [876, 15] on div "Concluir" at bounding box center [857, 23] width 75 height 22
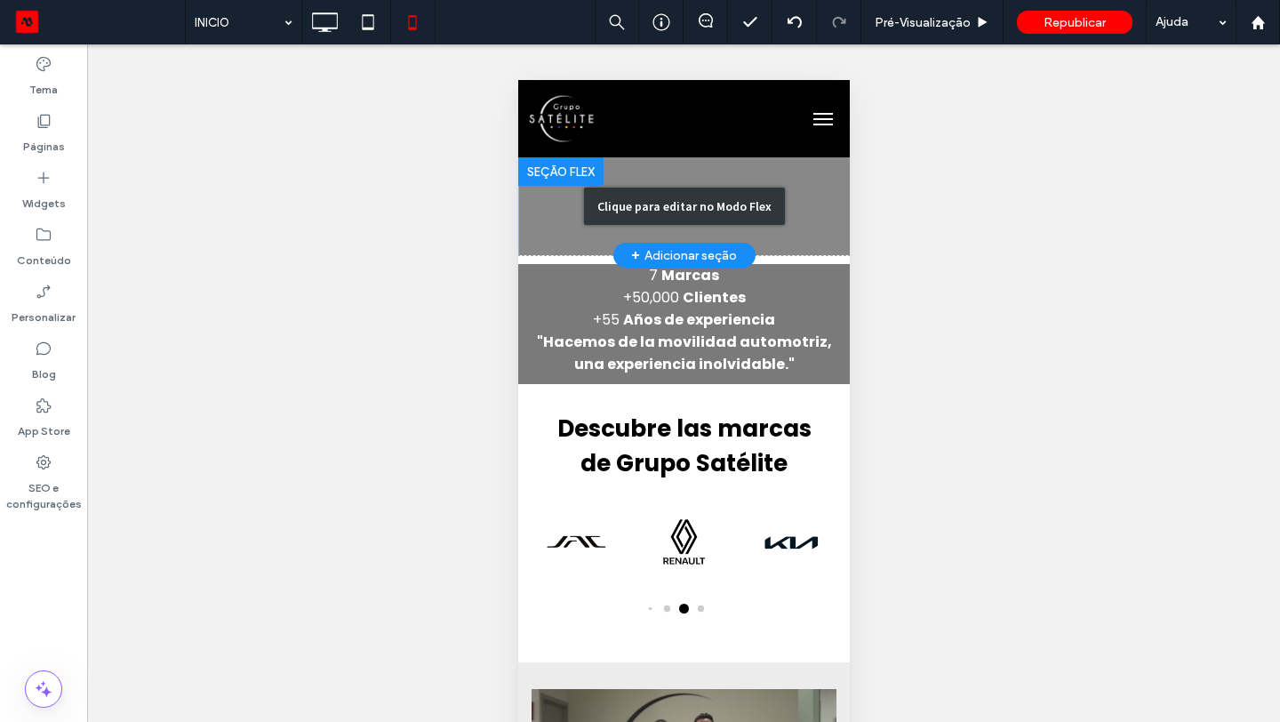
click at [833, 213] on div "Clique para editar no Modo Flex" at bounding box center [683, 206] width 332 height 98
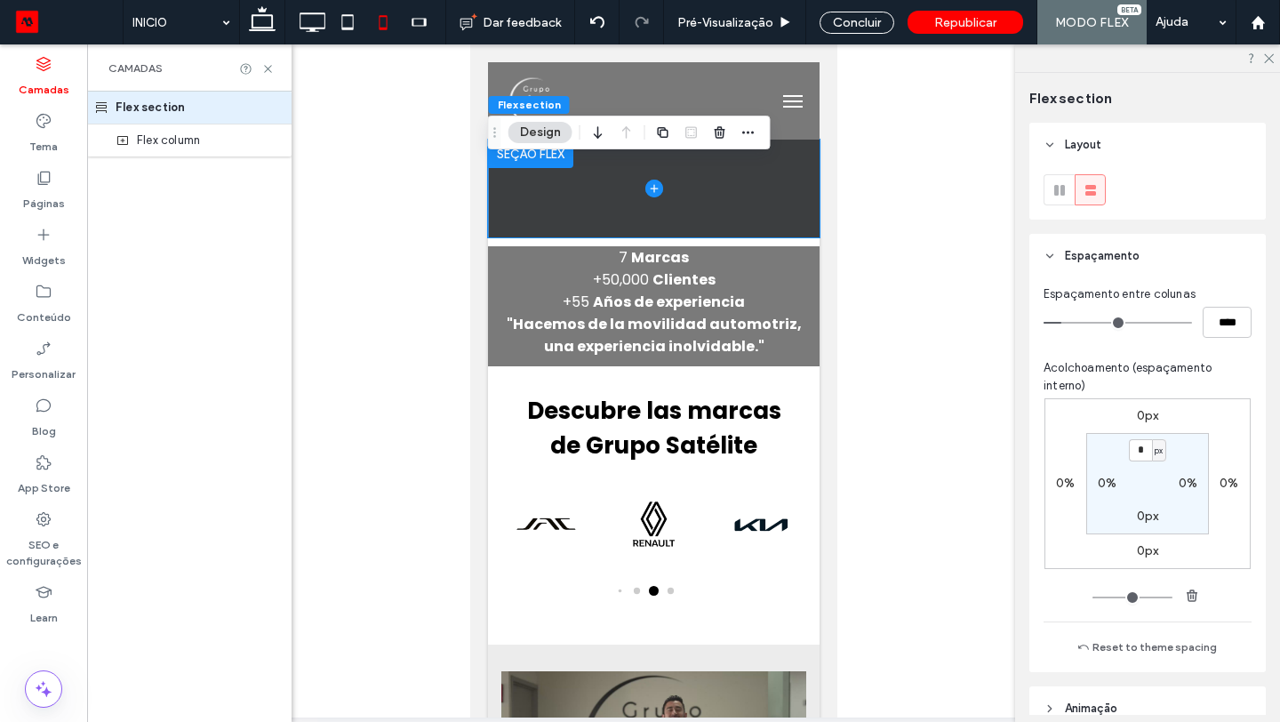
click at [806, 226] on span at bounding box center [653, 189] width 332 height 98
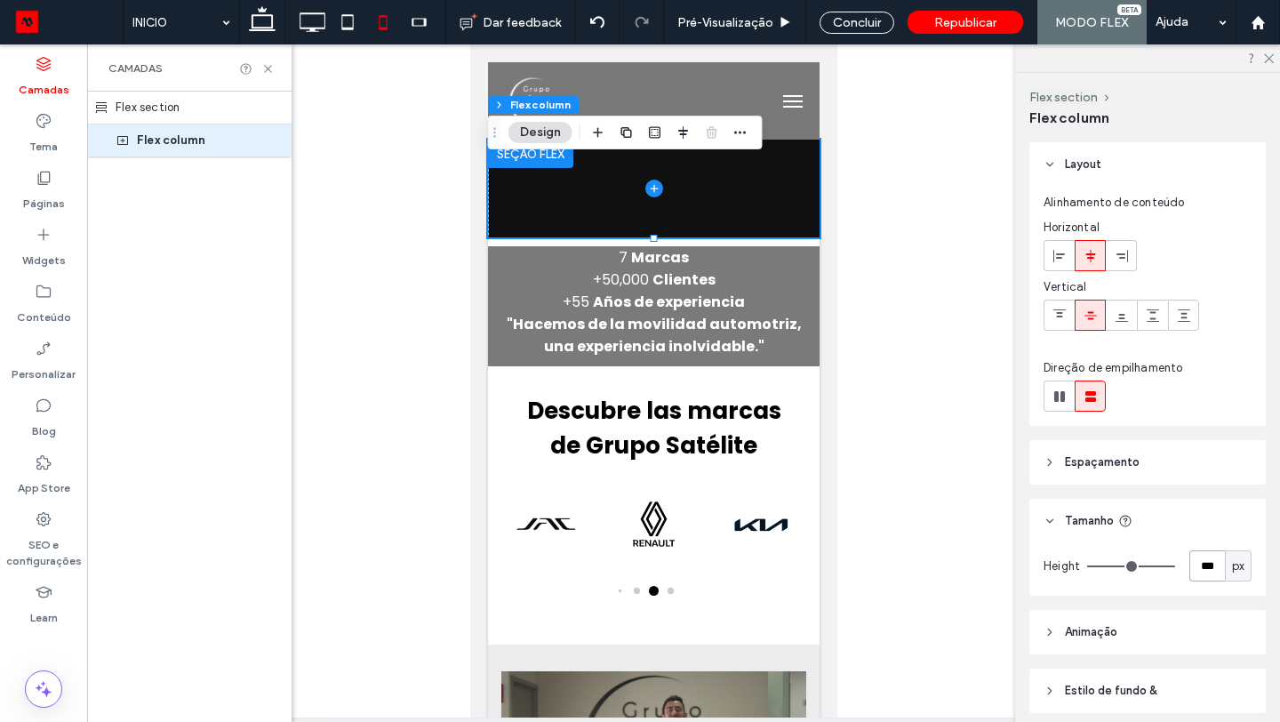
click at [1204, 560] on input "***" at bounding box center [1208, 565] width 36 height 31
type input "***"
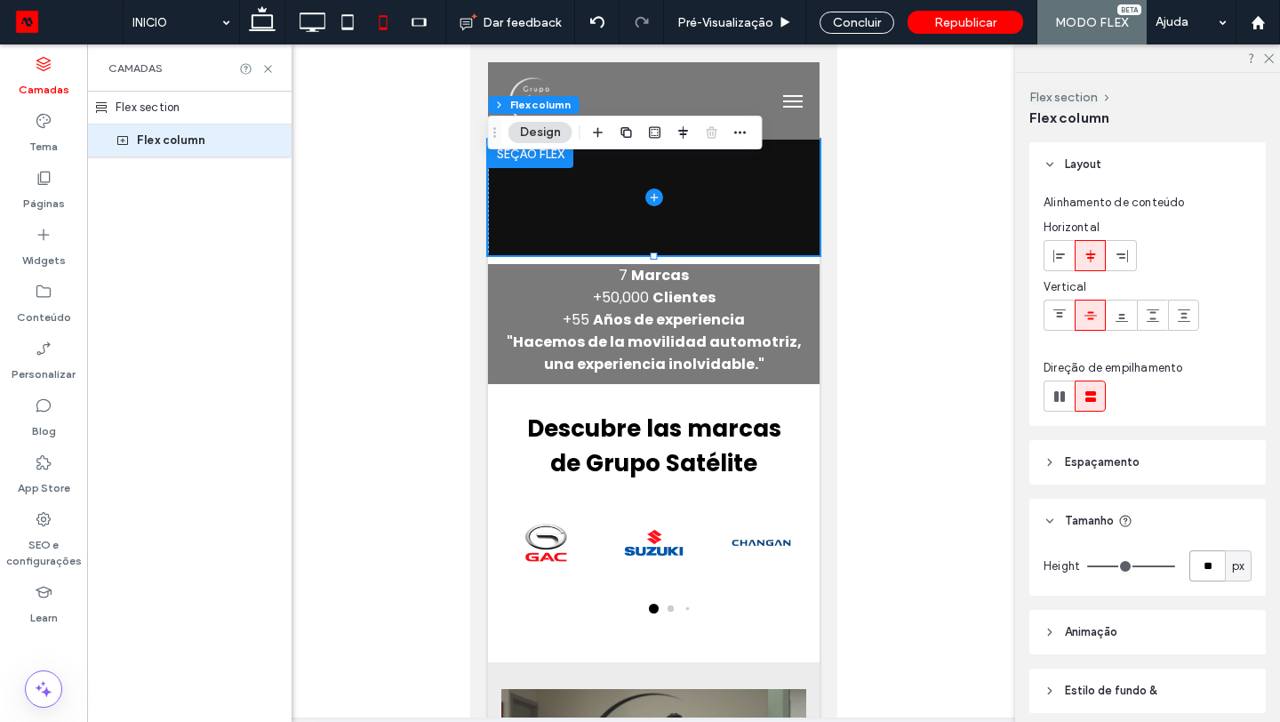
type input "*"
type input "***"
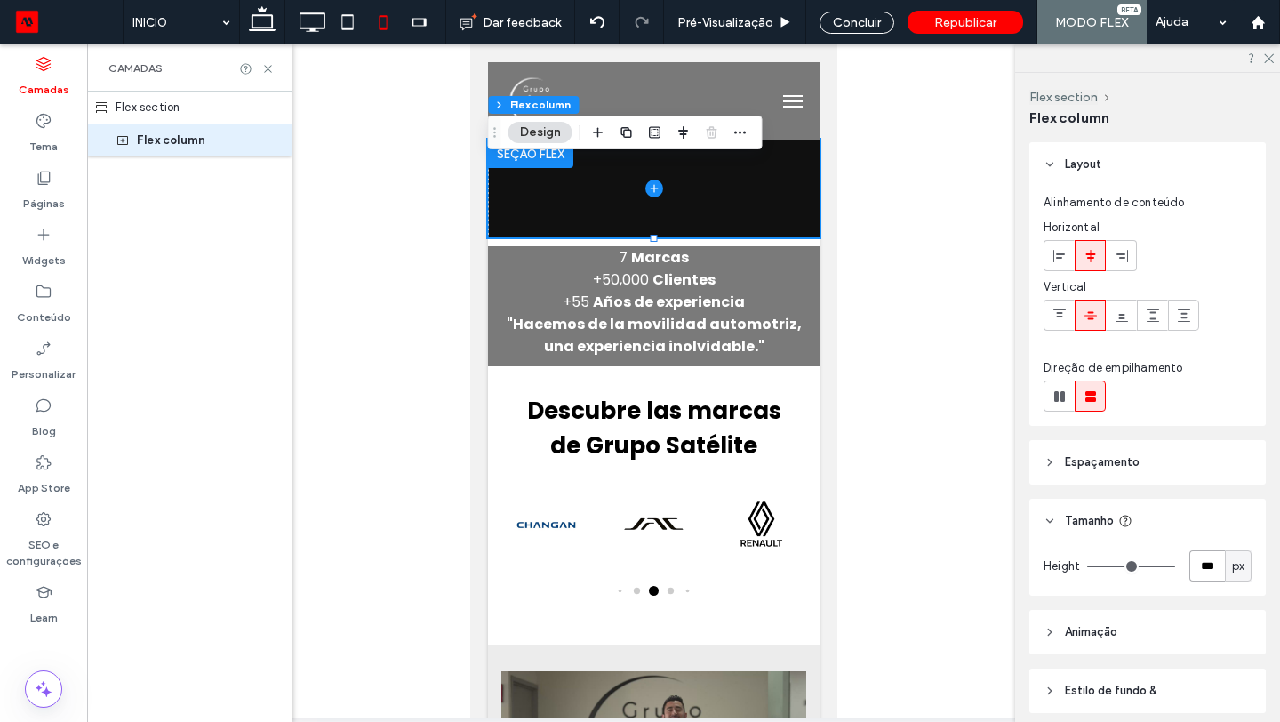
scroll to position [69, 0]
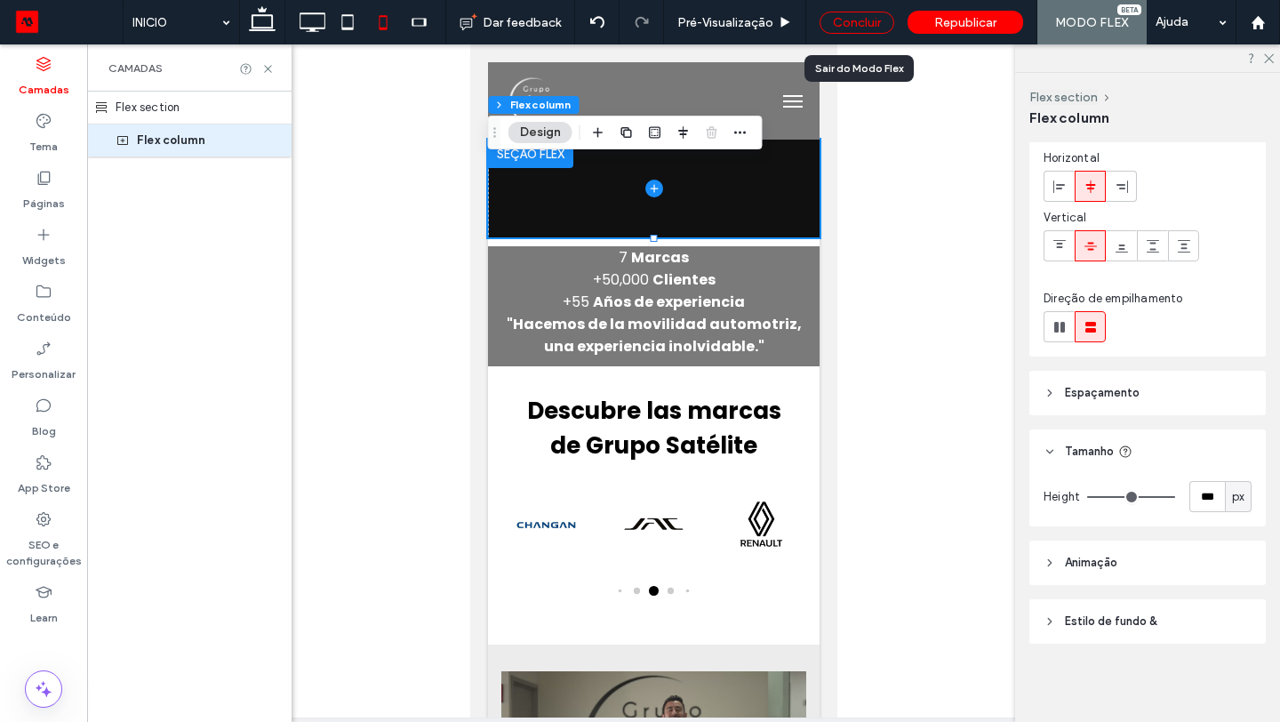
click at [860, 23] on div "Concluir" at bounding box center [857, 23] width 75 height 22
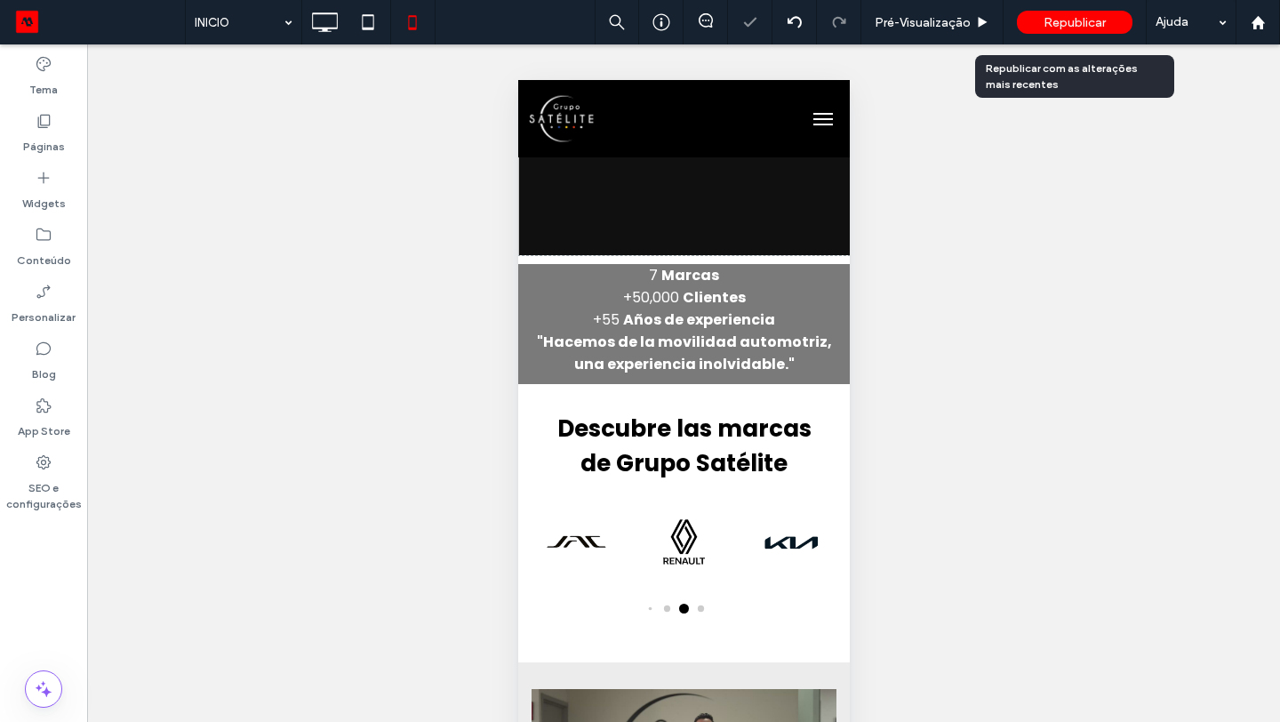
click at [1059, 16] on span "Republicar" at bounding box center [1075, 22] width 62 height 15
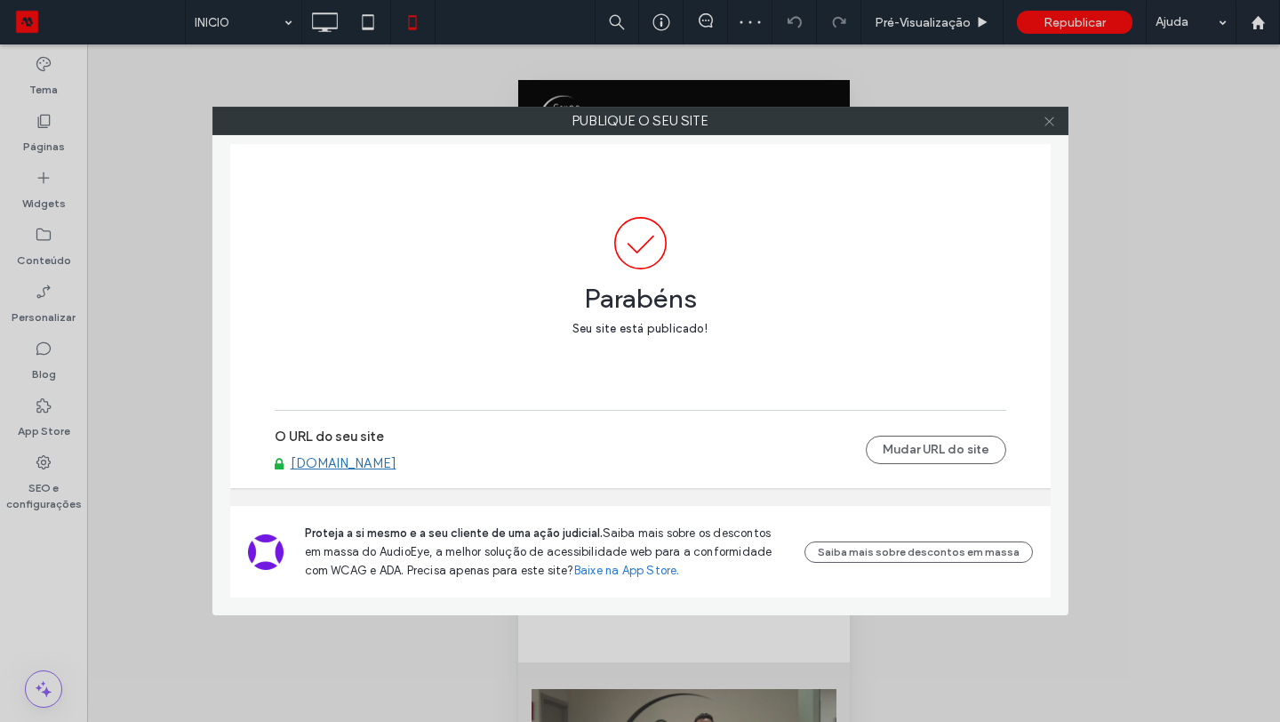
click at [1052, 126] on icon at bounding box center [1049, 121] width 13 height 13
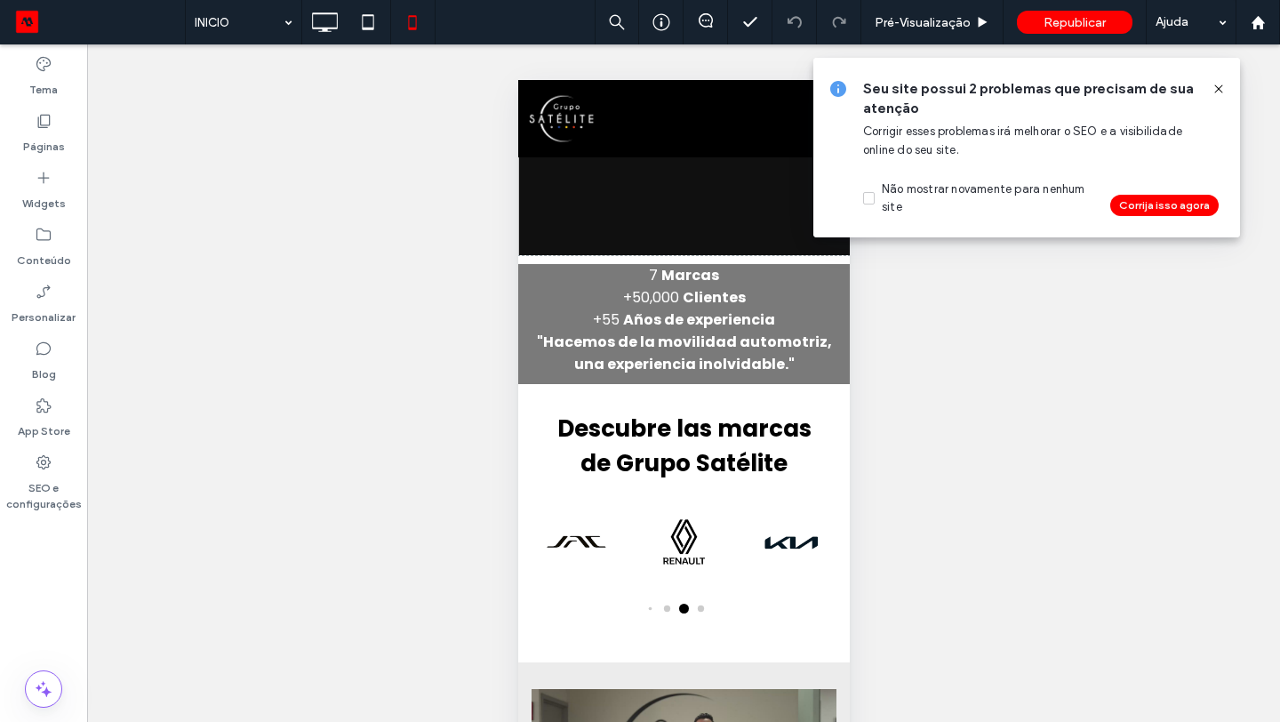
click at [1217, 83] on icon at bounding box center [1219, 89] width 14 height 14
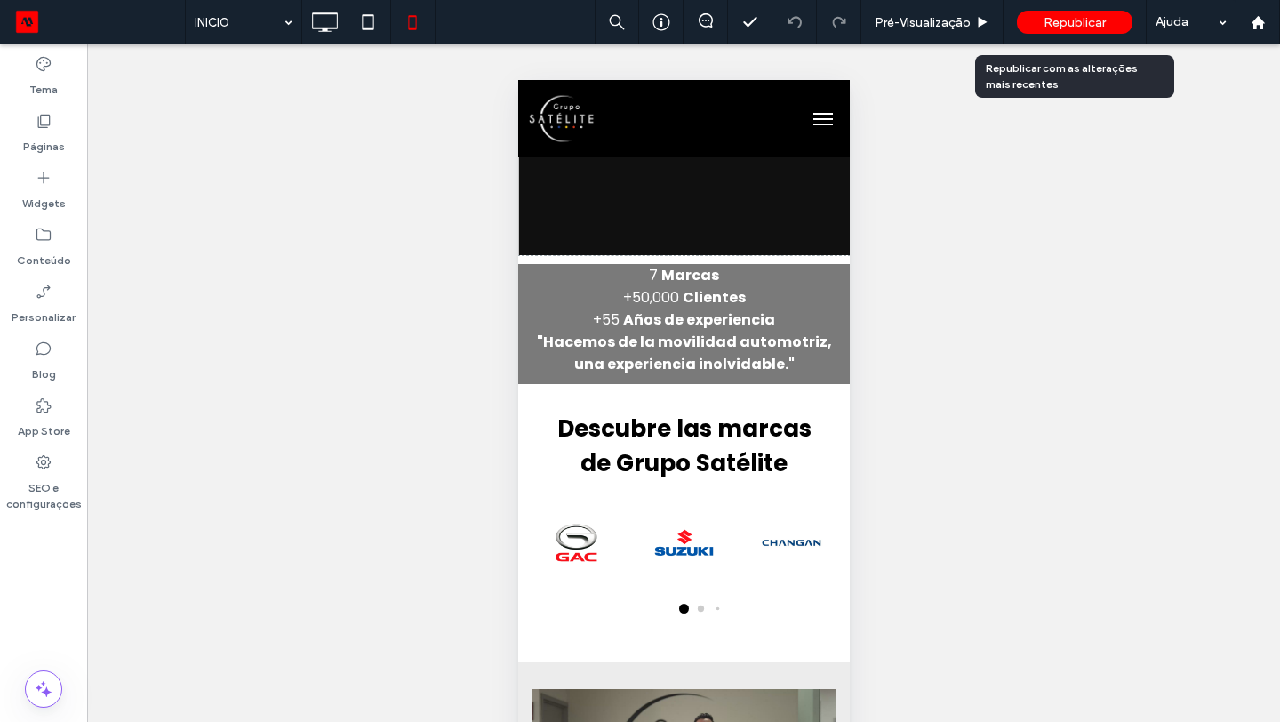
click at [1099, 28] on span "Republicar" at bounding box center [1075, 22] width 62 height 15
